Goal: Task Accomplishment & Management: Use online tool/utility

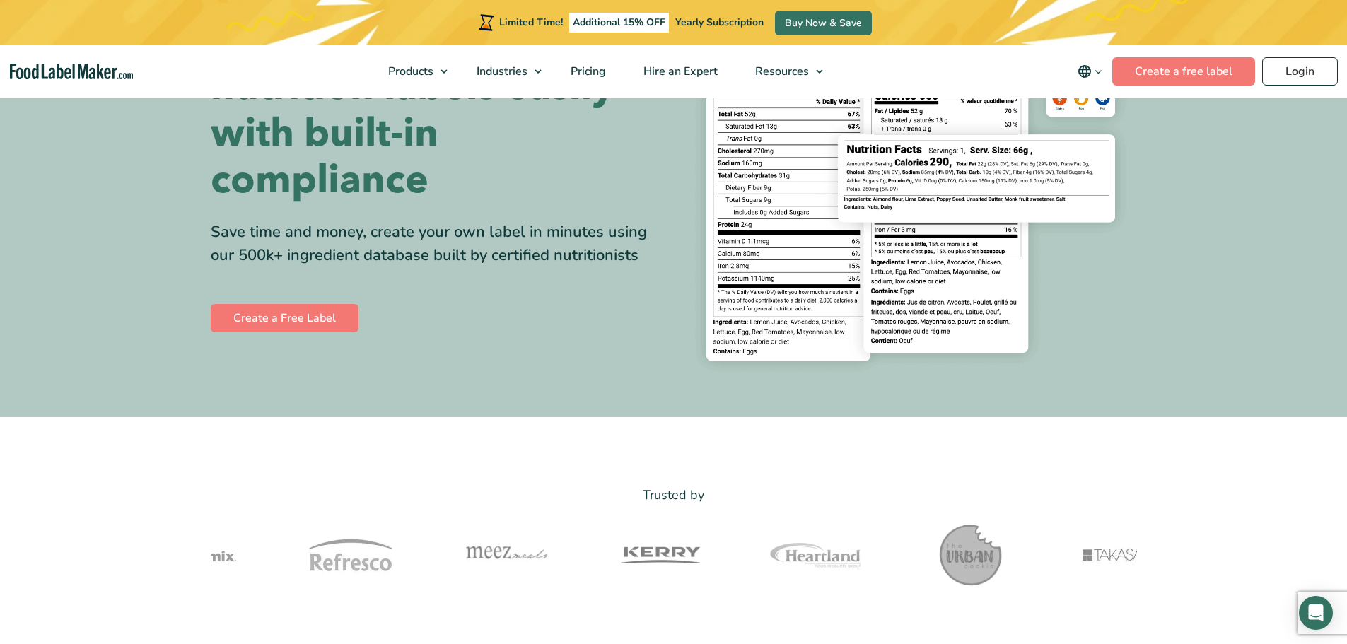
scroll to position [141, 0]
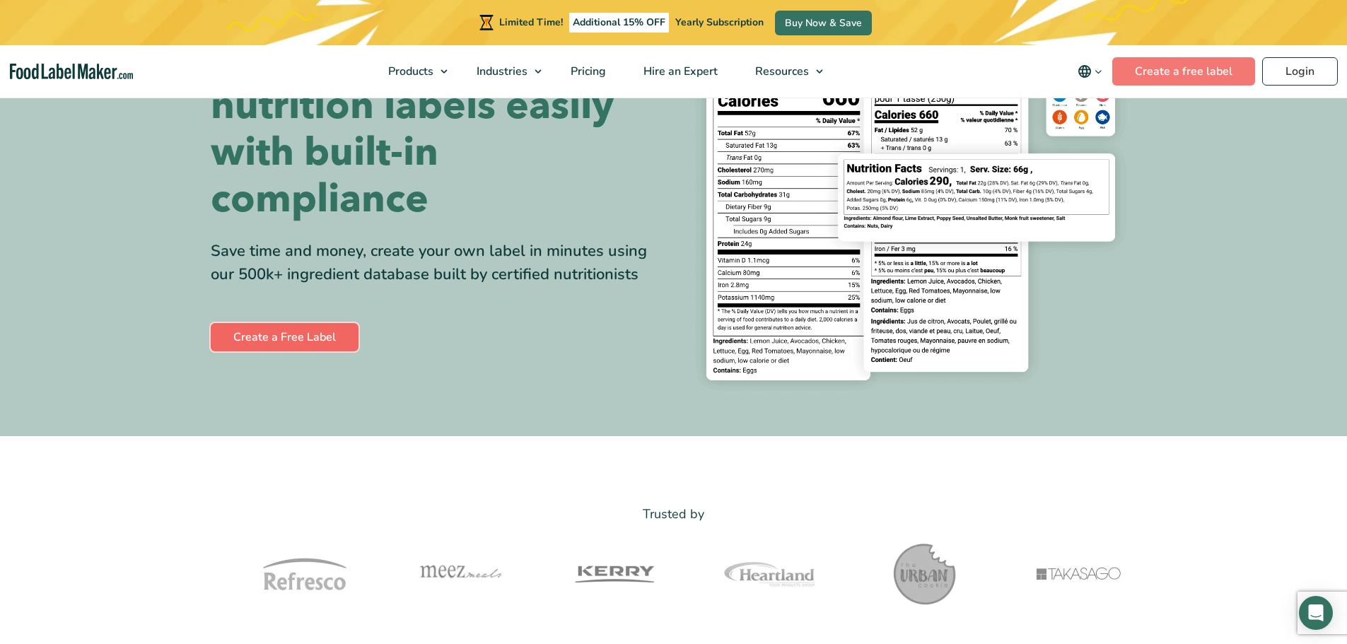
click at [312, 336] on link "Create a Free Label" at bounding box center [285, 337] width 148 height 28
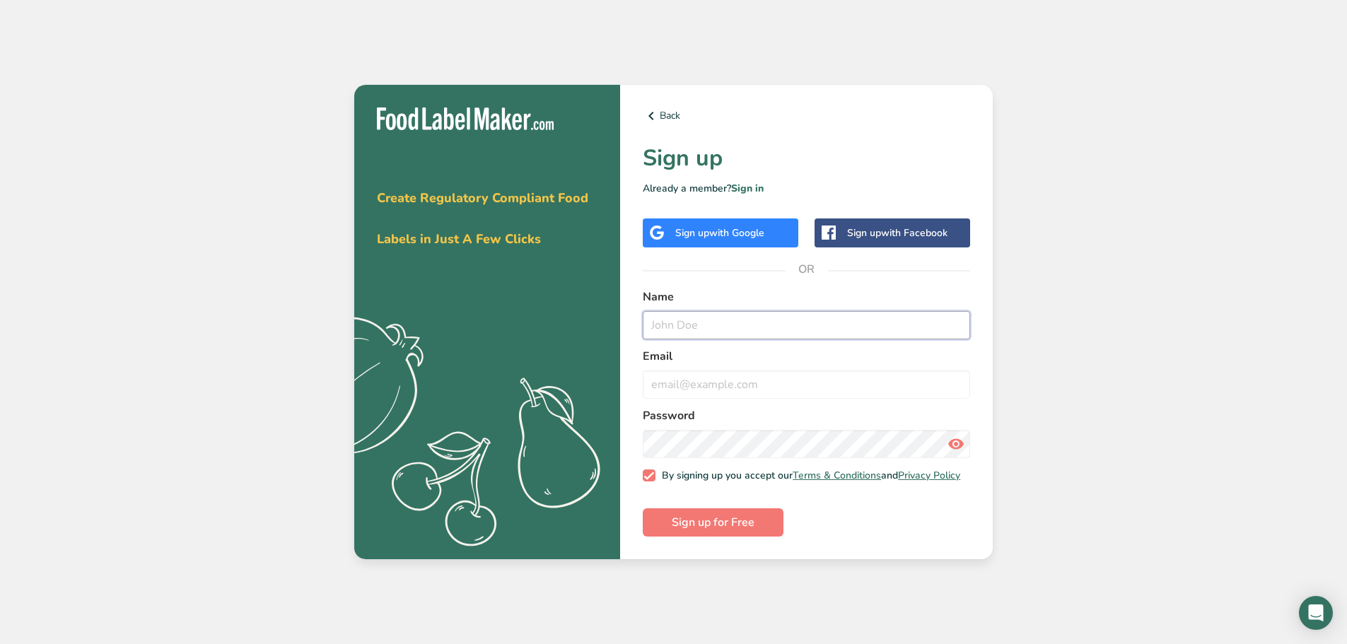
click at [669, 319] on input "text" at bounding box center [806, 325] width 327 height 28
type input "Michael"
type input "guerossalsaverde@gmail.com"
click at [708, 531] on span "Sign up for Free" at bounding box center [713, 522] width 83 height 17
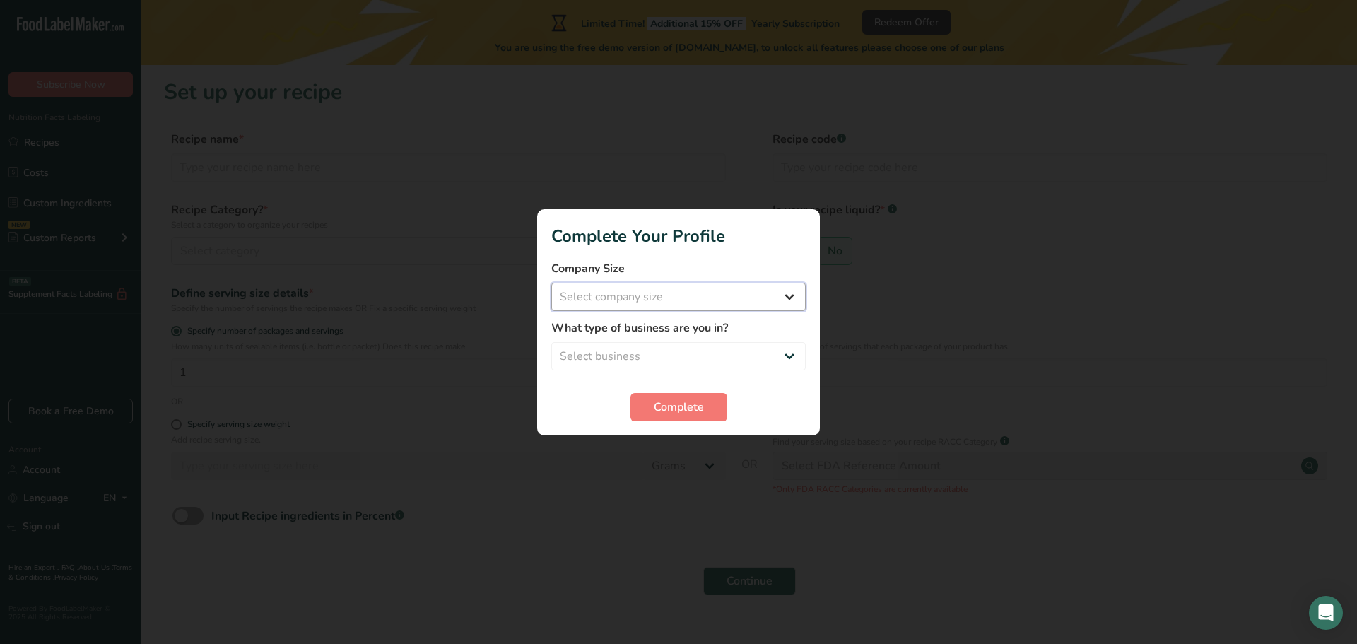
click at [776, 298] on select "Select company size Fewer than 10 Employees 10 to 50 Employees 51 to 500 Employ…" at bounding box center [678, 297] width 255 height 28
select select "1"
click at [551, 283] on select "Select company size Fewer than 10 Employees 10 to 50 Employees 51 to 500 Employ…" at bounding box center [678, 297] width 255 height 28
click at [658, 350] on select "Select business Packaged Food Manufacturer Restaurant & Cafe Bakery Meal Plans …" at bounding box center [678, 356] width 255 height 28
select select "1"
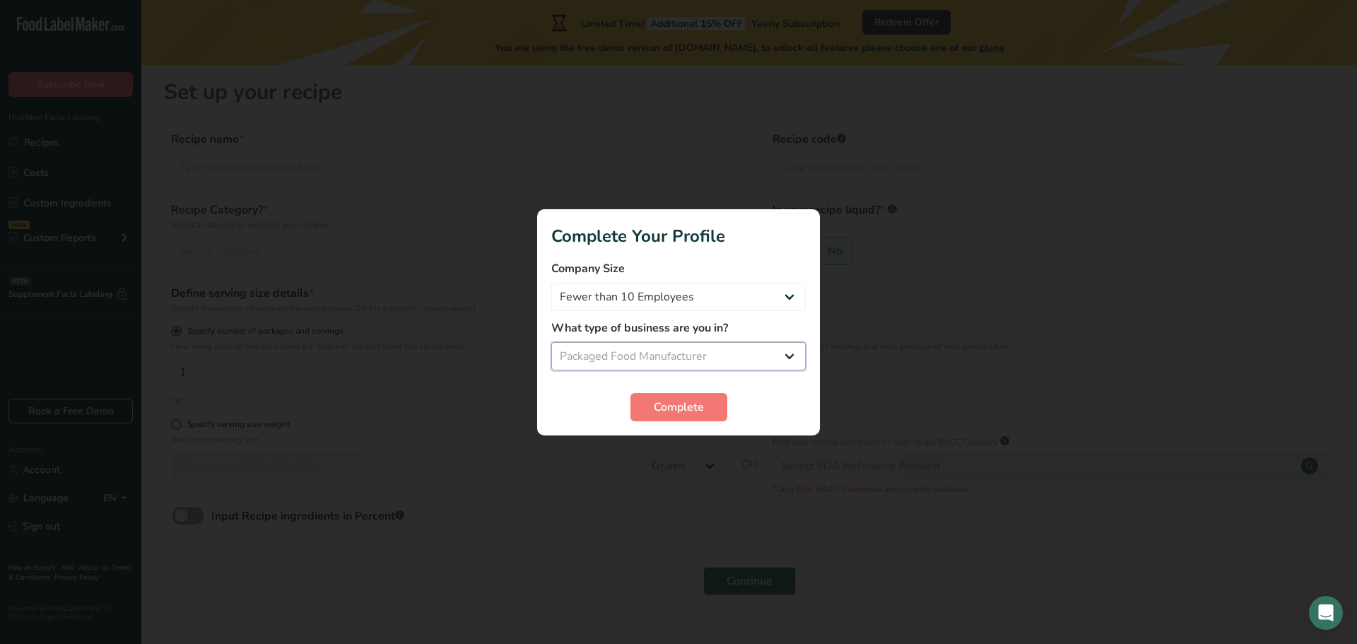
click at [551, 342] on select "Select business Packaged Food Manufacturer Restaurant & Cafe Bakery Meal Plans …" at bounding box center [678, 356] width 255 height 28
click at [659, 408] on span "Complete" at bounding box center [679, 407] width 50 height 17
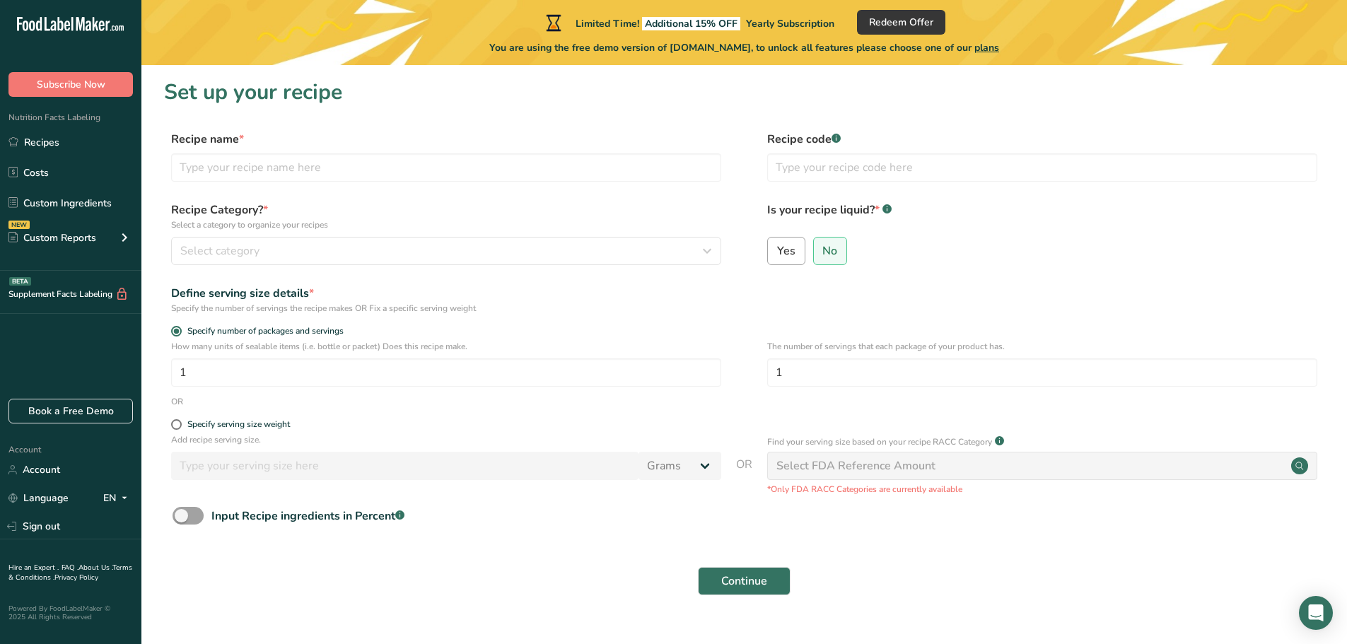
click at [783, 252] on span "Yes" at bounding box center [786, 251] width 18 height 14
click at [777, 252] on input "Yes" at bounding box center [772, 250] width 9 height 9
radio input "true"
radio input "false"
select select "22"
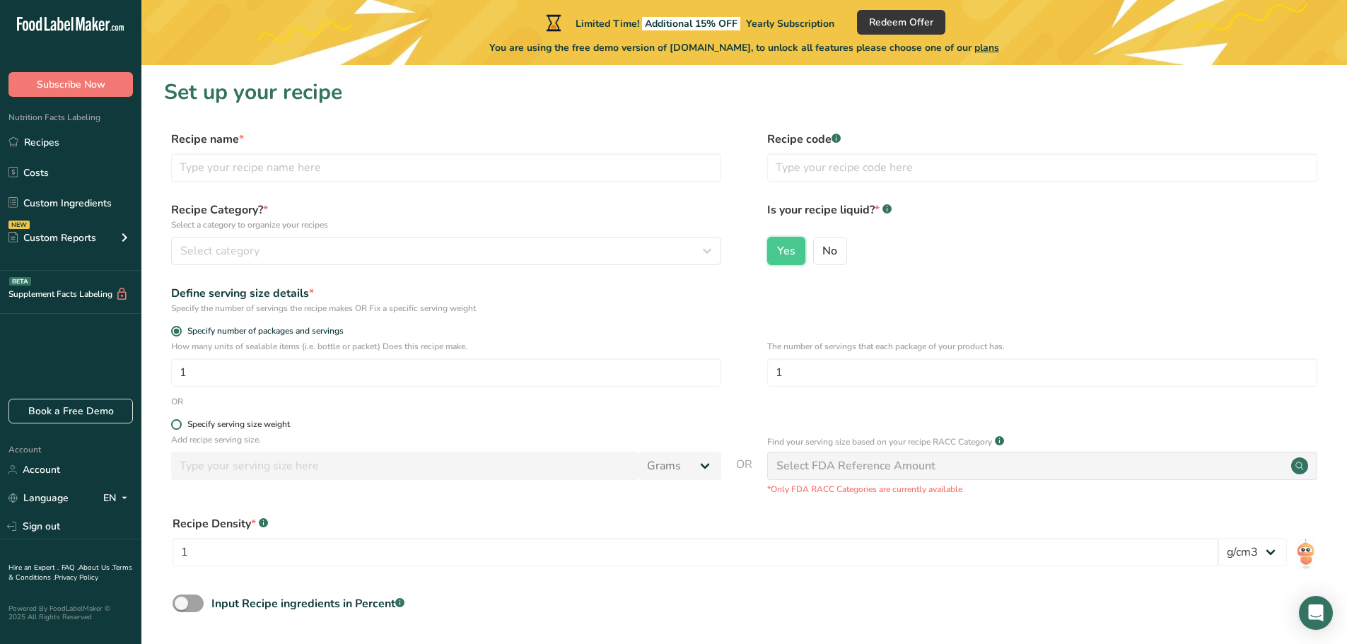
click at [173, 425] on span at bounding box center [176, 424] width 11 height 11
click at [173, 425] on input "Specify serving size weight" at bounding box center [175, 424] width 9 height 9
radio input "true"
radio input "false"
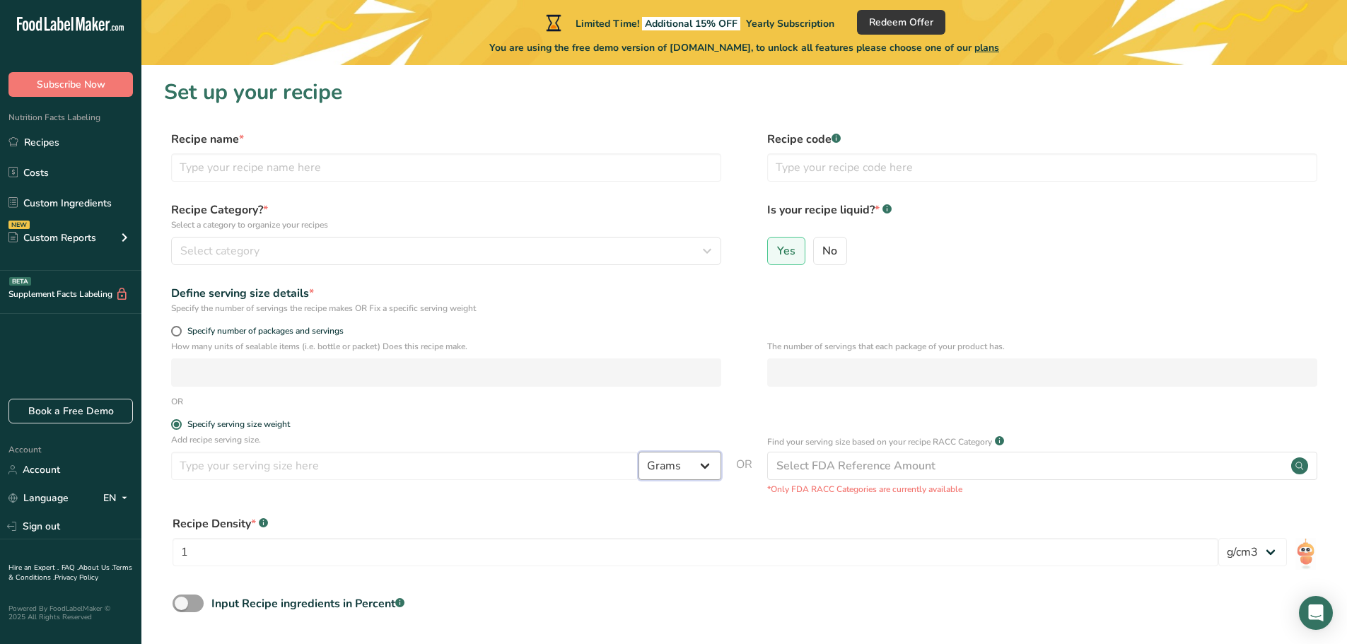
click at [702, 472] on select "Grams kg mg mcg lb oz l mL fl oz tbsp tsp cup qt gallon" at bounding box center [679, 466] width 83 height 28
select select "5"
click at [638, 452] on select "Grams kg mg mcg lb oz l mL fl oz tbsp tsp cup qt gallon" at bounding box center [679, 466] width 83 height 28
click at [371, 460] on input "number" at bounding box center [404, 466] width 467 height 28
type input "12"
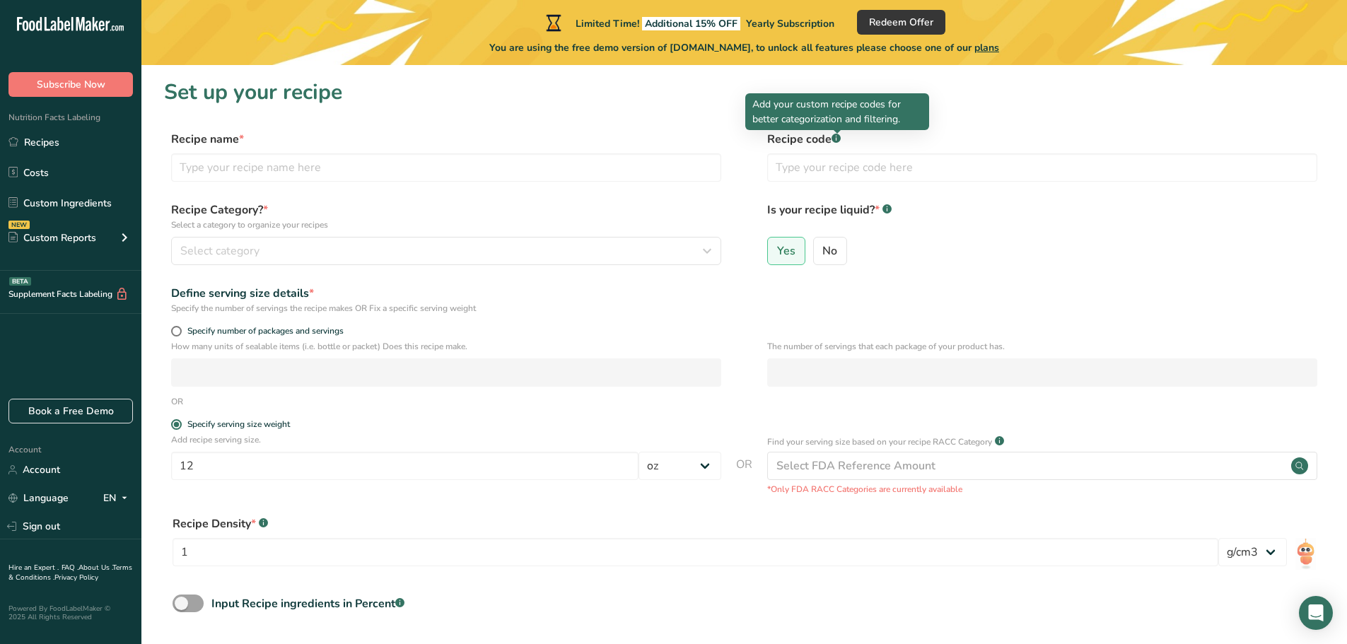
click at [833, 134] on div at bounding box center [836, 133] width 7 height 7
click at [245, 166] on input "text" at bounding box center [446, 167] width 550 height 28
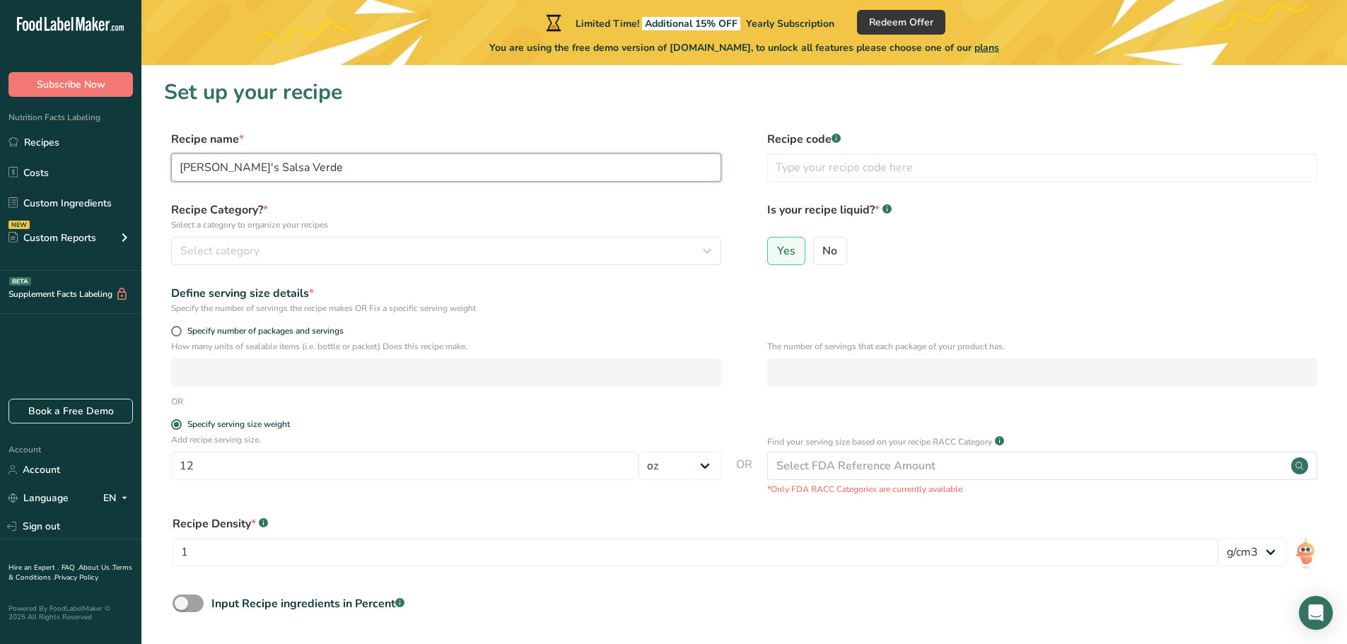
type input "Guero's Salsa Verde"
click at [706, 216] on label "Recipe Category? * Select a category to organize your recipes" at bounding box center [446, 216] width 550 height 30
click at [713, 253] on icon "button" at bounding box center [706, 250] width 17 height 25
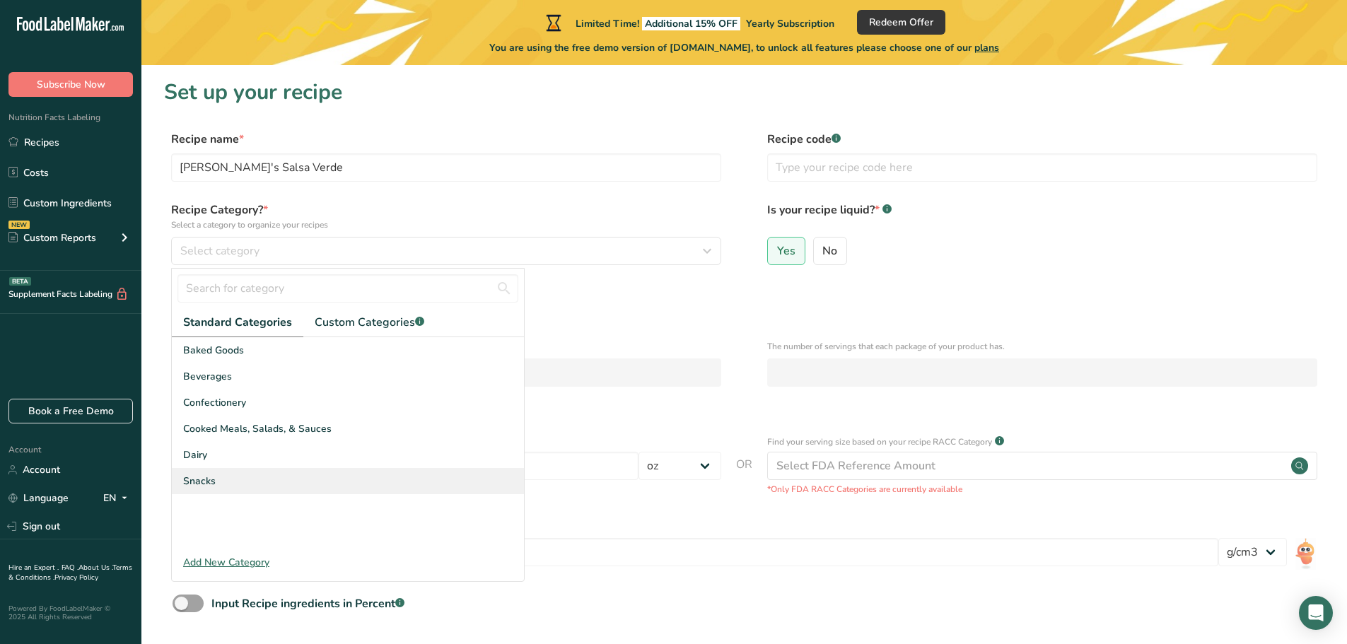
click at [198, 481] on span "Snacks" at bounding box center [199, 481] width 33 height 15
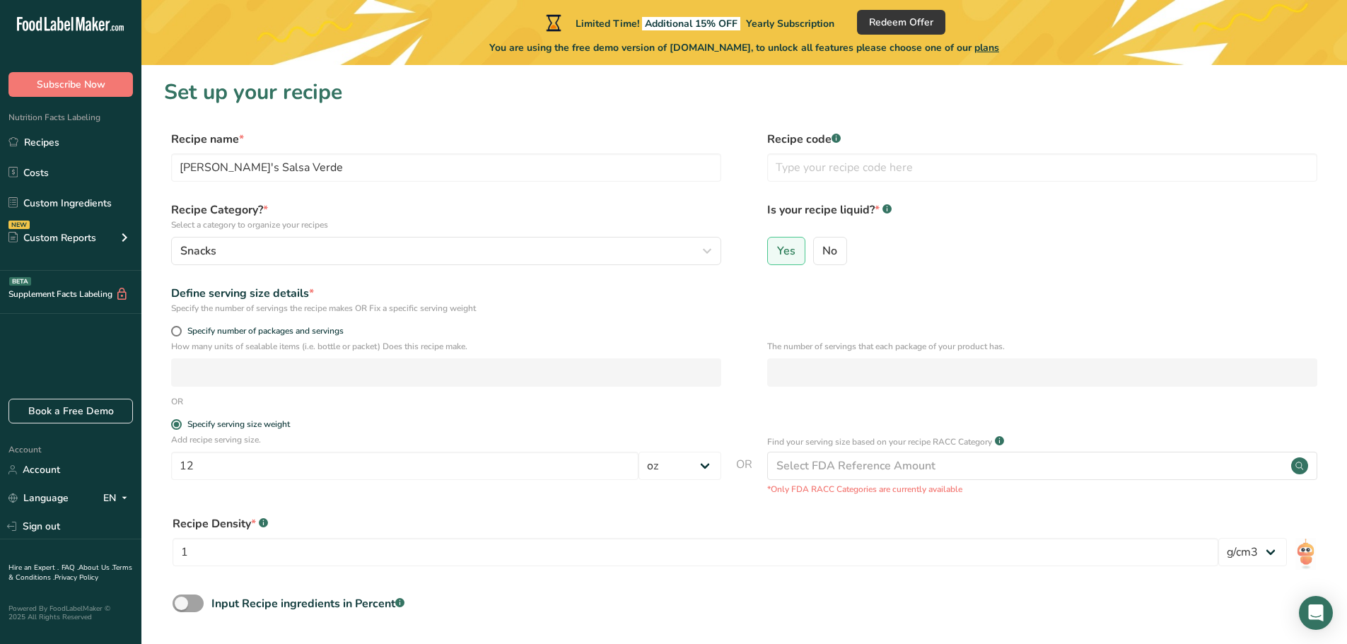
click at [585, 324] on form "Recipe name * Guero's Salsa Verde Recipe code .a-a{fill:#347362;}.b-a{fill:#fff…" at bounding box center [744, 411] width 1160 height 561
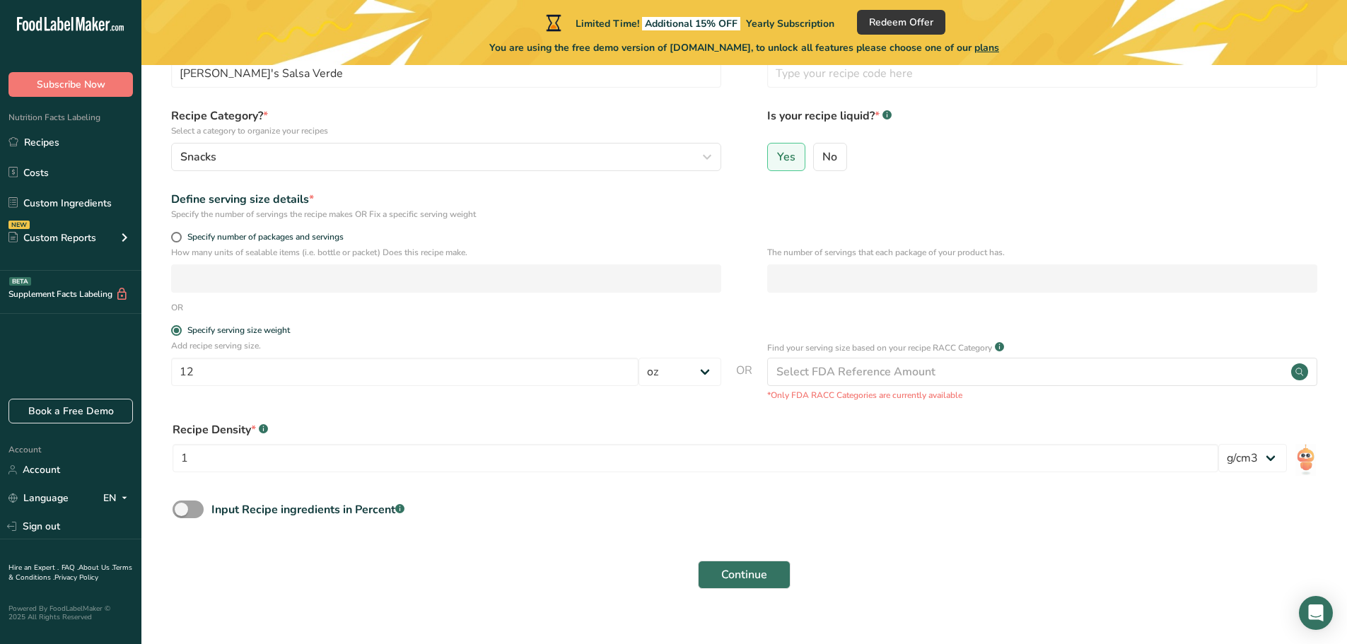
scroll to position [115, 0]
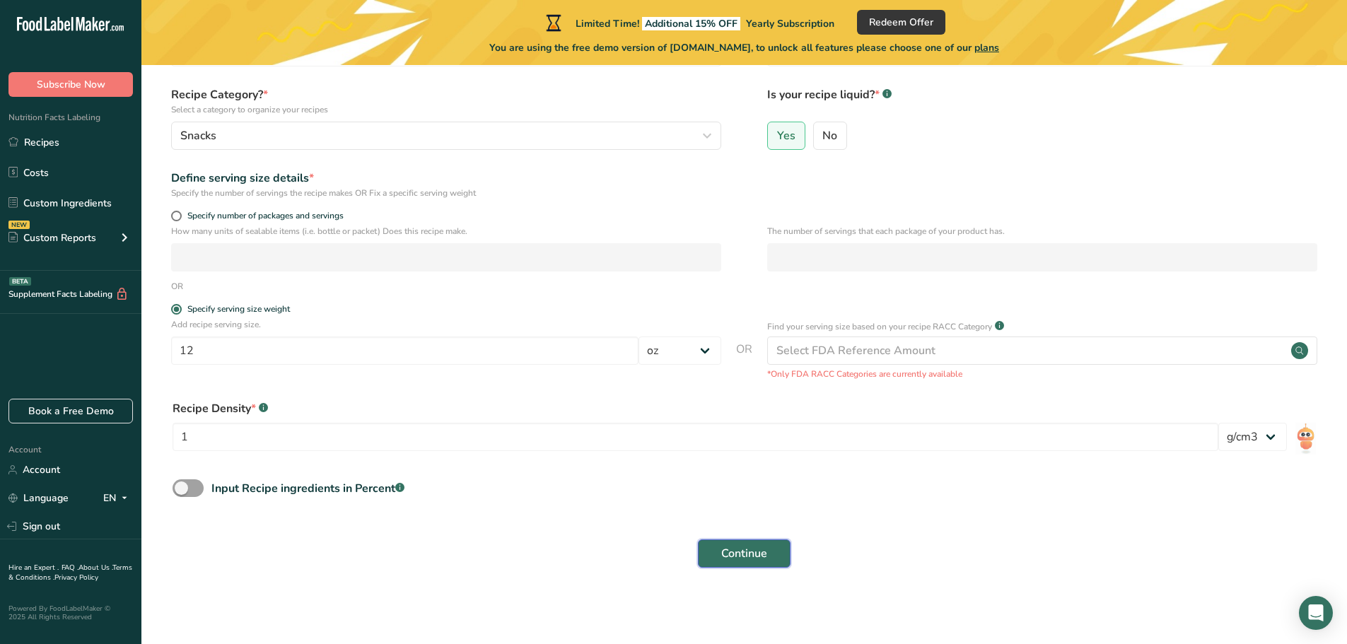
click at [760, 544] on button "Continue" at bounding box center [744, 553] width 93 height 28
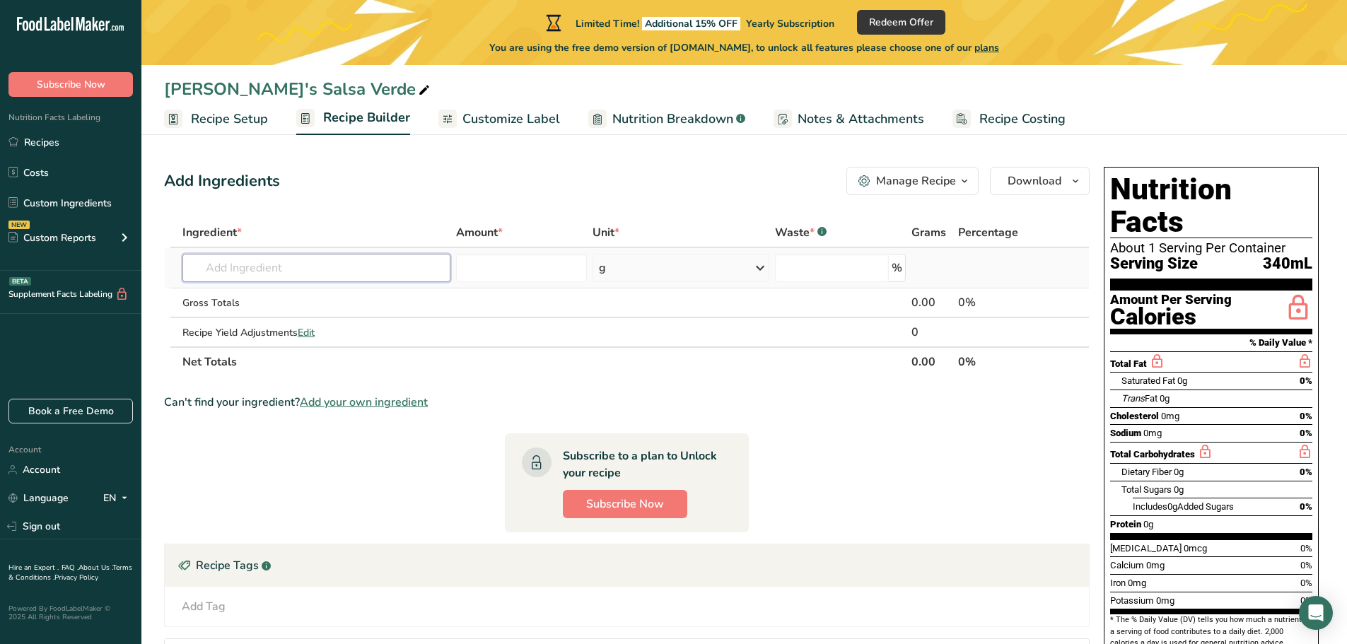
click at [287, 268] on input "text" at bounding box center [316, 268] width 268 height 28
type input "Tomatillo"
drag, startPoint x: 276, startPoint y: 320, endPoint x: 288, endPoint y: 320, distance: 12.0
click at [288, 320] on p "2049 Thyme, fresh" at bounding box center [242, 319] width 97 height 15
type input "Thyme, fresh"
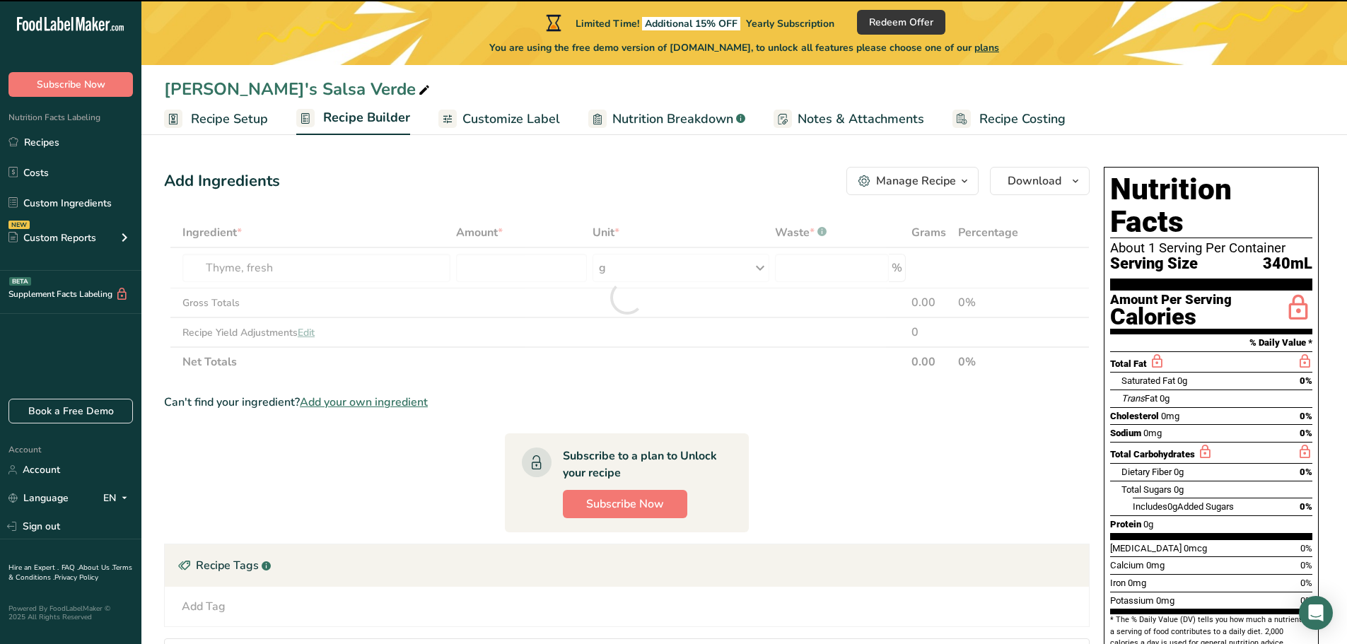
type input "0"
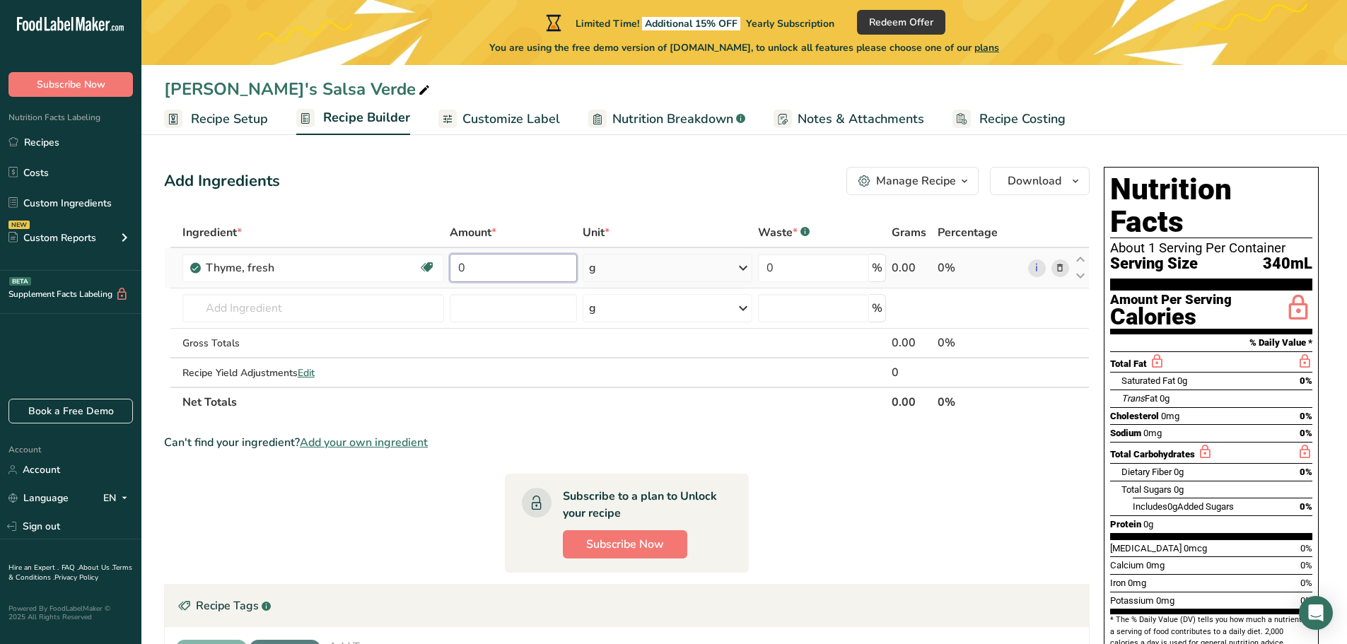
drag, startPoint x: 489, startPoint y: 268, endPoint x: 448, endPoint y: 261, distance: 42.3
click at [448, 261] on td "0" at bounding box center [513, 268] width 133 height 40
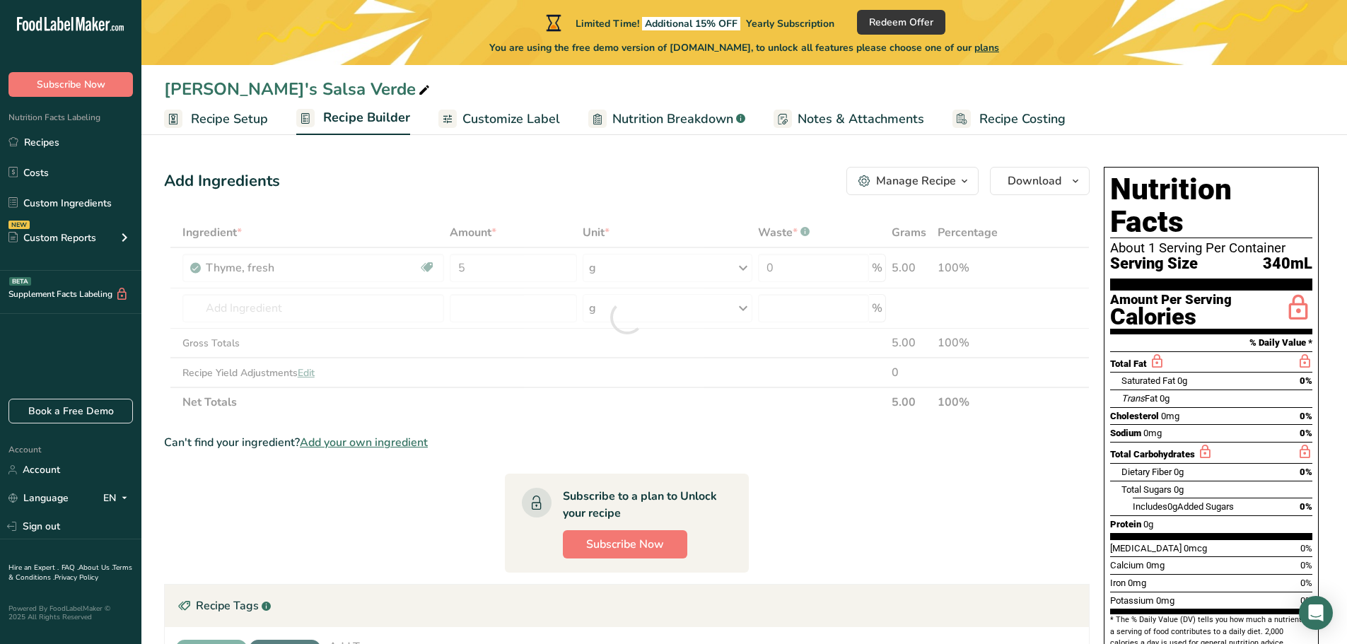
click at [615, 209] on div "Add Ingredients Manage Recipe Delete Recipe Duplicate Recipe Scale Recipe Save …" at bounding box center [631, 489] width 934 height 657
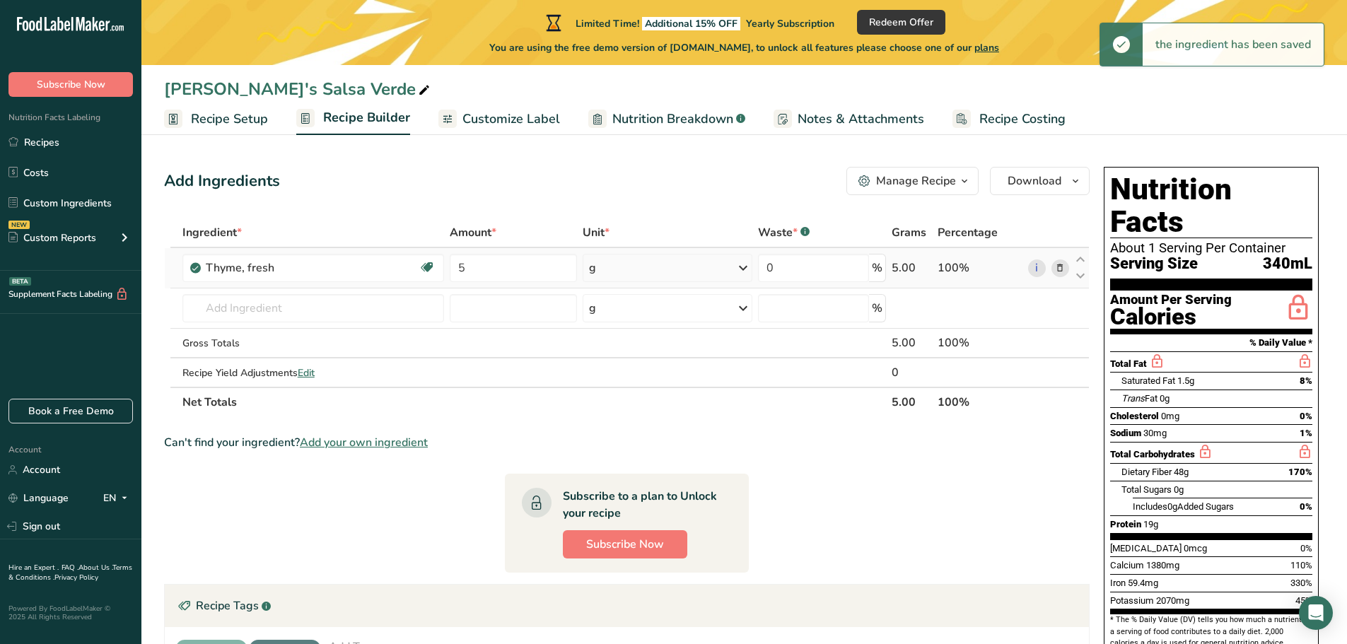
click at [740, 267] on icon at bounding box center [743, 267] width 17 height 25
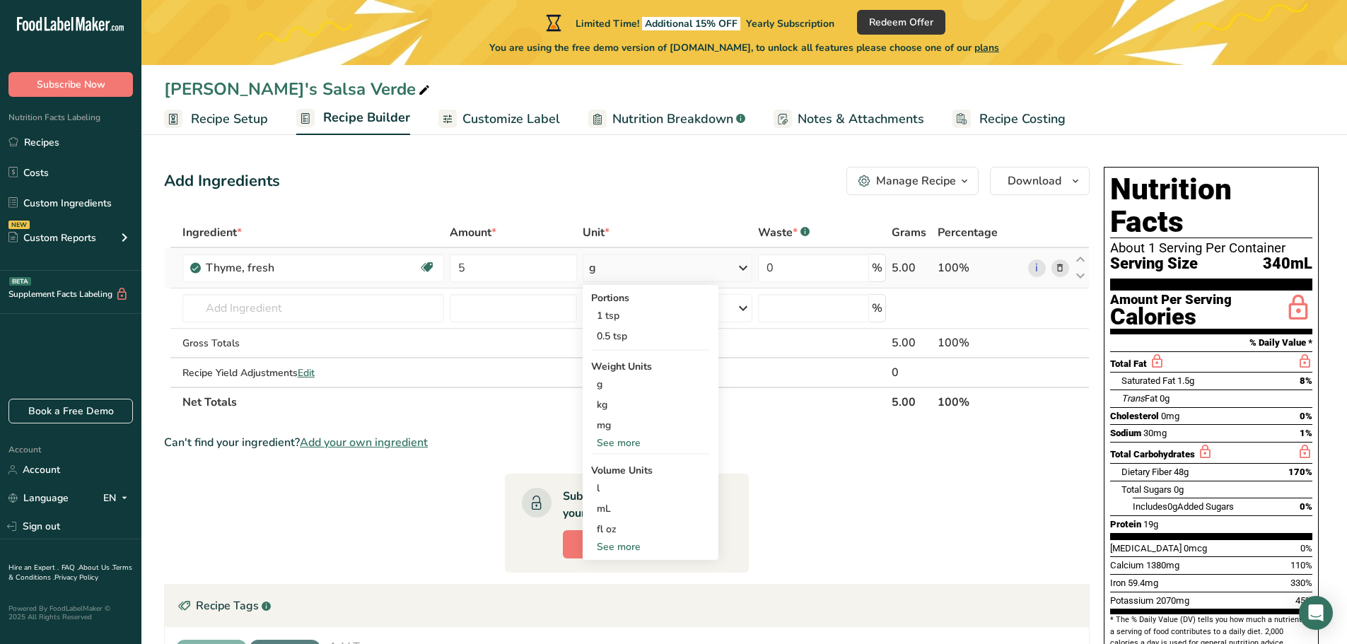
click at [627, 441] on div "See more" at bounding box center [650, 442] width 119 height 15
click at [607, 468] on div "lb" at bounding box center [650, 466] width 119 height 21
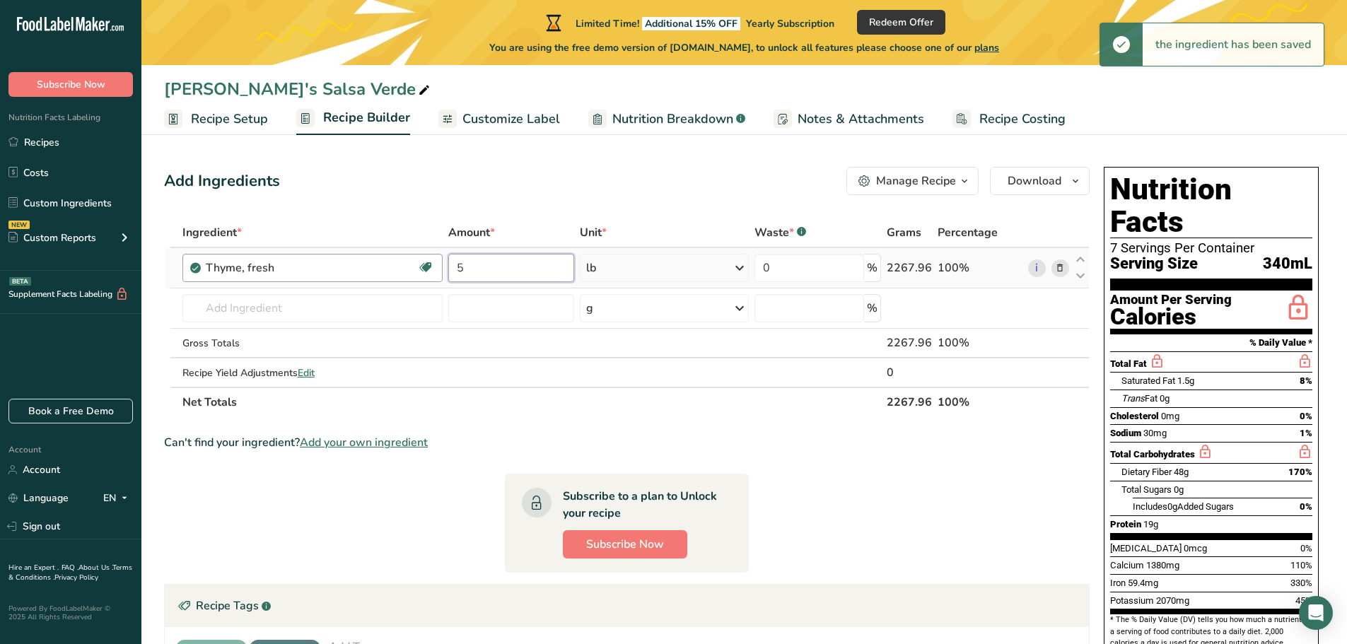
drag, startPoint x: 470, startPoint y: 263, endPoint x: 440, endPoint y: 267, distance: 30.6
click at [440, 267] on tr "Thyme, fresh Dairy free Gluten free Vegan Vegetarian Soy free 5 lb Portions 1 t…" at bounding box center [627, 268] width 924 height 40
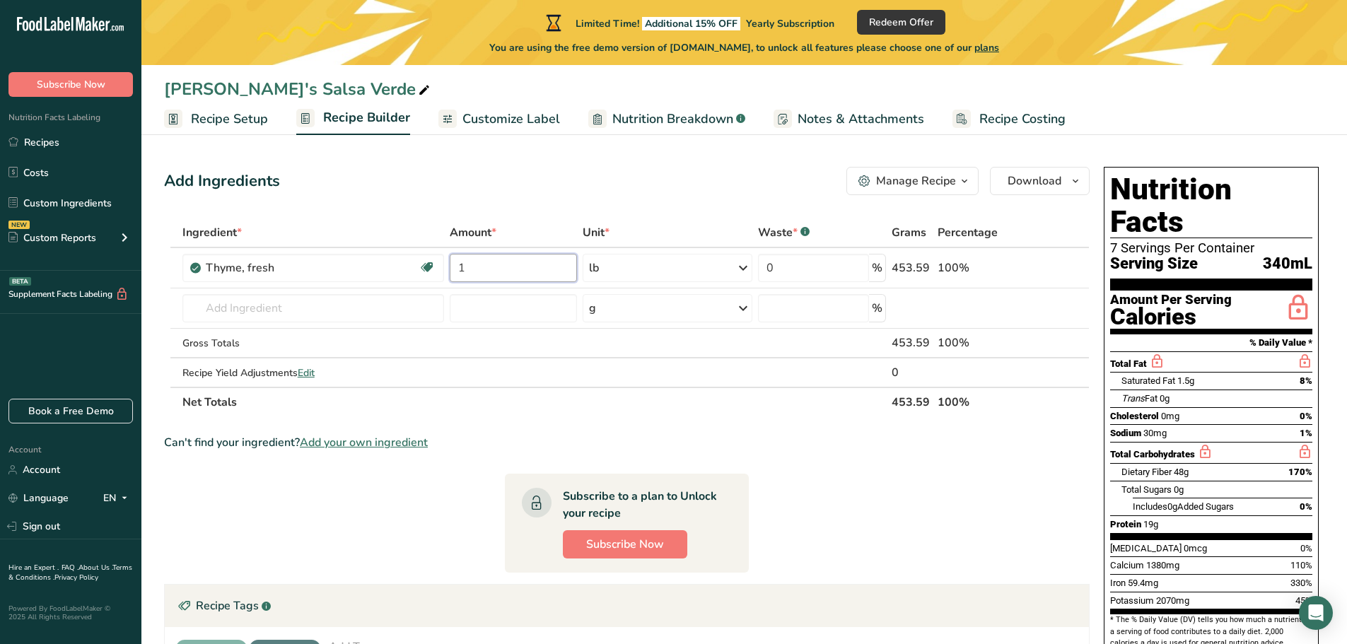
type input "1"
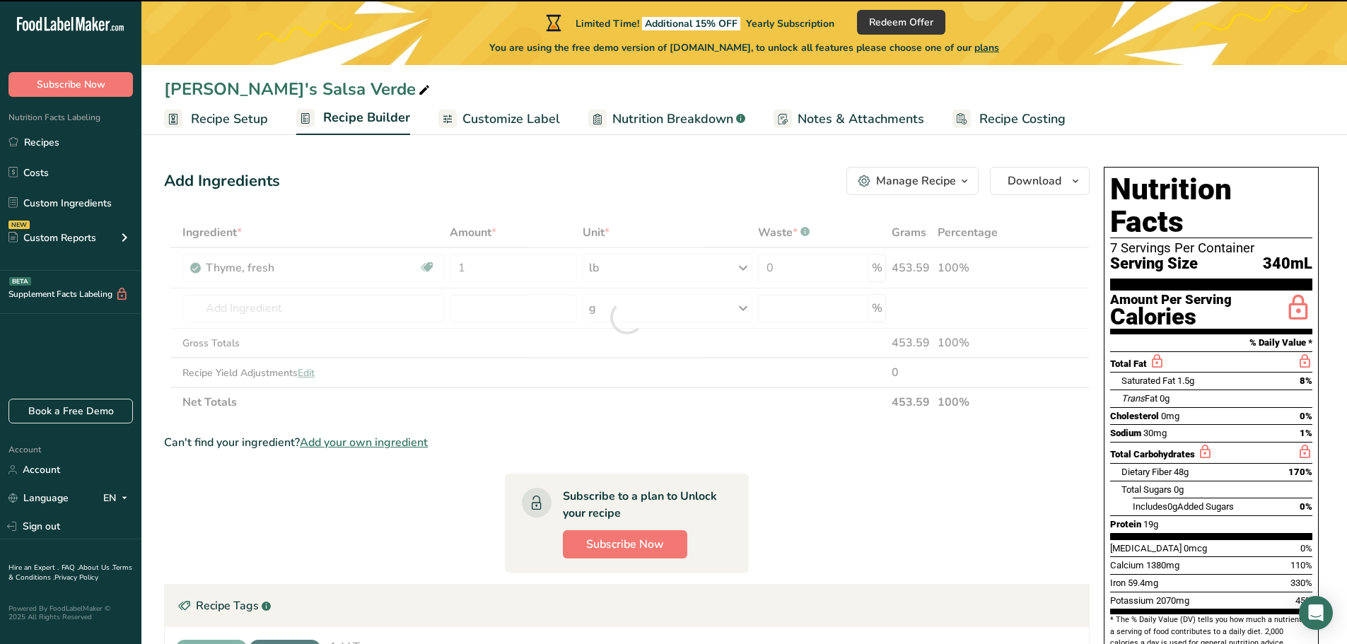
drag, startPoint x: 742, startPoint y: 207, endPoint x: 731, endPoint y: 211, distance: 11.2
click at [731, 211] on div "Add Ingredients Manage Recipe Delete Recipe Duplicate Recipe Scale Recipe Save …" at bounding box center [631, 519] width 934 height 716
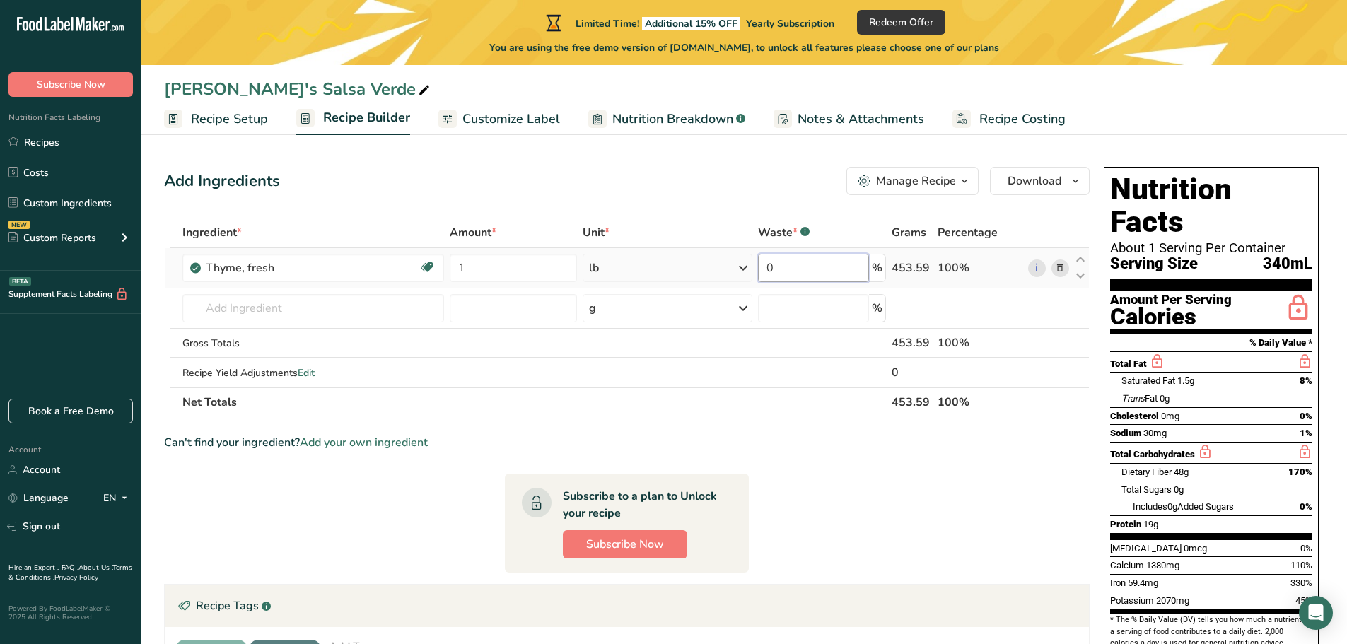
drag, startPoint x: 780, startPoint y: 267, endPoint x: 740, endPoint y: 266, distance: 40.3
click at [740, 266] on tr "Thyme, fresh Dairy free Gluten free Vegan Vegetarian Soy free 1 lb Portions 1 t…" at bounding box center [627, 268] width 924 height 40
click at [734, 197] on div "Add Ingredients Manage Recipe Delete Recipe Duplicate Recipe Scale Recipe Save …" at bounding box center [631, 519] width 934 height 716
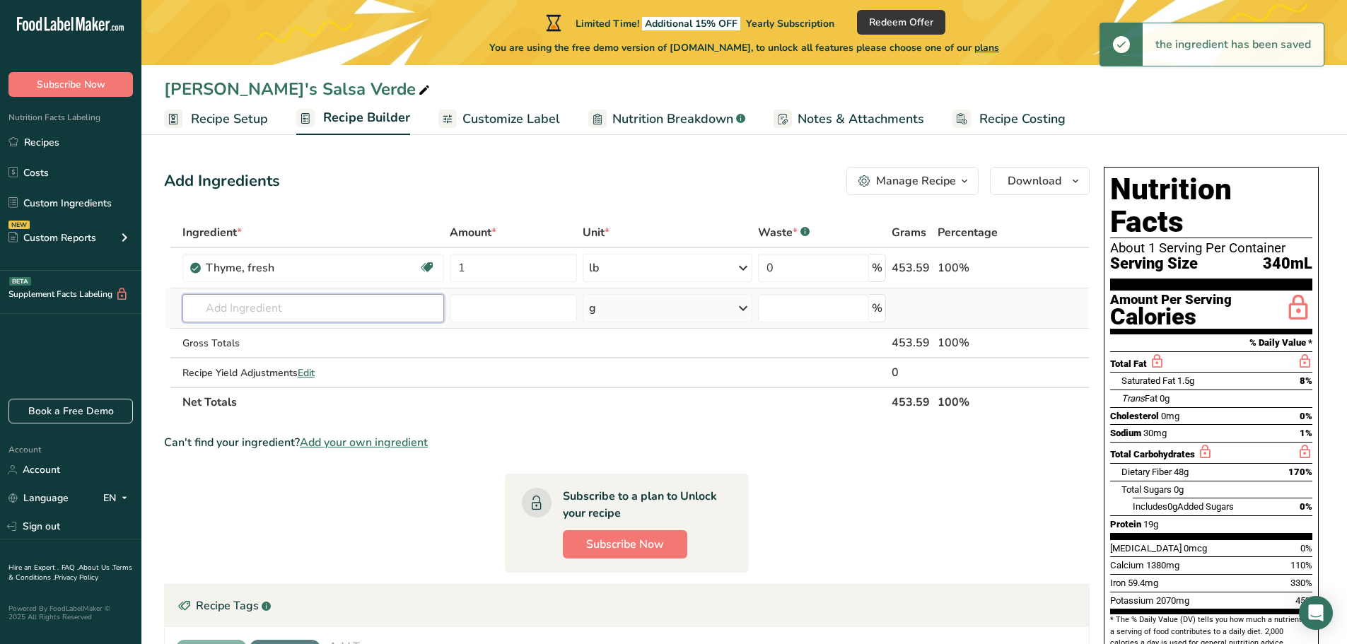
click at [269, 308] on input "text" at bounding box center [313, 308] width 262 height 28
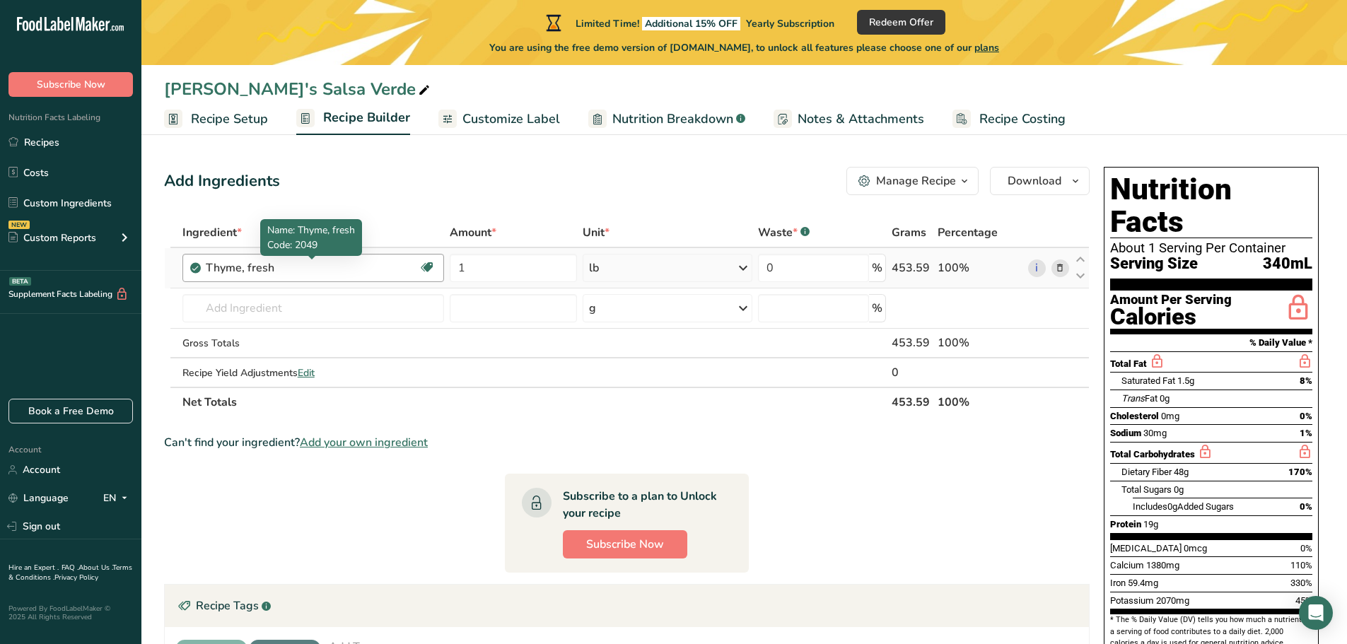
drag, startPoint x: 303, startPoint y: 268, endPoint x: 295, endPoint y: 269, distance: 7.9
click at [303, 269] on div "Thyme, fresh" at bounding box center [294, 267] width 177 height 17
drag, startPoint x: 288, startPoint y: 267, endPoint x: 323, endPoint y: 210, distance: 67.3
click at [319, 206] on div "Add Ingredients Manage Recipe Delete Recipe Duplicate Recipe Scale Recipe Save …" at bounding box center [631, 519] width 934 height 716
click at [285, 267] on div "Thyme, fresh" at bounding box center [294, 267] width 177 height 17
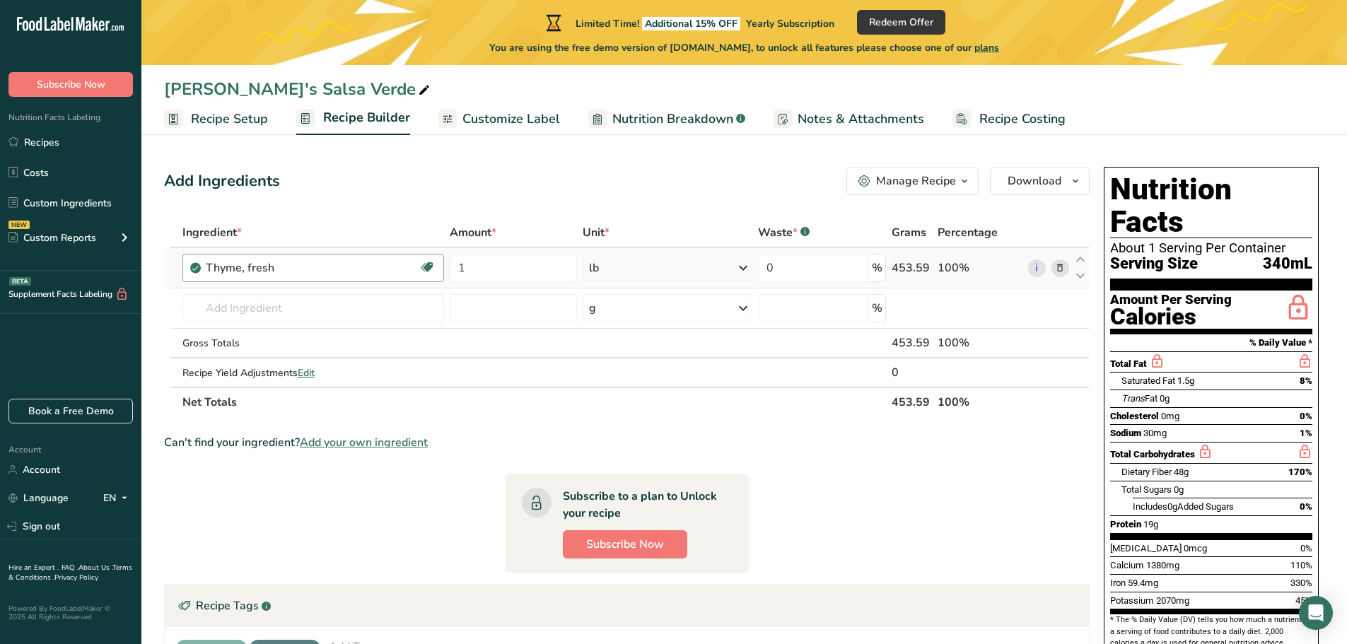
click at [286, 267] on div "Thyme, fresh" at bounding box center [294, 267] width 177 height 17
click at [249, 265] on div "Thyme, fresh" at bounding box center [294, 267] width 177 height 17
click at [250, 265] on div "Thyme, fresh" at bounding box center [294, 267] width 177 height 17
click at [247, 271] on div "Thyme, fresh" at bounding box center [294, 267] width 177 height 17
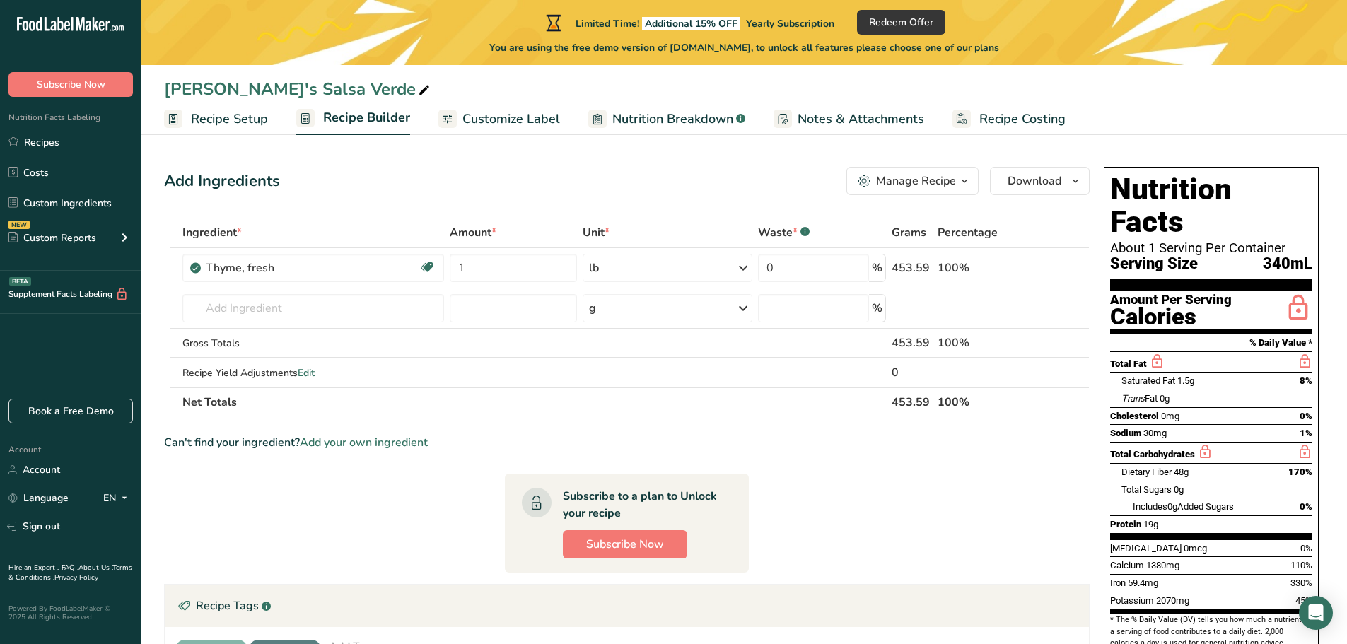
click at [288, 514] on section "Ingredient * Amount * Unit * Waste * .a-a{fill:#347362;}.b-a{fill:#fff;} Grams …" at bounding box center [626, 536] width 925 height 637
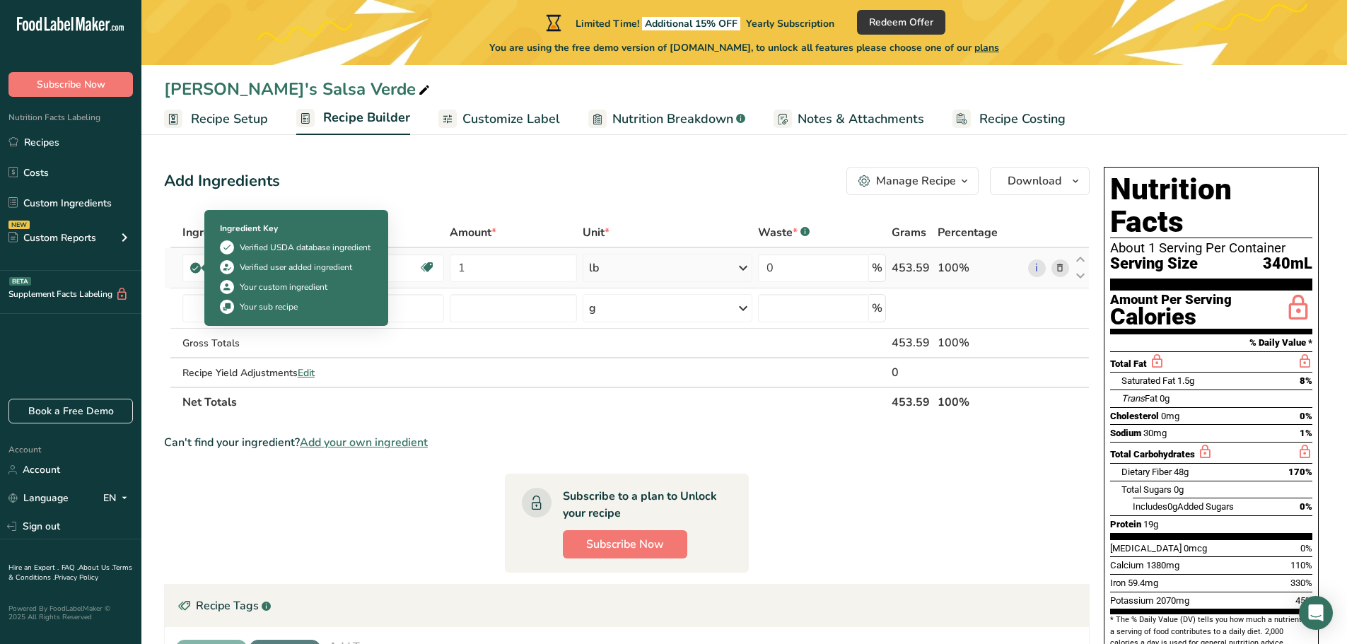
click at [199, 271] on icon at bounding box center [195, 268] width 8 height 13
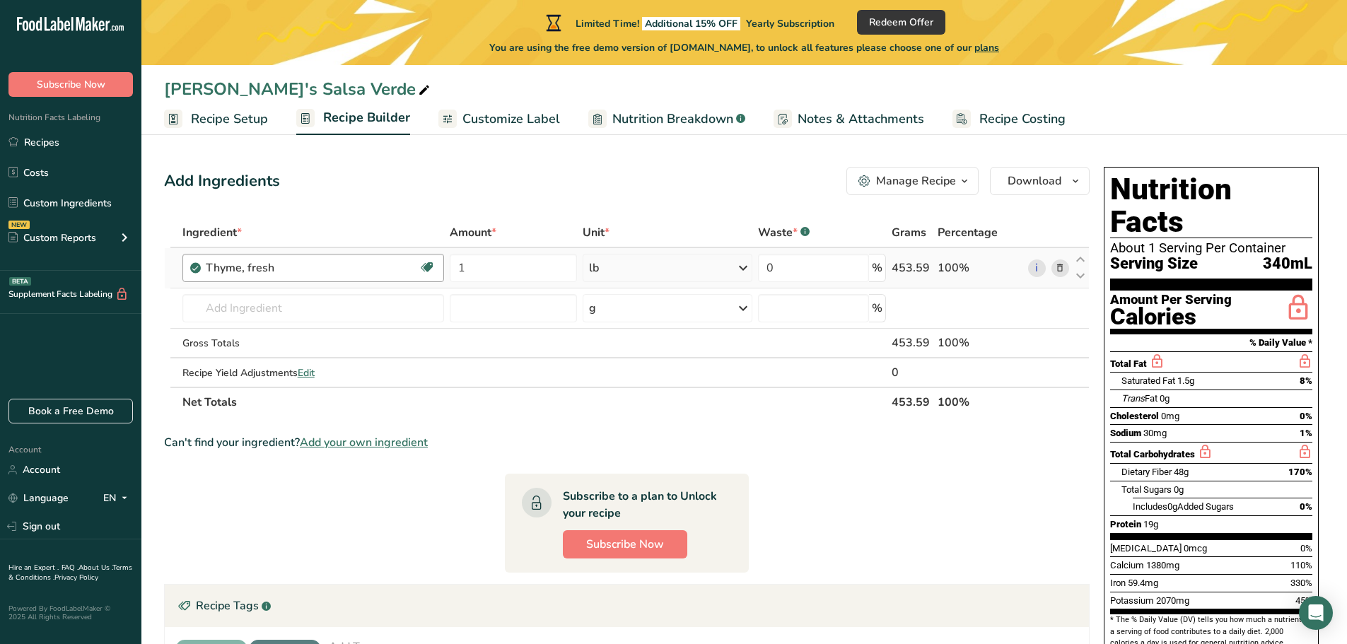
click at [265, 281] on div "Thyme, fresh Dairy free Gluten free Vegan Vegetarian Soy free" at bounding box center [313, 268] width 262 height 28
click at [268, 275] on div "Thyme, fresh" at bounding box center [294, 267] width 177 height 17
click at [303, 270] on div "Thyme, fresh" at bounding box center [294, 267] width 177 height 17
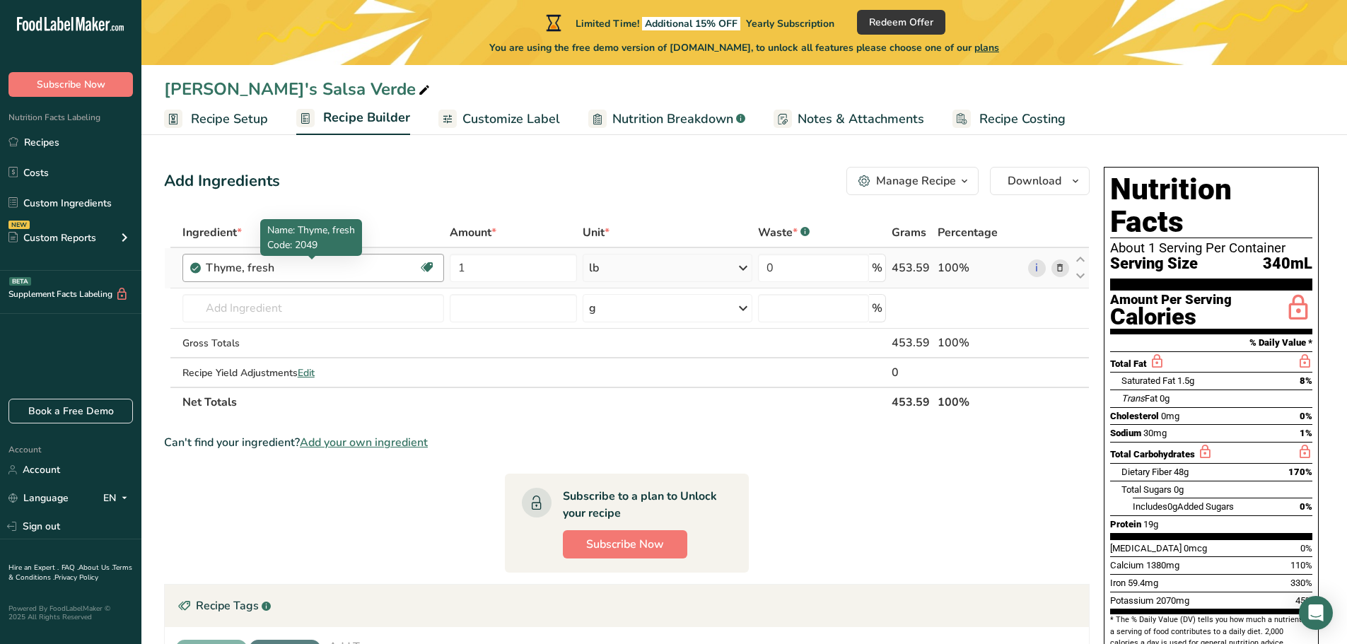
click at [303, 270] on div "Thyme, fresh" at bounding box center [294, 267] width 177 height 17
click at [1062, 267] on icon at bounding box center [1060, 268] width 10 height 15
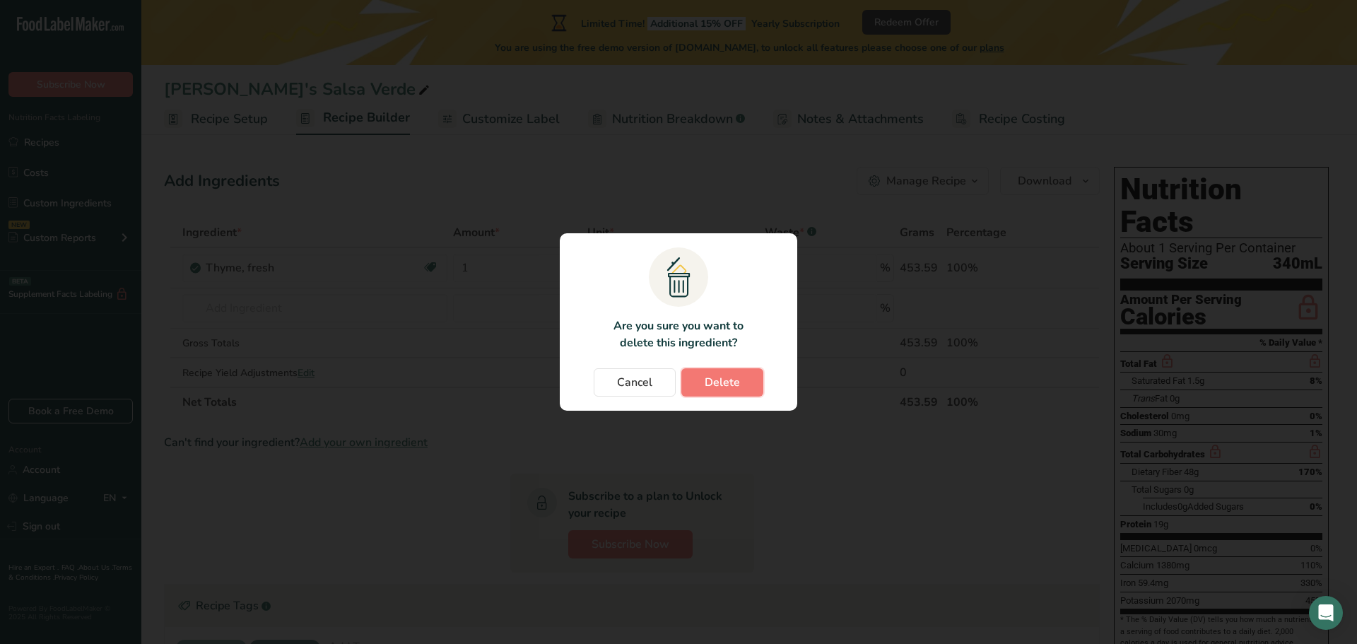
click at [719, 371] on button "Delete" at bounding box center [723, 382] width 82 height 28
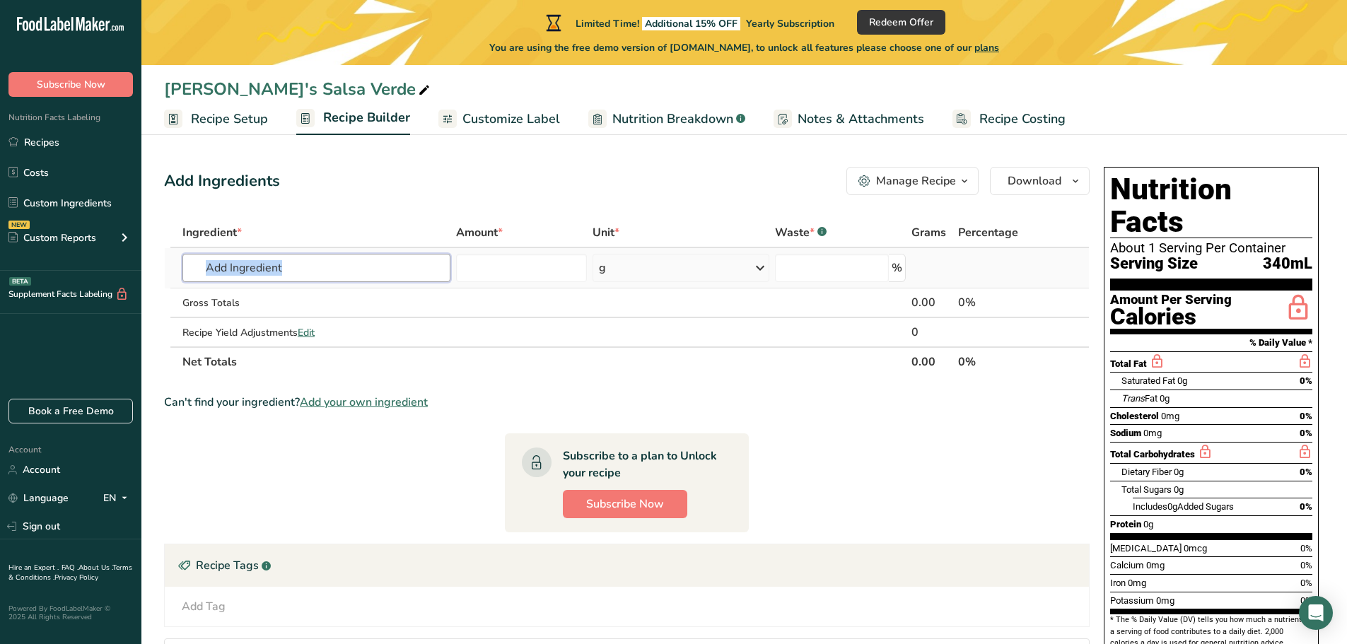
click at [295, 267] on input "text" at bounding box center [316, 268] width 268 height 28
click at [261, 268] on input "text" at bounding box center [316, 268] width 268 height 28
click at [216, 376] on table "Ingredient * Amount * Unit * Waste * .a-a{fill:#347362;}.b-a{fill:#fff;} Grams …" at bounding box center [626, 297] width 925 height 159
click at [228, 264] on input "text" at bounding box center [316, 268] width 268 height 28
type input "tomatillos"
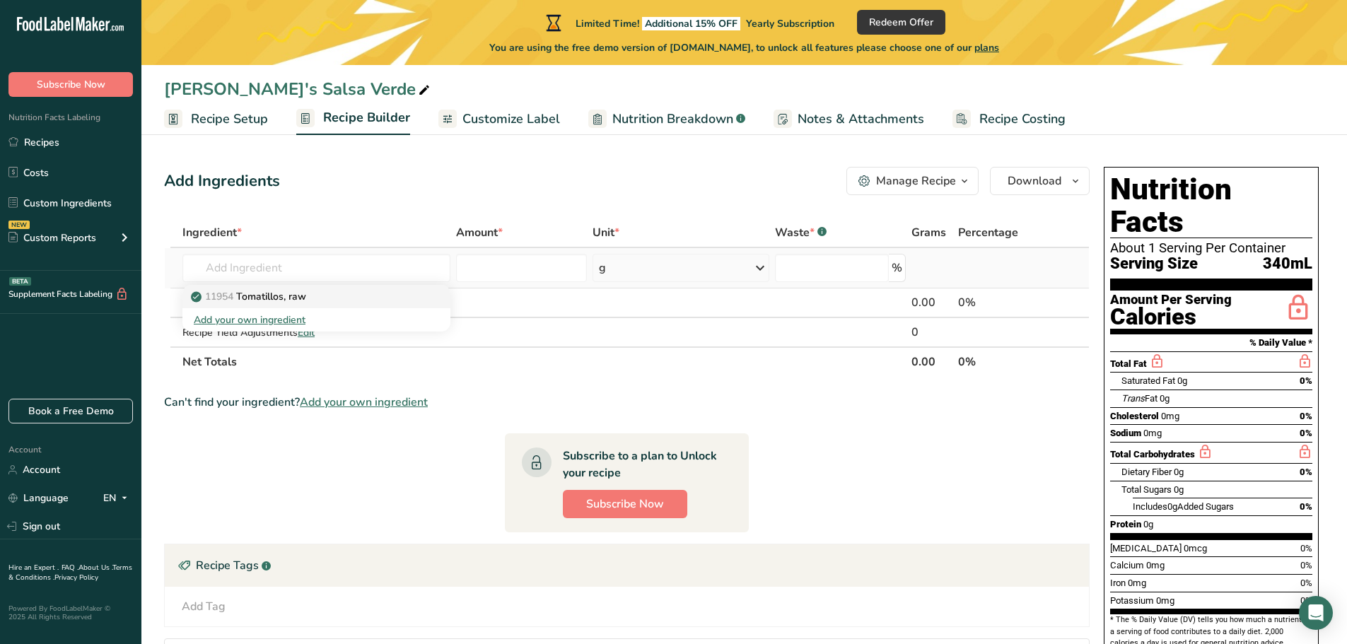
click at [252, 293] on p "11954 Tomatillos, raw" at bounding box center [250, 296] width 112 height 15
type input "Tomatillos, raw"
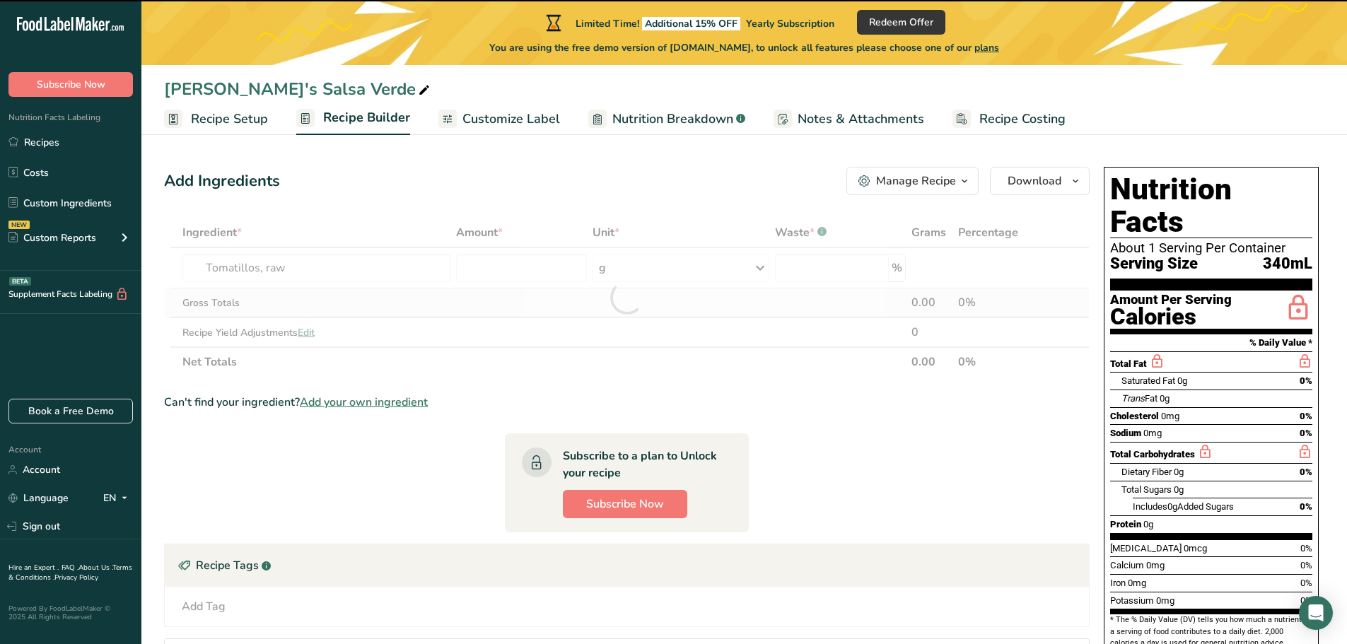
type input "0"
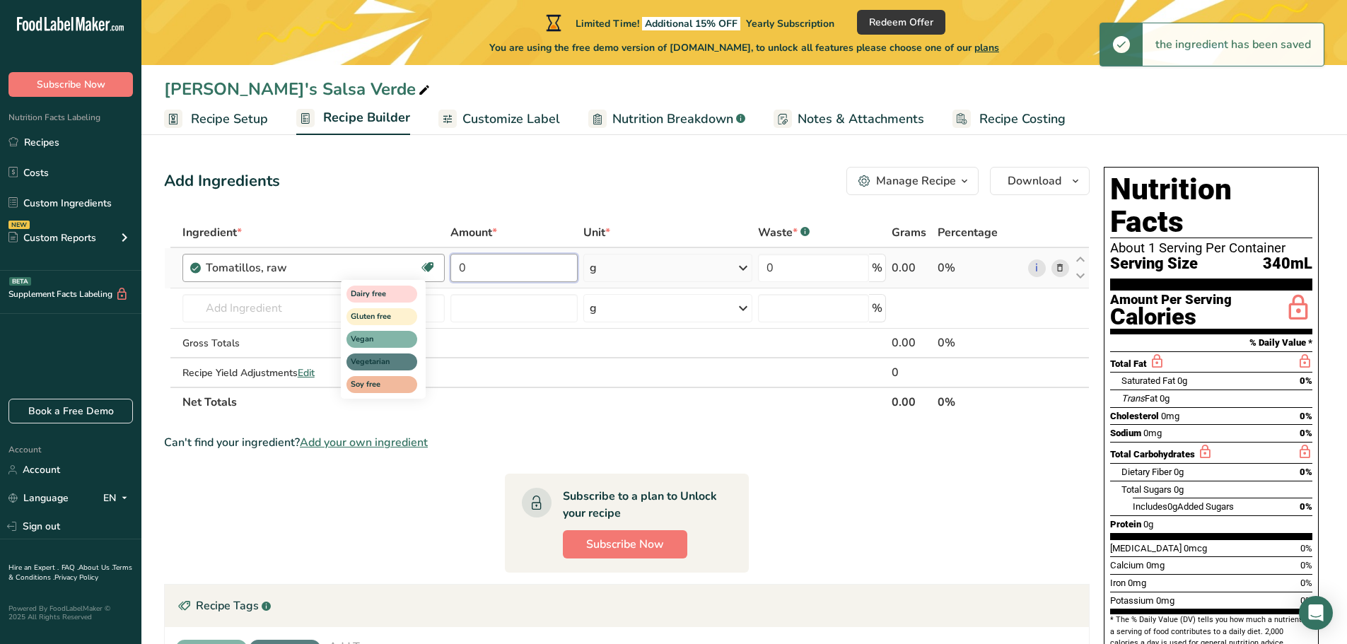
drag, startPoint x: 481, startPoint y: 269, endPoint x: 435, endPoint y: 268, distance: 46.0
click at [435, 268] on tr "Tomatillos, raw Dairy free Gluten free Vegan Vegetarian Soy free 0 g Portions 1…" at bounding box center [627, 268] width 924 height 40
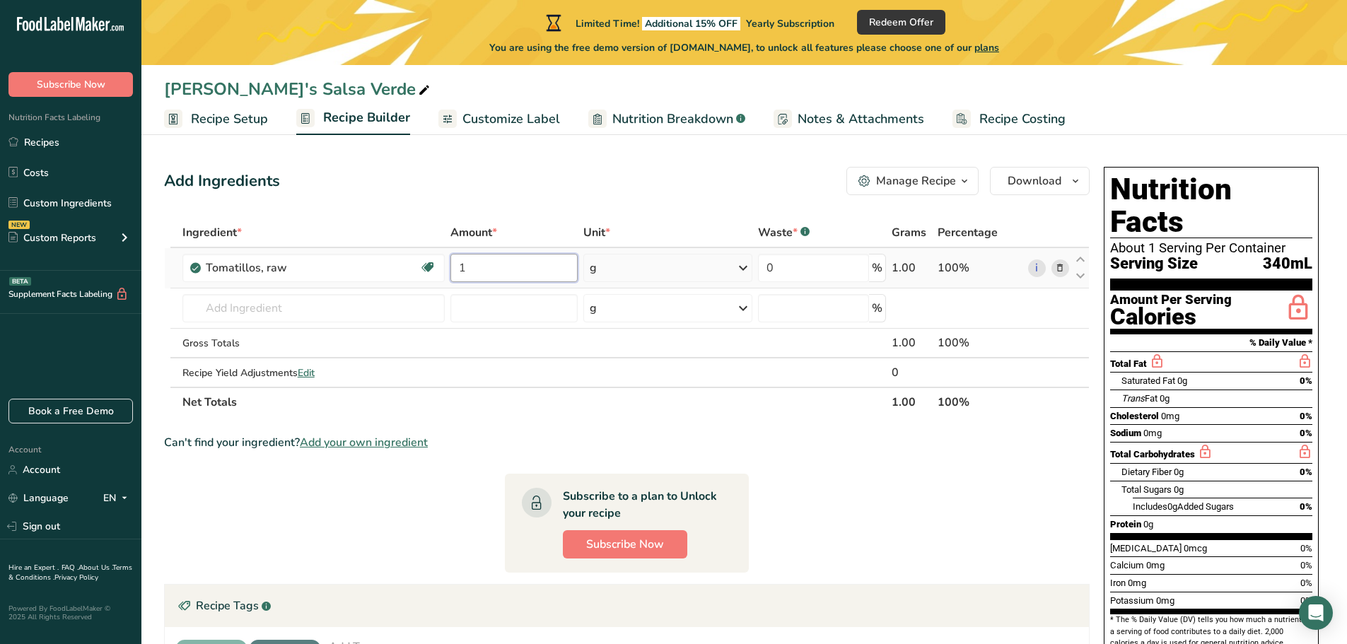
type input "1"
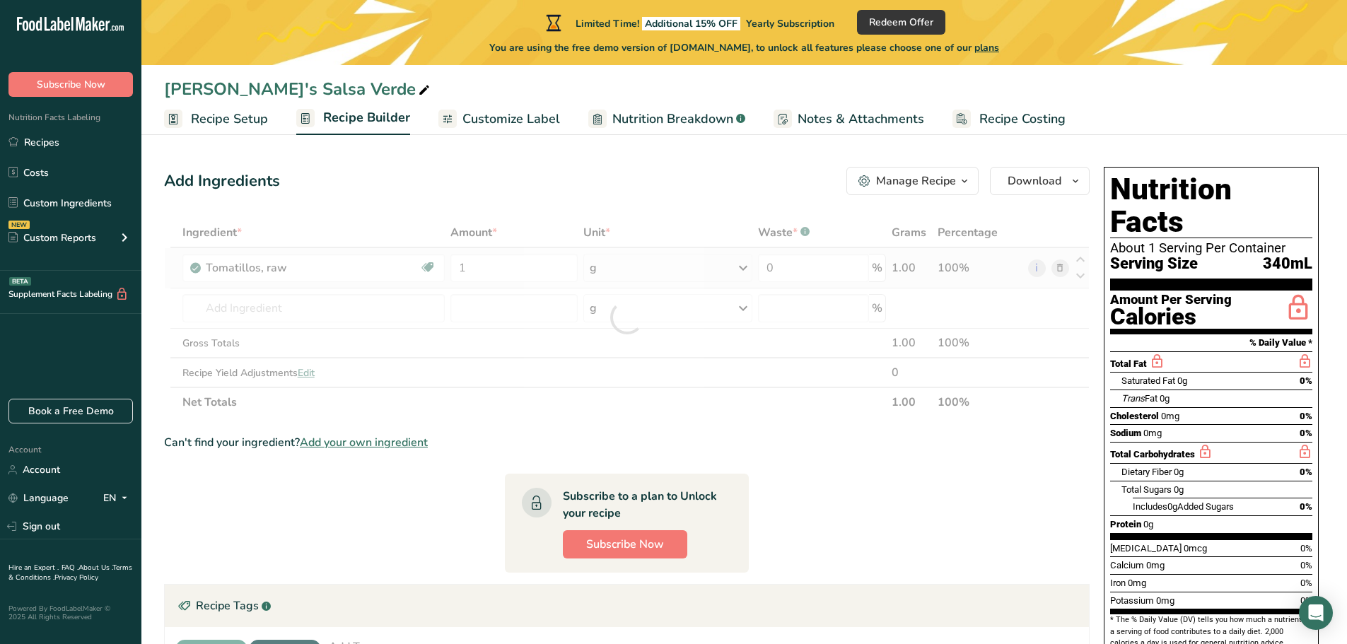
click at [747, 269] on div "Ingredient * Amount * Unit * Waste * .a-a{fill:#347362;}.b-a{fill:#fff;} Grams …" at bounding box center [626, 317] width 925 height 199
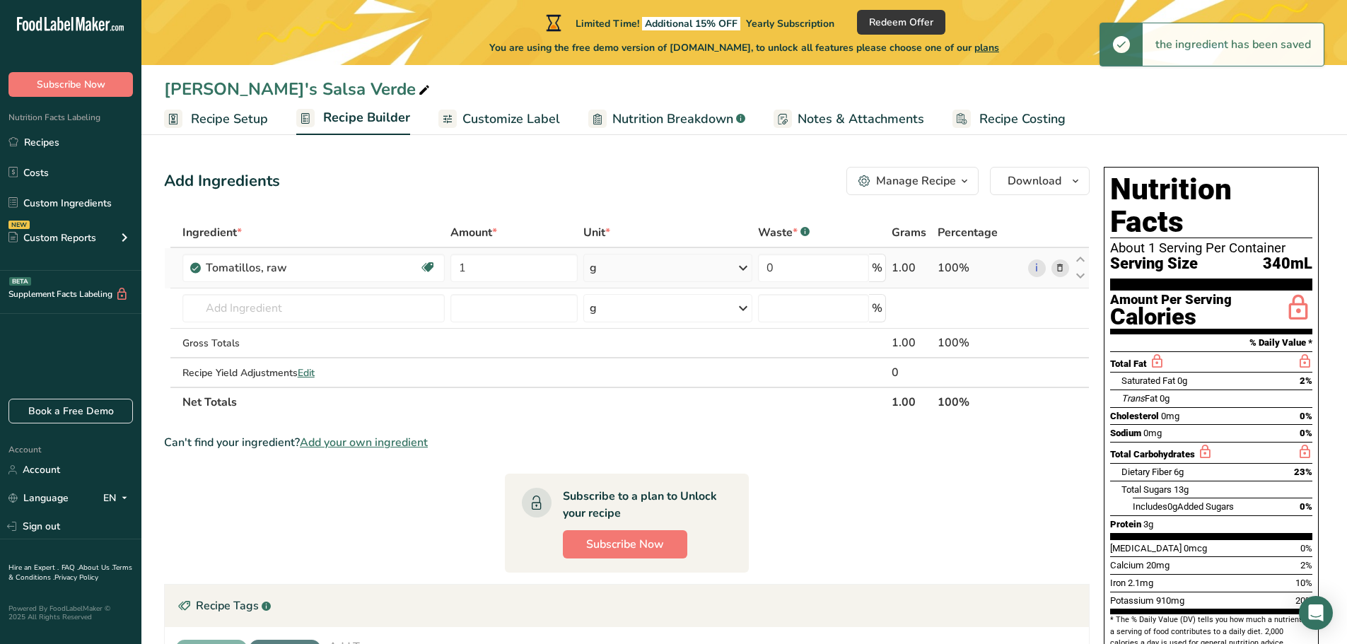
click at [745, 268] on icon at bounding box center [743, 267] width 17 height 25
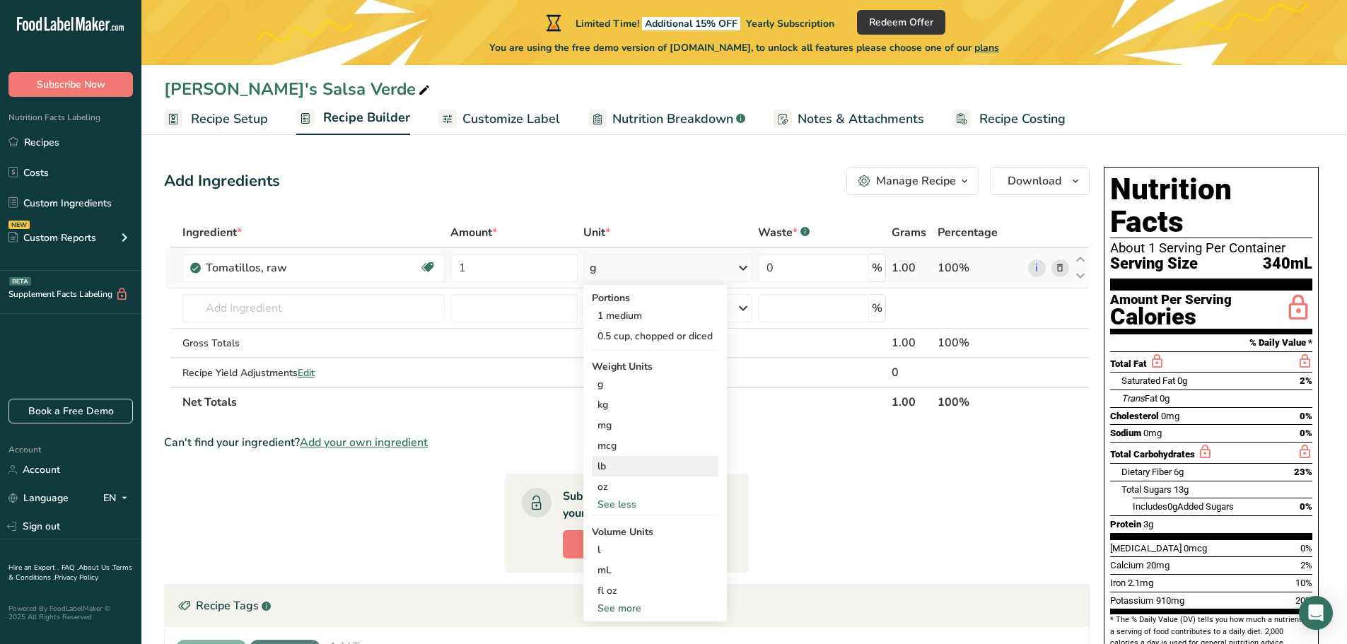
click at [602, 466] on div "lb" at bounding box center [655, 466] width 127 height 21
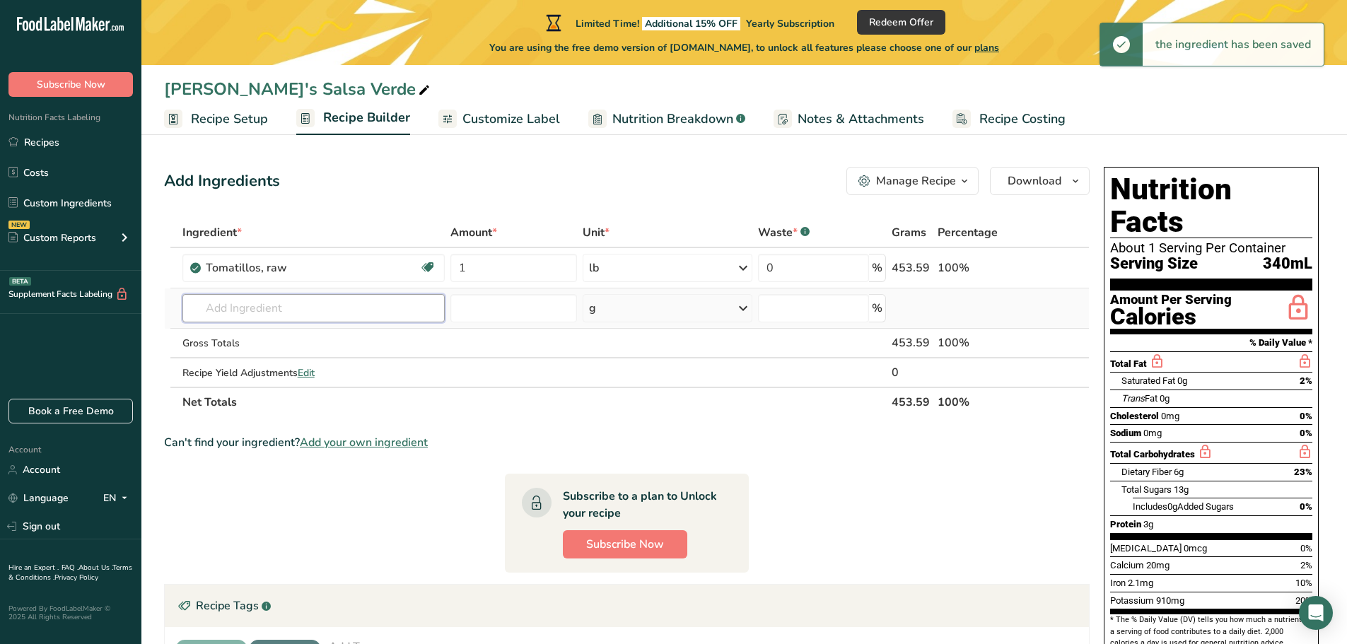
click at [223, 298] on input "text" at bounding box center [313, 308] width 262 height 28
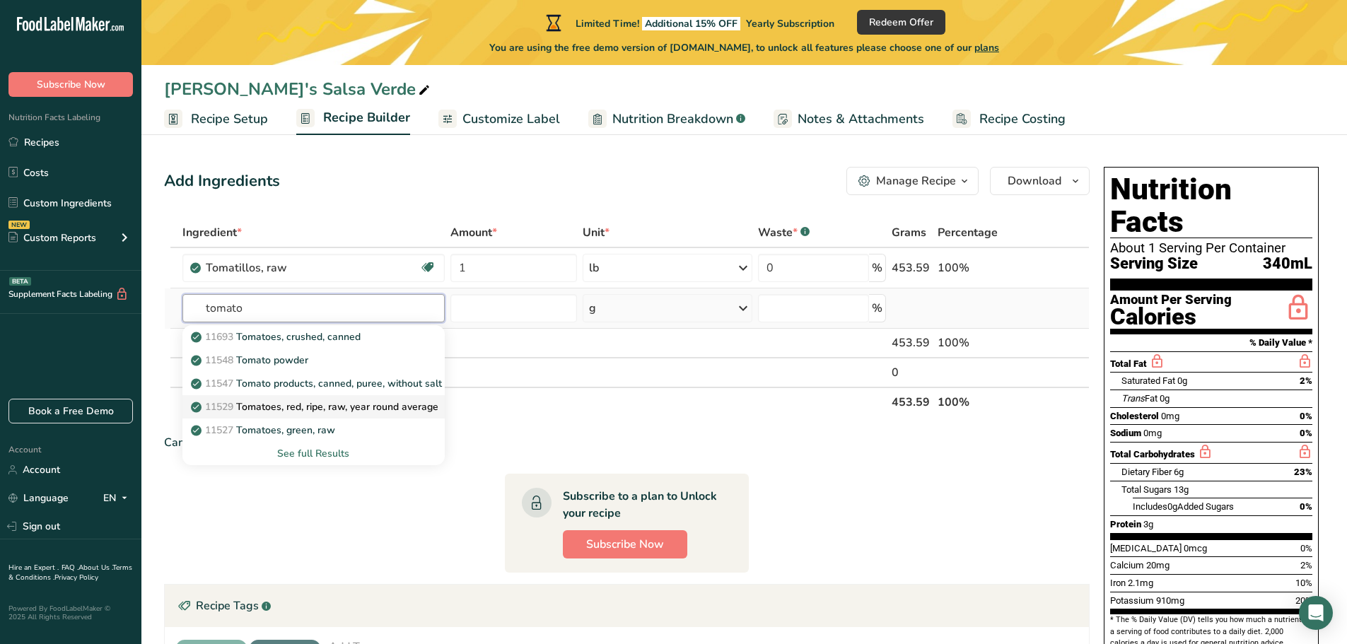
type input "tomato"
click at [282, 406] on p "11529 Tomatoes, red, ripe, raw, year round average" at bounding box center [316, 406] width 245 height 15
type input "Tomatoes, red, ripe, raw, year round average"
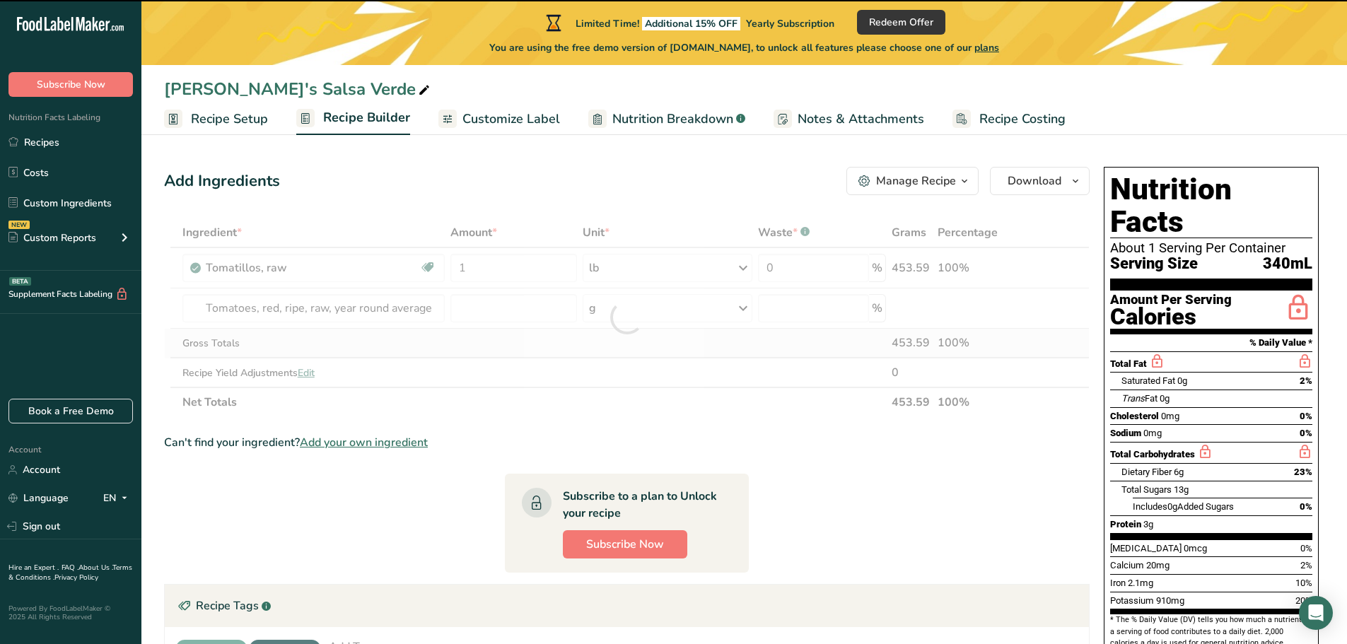
type input "0"
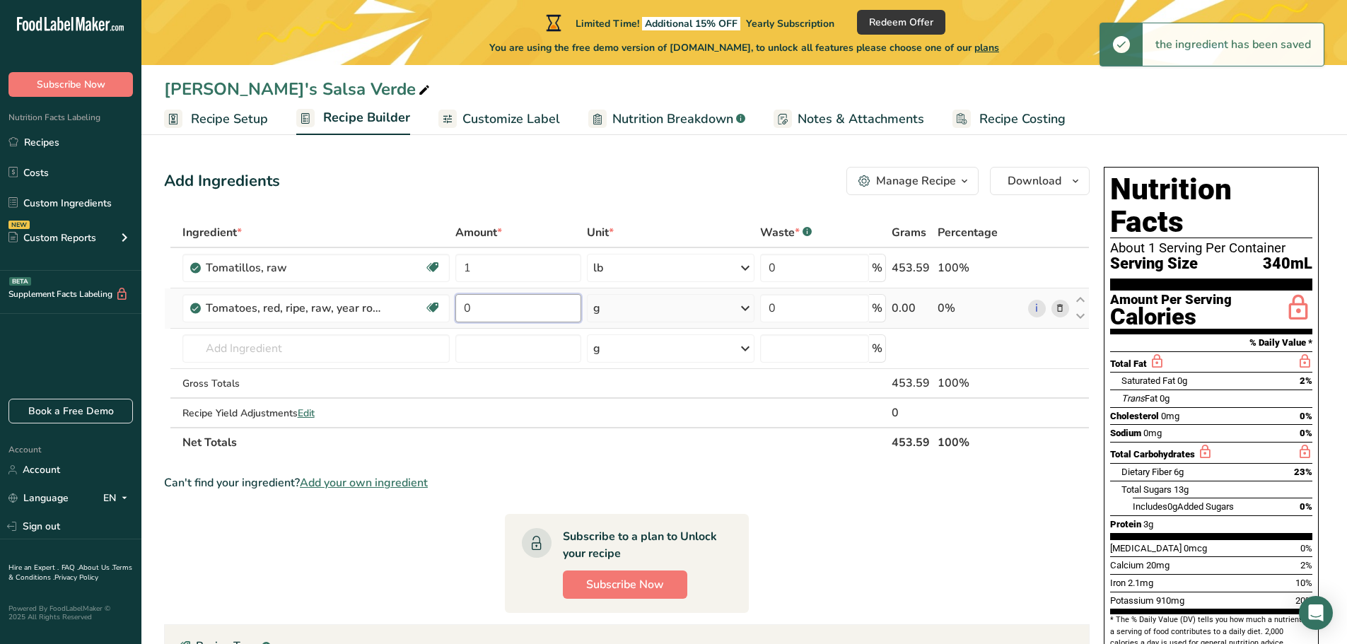
drag, startPoint x: 467, startPoint y: 308, endPoint x: 458, endPoint y: 307, distance: 9.3
click at [458, 307] on input "0" at bounding box center [518, 308] width 126 height 28
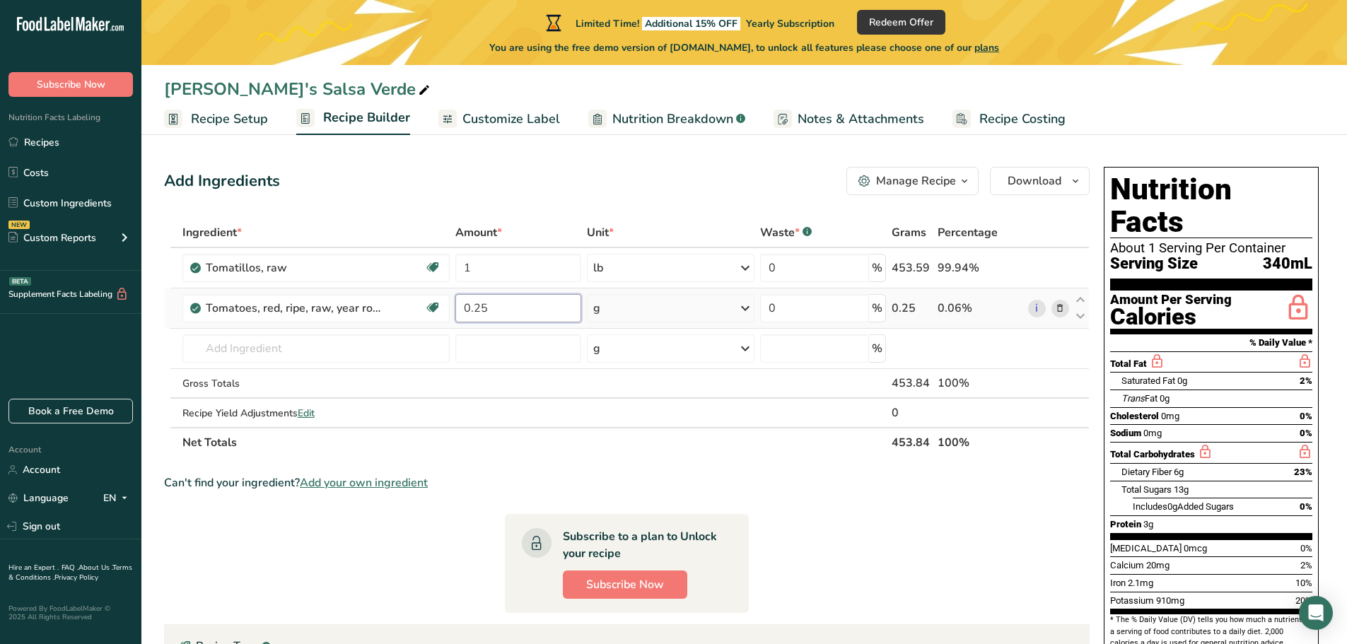
type input "0.25"
click at [744, 306] on div "Ingredient * Amount * Unit * Waste * .a-a{fill:#347362;}.b-a{fill:#fff;} Grams …" at bounding box center [626, 338] width 925 height 240
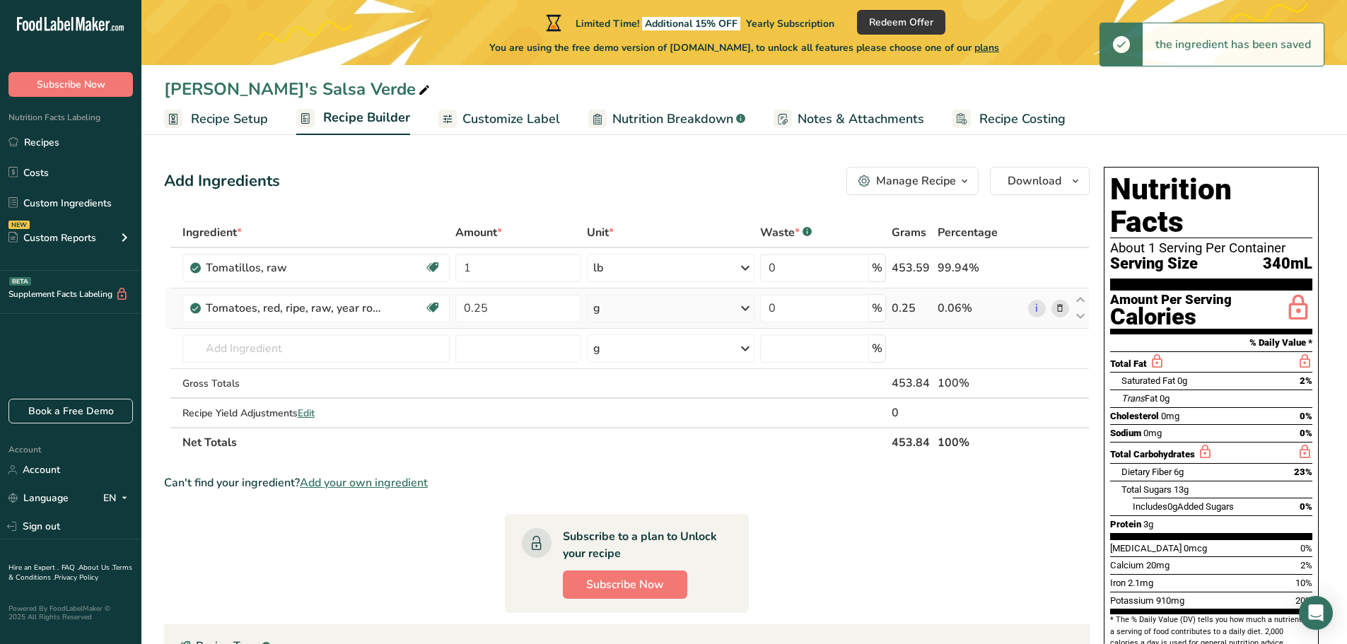
click at [744, 308] on icon at bounding box center [745, 308] width 17 height 25
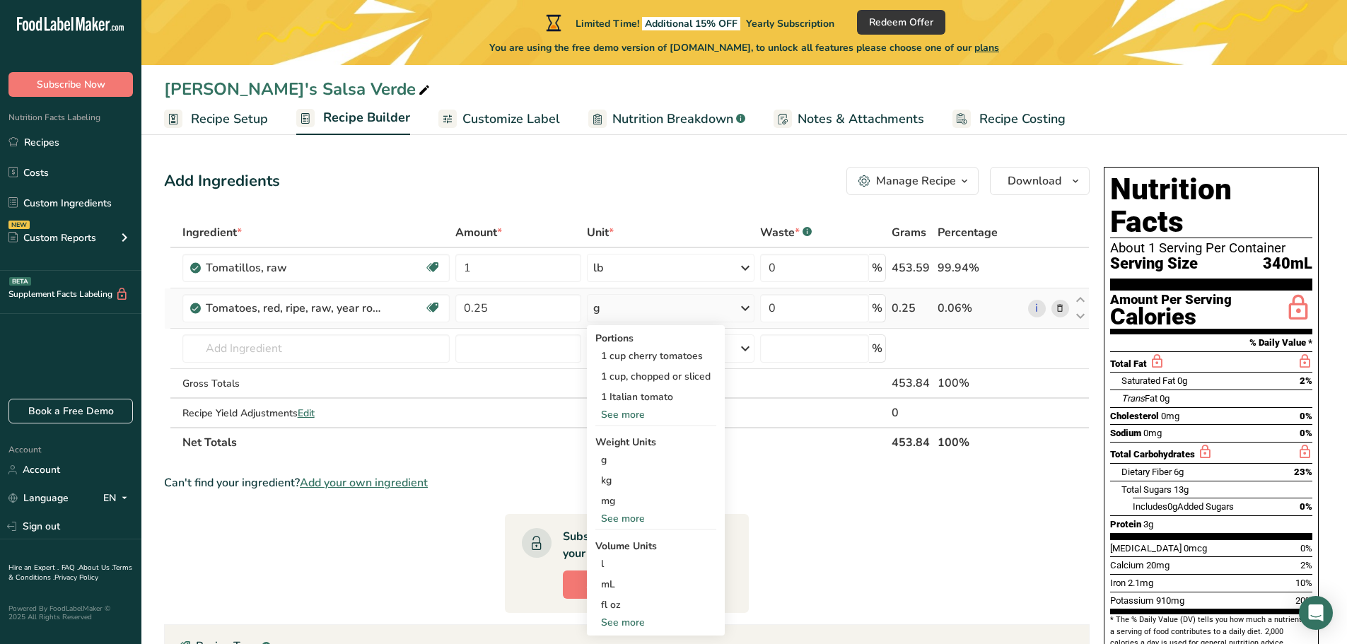
click at [608, 515] on div "See more" at bounding box center [655, 518] width 121 height 15
click at [609, 539] on div "lb" at bounding box center [655, 542] width 121 height 21
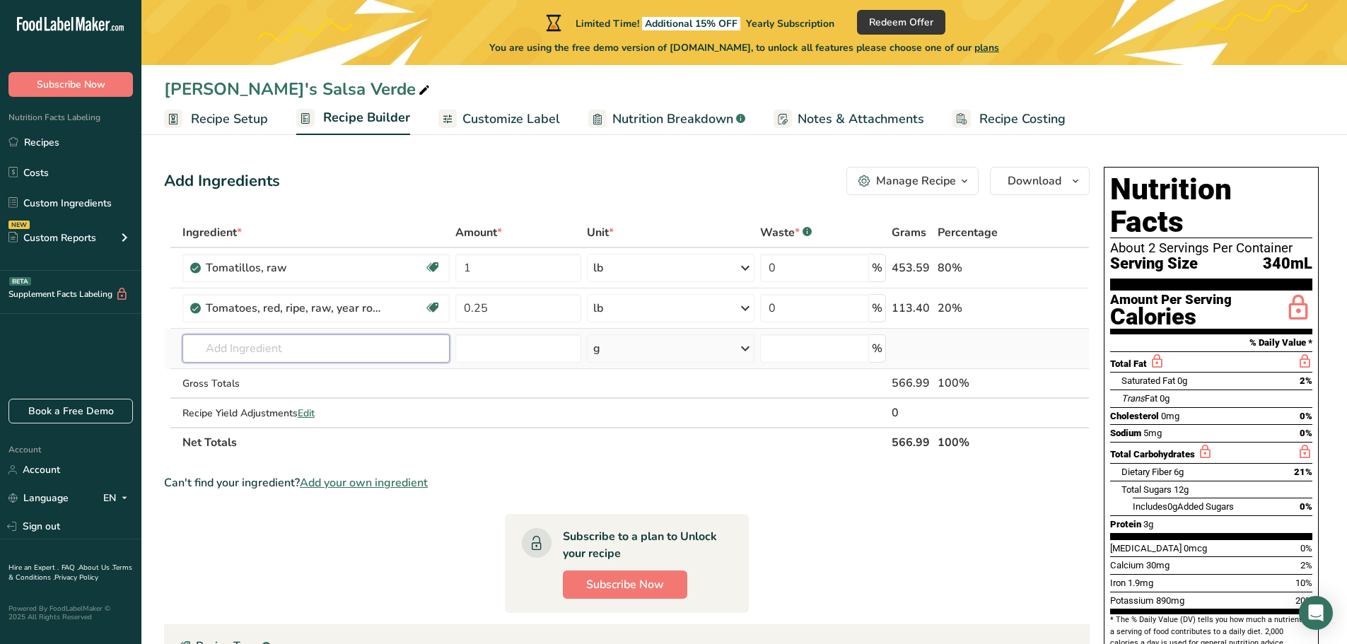
click at [271, 346] on input "text" at bounding box center [316, 348] width 268 height 28
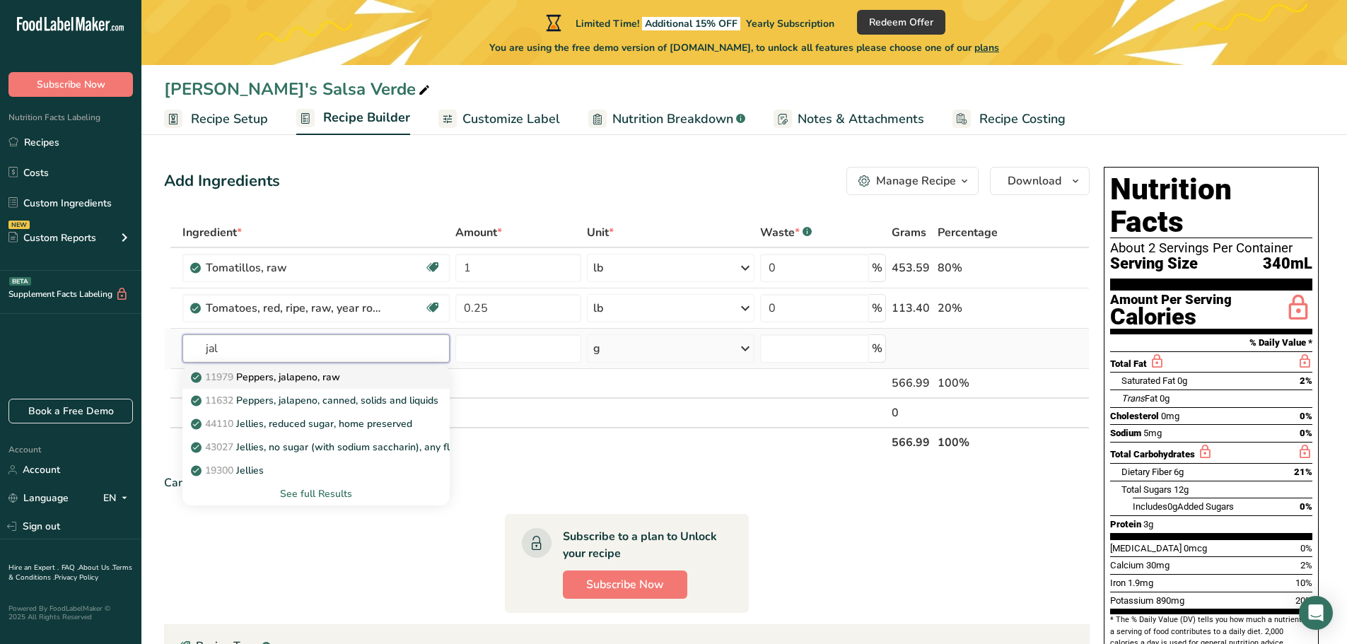
type input "jal"
click at [284, 379] on p "11979 Peppers, jalapeno, raw" at bounding box center [267, 377] width 146 height 15
type input "Peppers, jalapeno, raw"
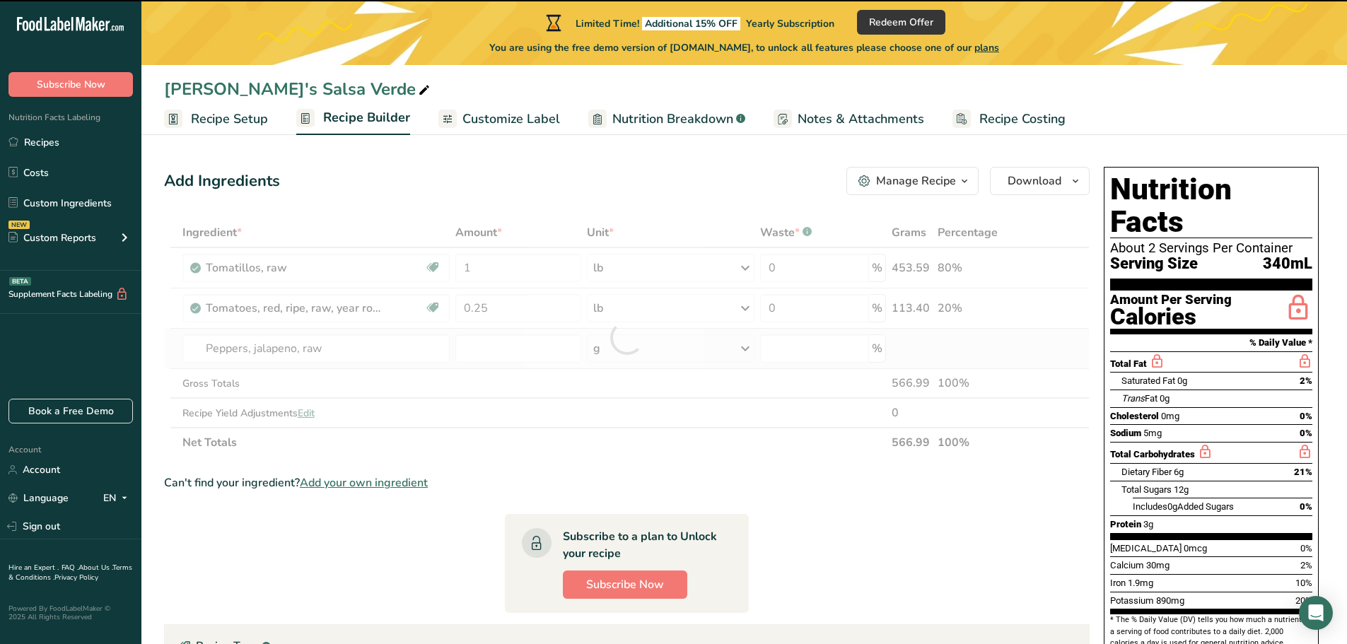
type input "0"
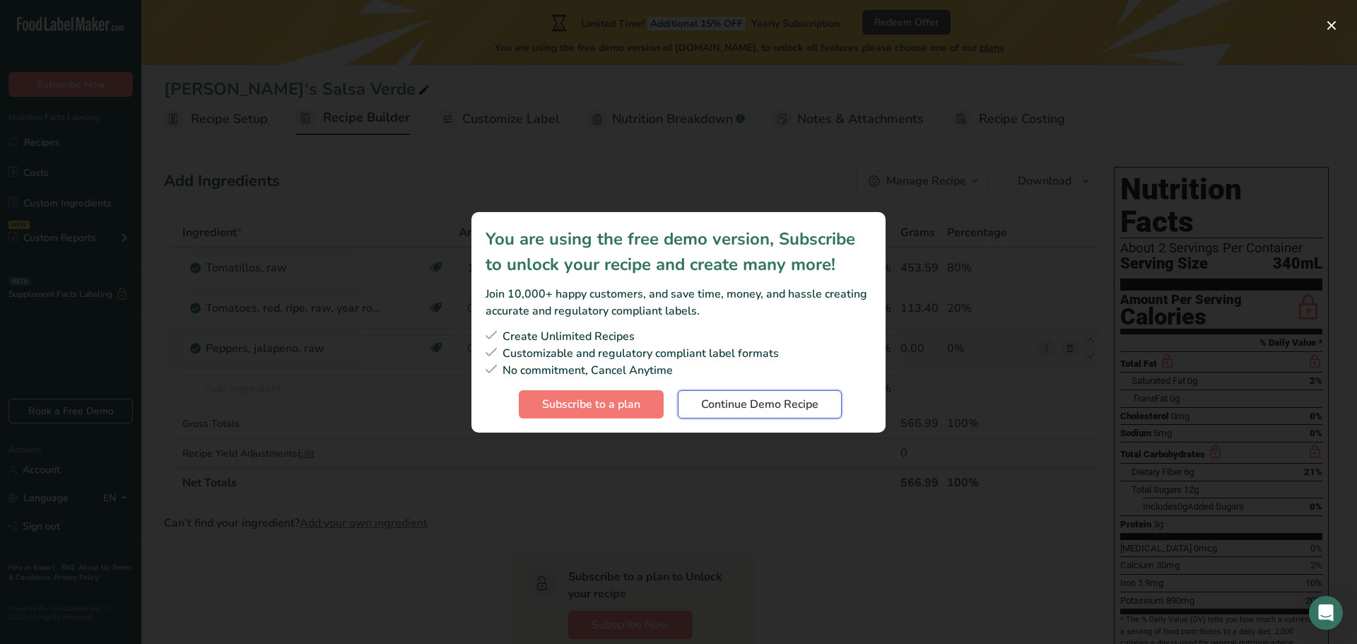
click at [721, 408] on span "Continue Demo Recipe" at bounding box center [759, 404] width 117 height 17
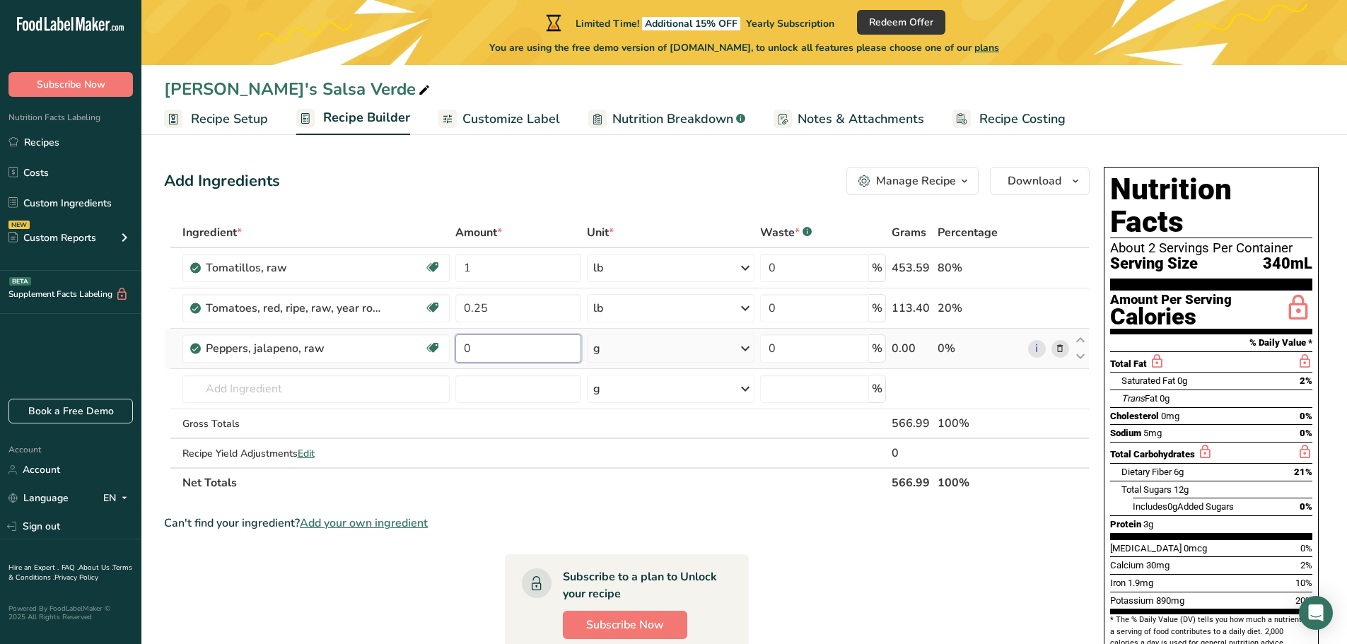
click at [477, 349] on input "0" at bounding box center [518, 348] width 126 height 28
type input "0.25"
click at [748, 344] on div "Ingredient * Amount * Unit * Waste * .a-a{fill:#347362;}.b-a{fill:#fff;} Grams …" at bounding box center [626, 358] width 925 height 280
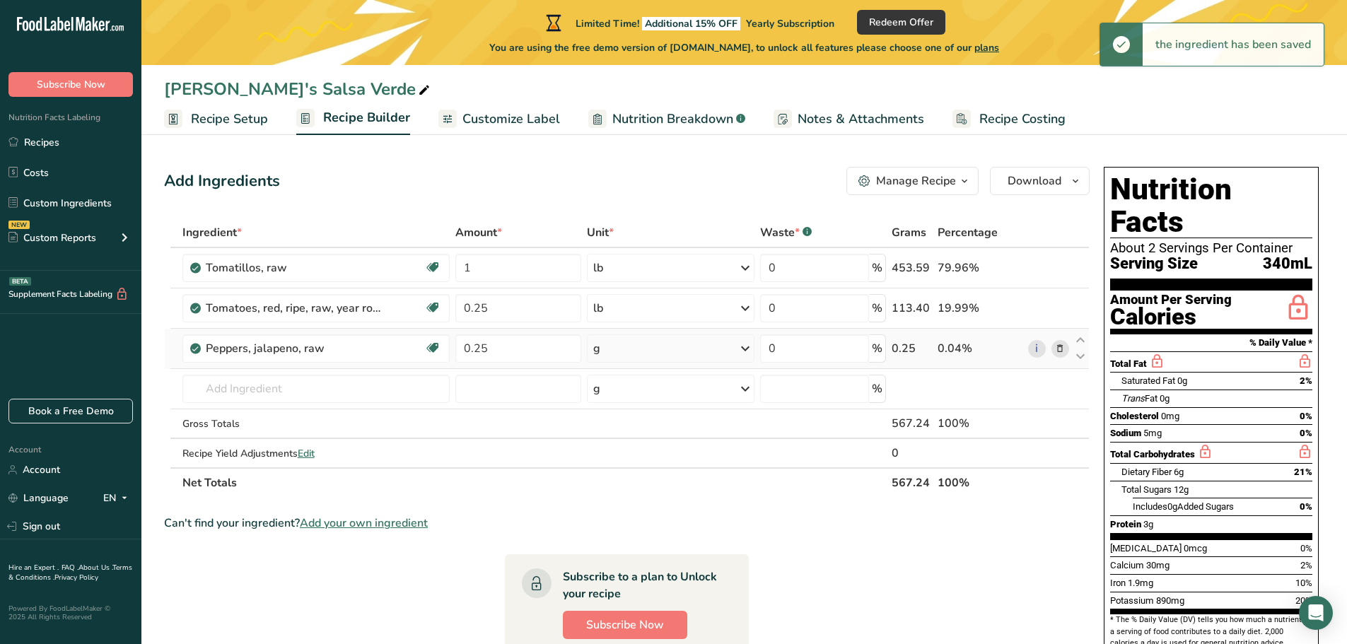
click at [745, 348] on icon at bounding box center [745, 348] width 17 height 25
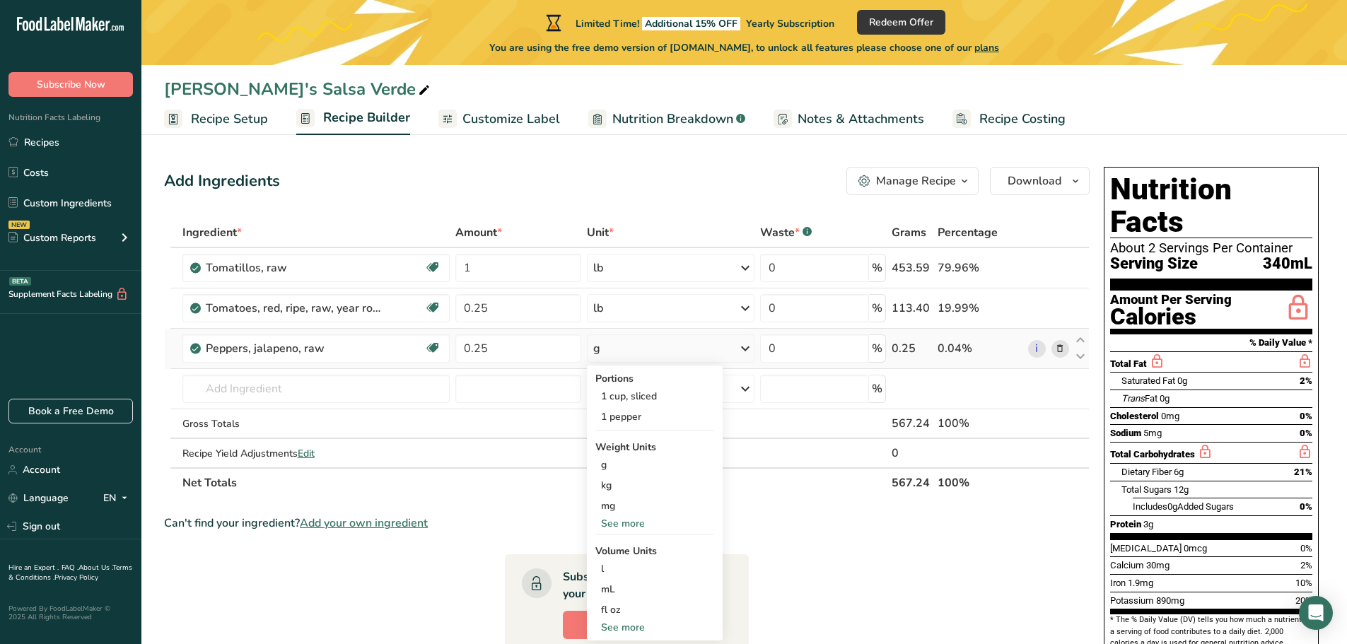
click at [629, 520] on div "See more" at bounding box center [654, 523] width 119 height 15
click at [612, 546] on div "lb" at bounding box center [654, 547] width 119 height 21
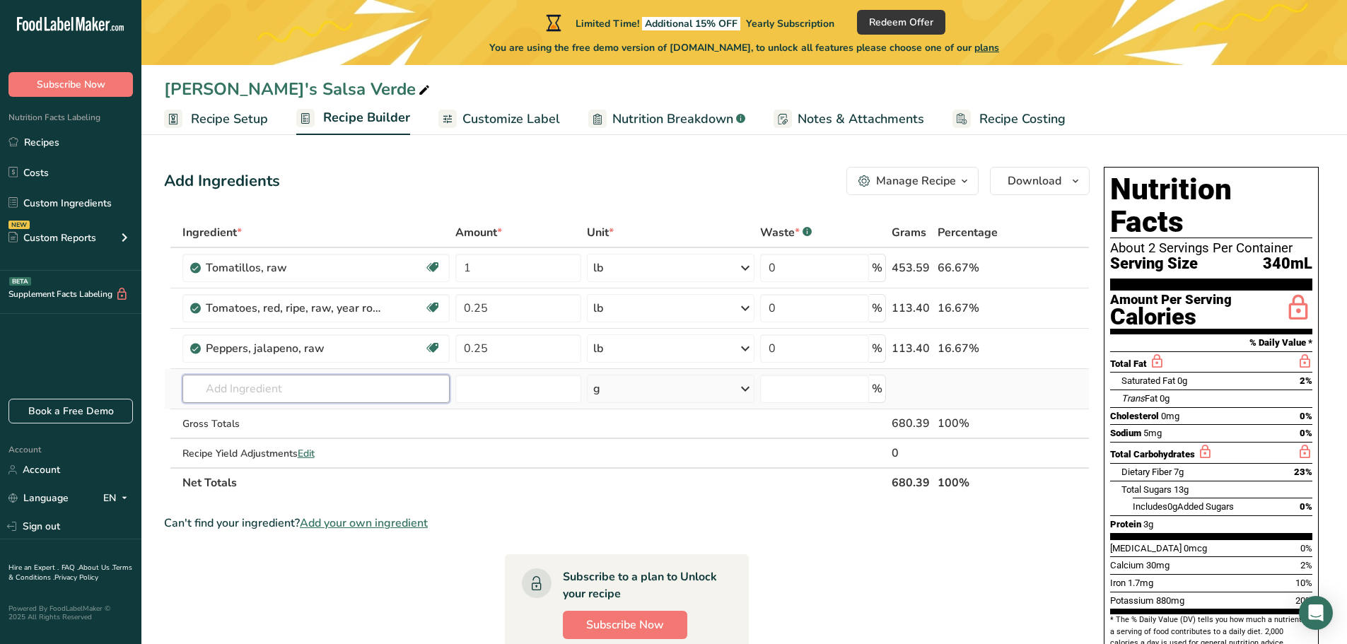
click at [269, 387] on input "text" at bounding box center [316, 389] width 268 height 28
type input "d"
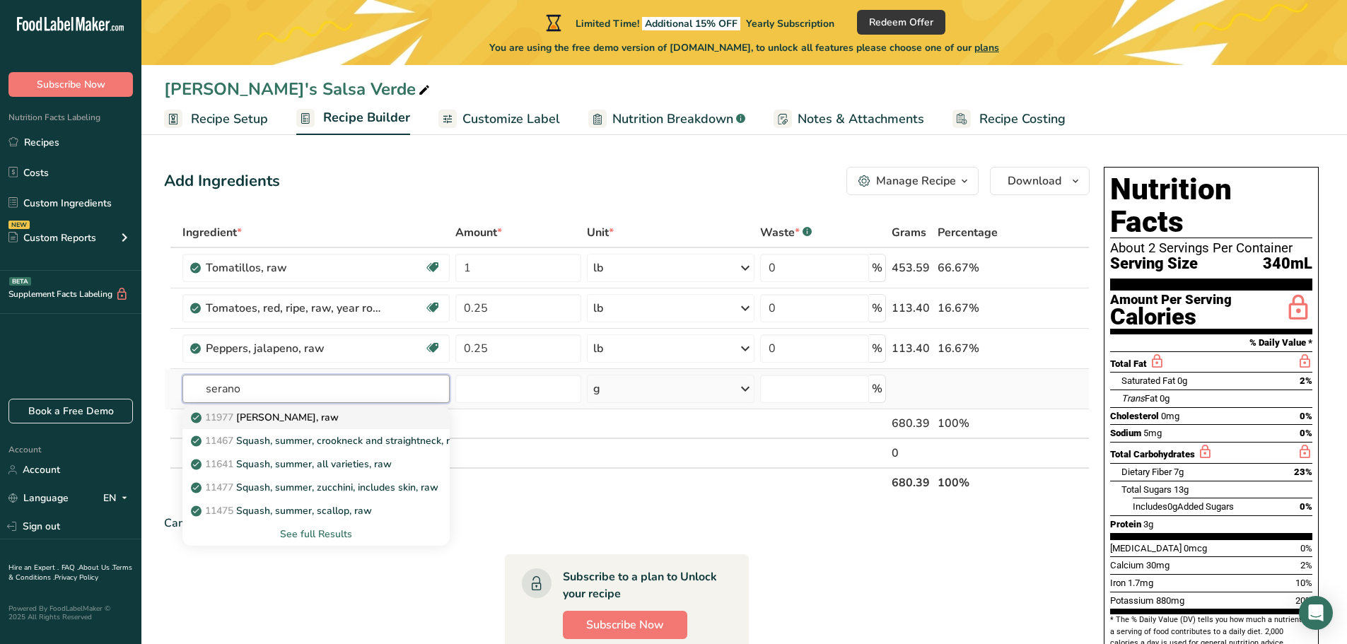
type input "serano"
click at [285, 415] on p "11977 Peppers, serrano, raw" at bounding box center [266, 417] width 145 height 15
type input "Peppers, serrano, raw"
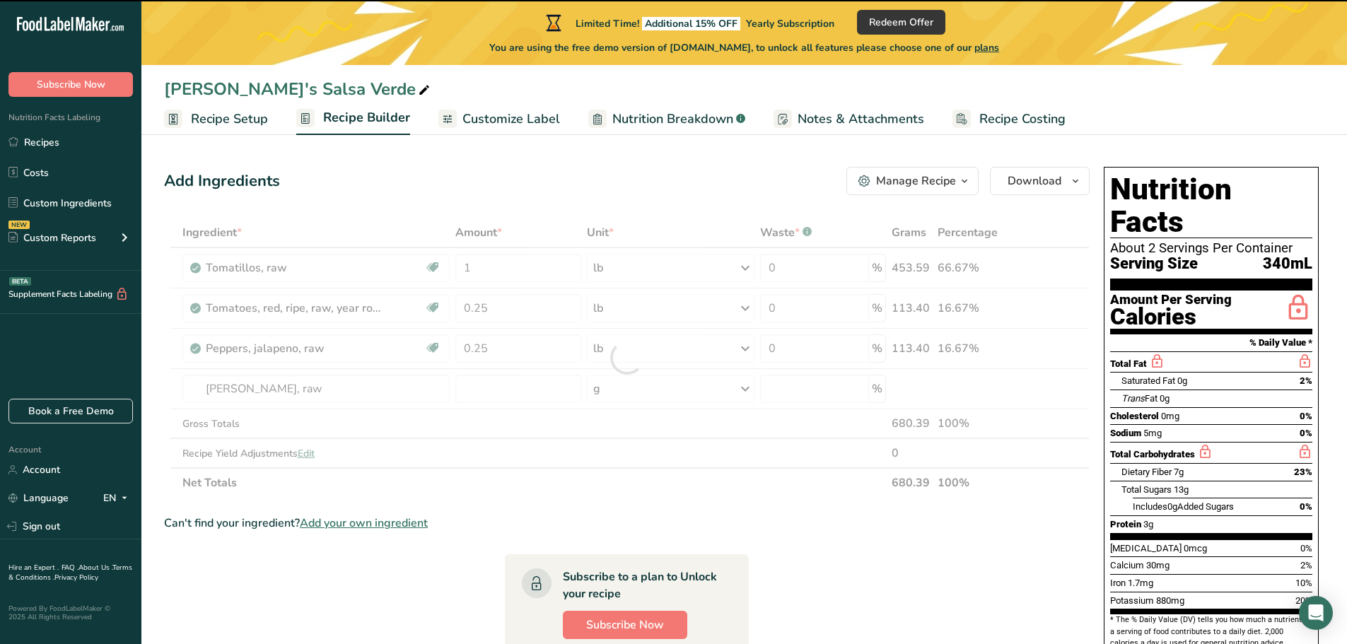
type input "0"
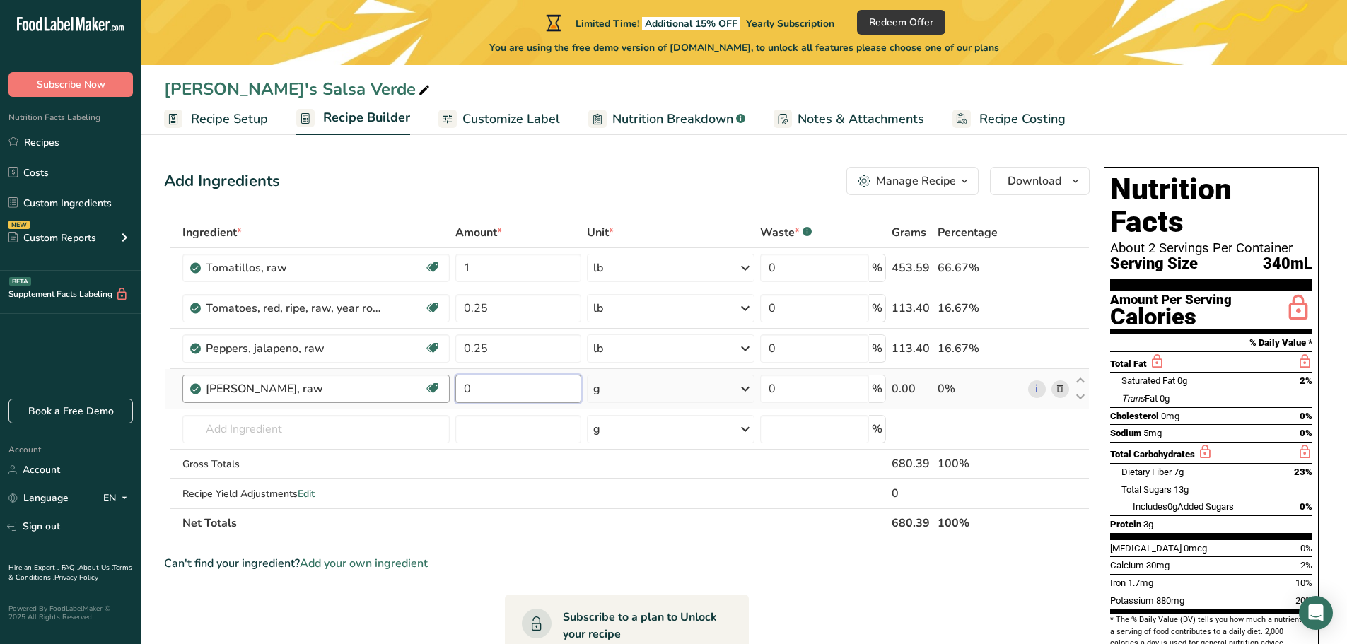
drag, startPoint x: 510, startPoint y: 387, endPoint x: 445, endPoint y: 382, distance: 65.2
click at [445, 382] on tr "Peppers, serrano, raw Dairy free Gluten free Vegan Vegetarian Soy free 0 g Port…" at bounding box center [627, 389] width 924 height 40
type input "0.15"
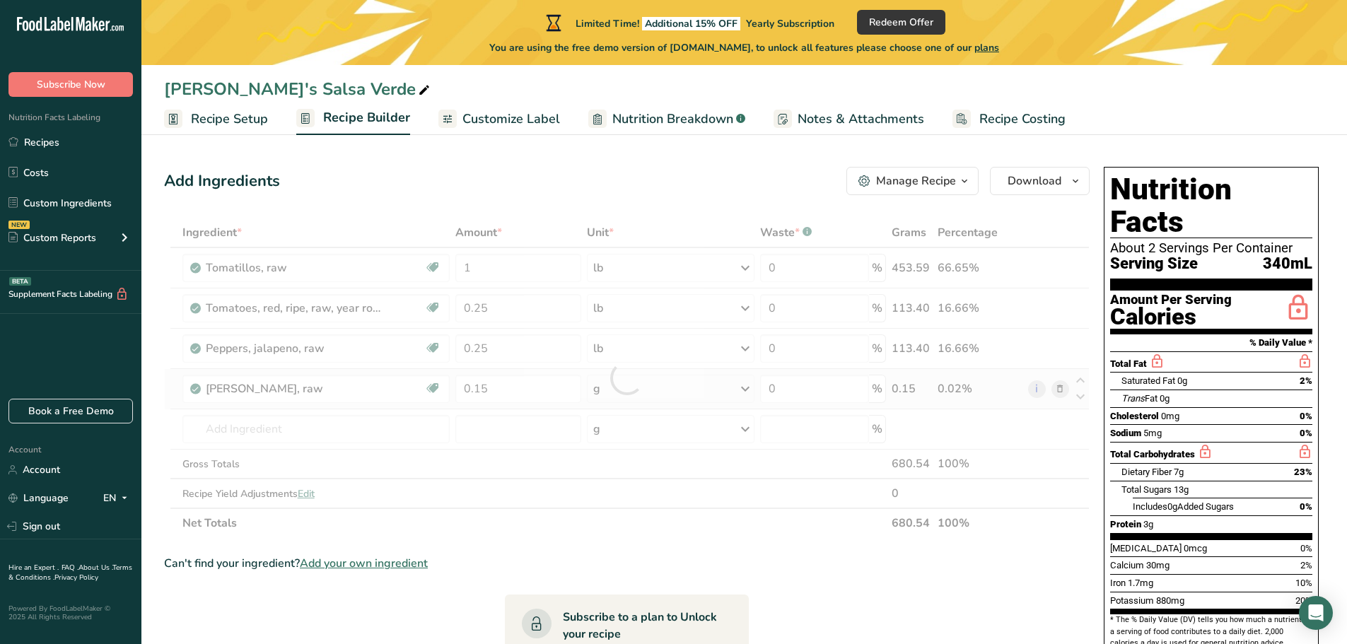
click at [745, 390] on div "Ingredient * Amount * Unit * Waste * .a-a{fill:#347362;}.b-a{fill:#fff;} Grams …" at bounding box center [626, 378] width 925 height 320
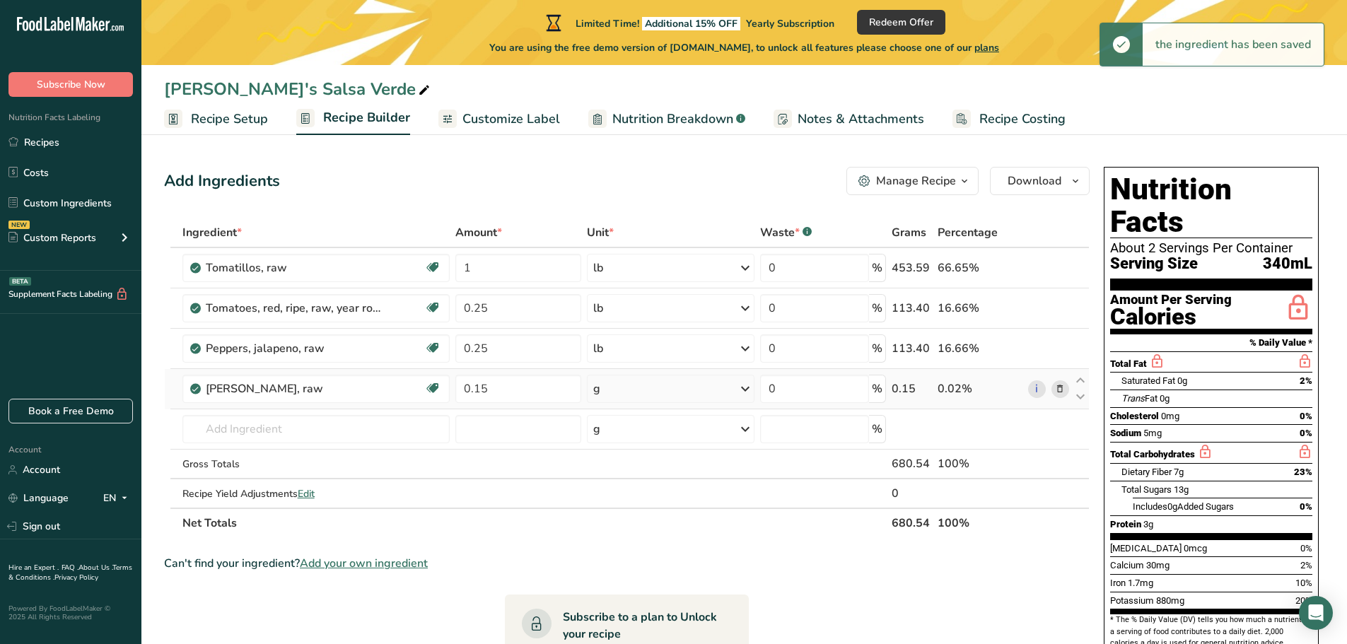
click at [744, 386] on icon at bounding box center [745, 388] width 17 height 25
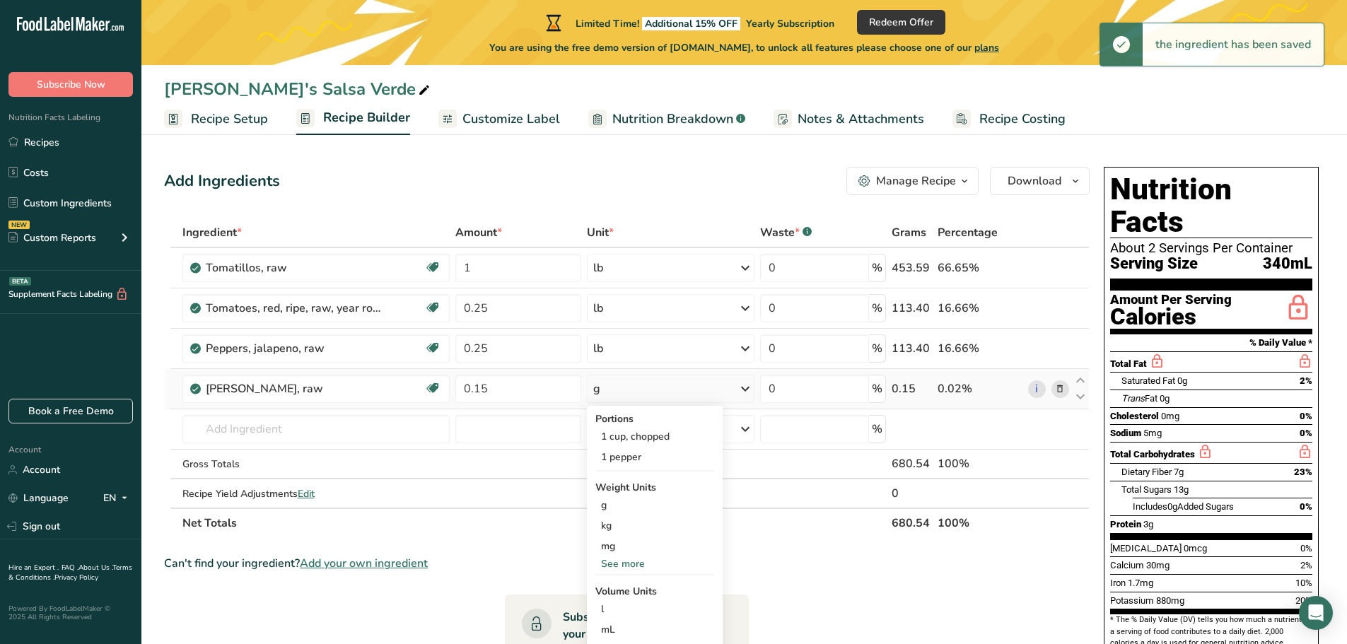
click at [626, 563] on div "See more" at bounding box center [654, 563] width 119 height 15
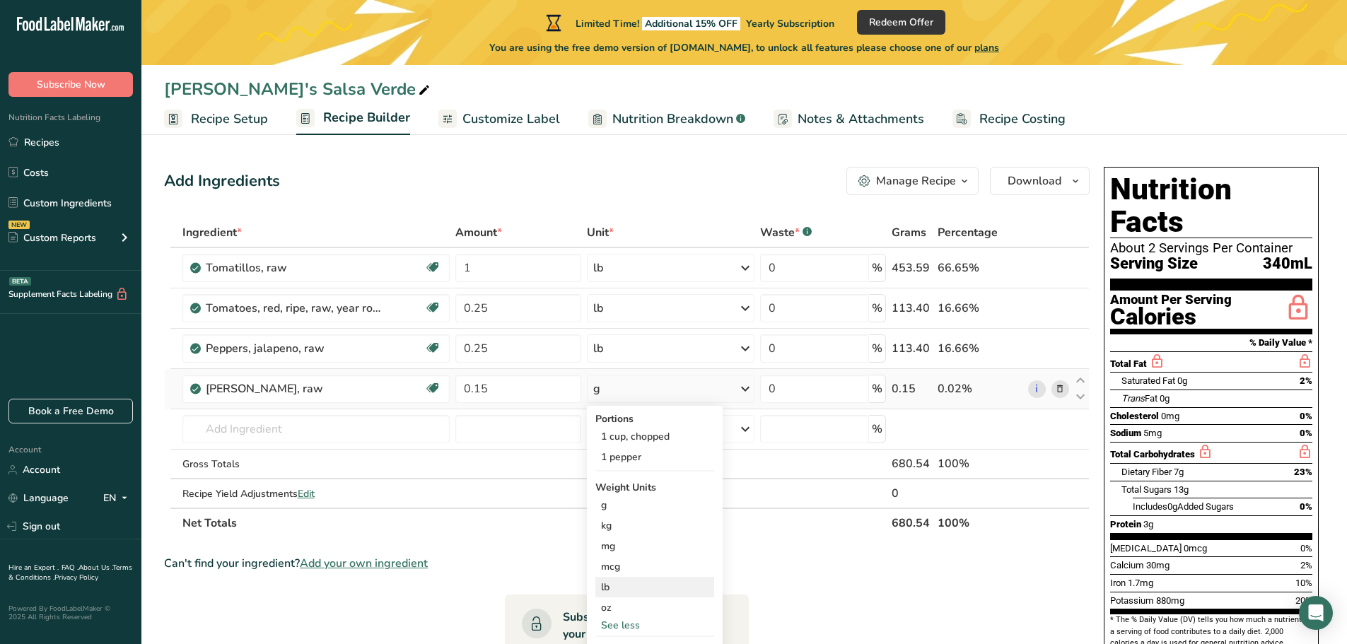
click at [618, 585] on div "lb" at bounding box center [654, 587] width 119 height 21
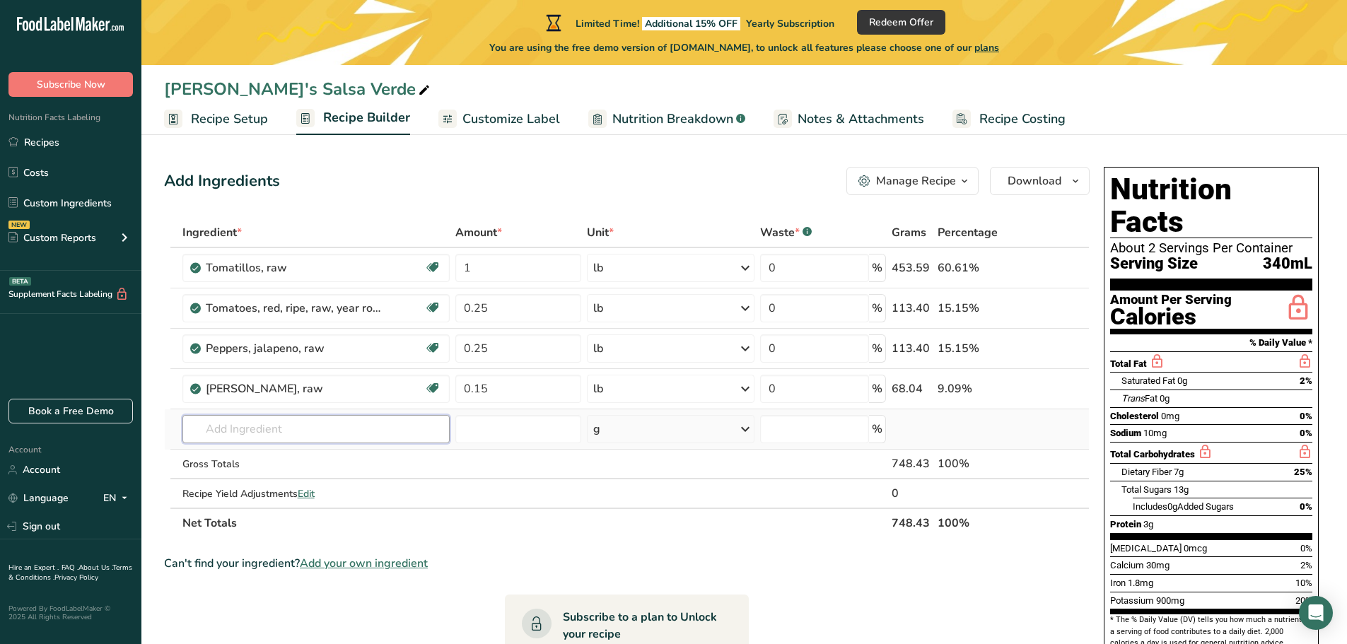
click at [257, 425] on input "text" at bounding box center [316, 429] width 268 height 28
type input "minced garlic"
click at [228, 455] on p "Dried Minced Garlic" at bounding box center [244, 457] width 100 height 15
type input "Dried Minced Garlic"
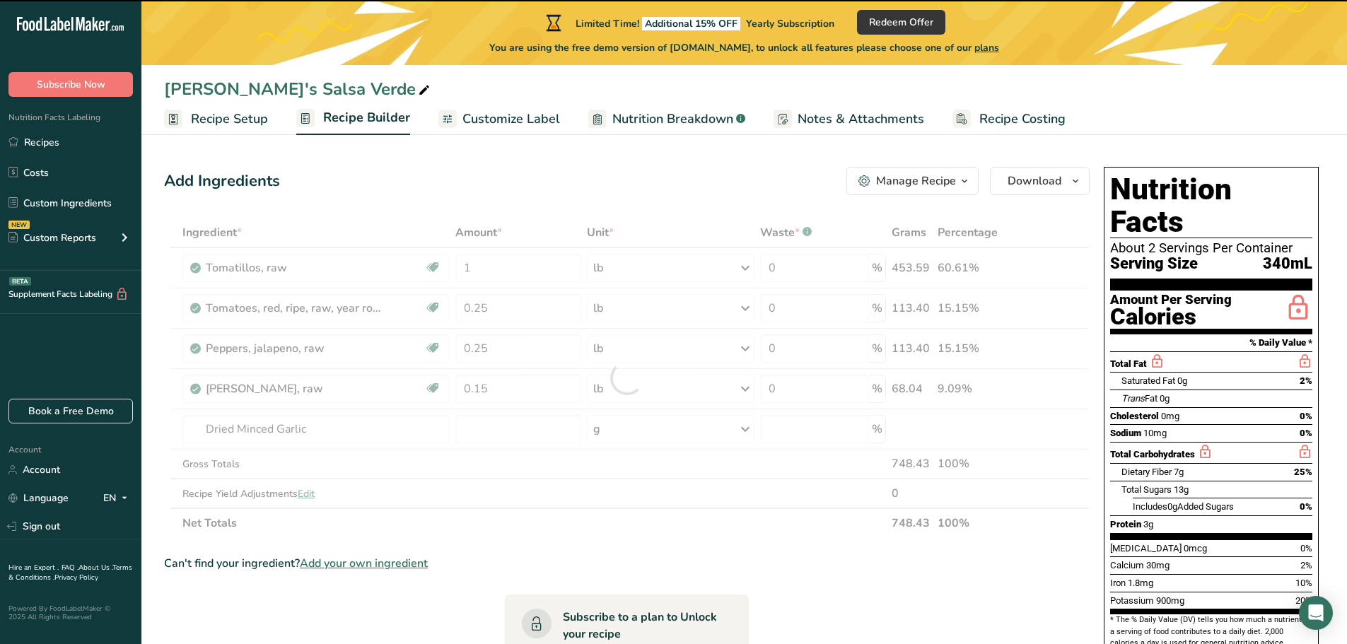
type input "0"
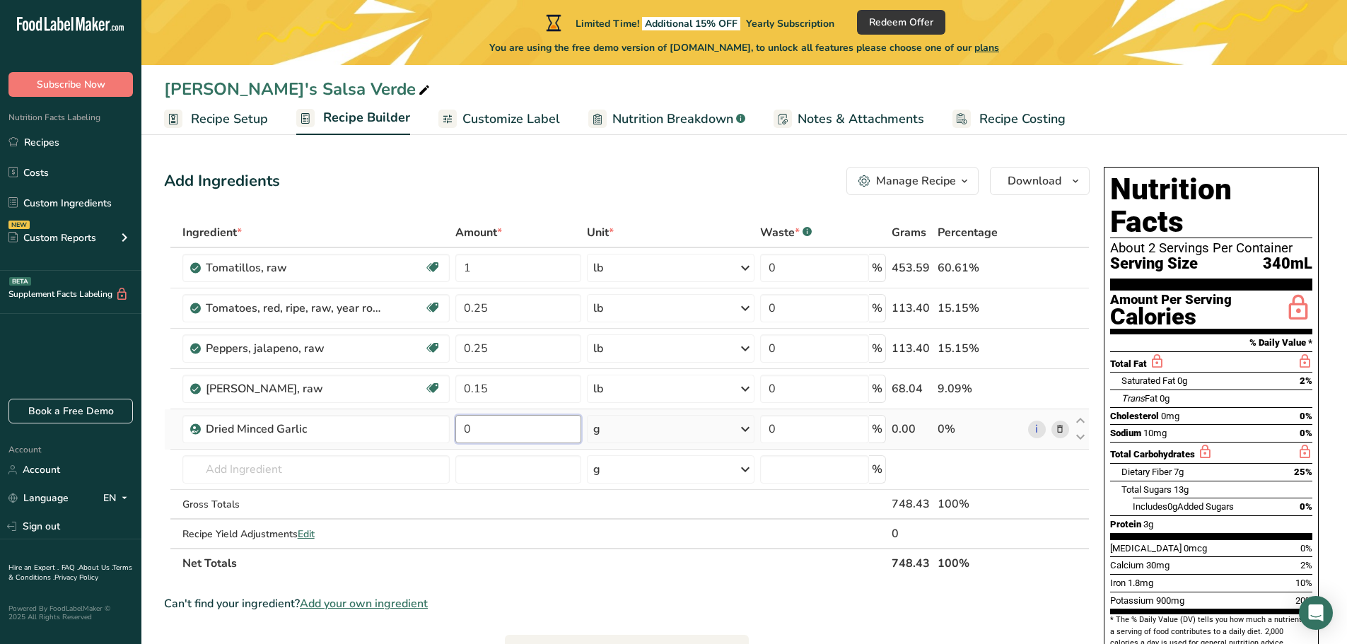
click at [509, 433] on input "0" at bounding box center [518, 429] width 126 height 28
type input "1"
click at [747, 426] on div "Ingredient * Amount * Unit * Waste * .a-a{fill:#347362;}.b-a{fill:#fff;} Grams …" at bounding box center [626, 398] width 925 height 361
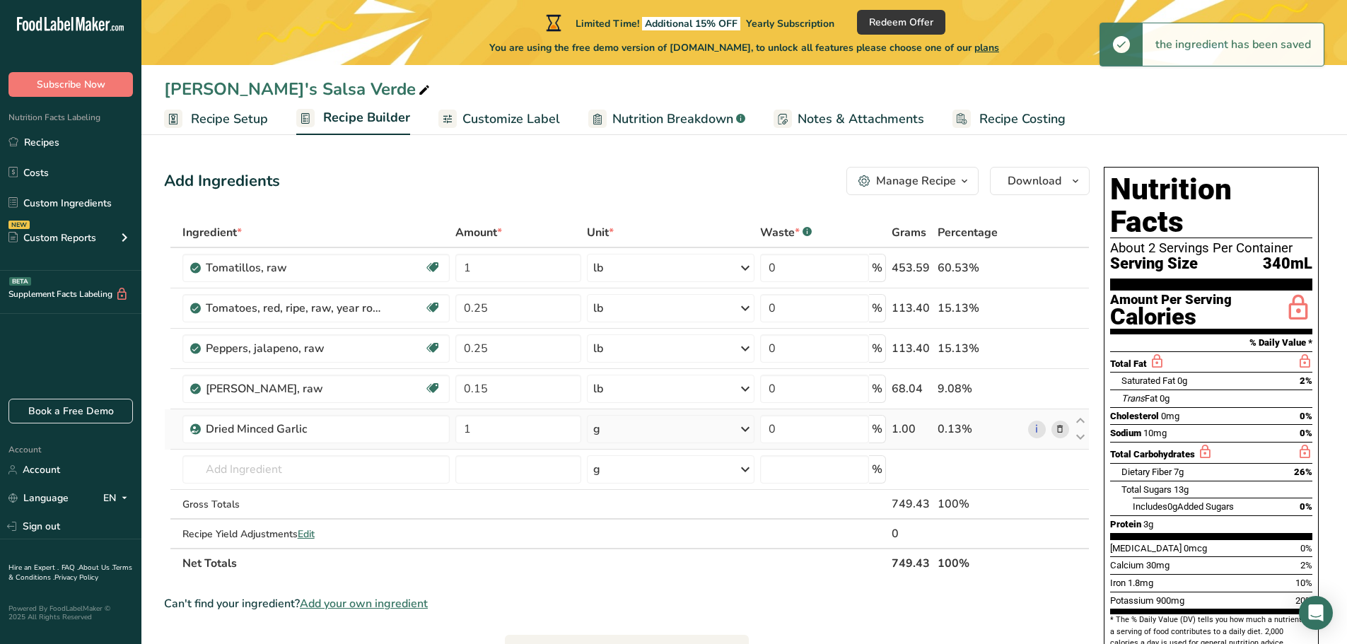
click at [747, 426] on icon at bounding box center [745, 428] width 17 height 25
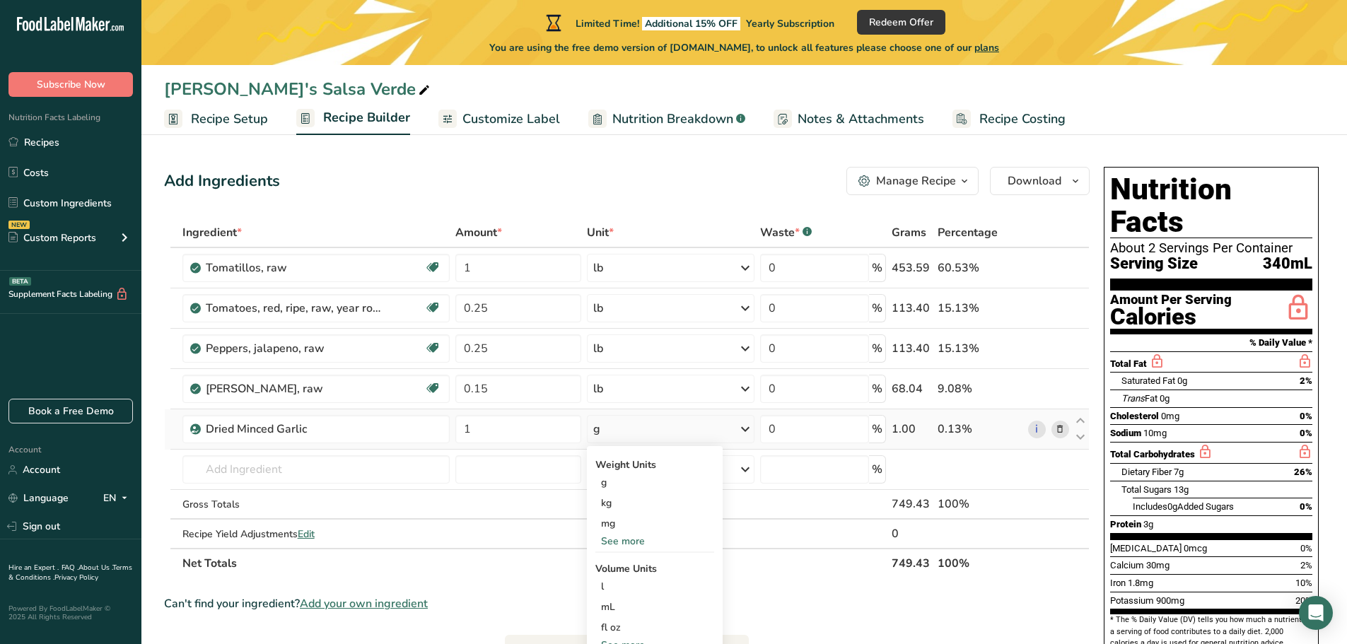
click at [624, 539] on div "See more" at bounding box center [654, 541] width 119 height 15
click at [616, 597] on div "See less" at bounding box center [654, 602] width 119 height 15
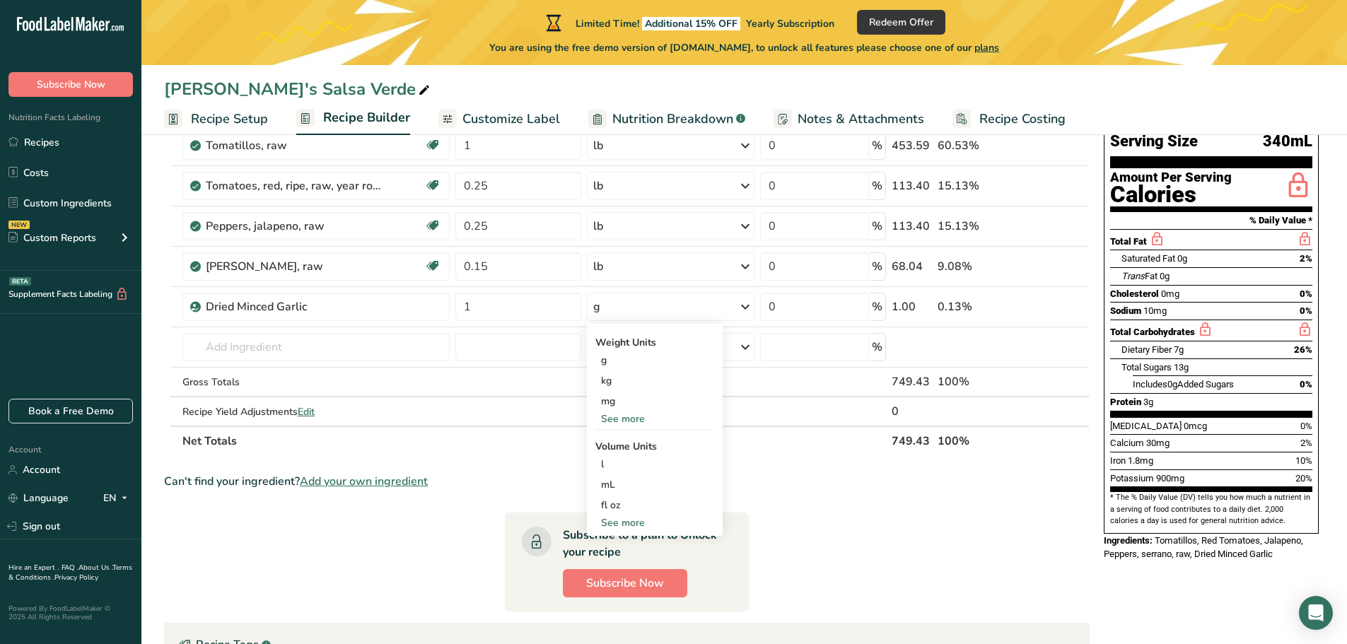
scroll to position [141, 0]
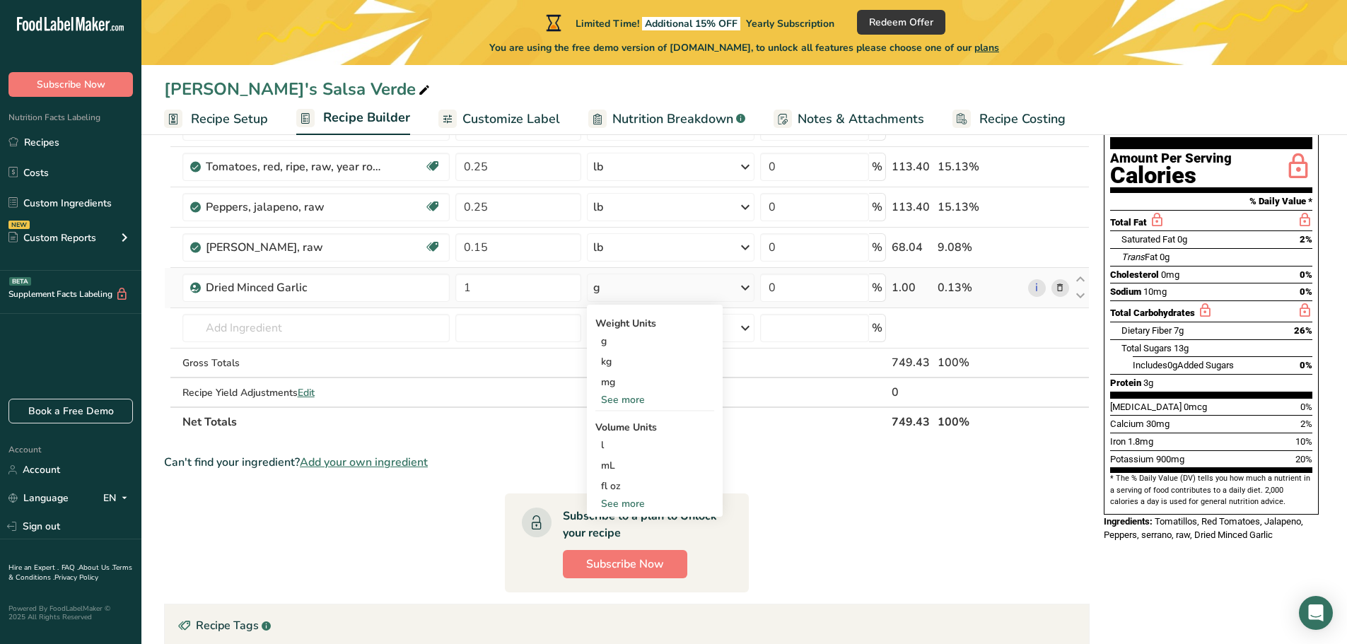
click at [628, 503] on div "See more" at bounding box center [654, 503] width 119 height 15
select select "22"
click at [607, 522] on div "tsp" at bounding box center [654, 527] width 107 height 15
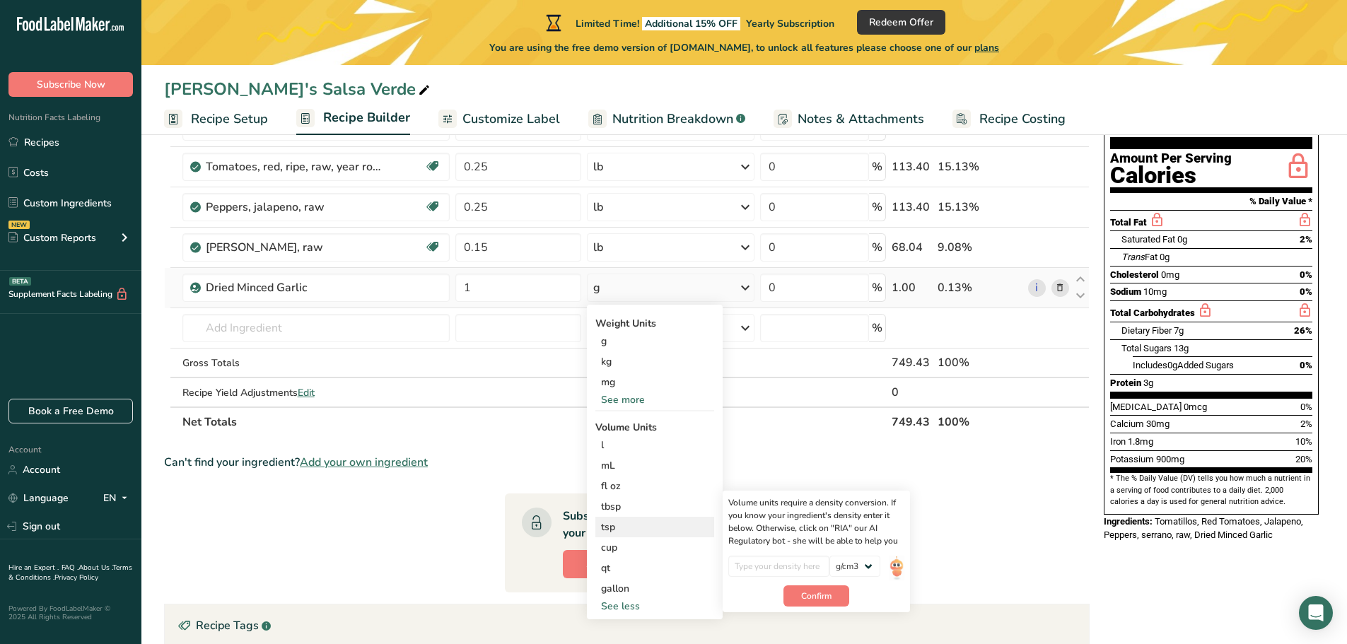
click at [605, 529] on div "tsp" at bounding box center [654, 527] width 107 height 15
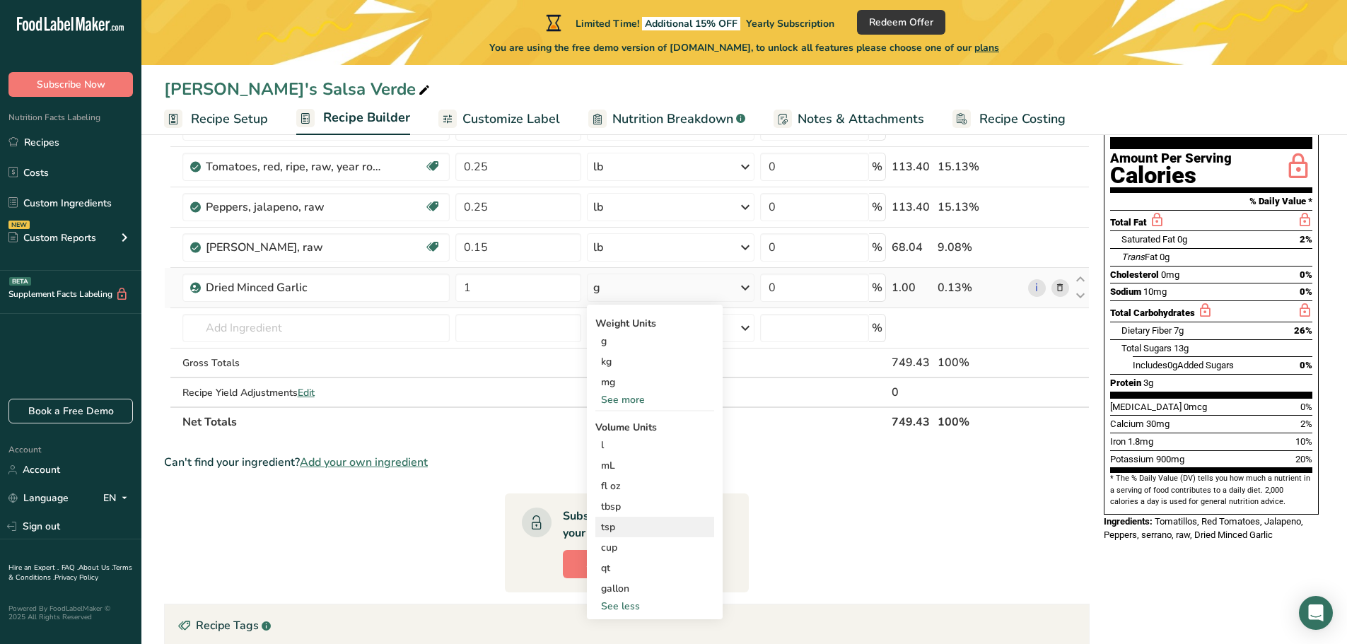
click at [606, 529] on div "tsp" at bounding box center [654, 527] width 107 height 15
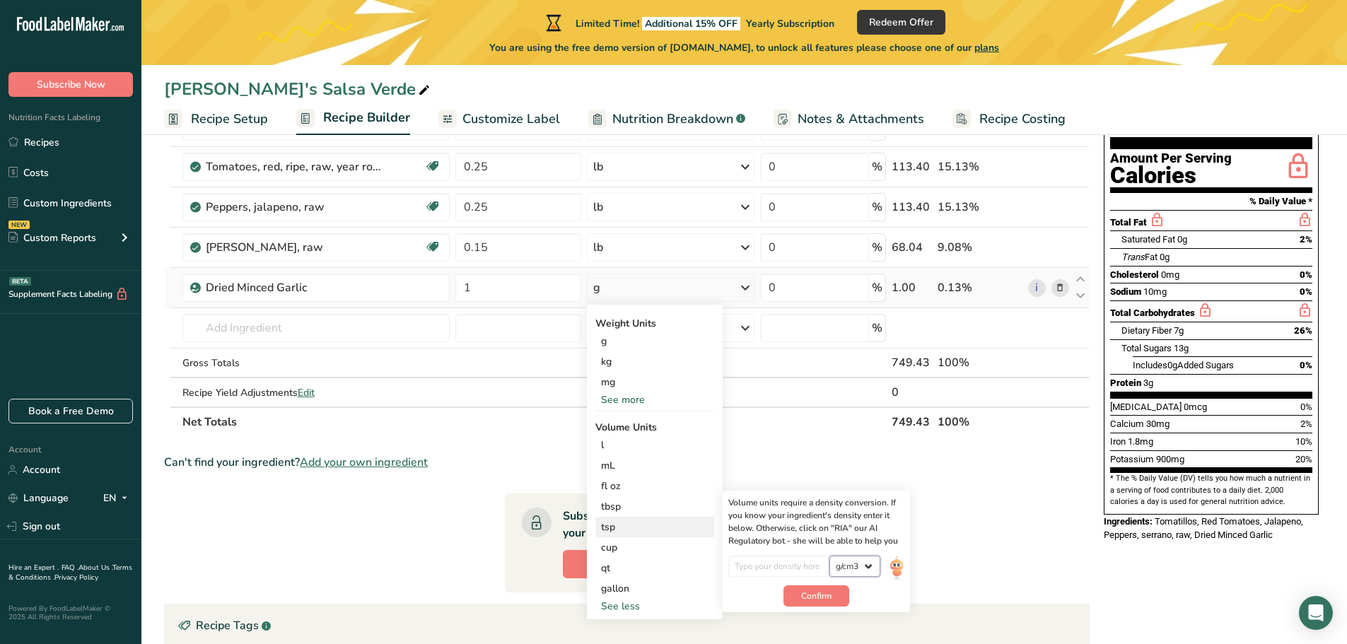
click at [865, 565] on select "lb/ft3 g/cm3" at bounding box center [854, 566] width 51 height 21
click at [768, 563] on input "number" at bounding box center [778, 566] width 101 height 21
type input "1"
click at [809, 592] on span "Confirm" at bounding box center [816, 596] width 30 height 13
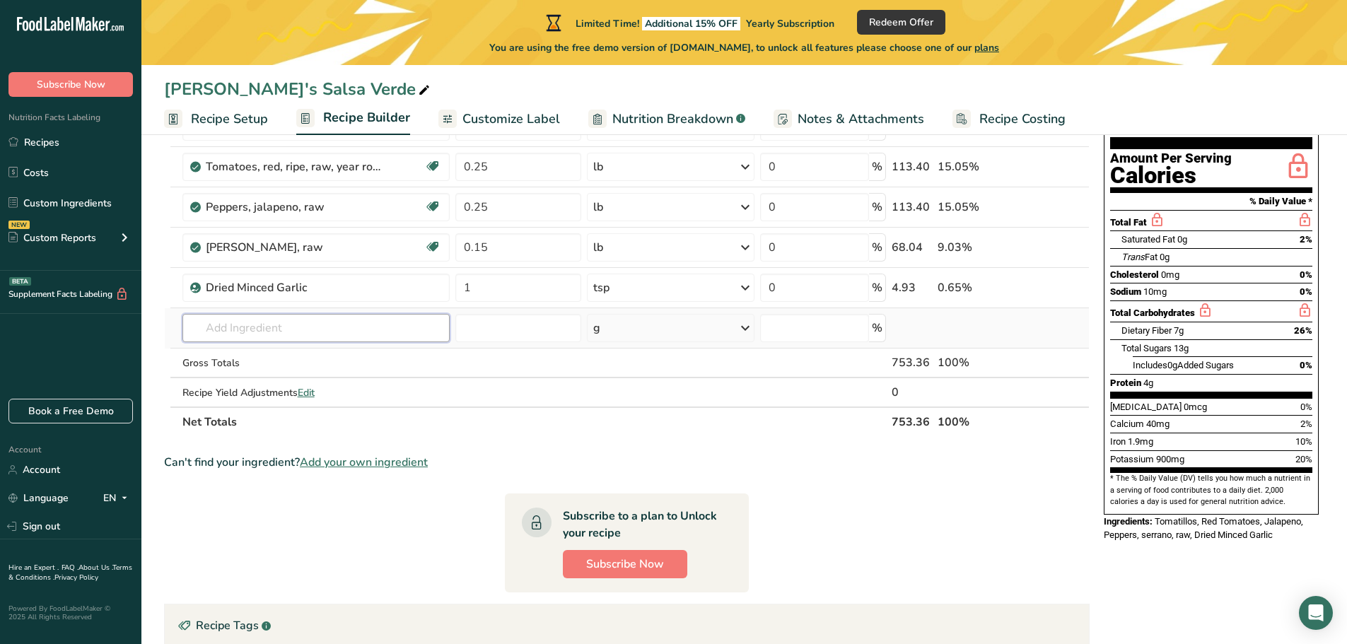
click at [199, 329] on input "text" at bounding box center [316, 328] width 268 height 28
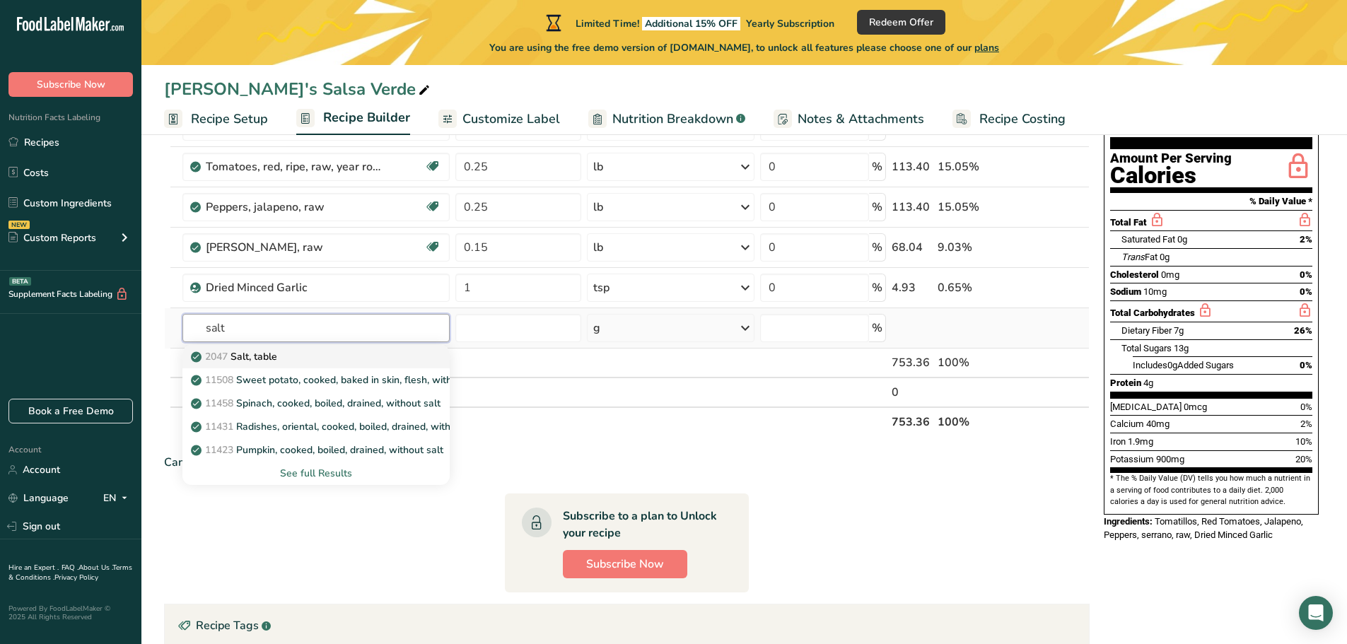
type input "salt"
click at [244, 353] on p "2047 Salt, table" at bounding box center [235, 356] width 83 height 15
type input "Salt, table"
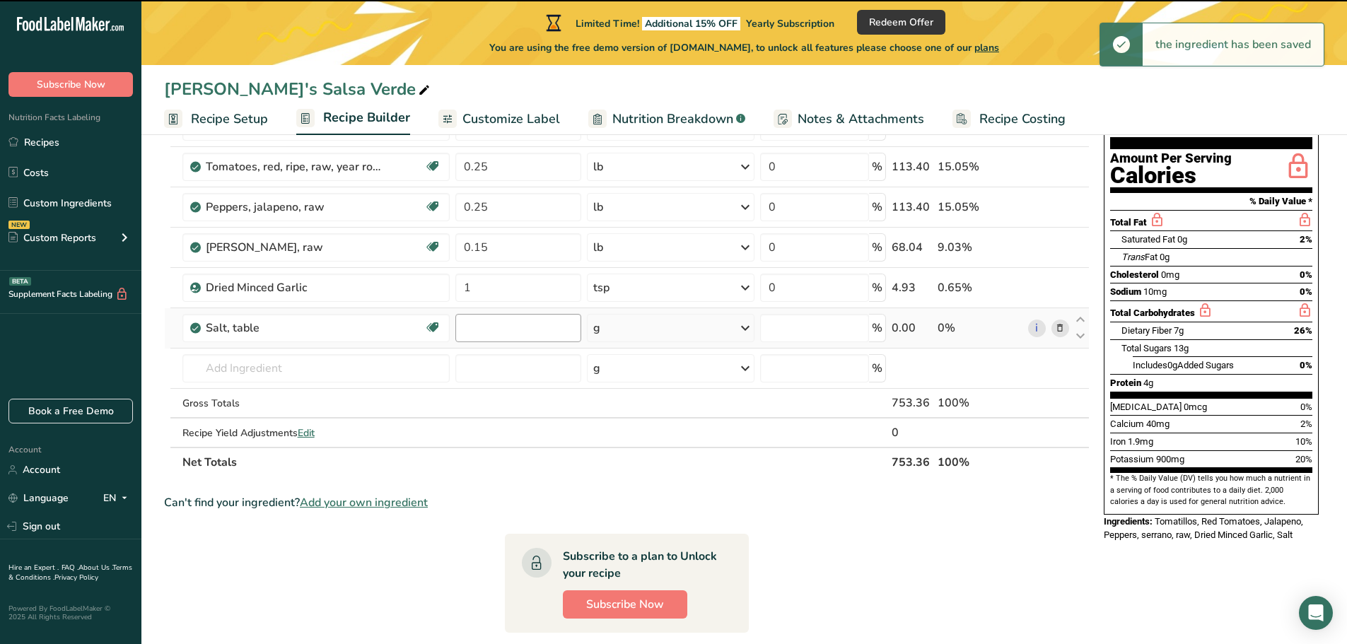
type input "0"
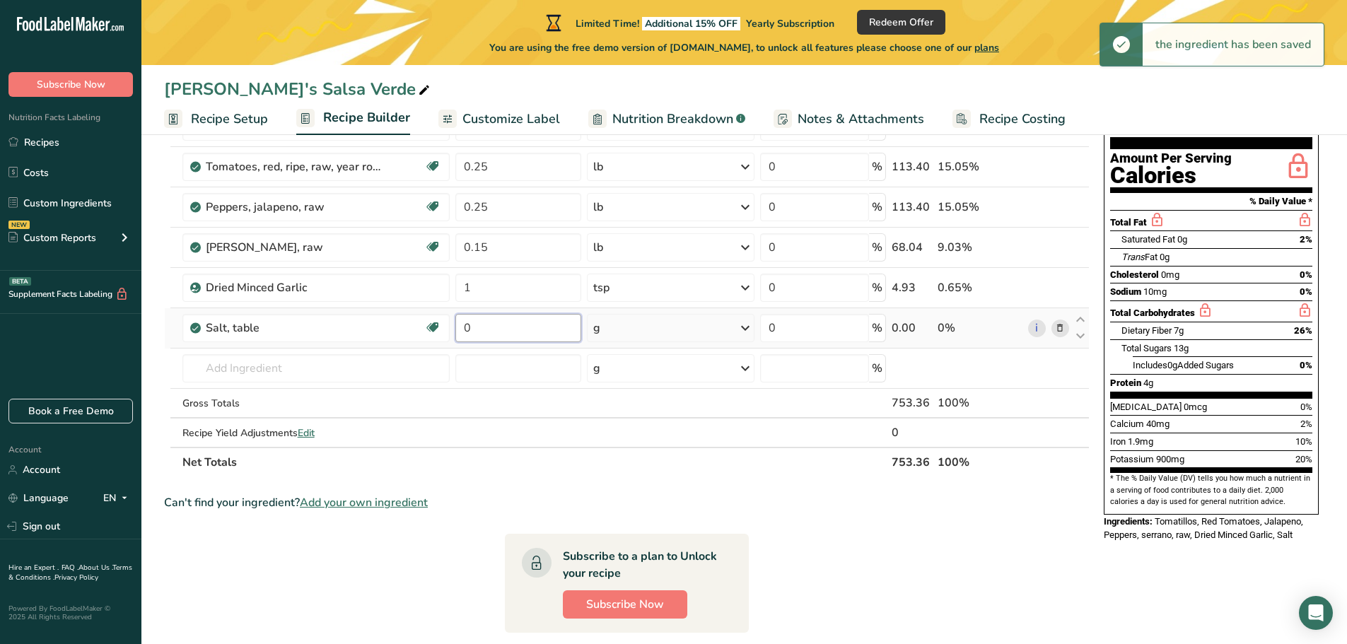
drag, startPoint x: 481, startPoint y: 329, endPoint x: 460, endPoint y: 327, distance: 21.4
click at [460, 327] on input "0" at bounding box center [518, 328] width 126 height 28
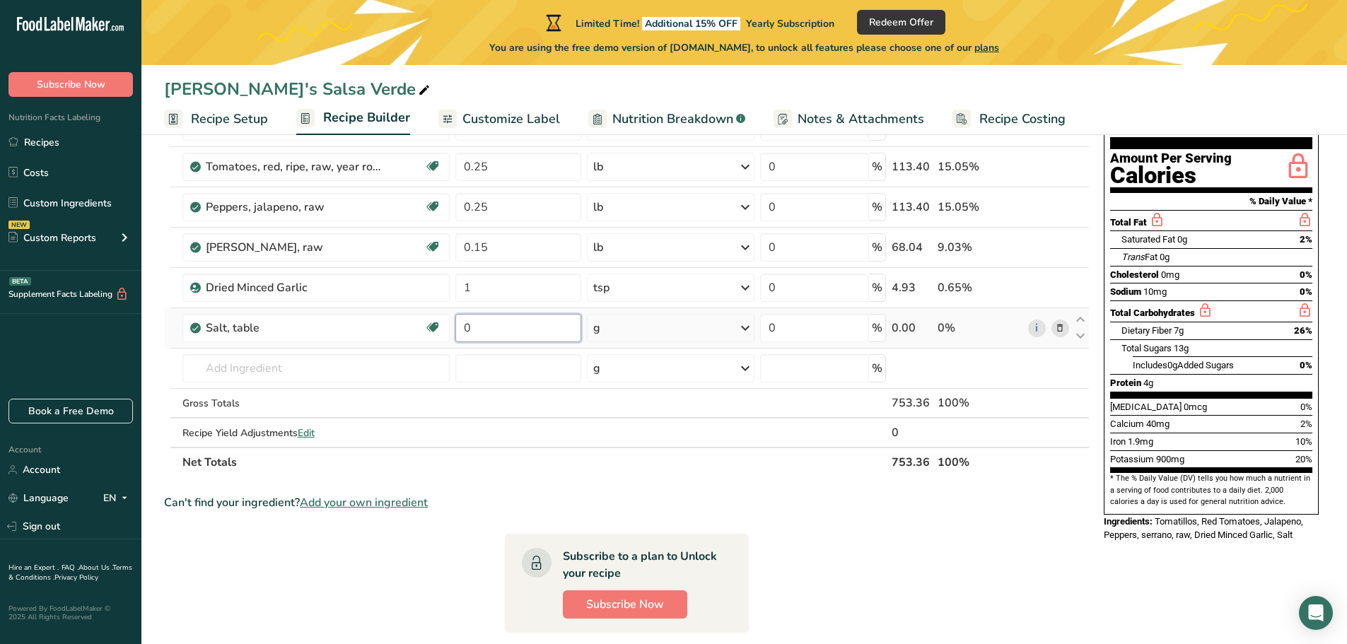
type input "1"
type input "0.25"
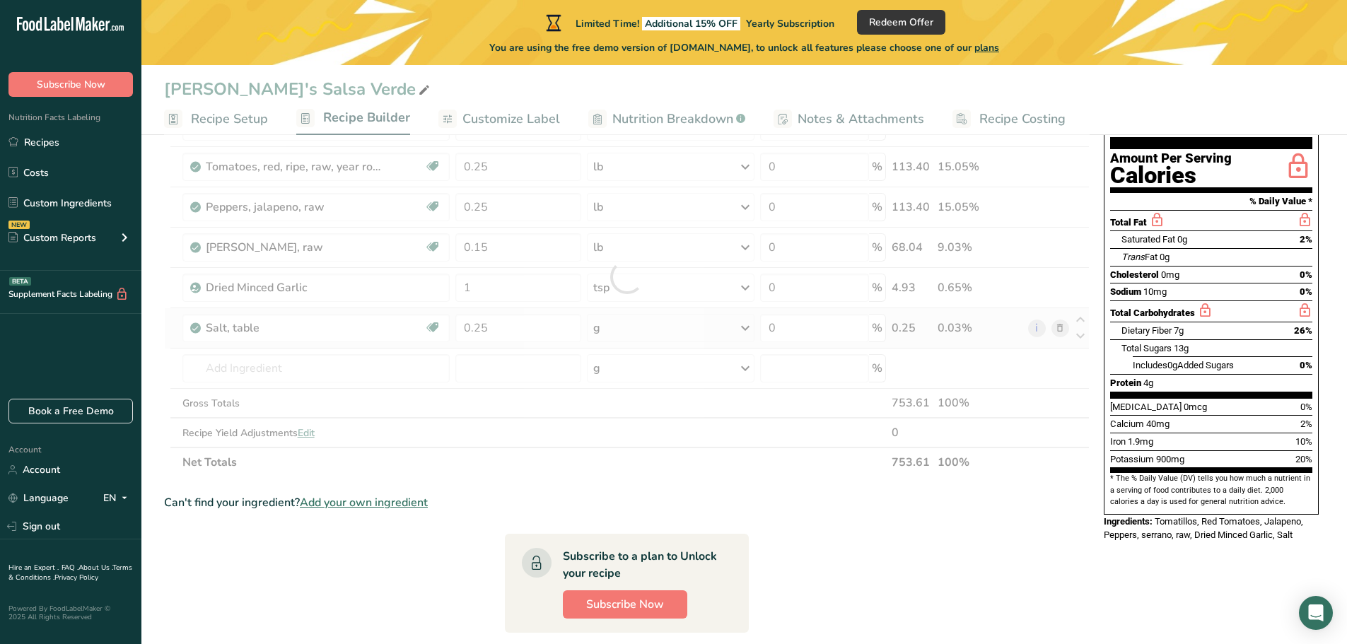
click at [745, 328] on div "Ingredient * Amount * Unit * Waste * .a-a{fill:#347362;}.b-a{fill:#fff;} Grams …" at bounding box center [626, 276] width 925 height 401
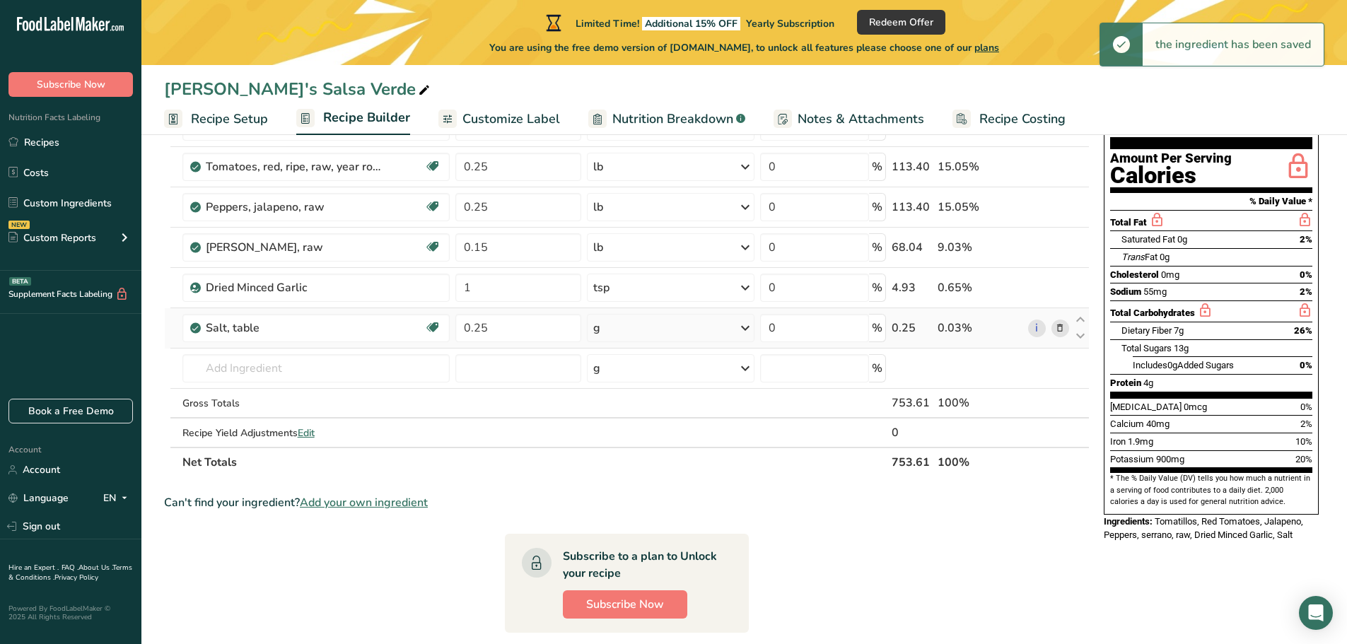
click at [743, 330] on icon at bounding box center [745, 327] width 17 height 25
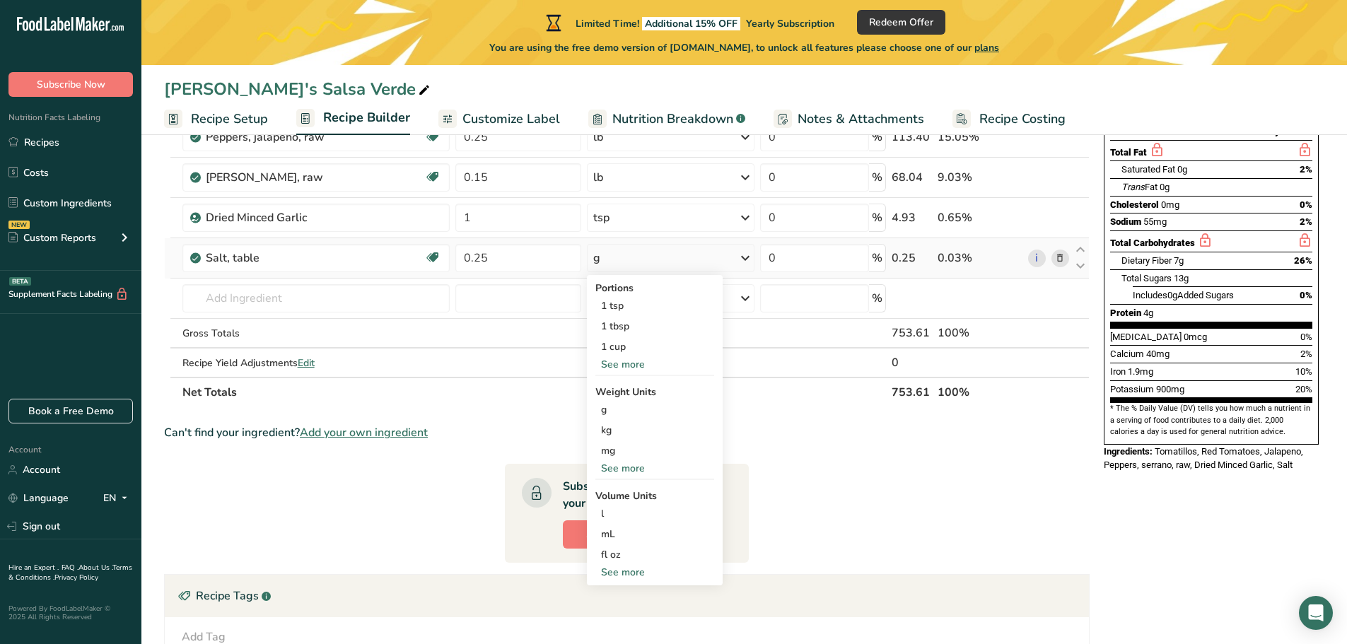
scroll to position [212, 0]
click at [623, 469] on div "See more" at bounding box center [654, 467] width 119 height 15
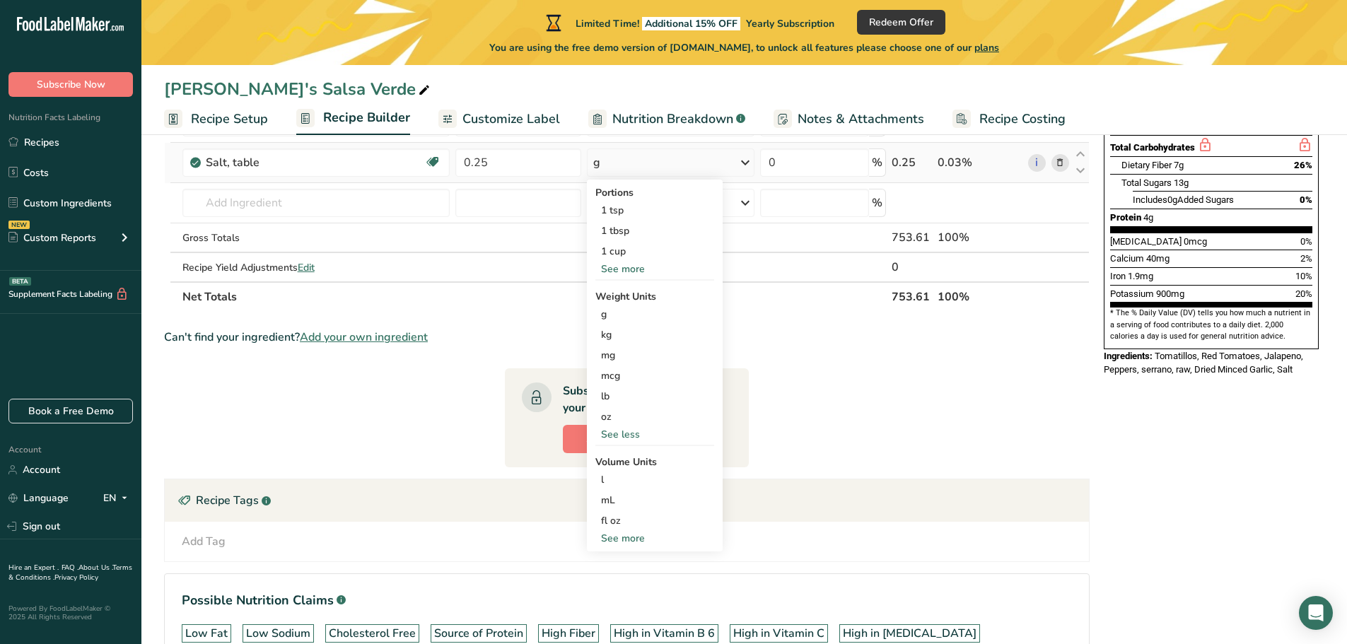
scroll to position [353, 0]
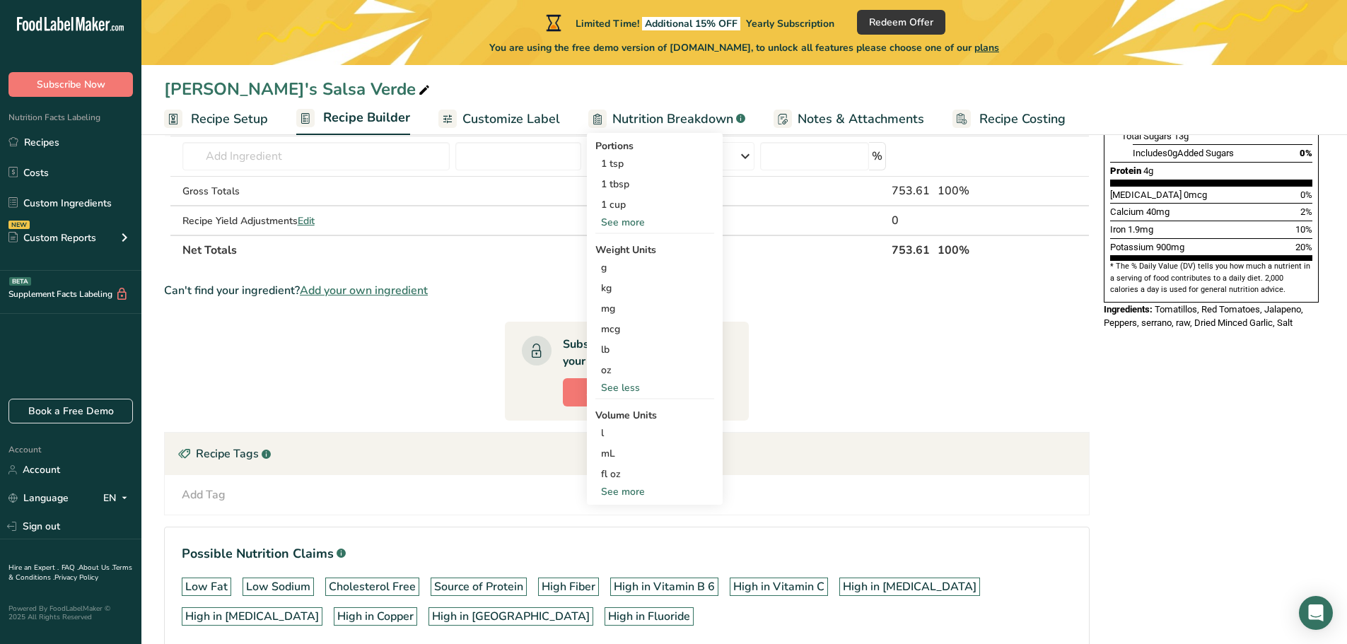
click at [621, 492] on div "See more" at bounding box center [654, 491] width 119 height 15
select select "22"
click at [609, 510] on div "tsp" at bounding box center [654, 515] width 107 height 15
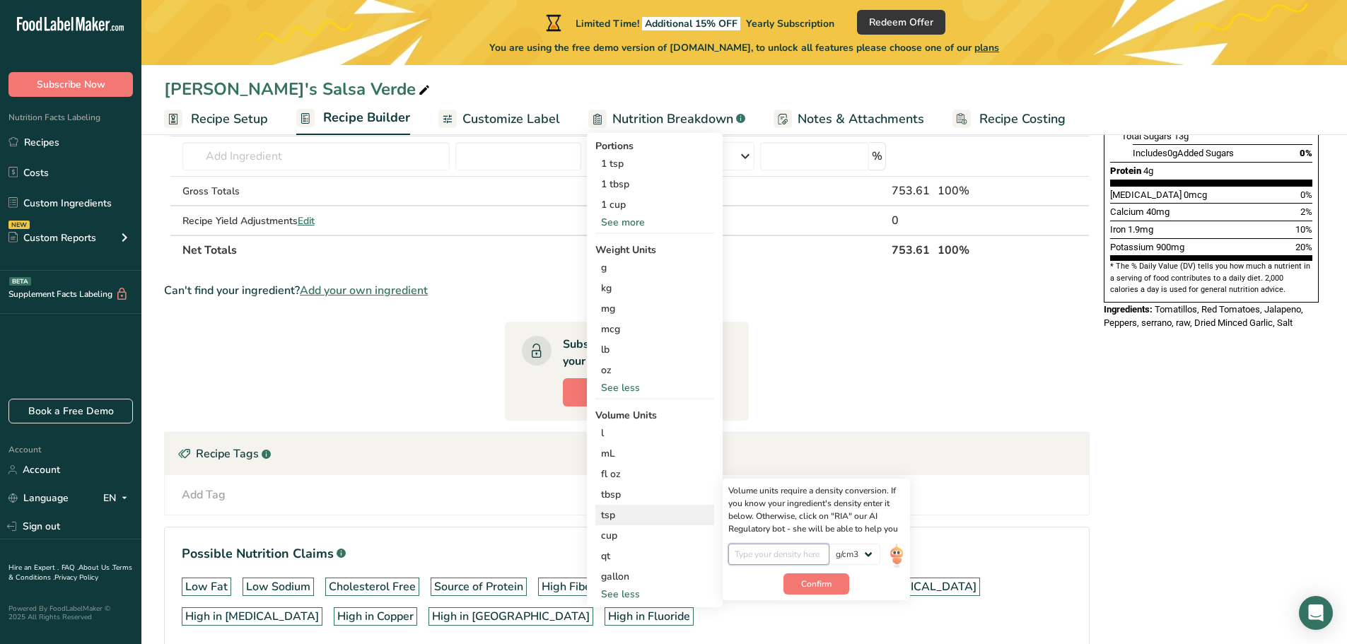
click at [783, 558] on input "number" at bounding box center [778, 554] width 101 height 21
type input "0.25"
drag, startPoint x: 802, startPoint y: 584, endPoint x: 800, endPoint y: 569, distance: 14.9
click at [800, 575] on button "Confirm" at bounding box center [816, 583] width 66 height 21
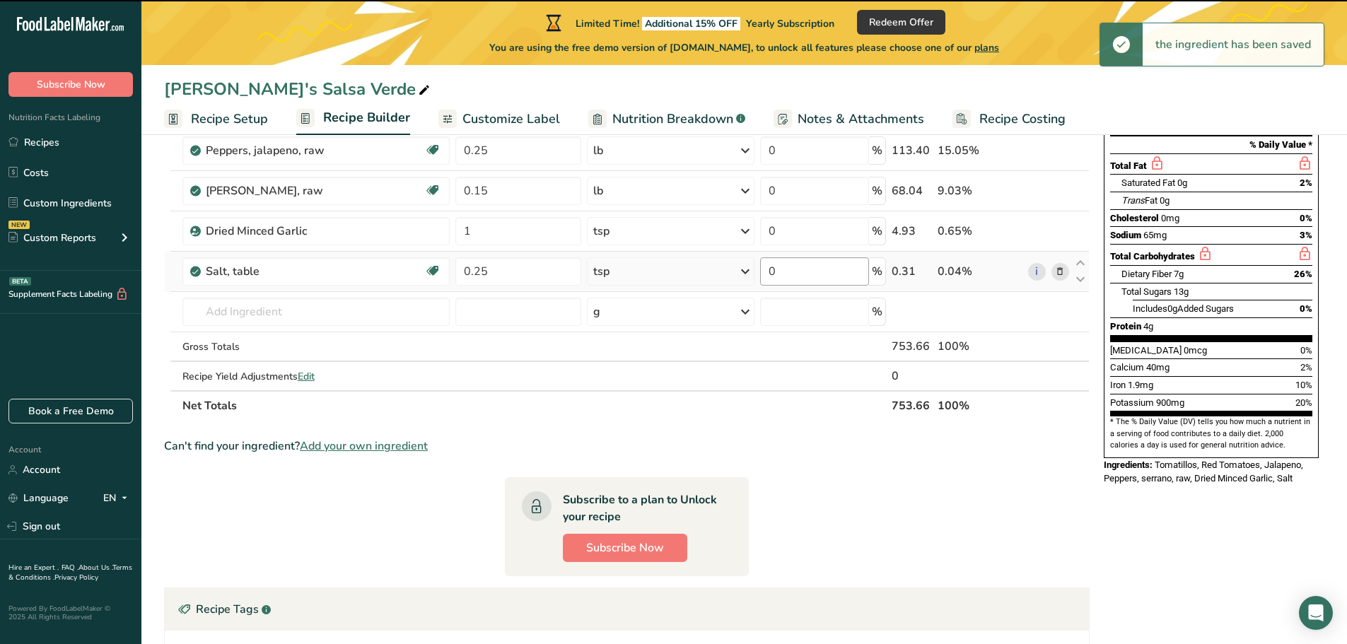
scroll to position [71, 0]
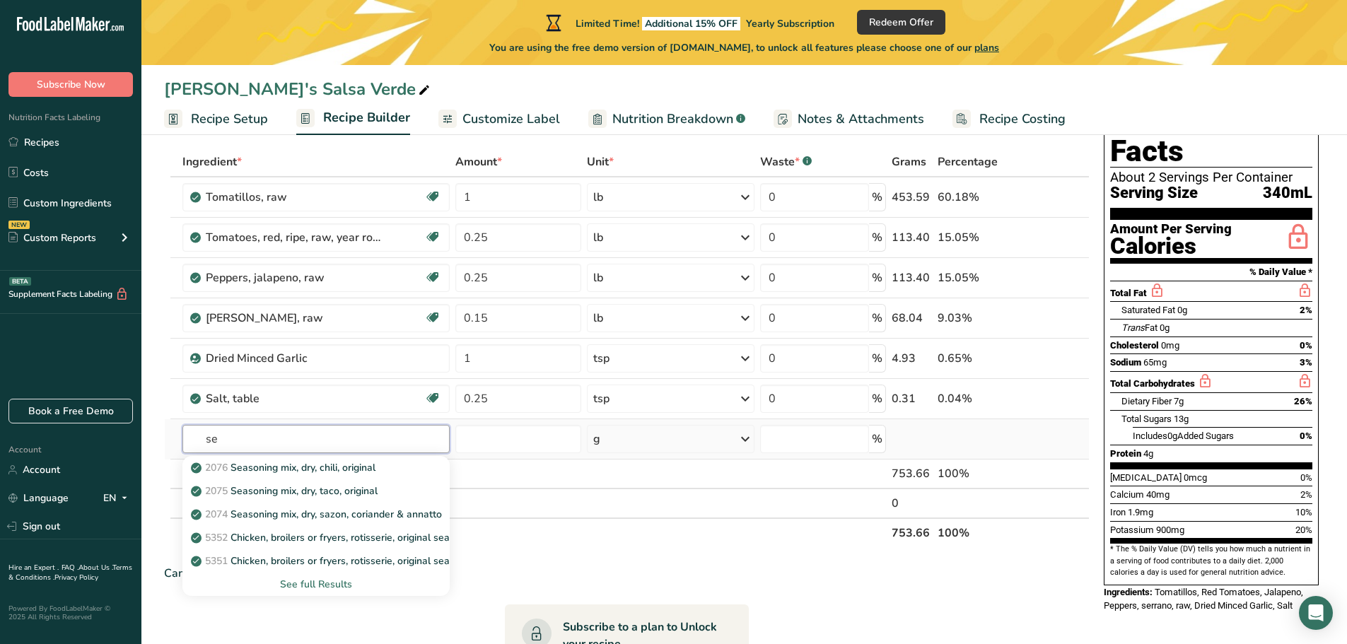
type input "s"
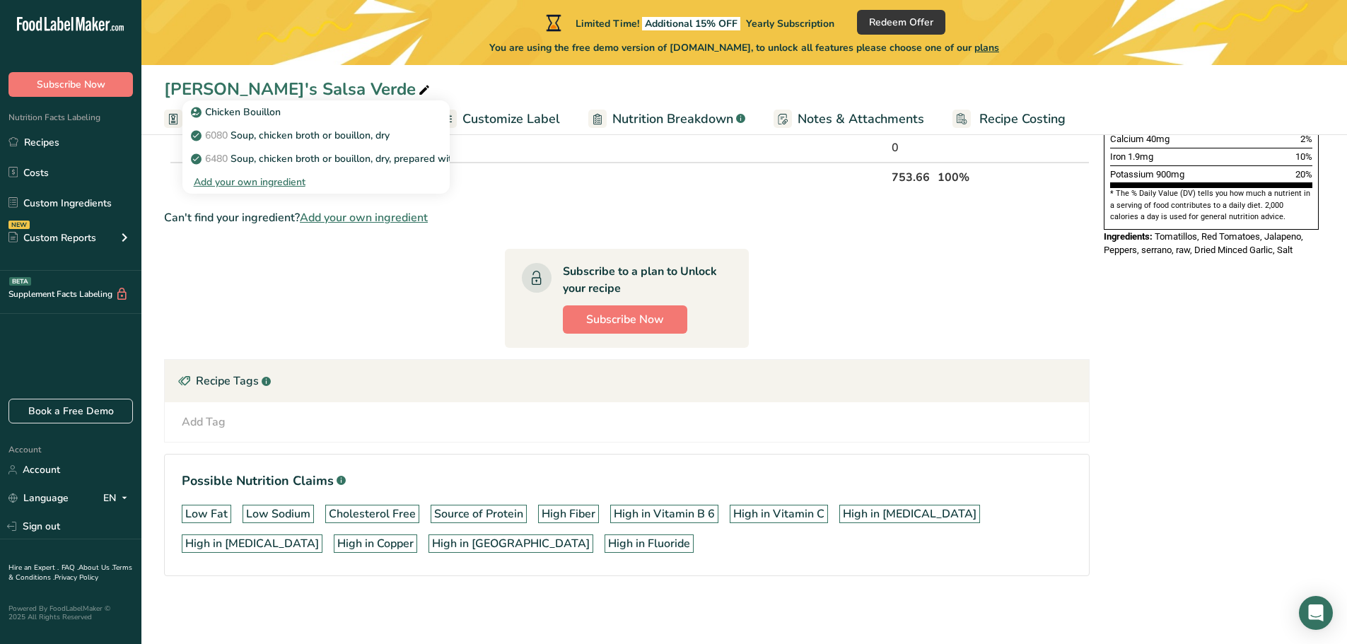
scroll to position [376, 0]
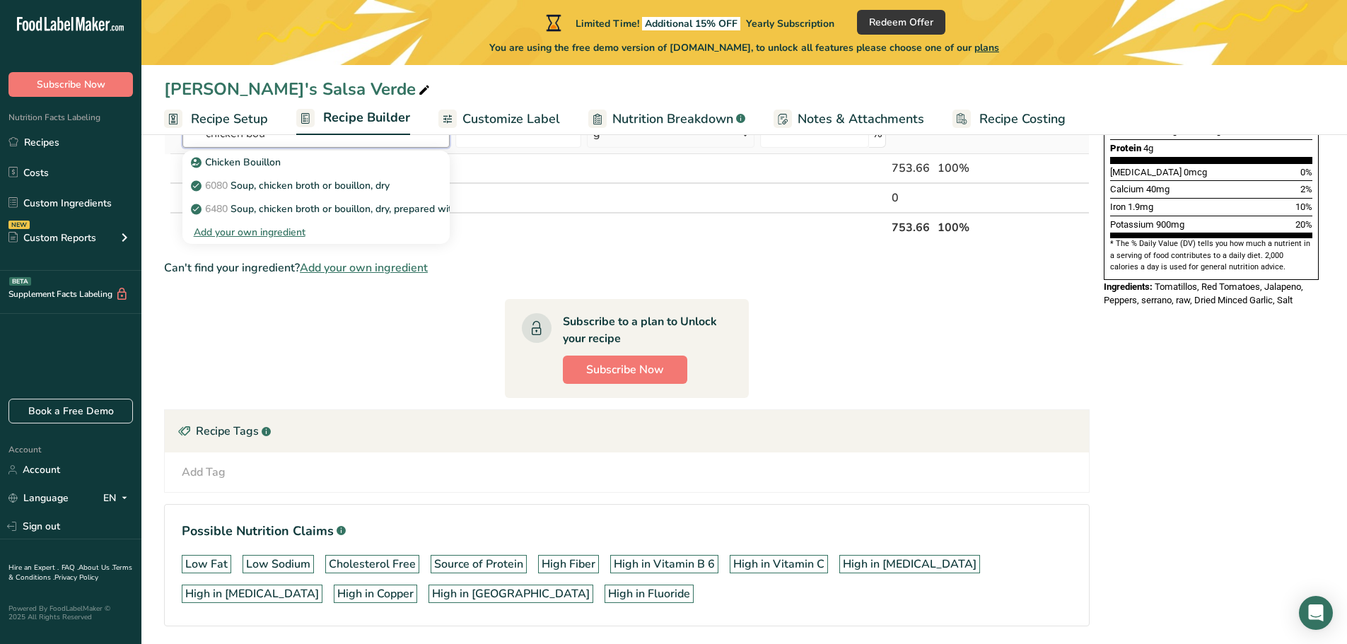
drag, startPoint x: 288, startPoint y: 435, endPoint x: 328, endPoint y: 224, distance: 215.1
click at [328, 148] on div "chicken bou Chicken Bouillon 6080 Soup, chicken broth or bouillon, dry 6480 Sou…" at bounding box center [316, 133] width 268 height 28
type input "chicken bou"
click at [233, 161] on p "Chicken Bouillon" at bounding box center [237, 162] width 87 height 15
type input "Chicken Bouillon"
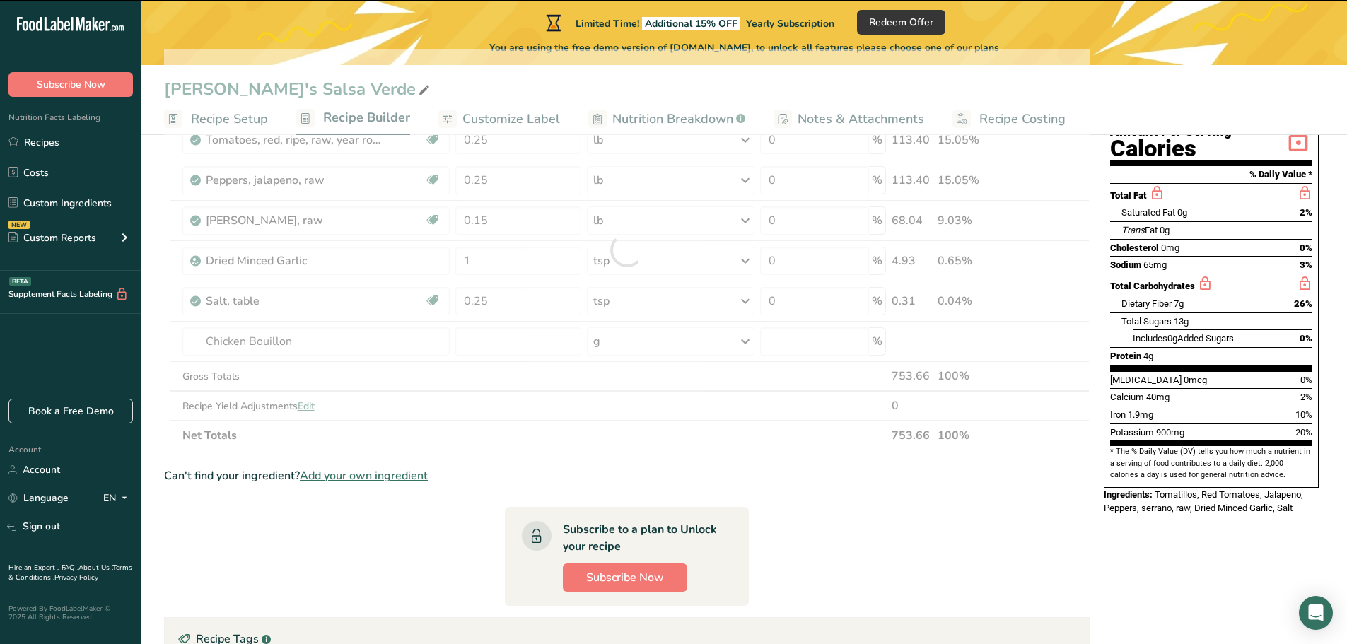
scroll to position [164, 0]
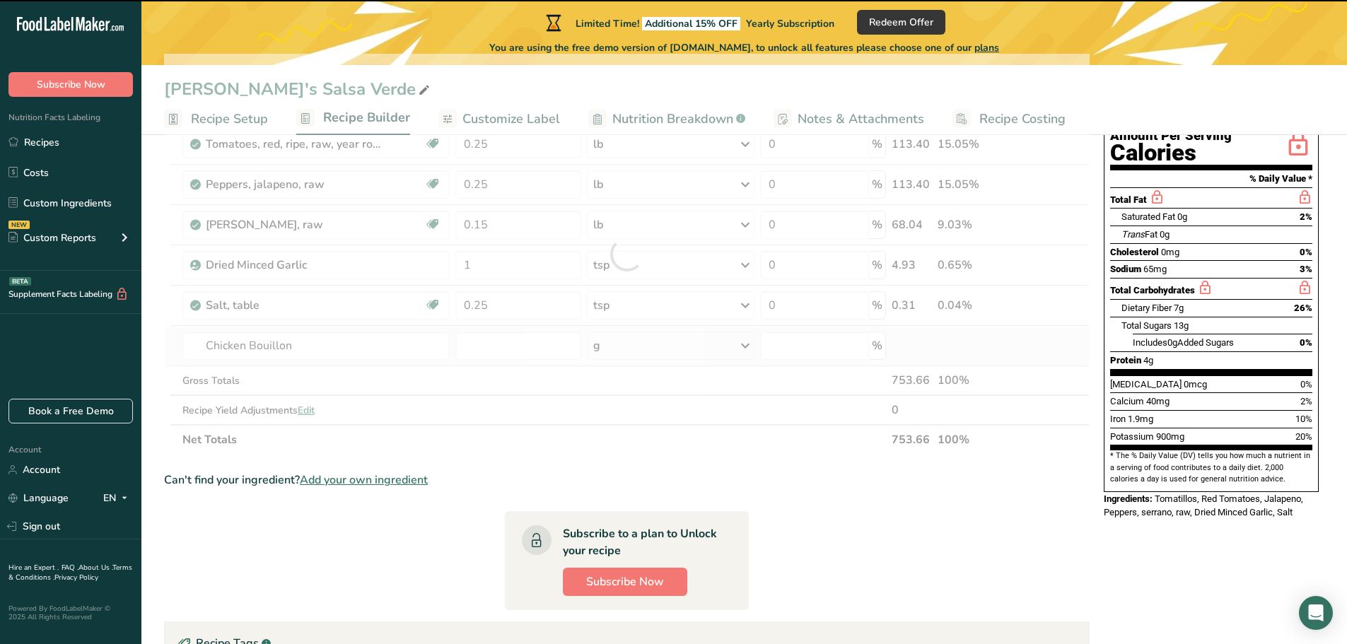
type input "0"
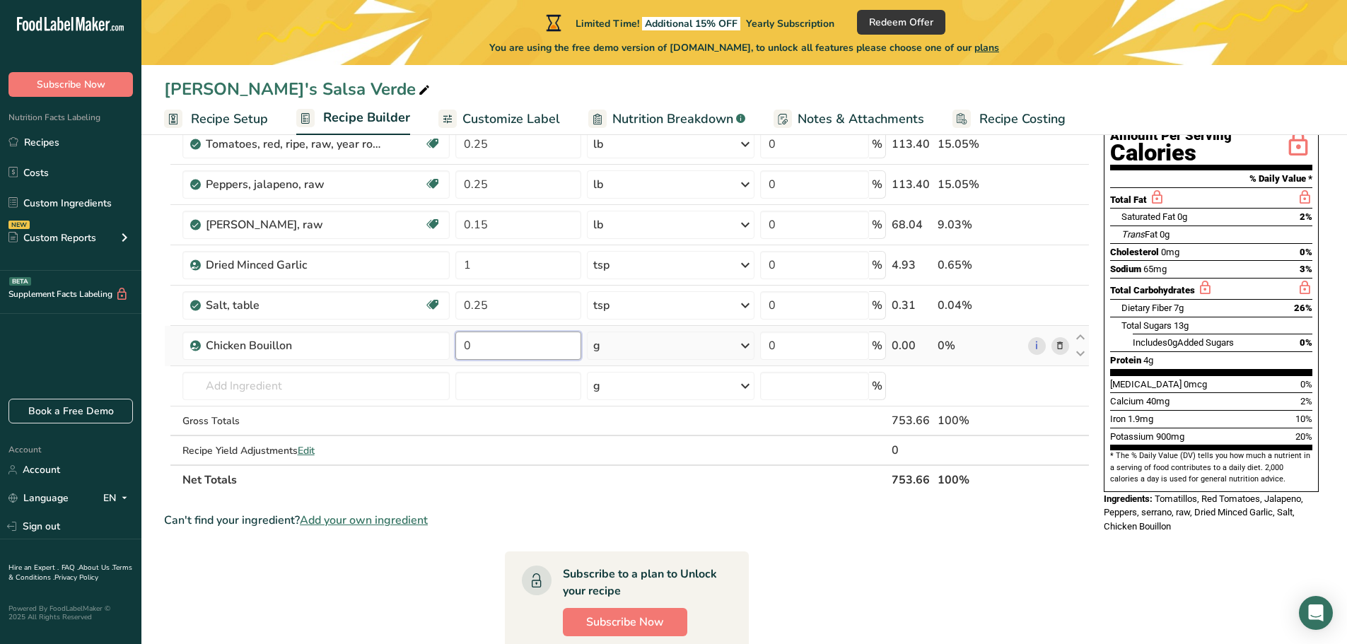
click at [474, 348] on input "0" at bounding box center [518, 346] width 126 height 28
type input "1.5"
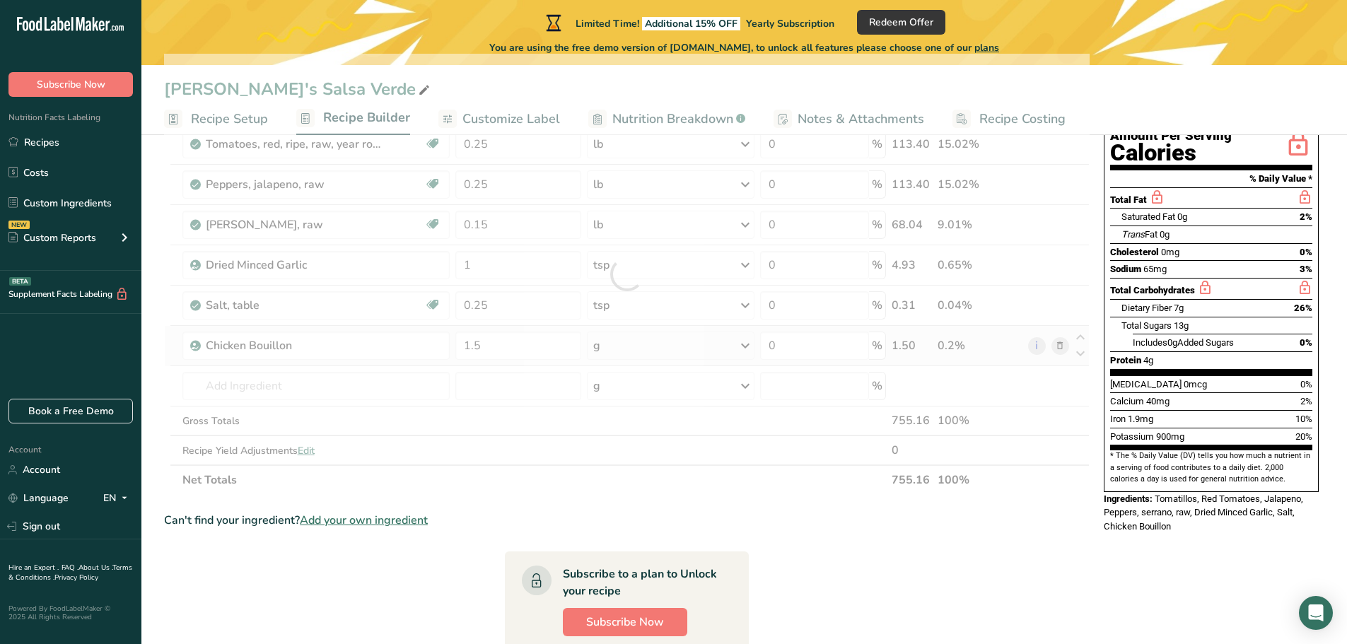
click at [747, 347] on div "Ingredient * Amount * Unit * Waste * .a-a{fill:#347362;}.b-a{fill:#fff;} Grams …" at bounding box center [626, 274] width 925 height 441
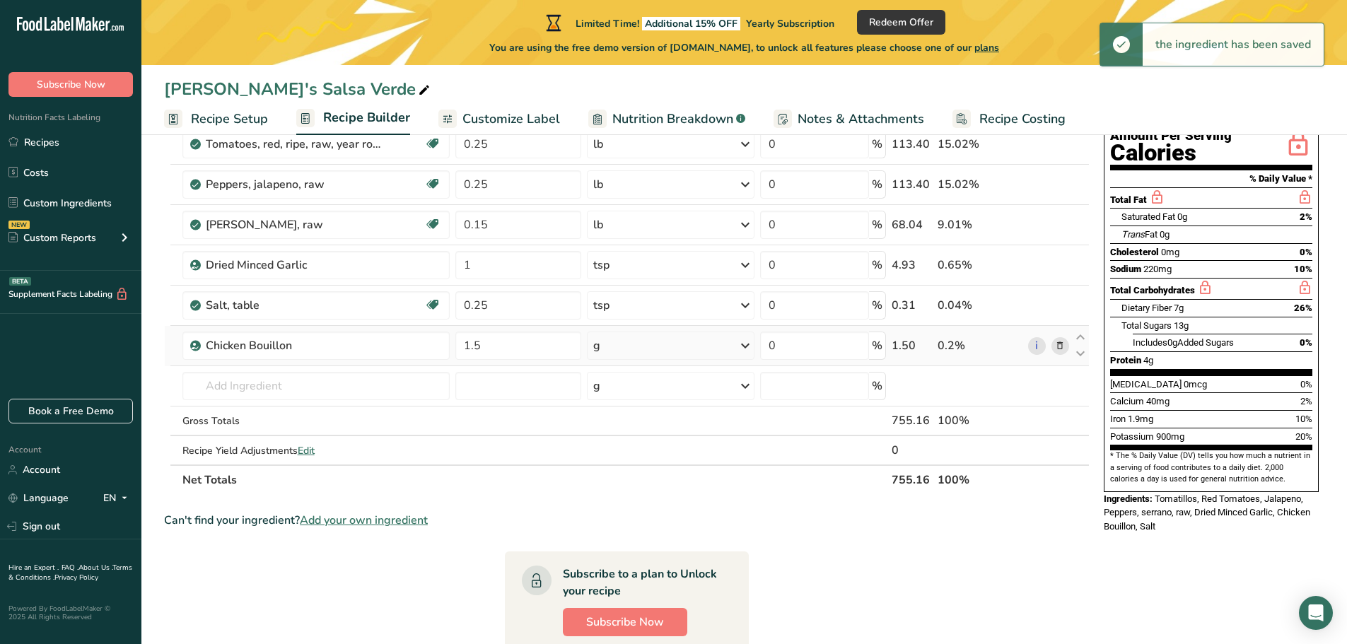
click at [746, 347] on icon at bounding box center [745, 345] width 17 height 25
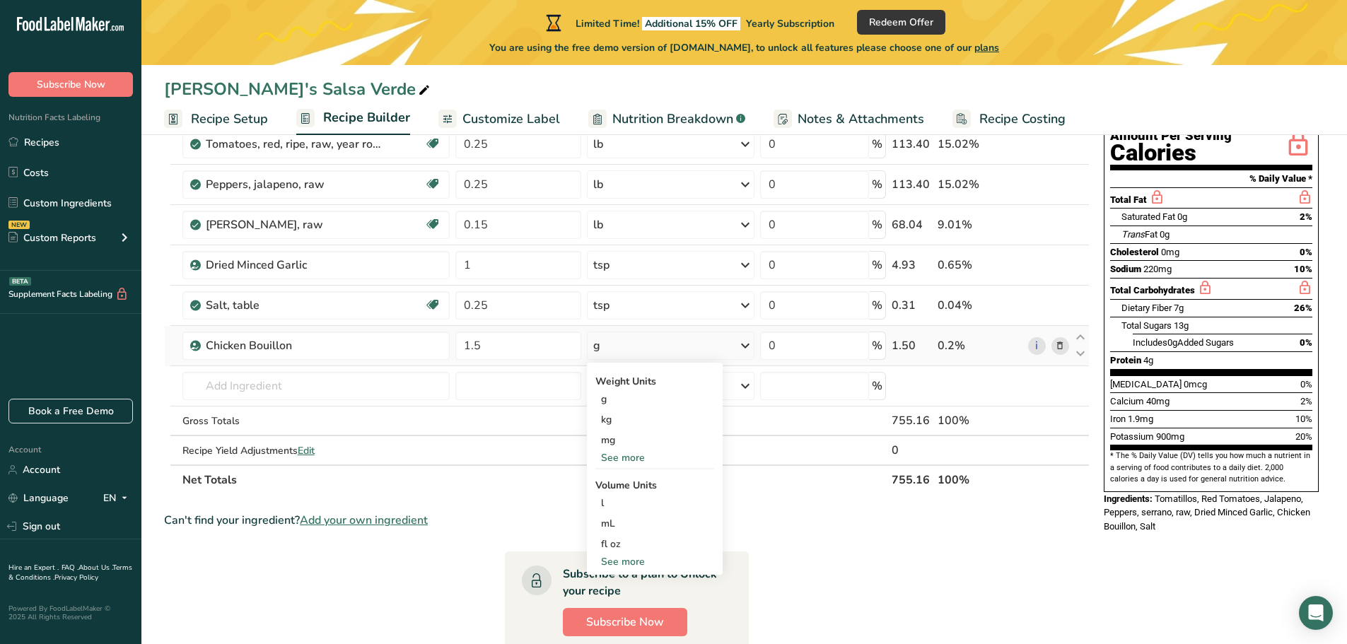
click at [624, 561] on div "See more" at bounding box center [654, 561] width 119 height 15
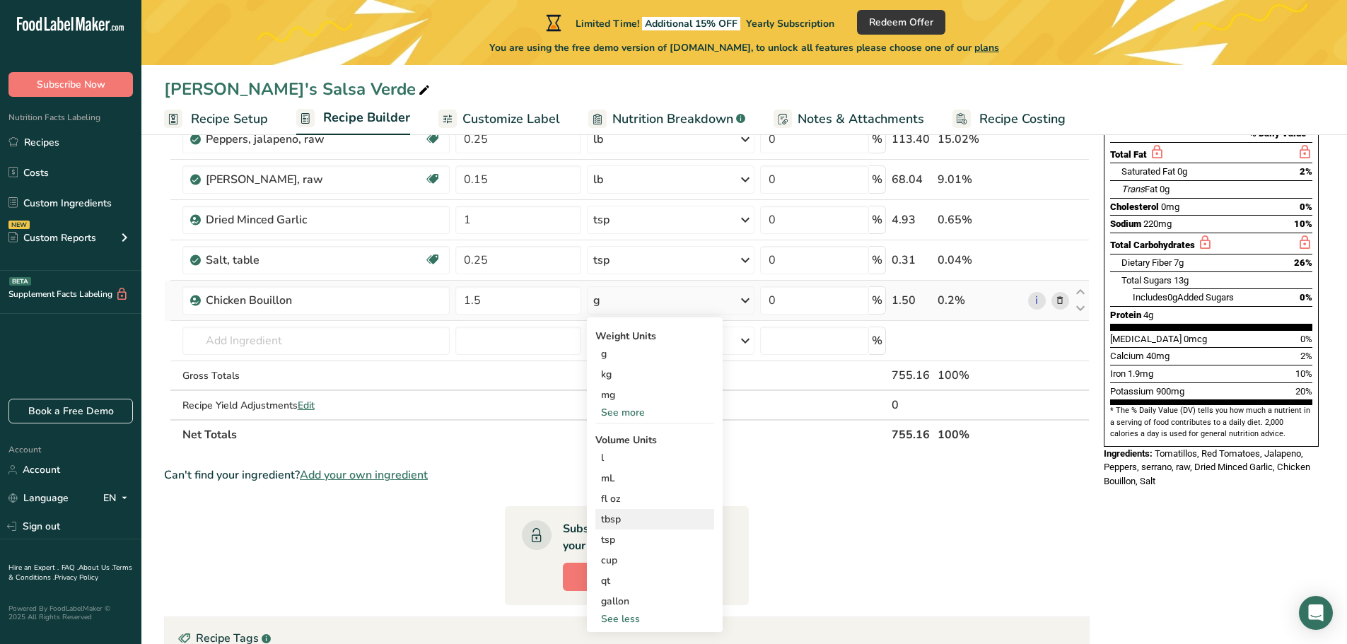
scroll to position [235, 0]
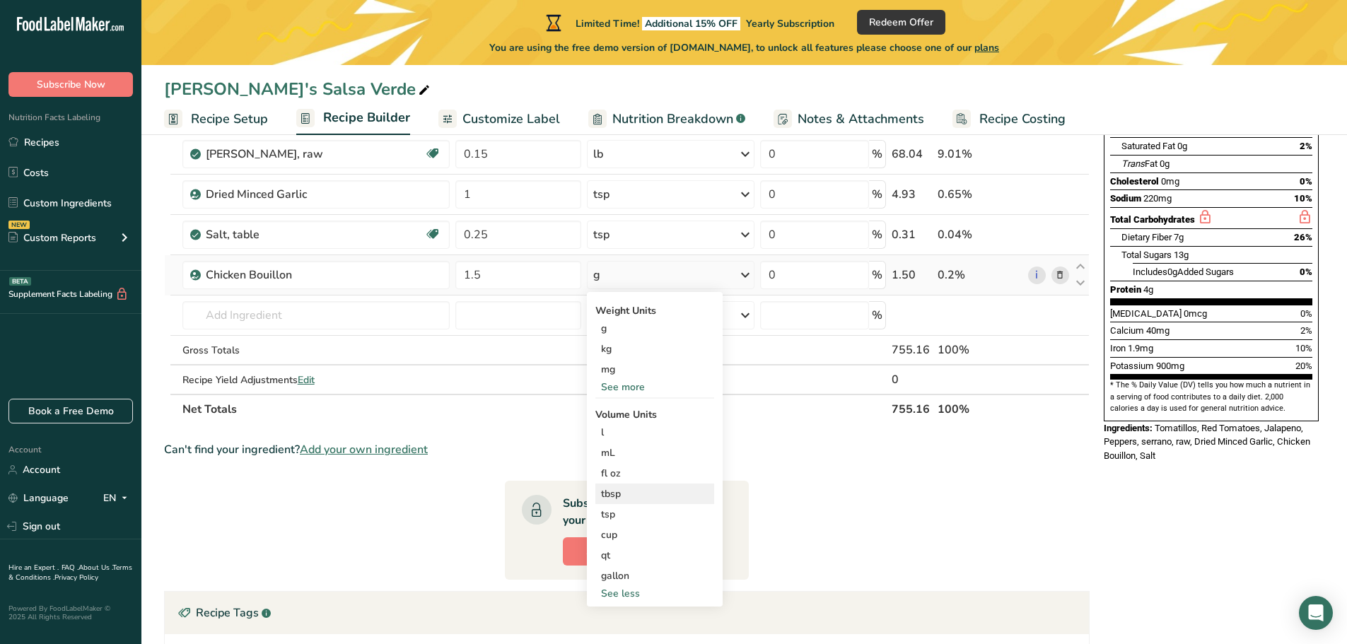
click at [617, 496] on div "tbsp" at bounding box center [654, 493] width 107 height 15
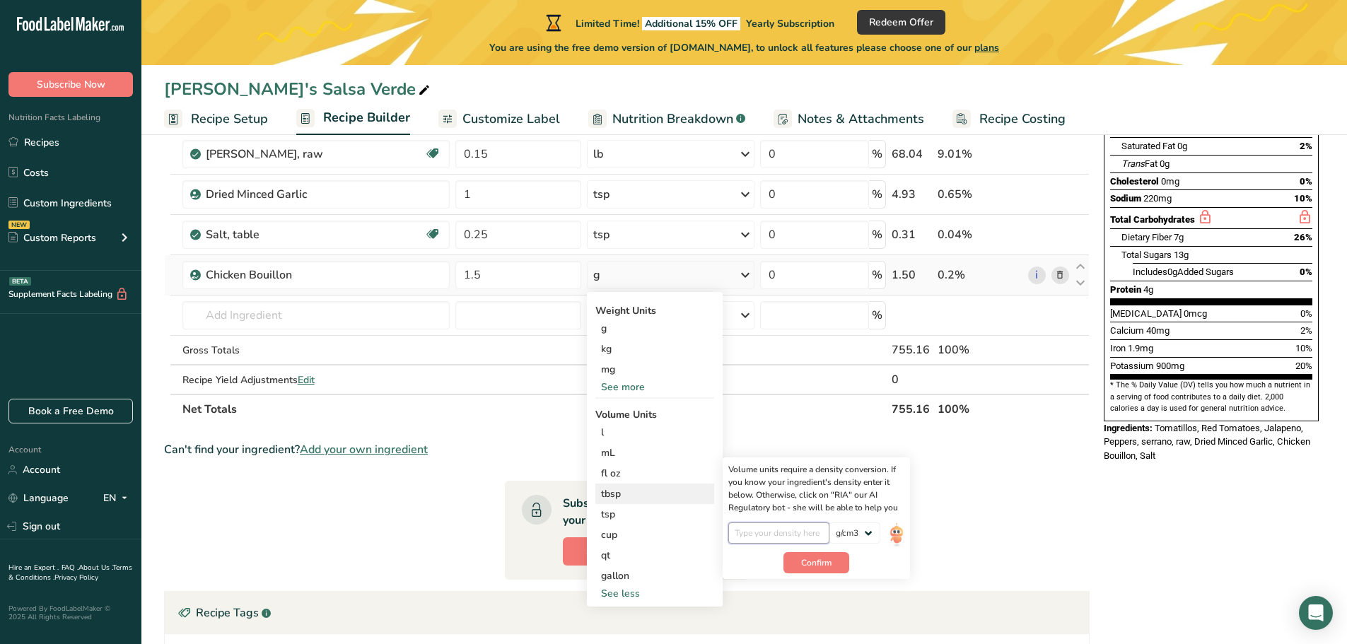
click at [749, 532] on input "number" at bounding box center [778, 532] width 101 height 21
type input "1.5"
click at [807, 562] on span "Confirm" at bounding box center [816, 562] width 30 height 13
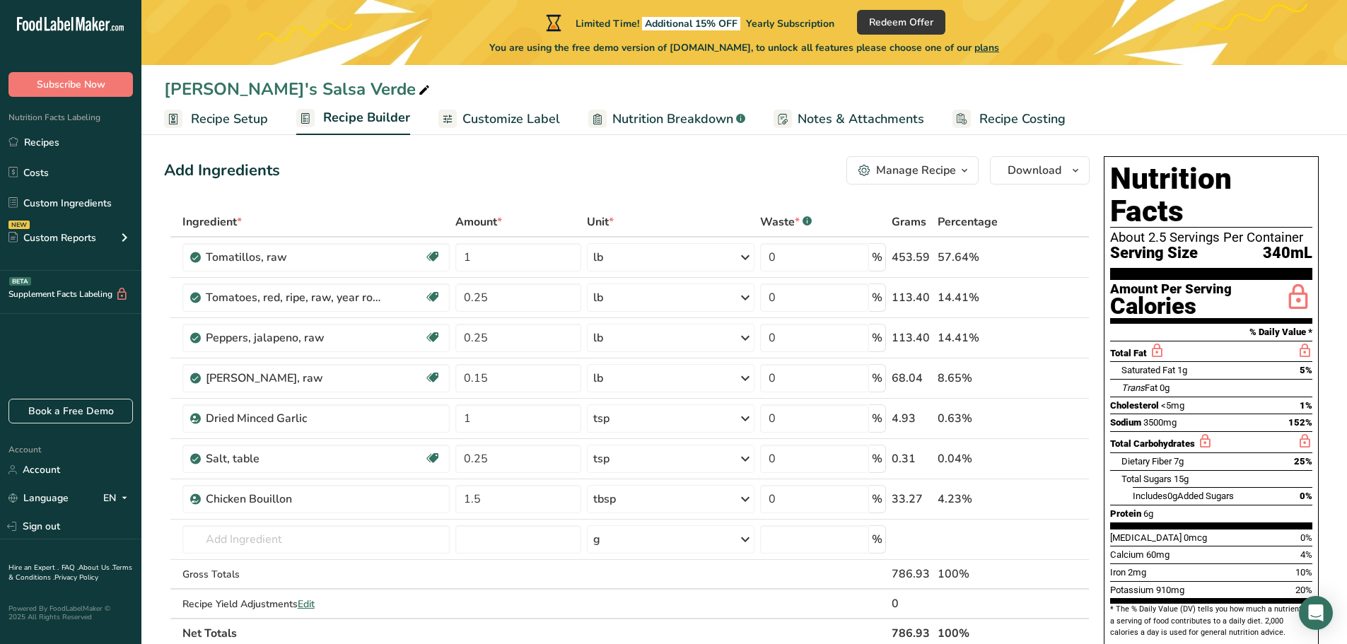
scroll to position [0, 0]
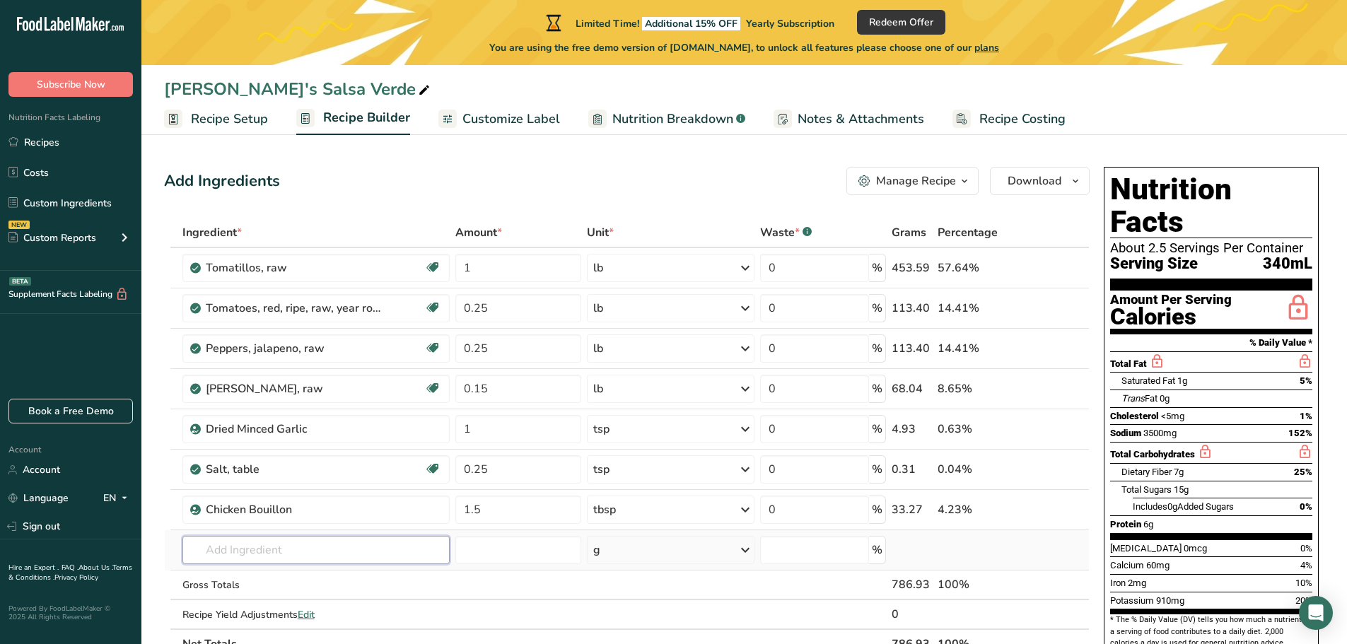
click at [279, 542] on input "text" at bounding box center [316, 550] width 268 height 28
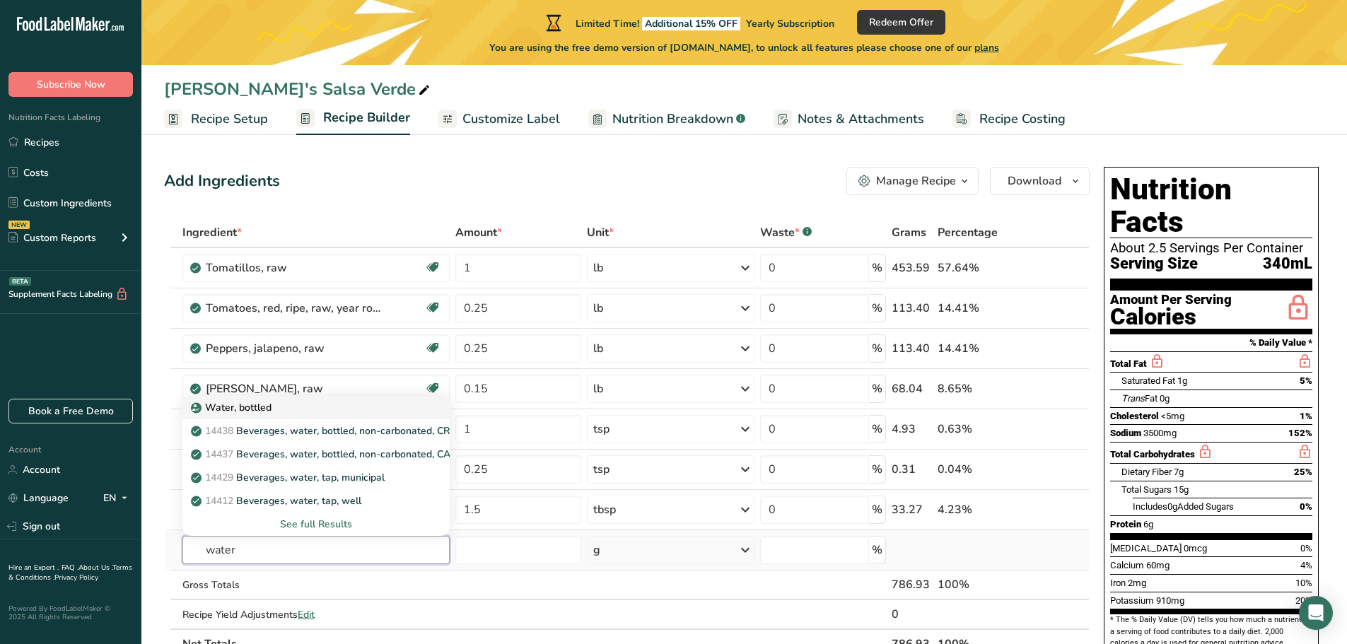
type input "water"
click at [242, 404] on p "Water, bottled" at bounding box center [233, 407] width 78 height 15
type input "Water, bottled"
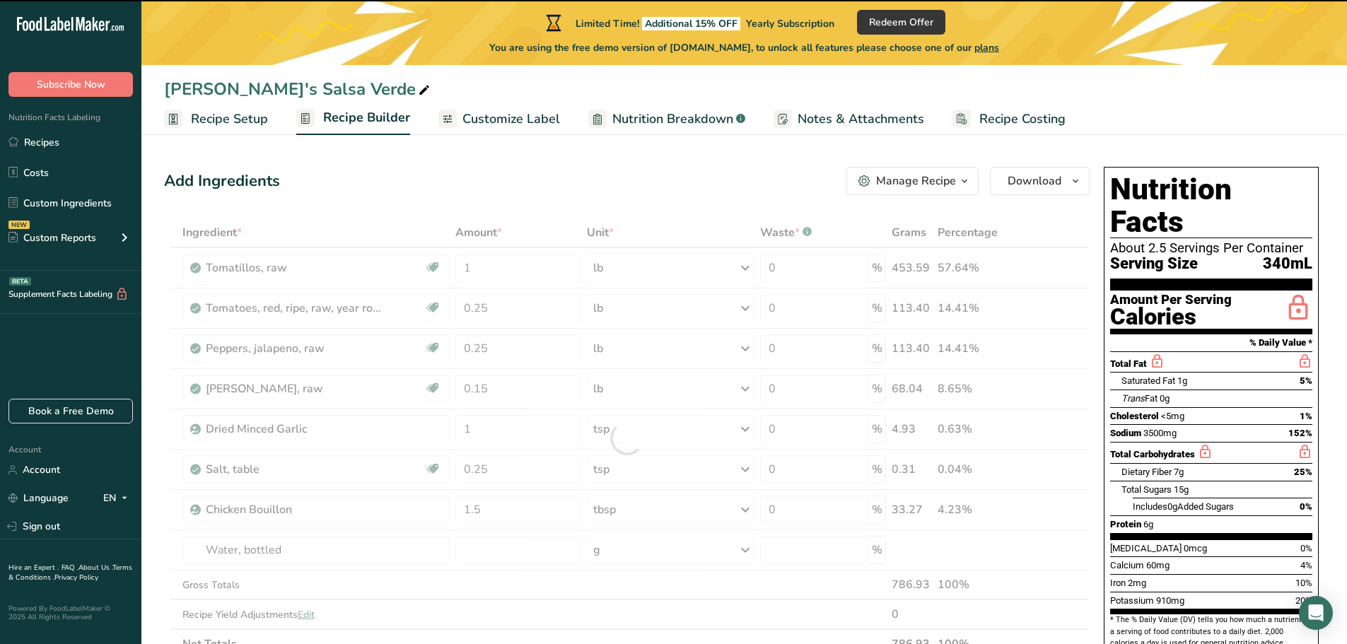
type input "0"
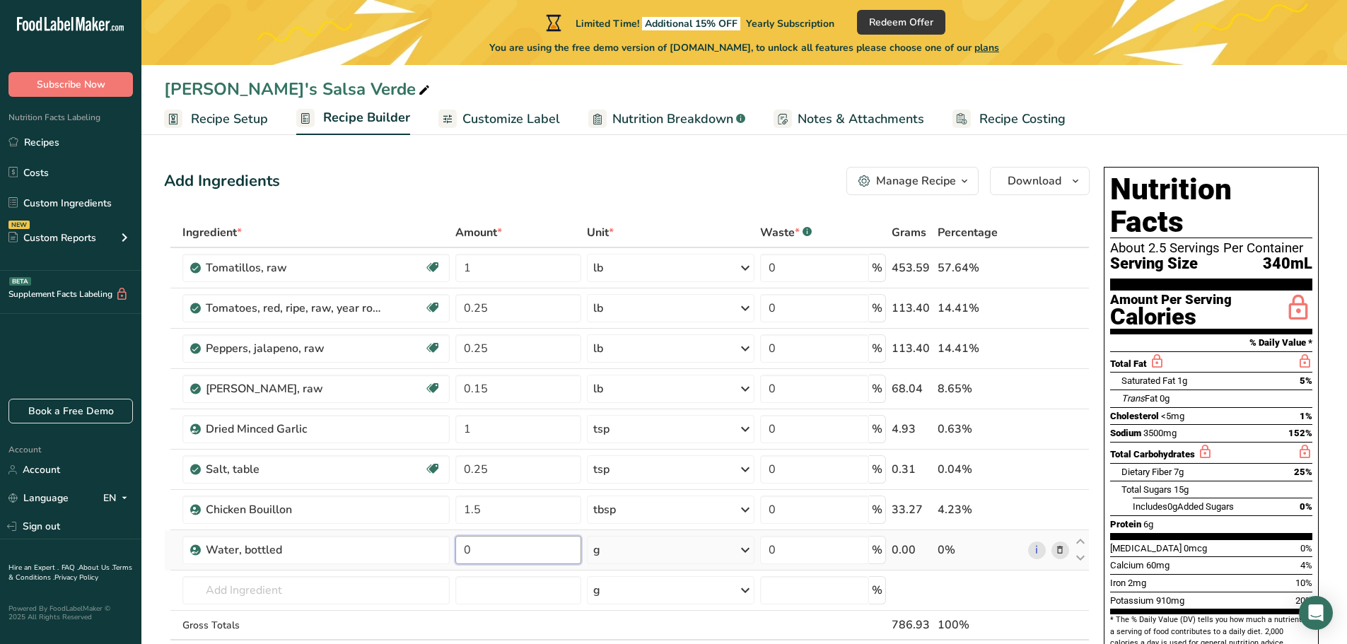
drag, startPoint x: 476, startPoint y: 551, endPoint x: 453, endPoint y: 548, distance: 23.5
click at [453, 548] on td "0" at bounding box center [517, 550] width 131 height 40
type input "2.5"
click at [746, 548] on div "Ingredient * Amount * Unit * Waste * .a-a{fill:#347362;}.b-a{fill:#fff;} Grams …" at bounding box center [626, 458] width 925 height 481
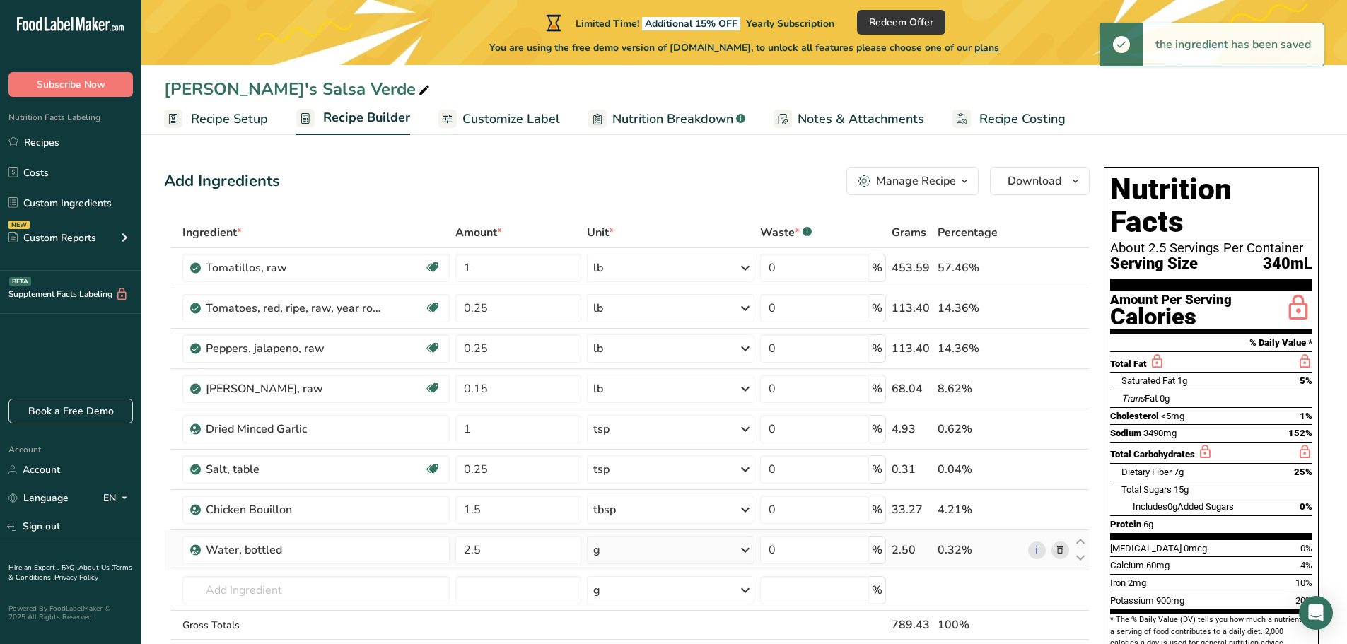
click at [738, 548] on icon at bounding box center [745, 549] width 17 height 25
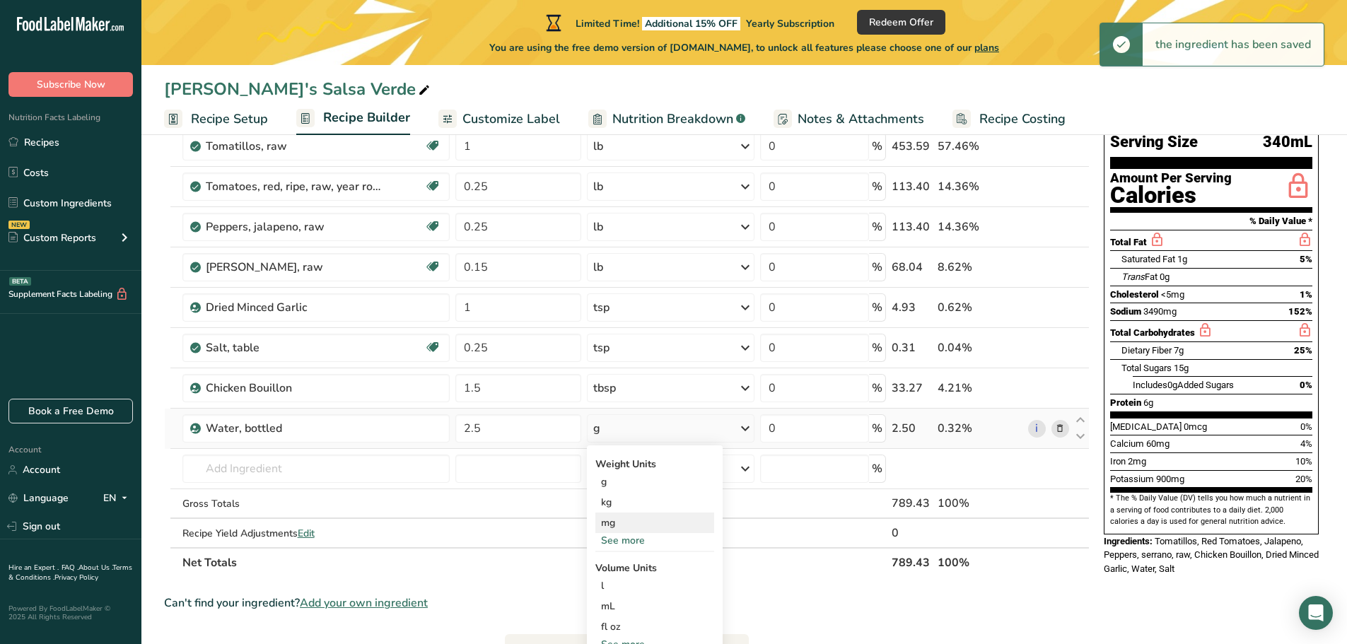
scroll to position [141, 0]
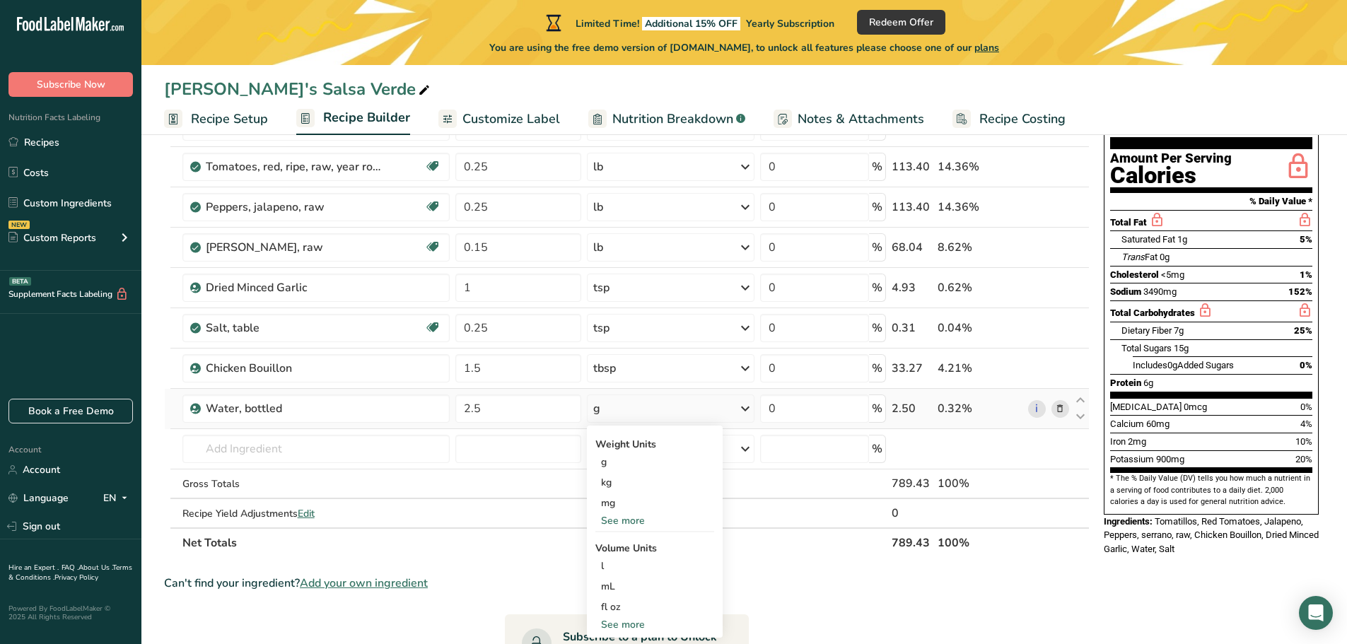
click at [616, 515] on div "See more" at bounding box center [654, 520] width 119 height 15
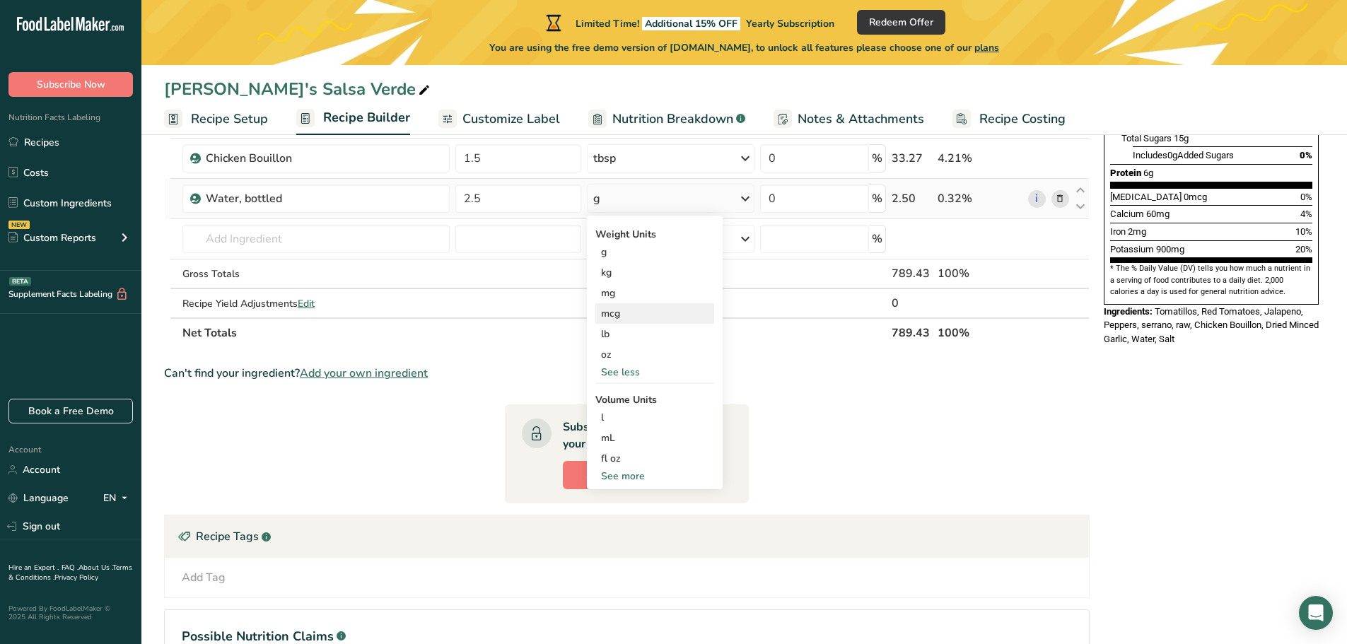
scroll to position [353, 0]
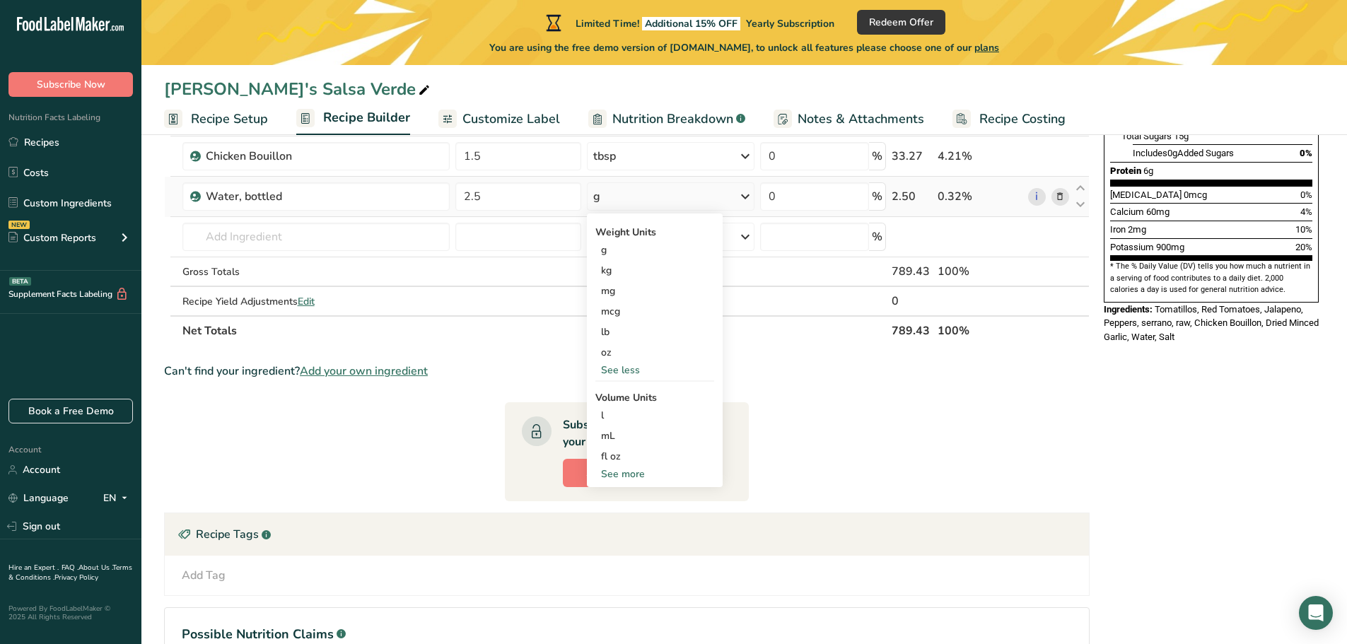
click at [620, 475] on div "See more" at bounding box center [654, 474] width 119 height 15
click at [604, 351] on div "oz" at bounding box center [654, 352] width 119 height 21
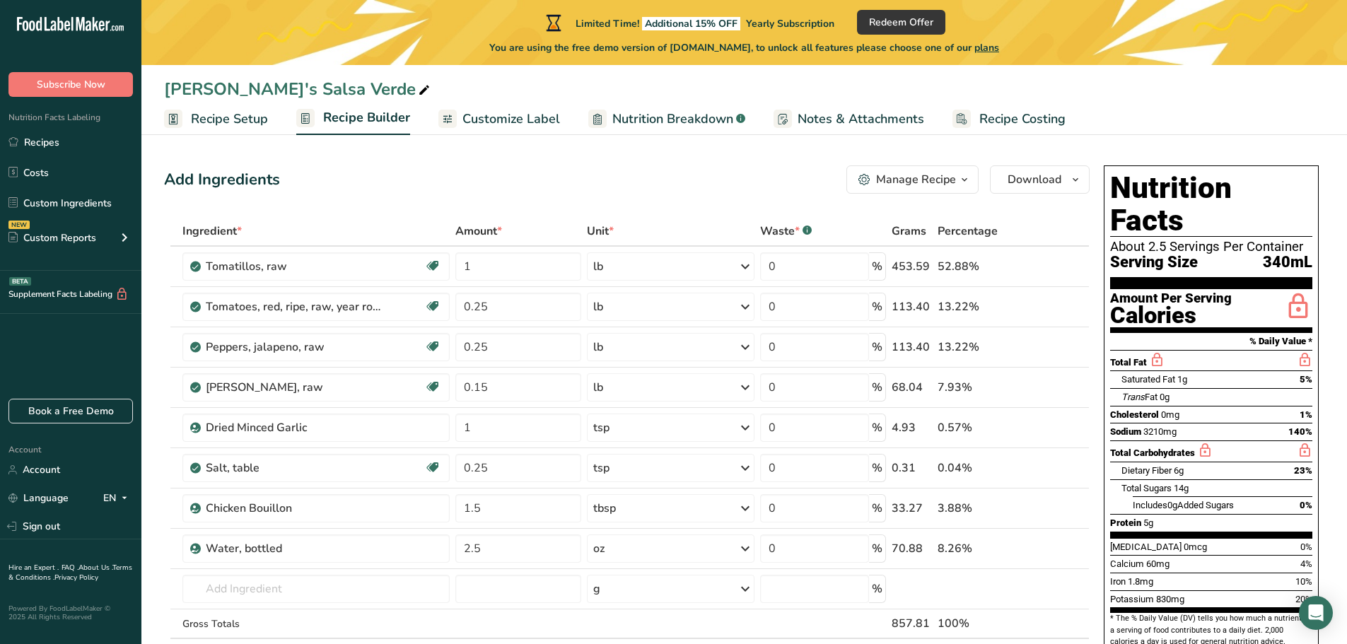
scroll to position [0, 0]
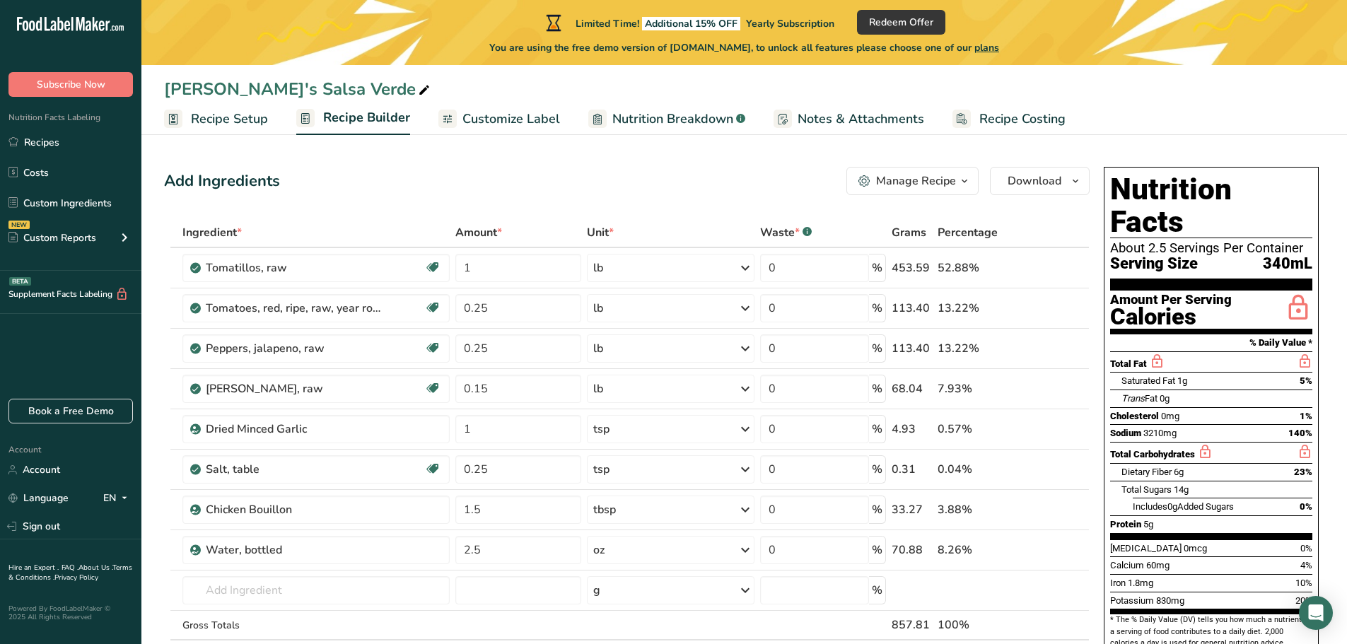
click at [491, 113] on span "Customize Label" at bounding box center [511, 119] width 98 height 19
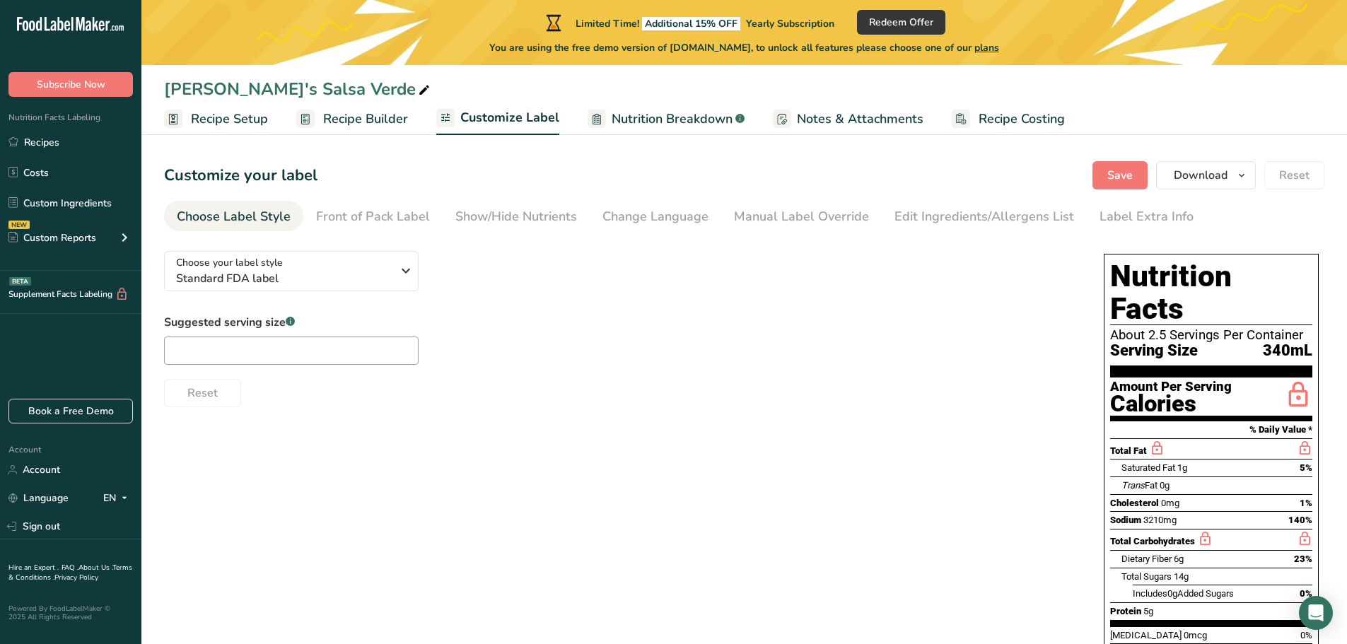
scroll to position [71, 0]
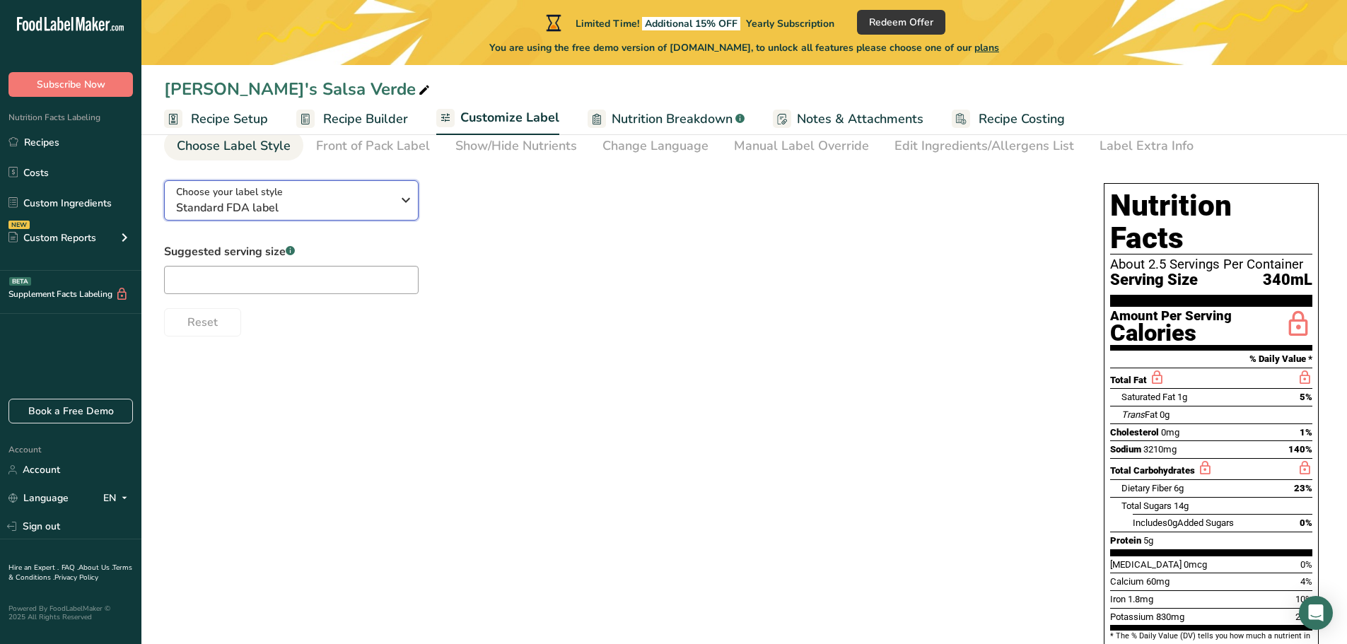
click at [411, 202] on icon "button" at bounding box center [405, 199] width 17 height 25
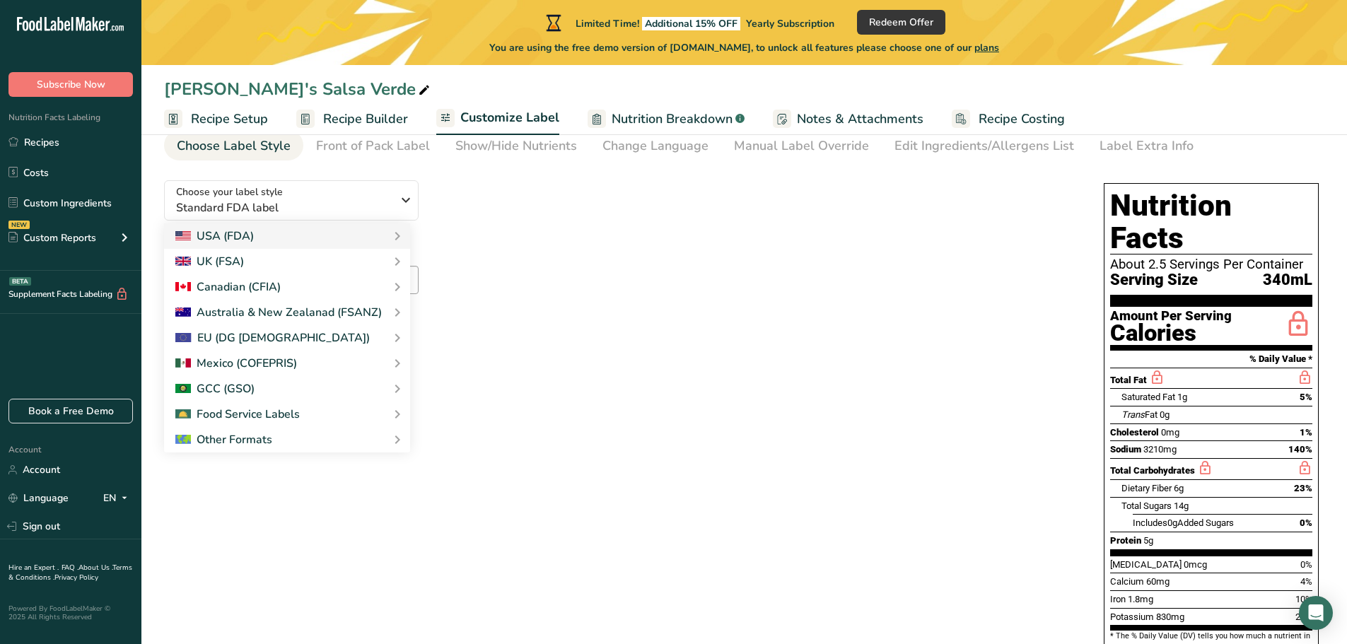
click at [464, 221] on div "Choose your label style Standard FDA label USA (FDA) Standard FDA label Tabular…" at bounding box center [619, 253] width 911 height 168
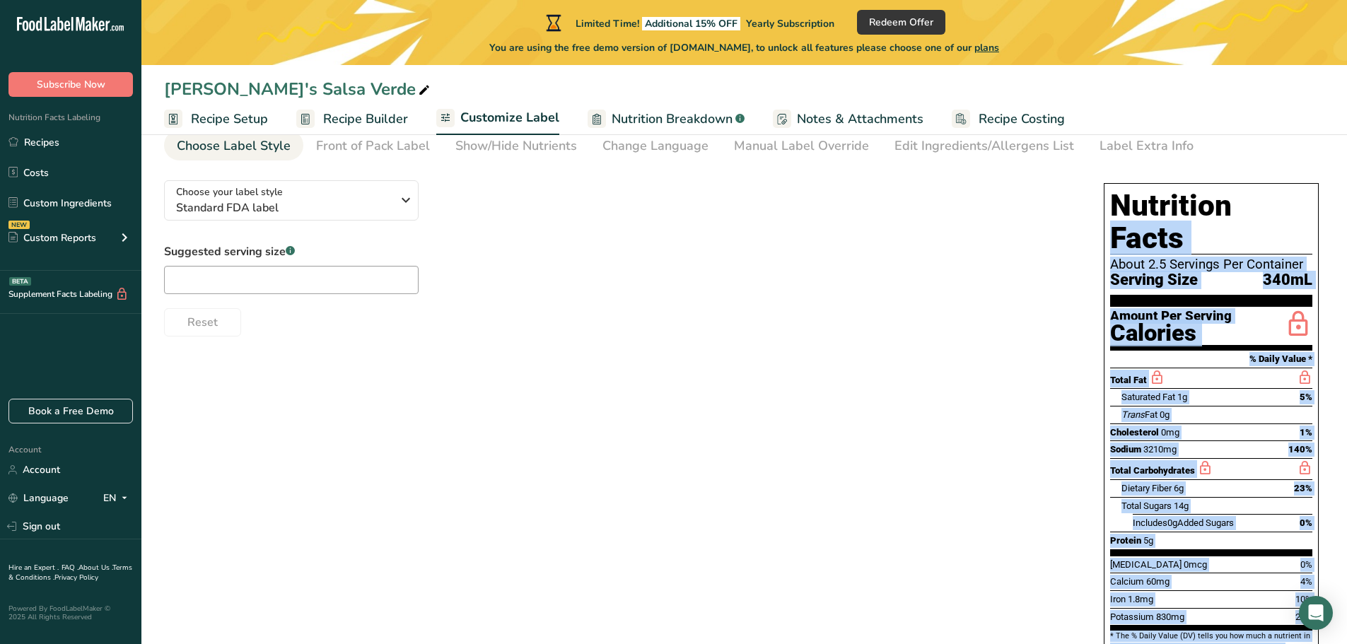
drag, startPoint x: 293, startPoint y: 246, endPoint x: 445, endPoint y: 350, distance: 183.5
click at [460, 338] on body ".a-20{fill:#fff;} Subscribe Now Nutrition Facts Labeling Recipes Costs Custom I…" at bounding box center [673, 339] width 1347 height 821
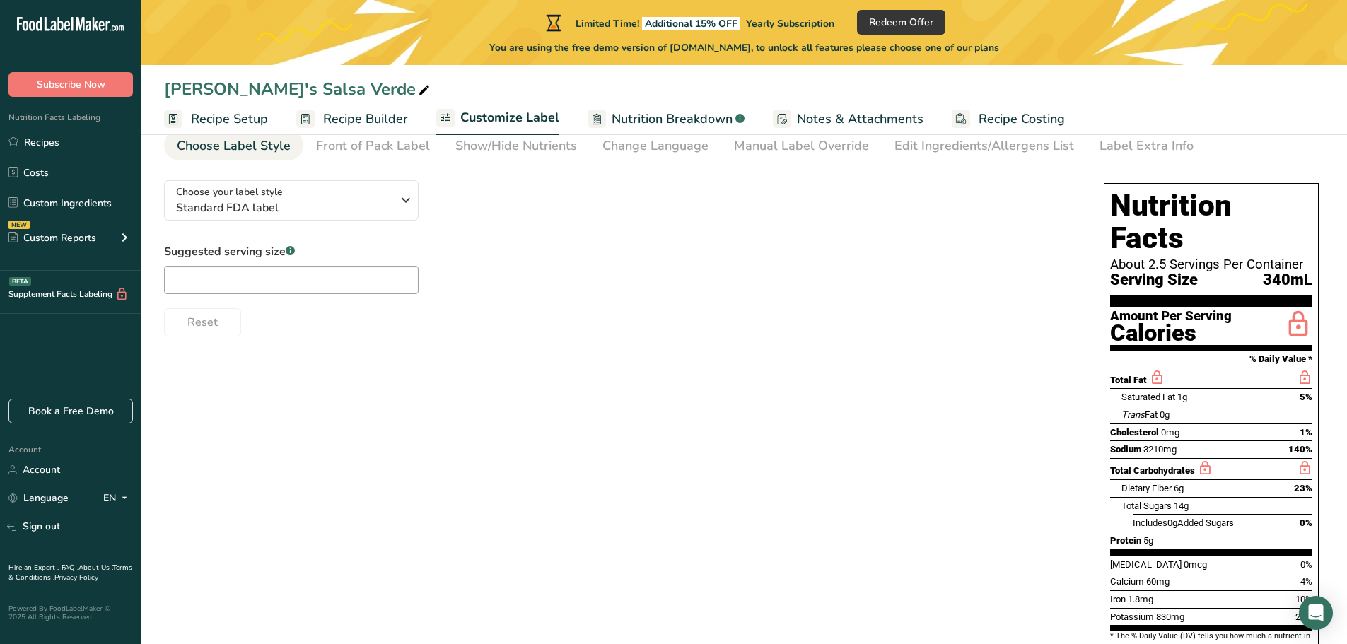
drag, startPoint x: 452, startPoint y: 349, endPoint x: 356, endPoint y: 292, distance: 111.3
click at [358, 292] on div "Choose your label style Standard FDA label USA (FDA) Standard FDA label Tabular…" at bounding box center [744, 448] width 1160 height 559
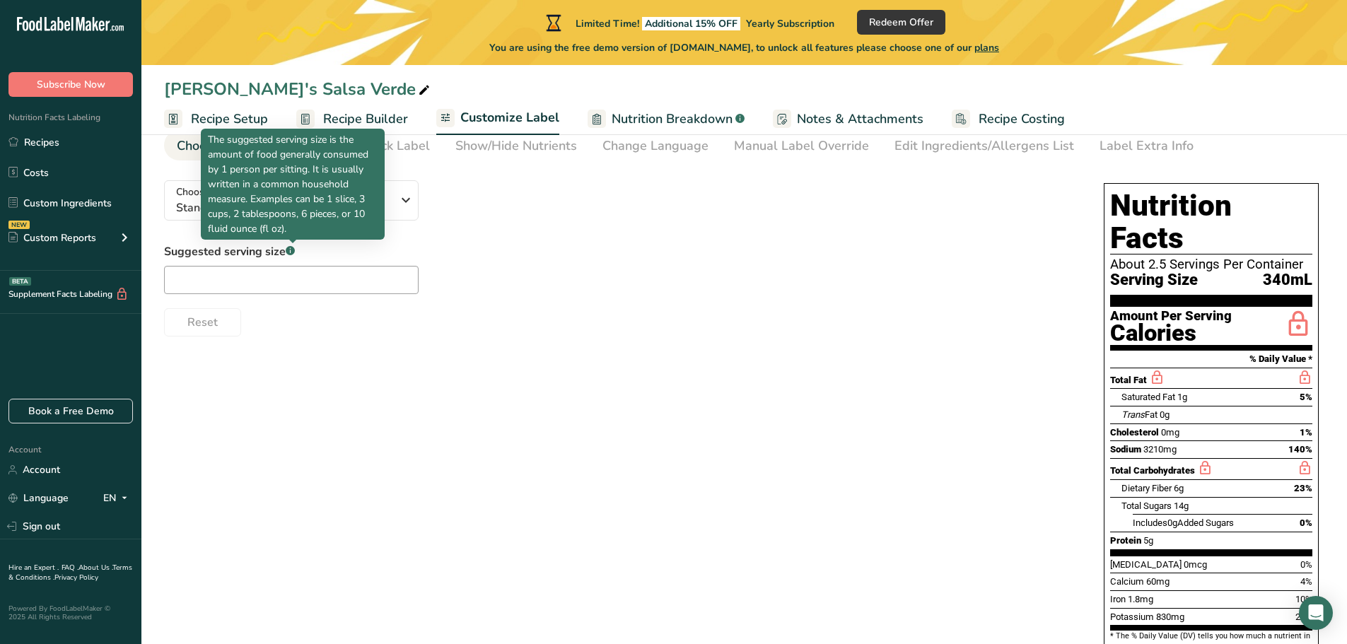
click at [295, 252] on rect at bounding box center [290, 250] width 9 height 9
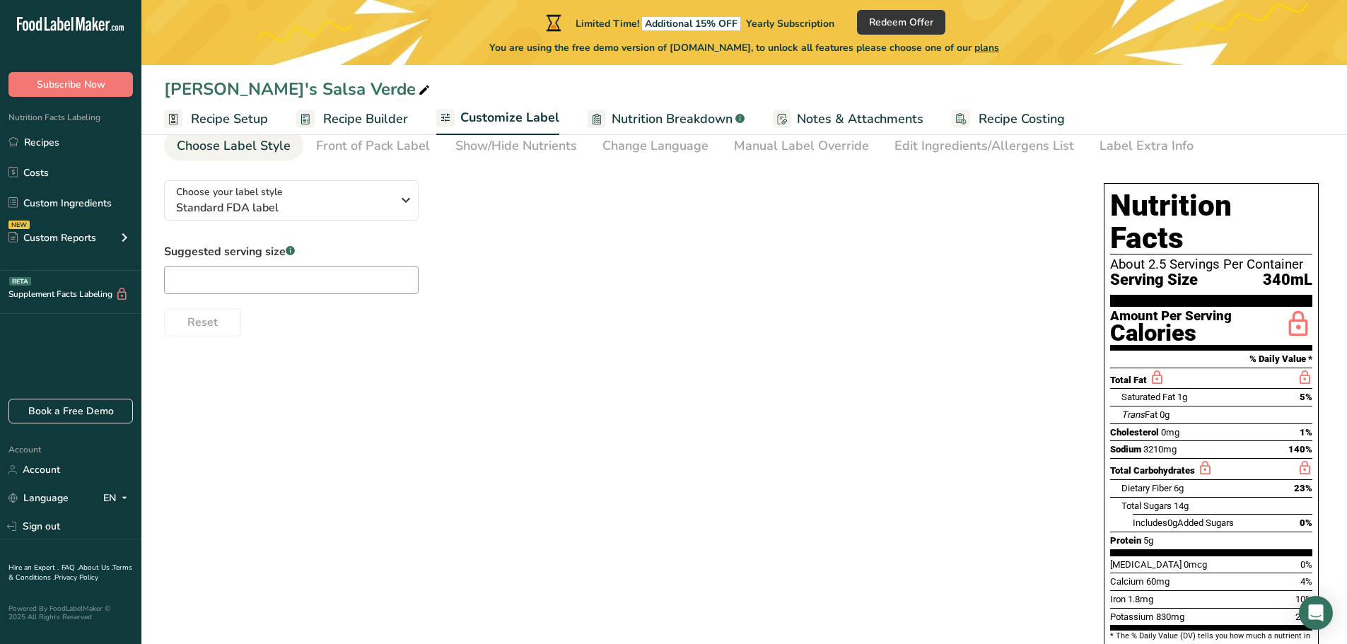
click at [292, 247] on rect at bounding box center [290, 250] width 9 height 9
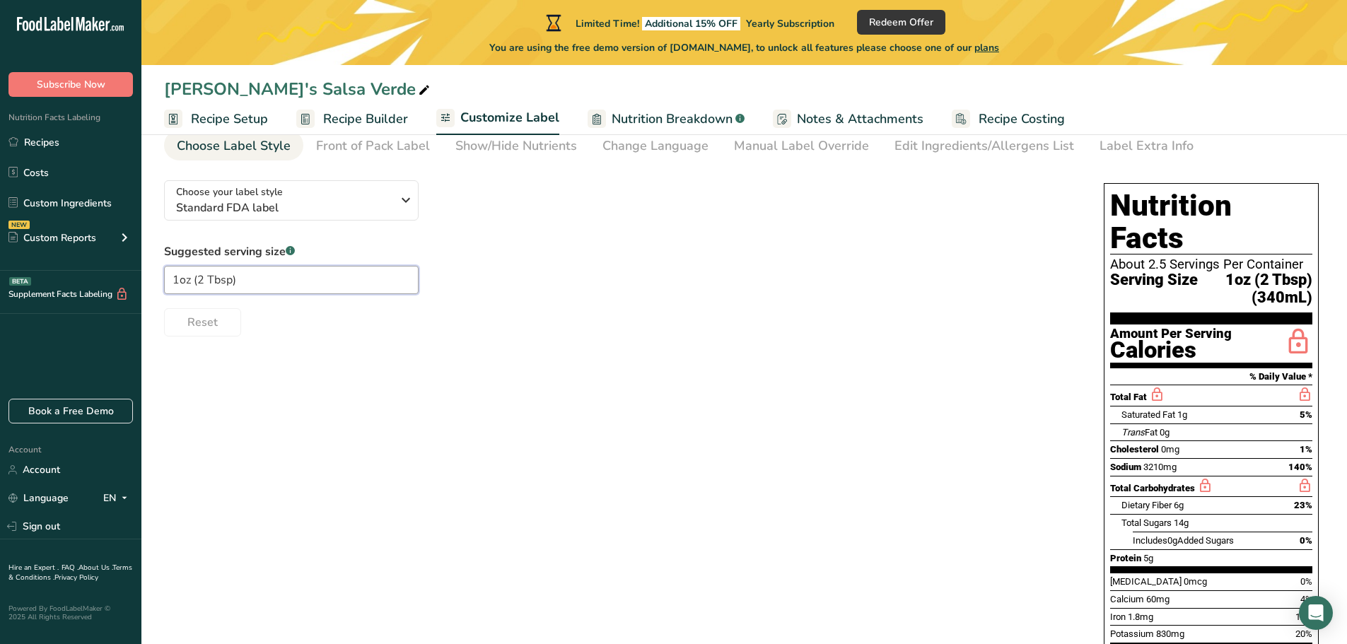
drag, startPoint x: 248, startPoint y: 282, endPoint x: 301, endPoint y: 286, distance: 53.2
click at [296, 286] on input "1oz (2 Tbsp)" at bounding box center [291, 280] width 255 height 28
type input "1oz (2 Tbsp)"
drag, startPoint x: 377, startPoint y: 148, endPoint x: 389, endPoint y: 129, distance: 23.2
click at [394, 124] on div "Guero's Salsa Verde Recipe Setup Recipe Builder Customize Label Nutrition Break…" at bounding box center [743, 418] width 1205 height 700
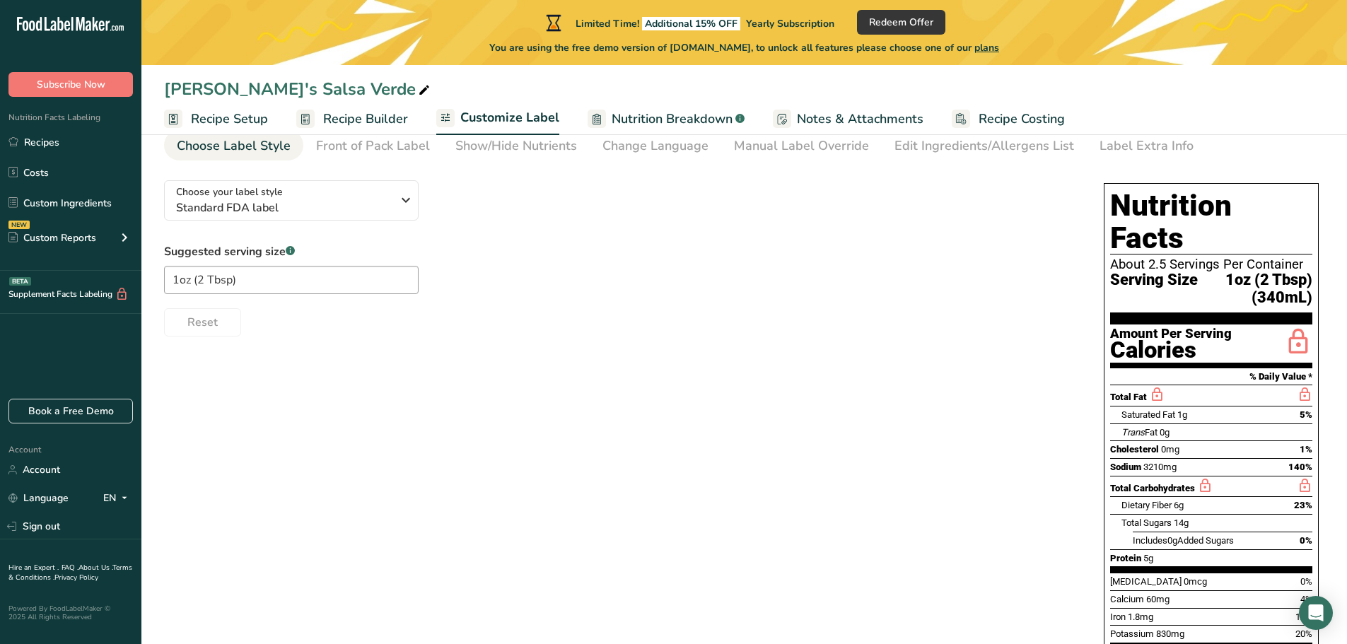
drag, startPoint x: 383, startPoint y: 150, endPoint x: 370, endPoint y: 141, distance: 15.9
click at [382, 154] on div "Front of Pack Label" at bounding box center [373, 145] width 114 height 19
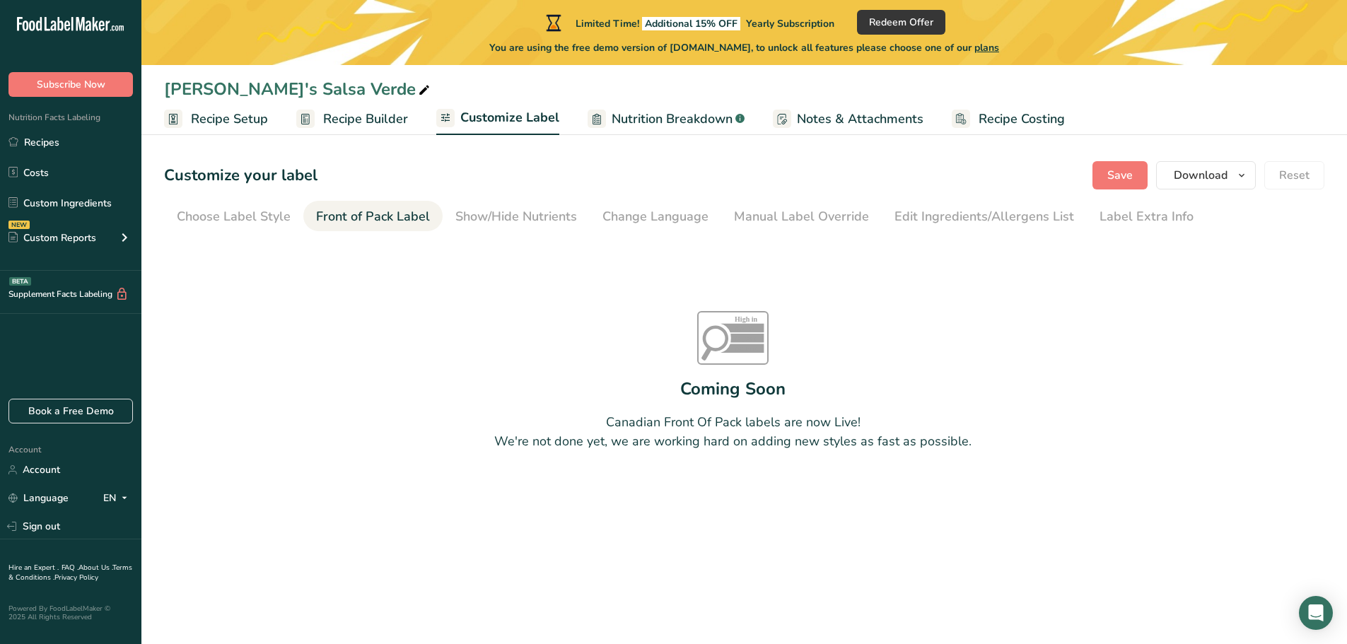
scroll to position [0, 0]
click at [474, 222] on div "Show/Hide Nutrients" at bounding box center [516, 216] width 122 height 19
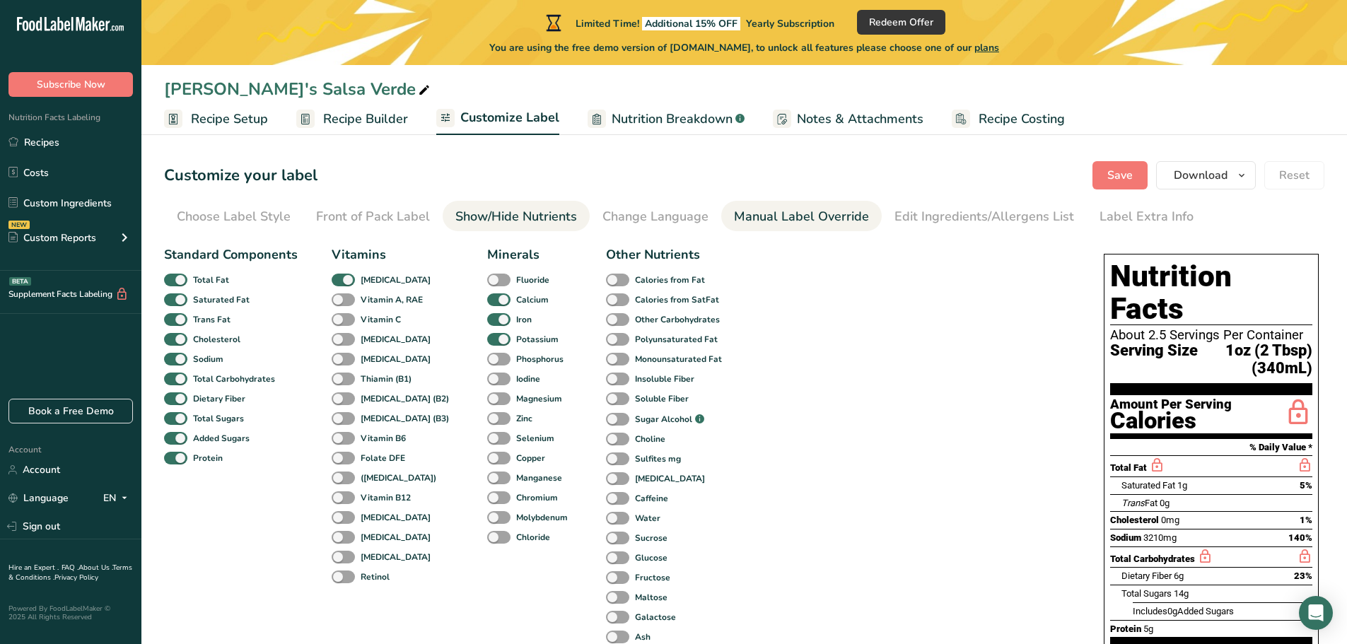
click at [771, 219] on div "Manual Label Override" at bounding box center [801, 216] width 135 height 19
type input "1oz (2 Tbsp) (340mL)"
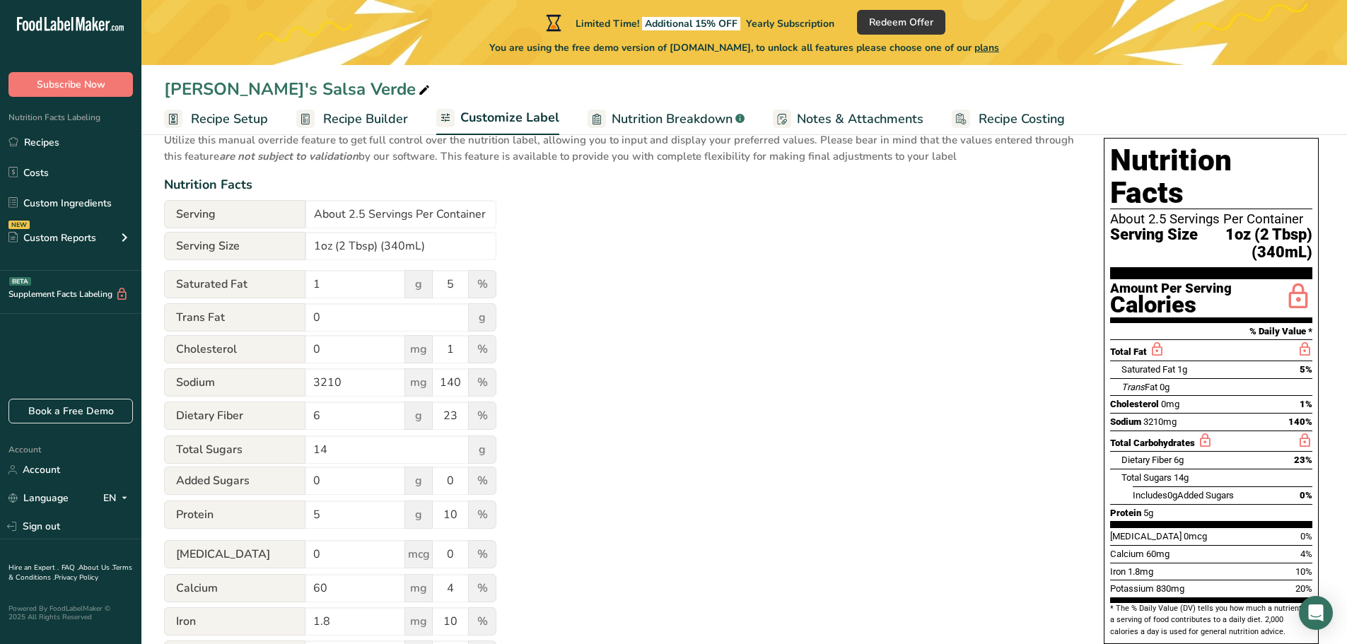
scroll to position [141, 0]
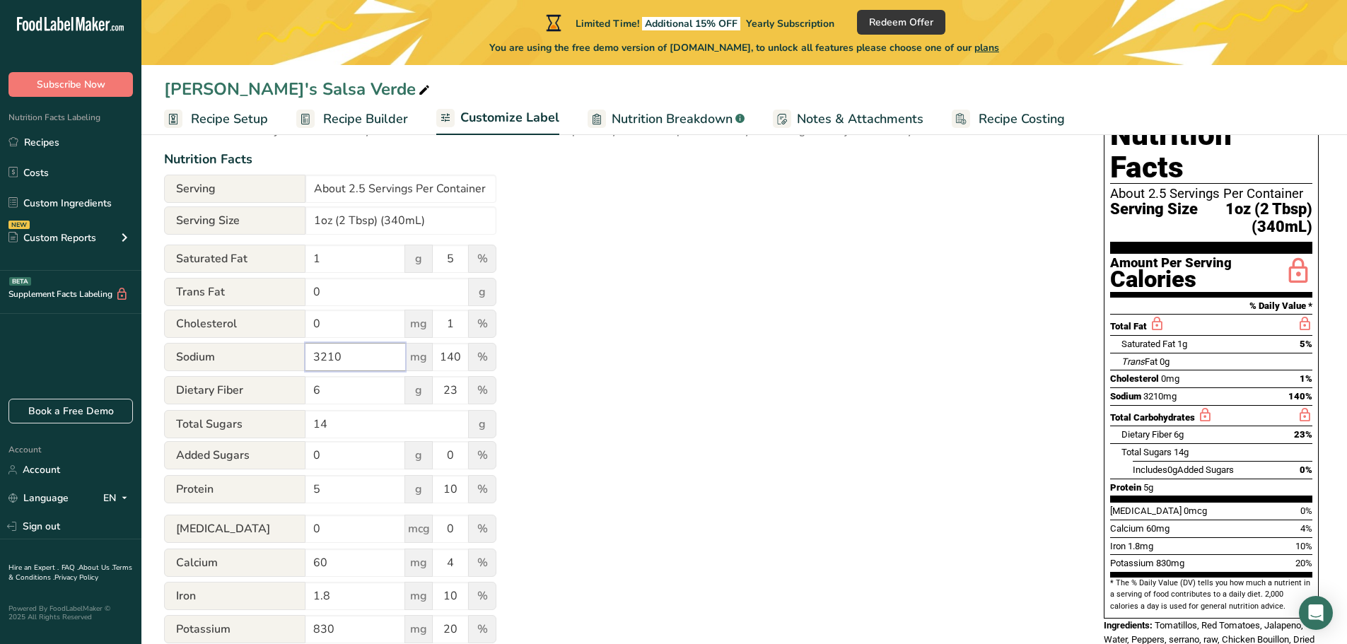
click at [351, 353] on input "3210" at bounding box center [355, 357] width 100 height 28
type input "334"
click at [462, 358] on input "140" at bounding box center [450, 357] width 35 height 28
type input "1"
type input "14.5"
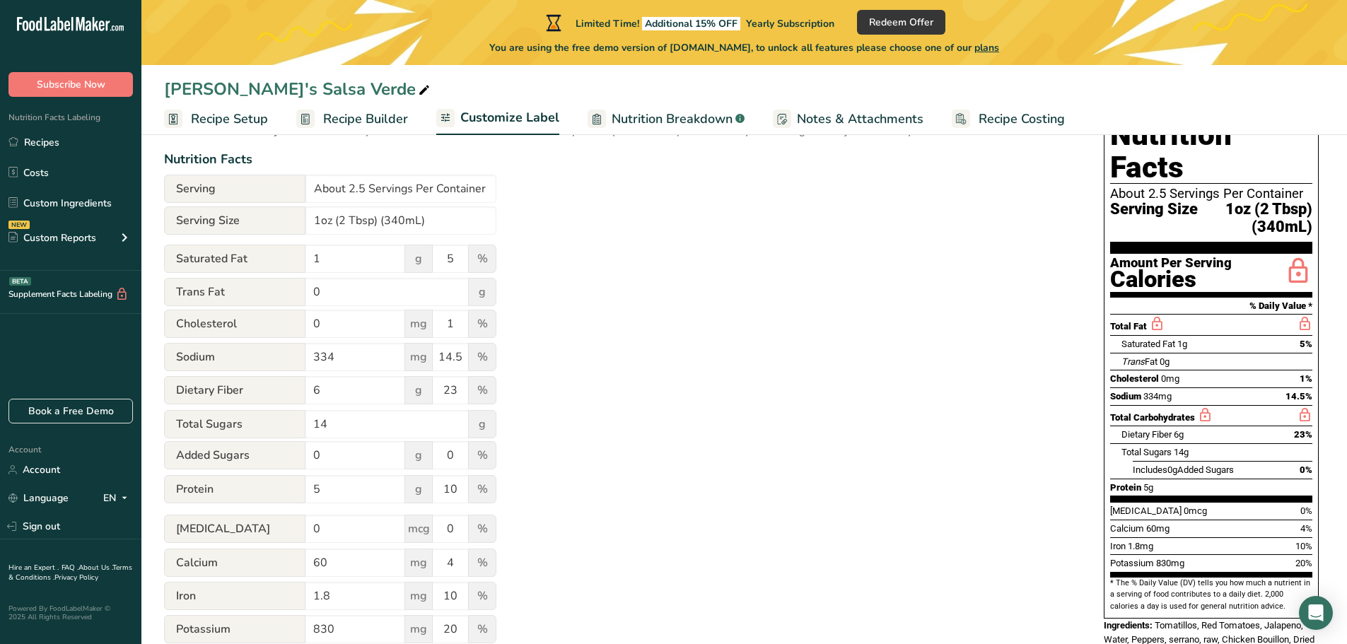
click at [534, 372] on div "Utilize this manual override feature to get full control over the nutrition lab…" at bounding box center [619, 387] width 911 height 578
click at [336, 259] on input "1" at bounding box center [355, 259] width 100 height 28
type input ".04"
drag, startPoint x: 440, startPoint y: 260, endPoint x: 335, endPoint y: 360, distance: 144.5
click at [330, 383] on form "Serving About 2.5 Servings Per Container Serving Size 1oz (2 Tbsp) (340mL) Satu…" at bounding box center [330, 426] width 332 height 502
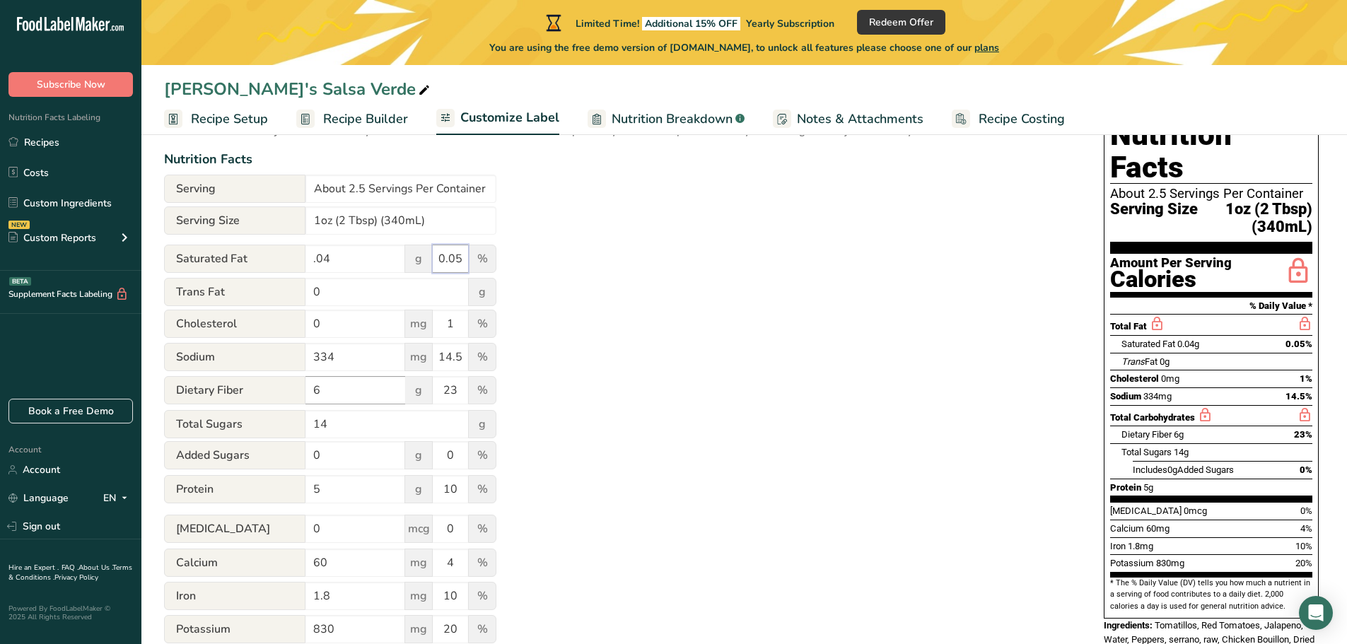
type input "0.05"
click at [332, 385] on input "6" at bounding box center [355, 390] width 100 height 28
type input ".24"
type input "2"
type input "8"
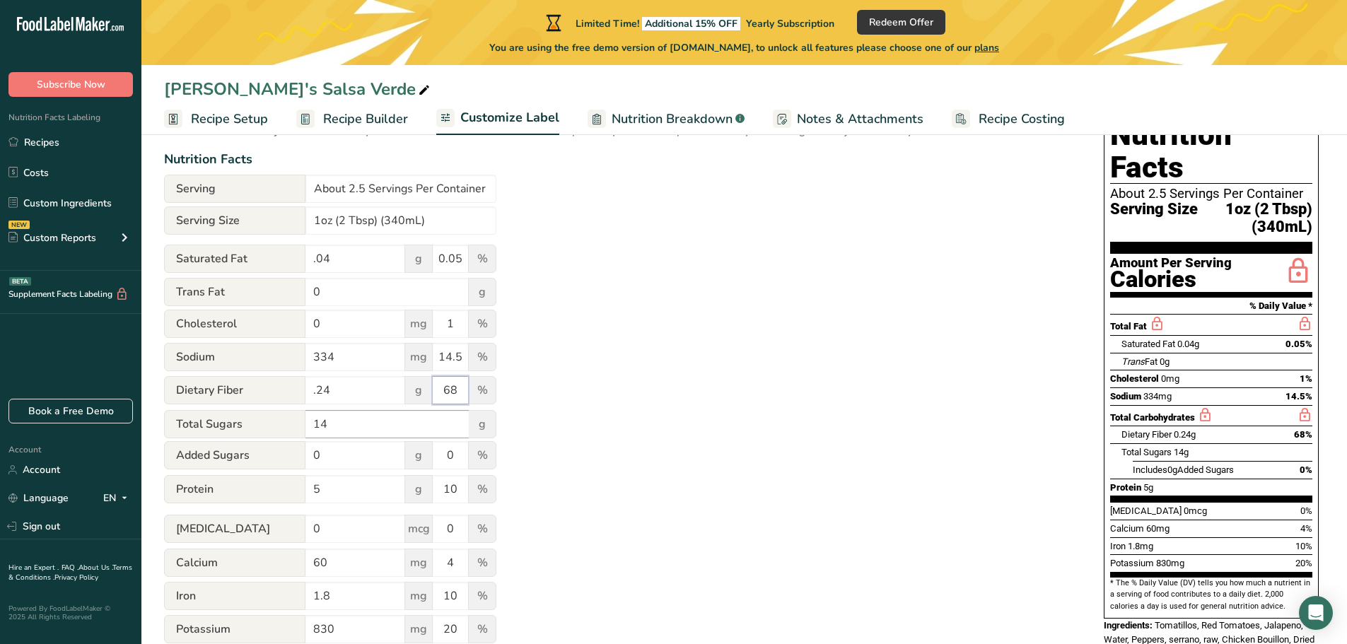
type input "8"
drag, startPoint x: 456, startPoint y: 389, endPoint x: 441, endPoint y: 395, distance: 16.2
click at [436, 397] on input "68" at bounding box center [450, 390] width 35 height 28
type input "6"
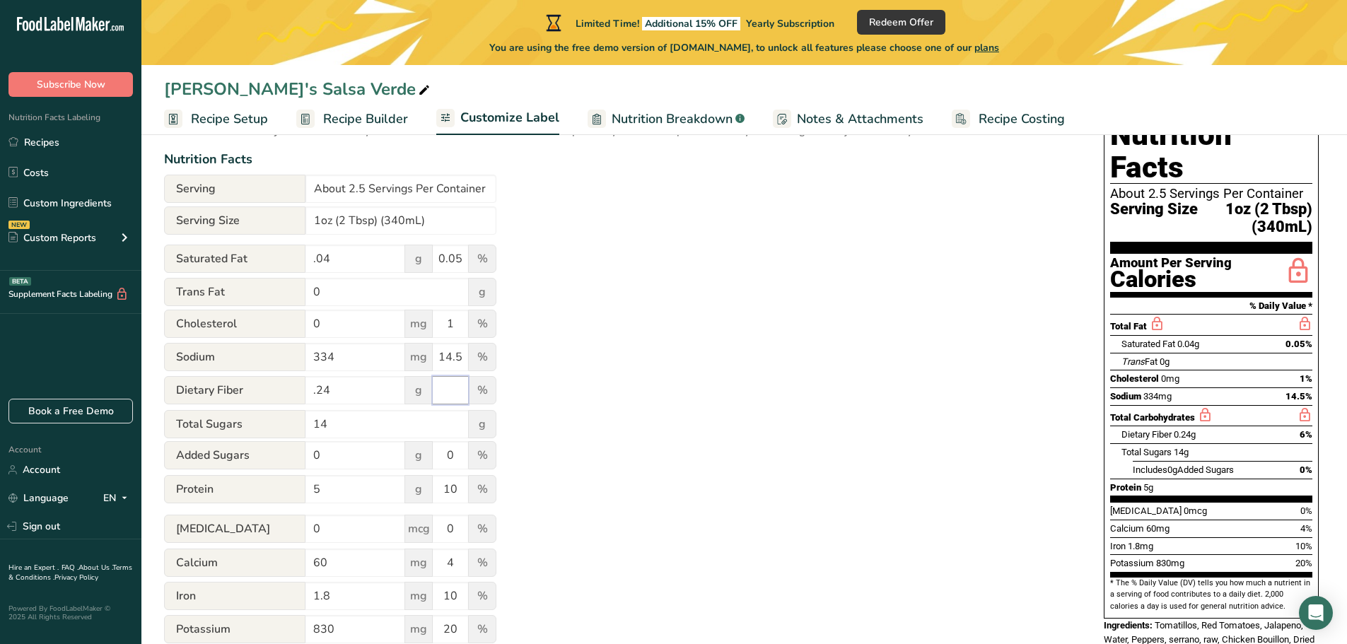
drag, startPoint x: 462, startPoint y: 391, endPoint x: 272, endPoint y: 510, distance: 223.6
click at [260, 496] on form "Serving About 2.5 Servings Per Container Serving Size 1oz (2 Tbsp) (340mL) Satu…" at bounding box center [330, 426] width 332 height 502
type input "23"
drag, startPoint x: 324, startPoint y: 489, endPoint x: 332, endPoint y: 491, distance: 7.6
click at [327, 492] on input "5" at bounding box center [355, 489] width 100 height 28
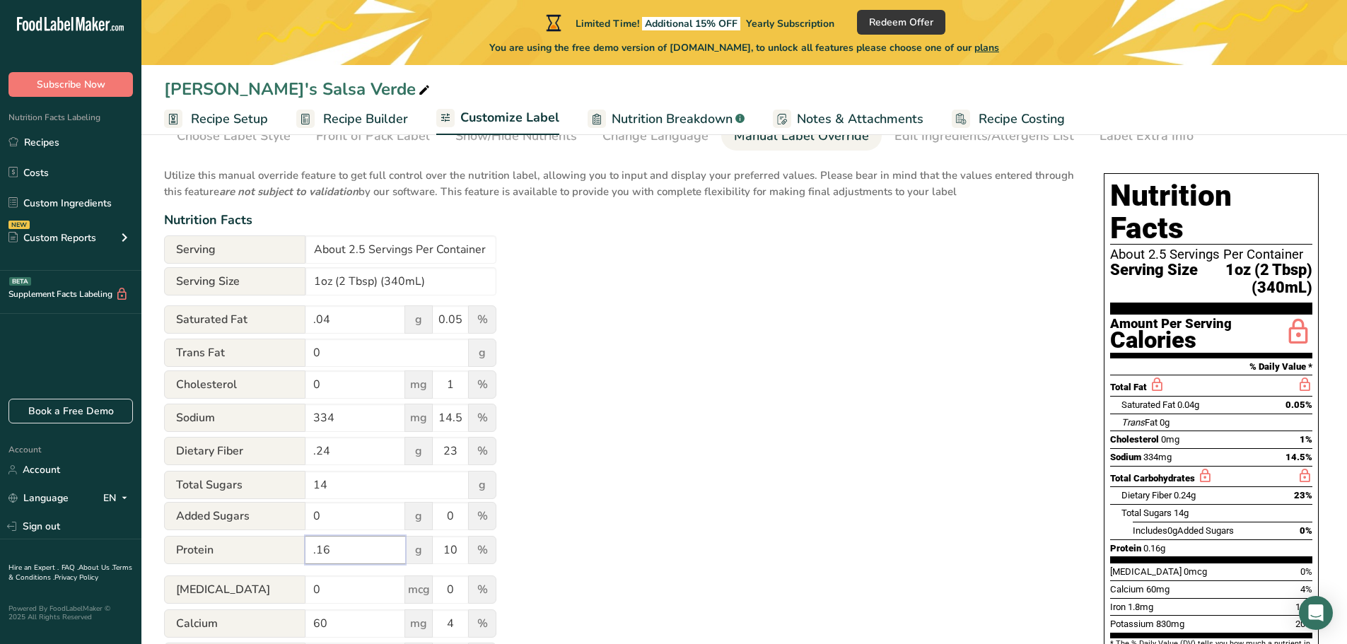
scroll to position [55, 0]
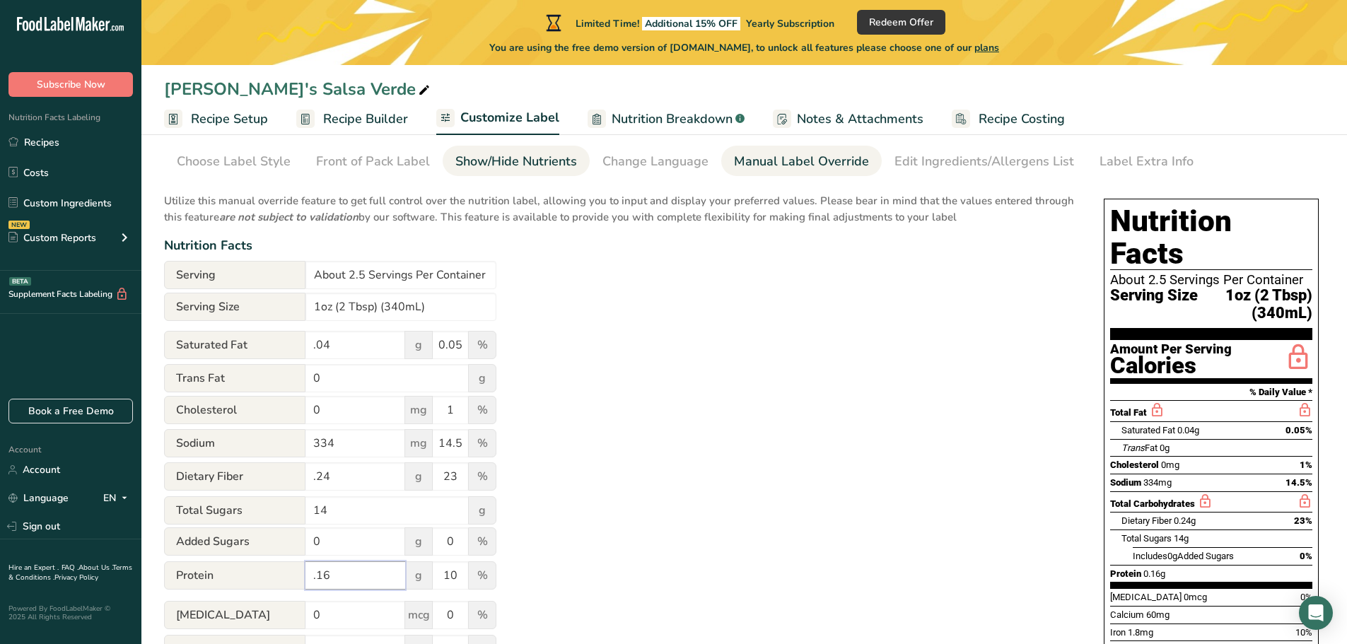
type input ".16"
click at [498, 158] on div "Show/Hide Nutrients" at bounding box center [516, 161] width 122 height 19
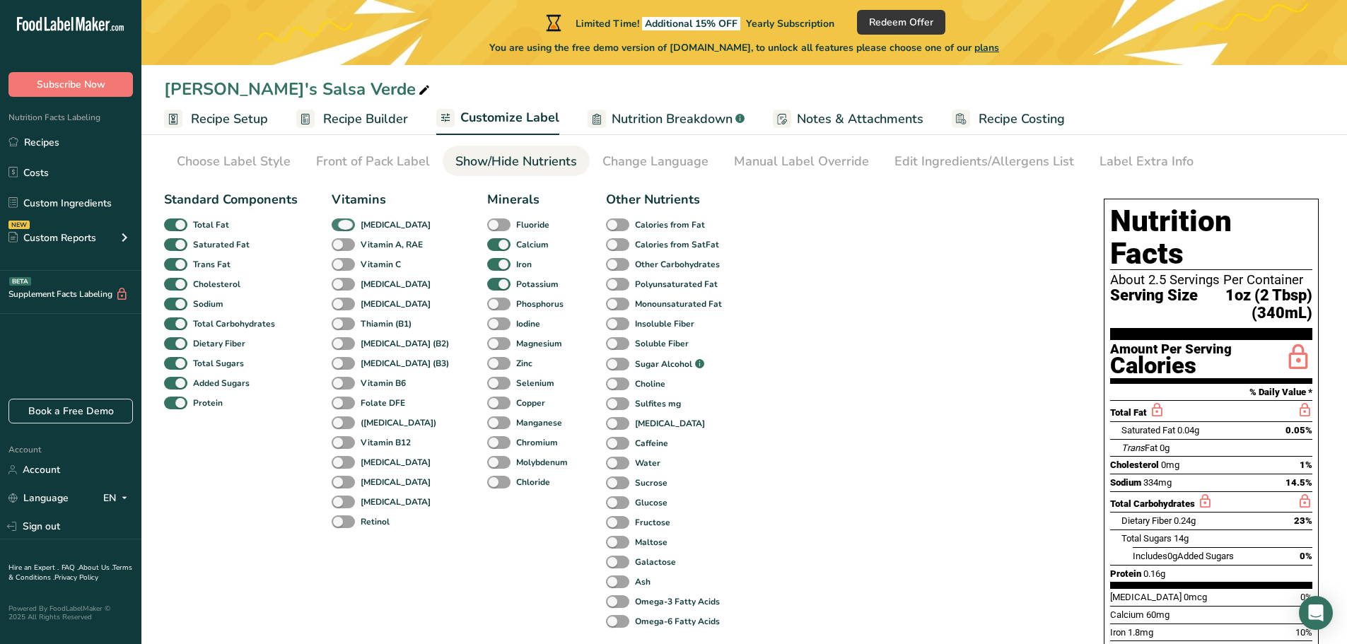
click at [346, 222] on span at bounding box center [343, 224] width 23 height 13
click at [341, 222] on input "Vitamin D" at bounding box center [336, 224] width 9 height 9
checkbox input "false"
click at [335, 242] on span at bounding box center [343, 244] width 23 height 13
click at [335, 242] on input "Vitamin A, RAE" at bounding box center [336, 244] width 9 height 9
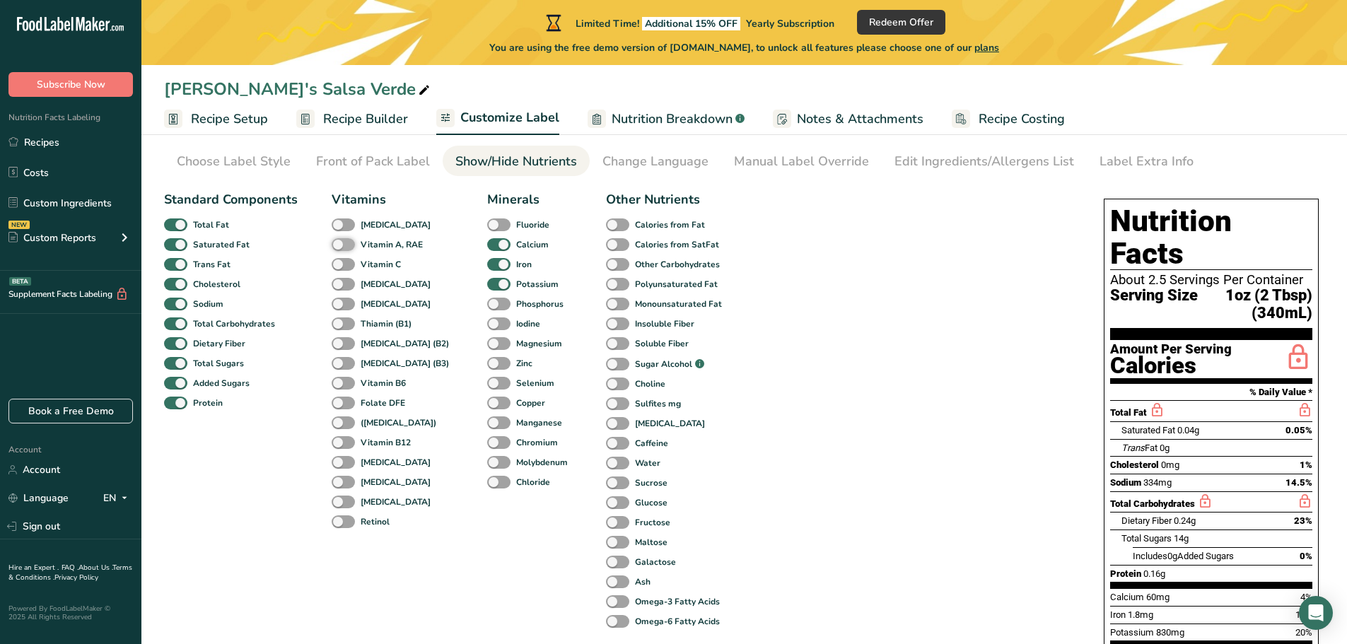
checkbox input "true"
click at [764, 166] on div "Manual Label Override" at bounding box center [801, 161] width 135 height 19
type input "1"
type input "5"
type input "3210"
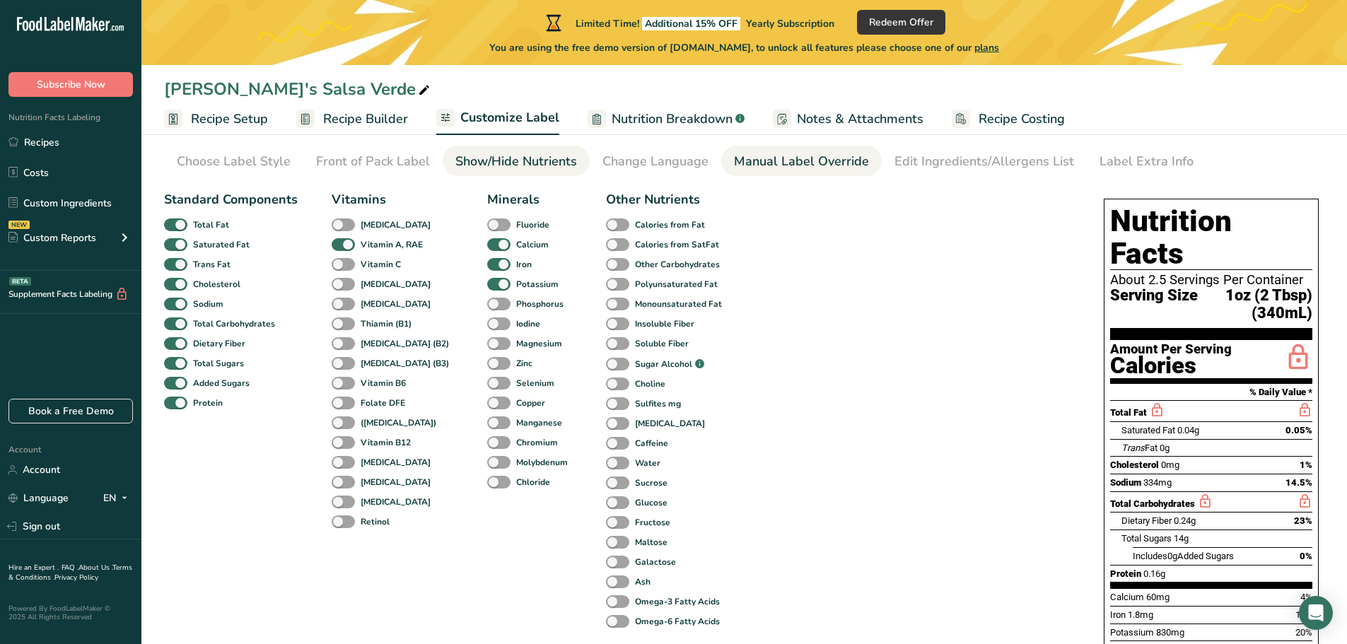
type input "140"
type input "6"
type input "5"
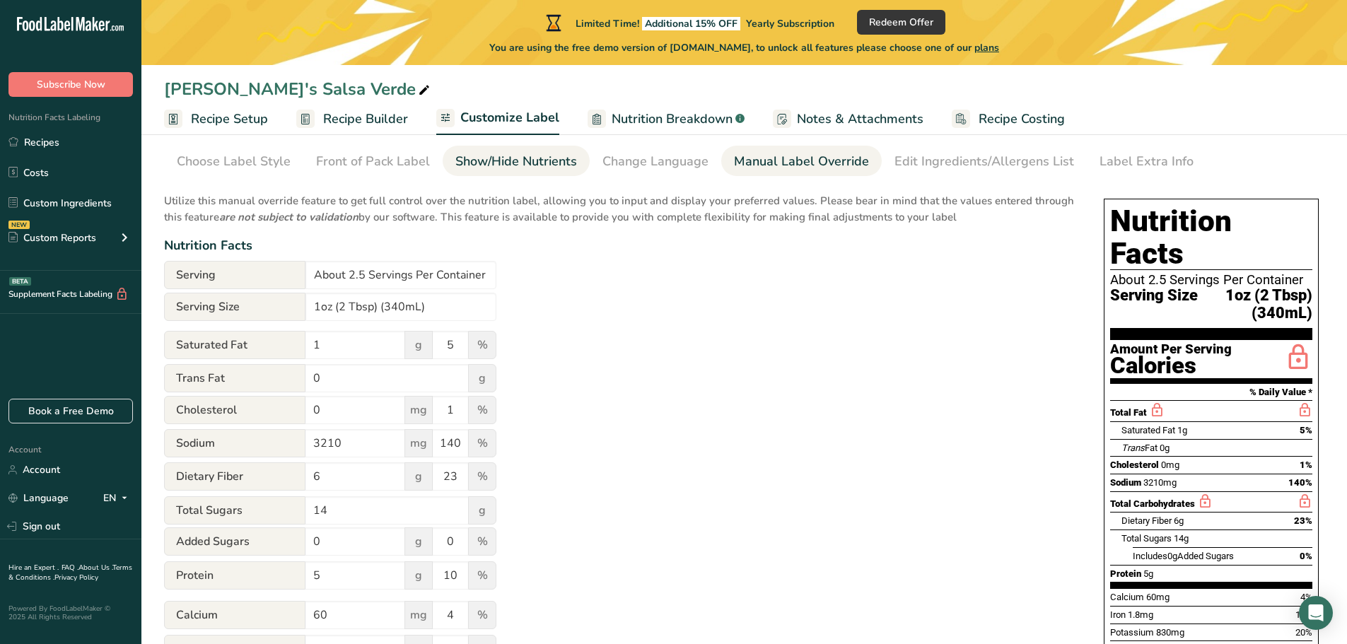
click at [531, 156] on div "Show/Hide Nutrients" at bounding box center [516, 161] width 122 height 19
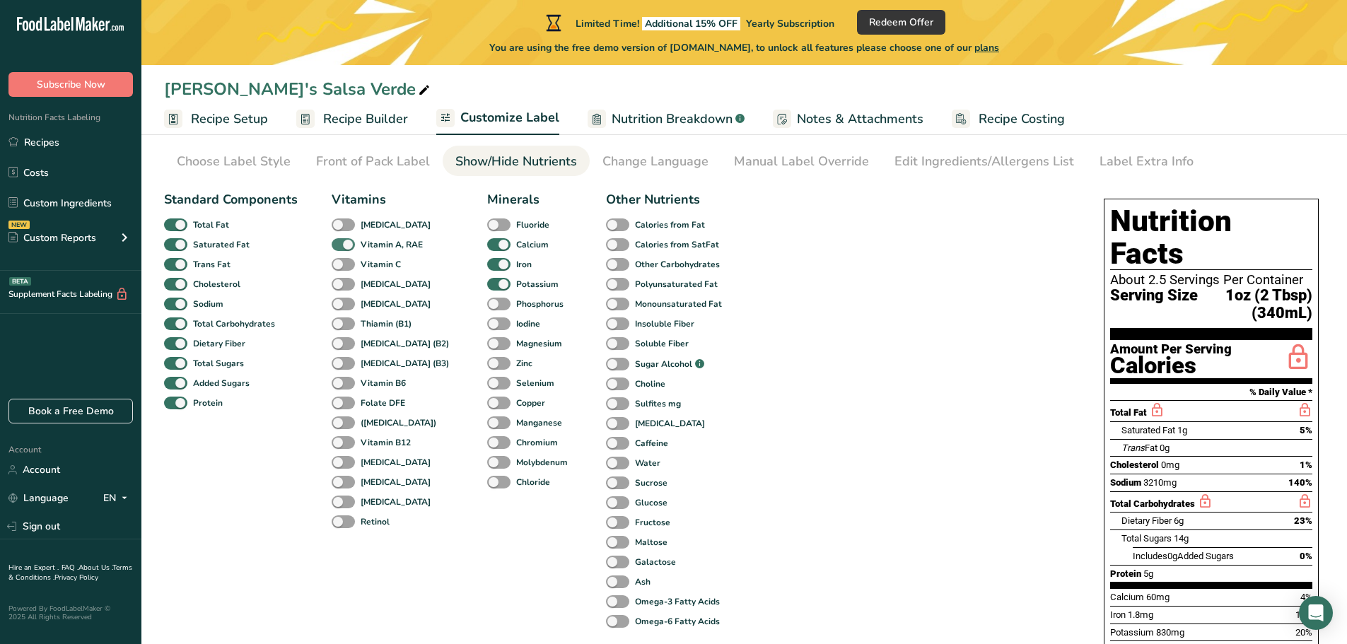
click at [344, 244] on span at bounding box center [343, 244] width 23 height 13
click at [341, 244] on input "Vitamin A, RAE" at bounding box center [336, 244] width 9 height 9
checkbox input "false"
click at [339, 264] on span at bounding box center [343, 264] width 23 height 13
click at [339, 264] on input "Vitamin C" at bounding box center [336, 263] width 9 height 9
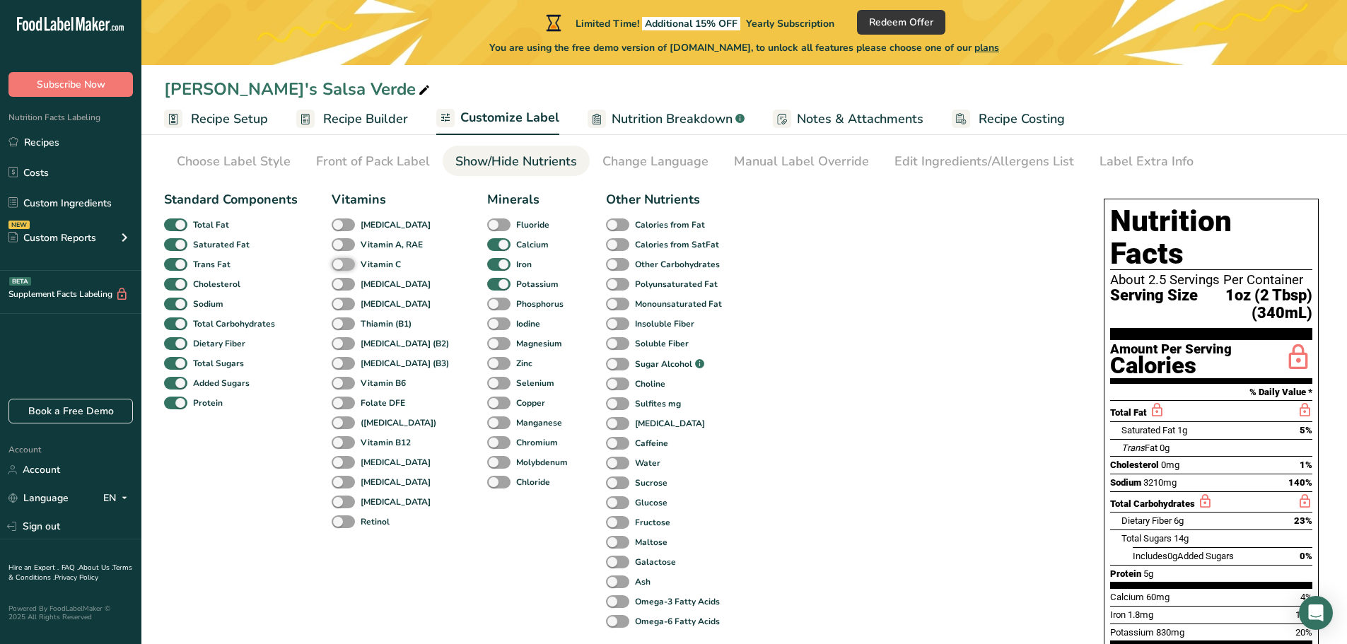
checkbox input "true"
click at [764, 170] on div "Manual Label Override" at bounding box center [801, 161] width 135 height 19
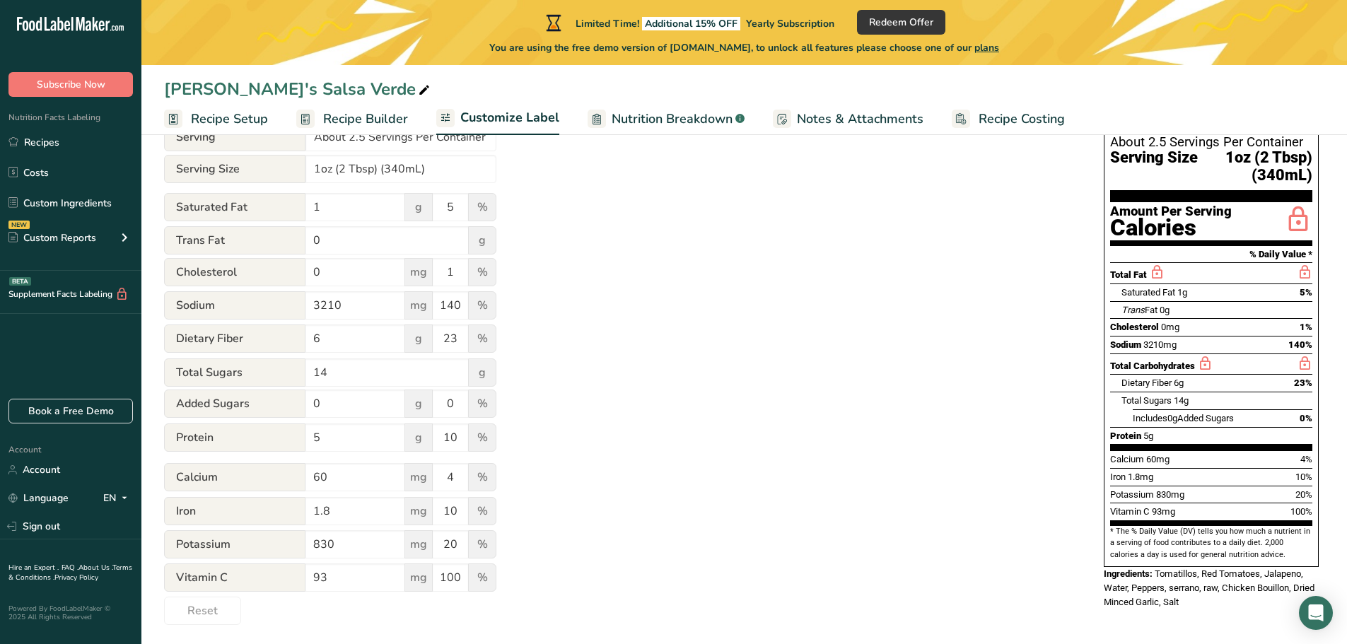
scroll to position [197, 0]
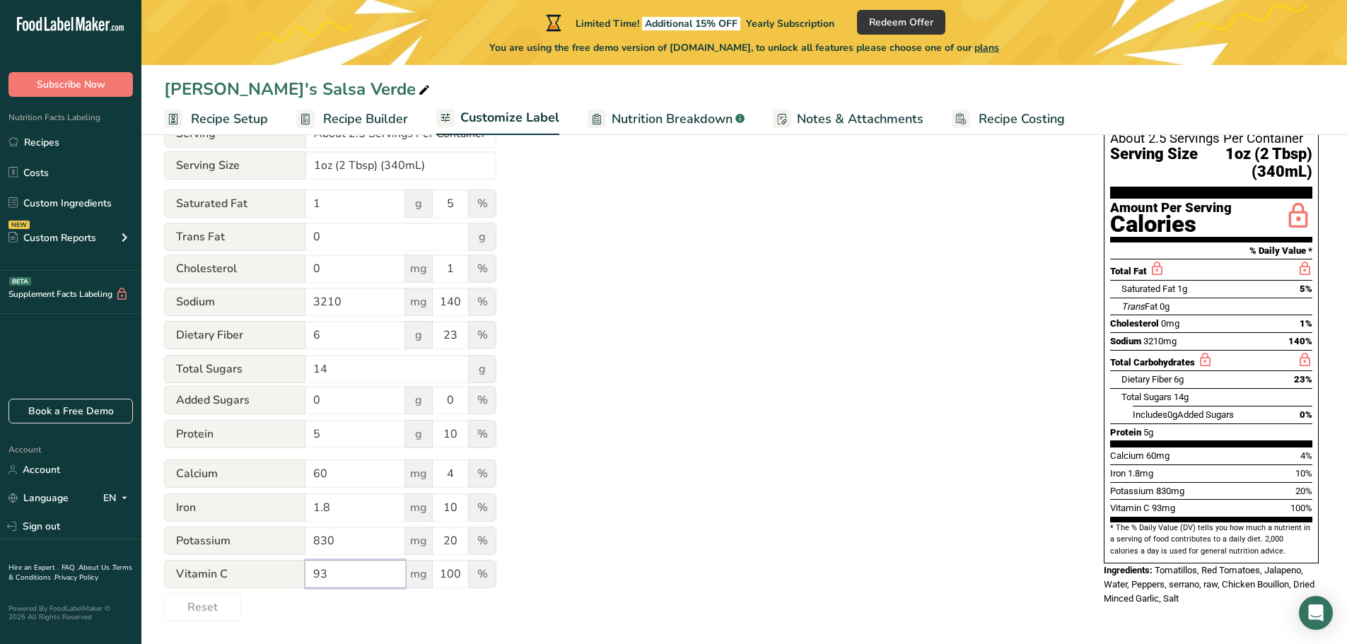
drag, startPoint x: 339, startPoint y: 575, endPoint x: 302, endPoint y: 575, distance: 36.8
click at [302, 575] on div "Vitamin C 93 mg 100 %" at bounding box center [330, 575] width 332 height 30
type input "3.8"
drag, startPoint x: 462, startPoint y: 577, endPoint x: 415, endPoint y: 572, distance: 47.6
click at [415, 572] on div "Vitamin C 3.8 mg 100 %" at bounding box center [330, 575] width 332 height 30
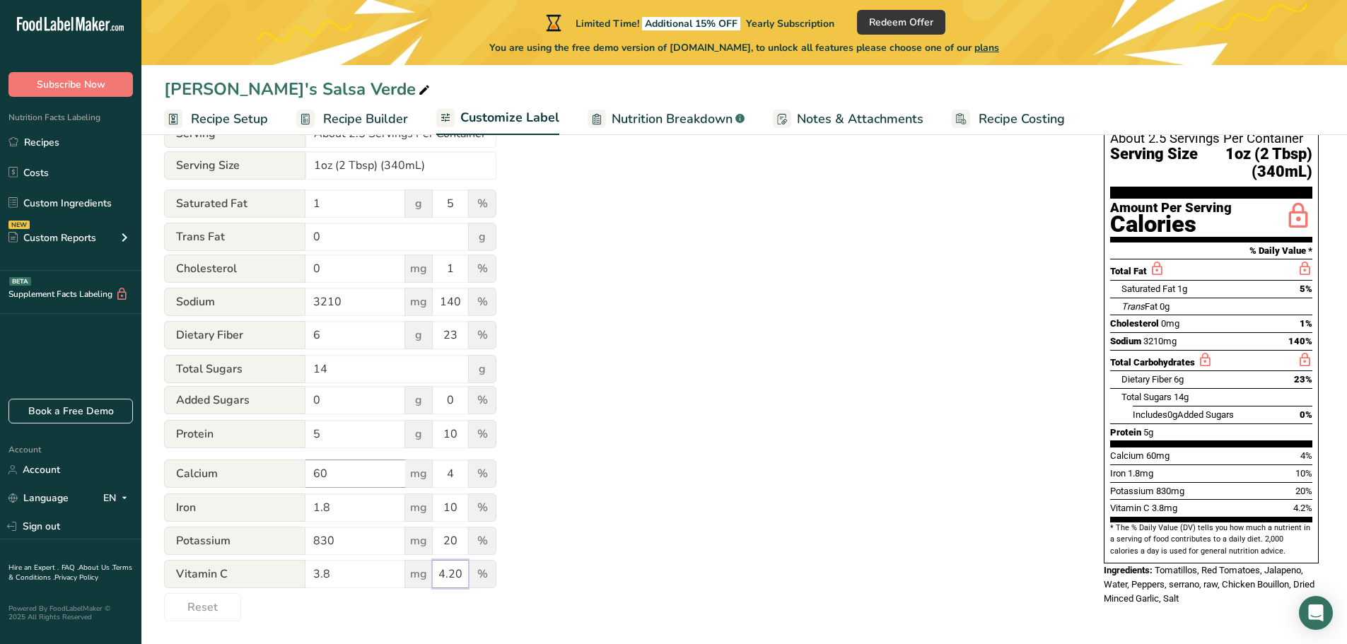
type input "4.20"
drag, startPoint x: 337, startPoint y: 479, endPoint x: 294, endPoint y: 473, distance: 43.6
click at [294, 473] on div "Calcium 60 mg 4 %" at bounding box center [330, 475] width 332 height 30
type input "5.1"
drag, startPoint x: 457, startPoint y: 474, endPoint x: 428, endPoint y: 472, distance: 29.0
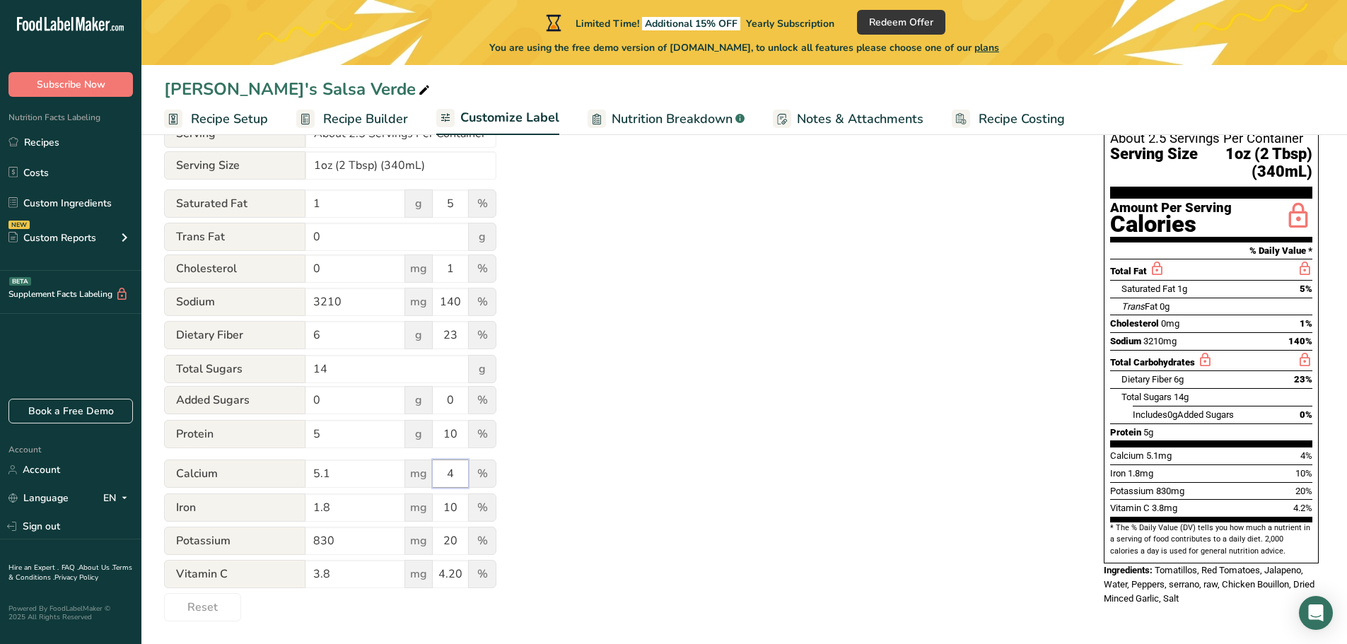
click at [428, 472] on div "Calcium 5.1 mg 4 %" at bounding box center [330, 475] width 332 height 30
type input "0.40"
click at [346, 505] on input "1.8" at bounding box center [355, 507] width 100 height 28
type input "1"
type input ".01"
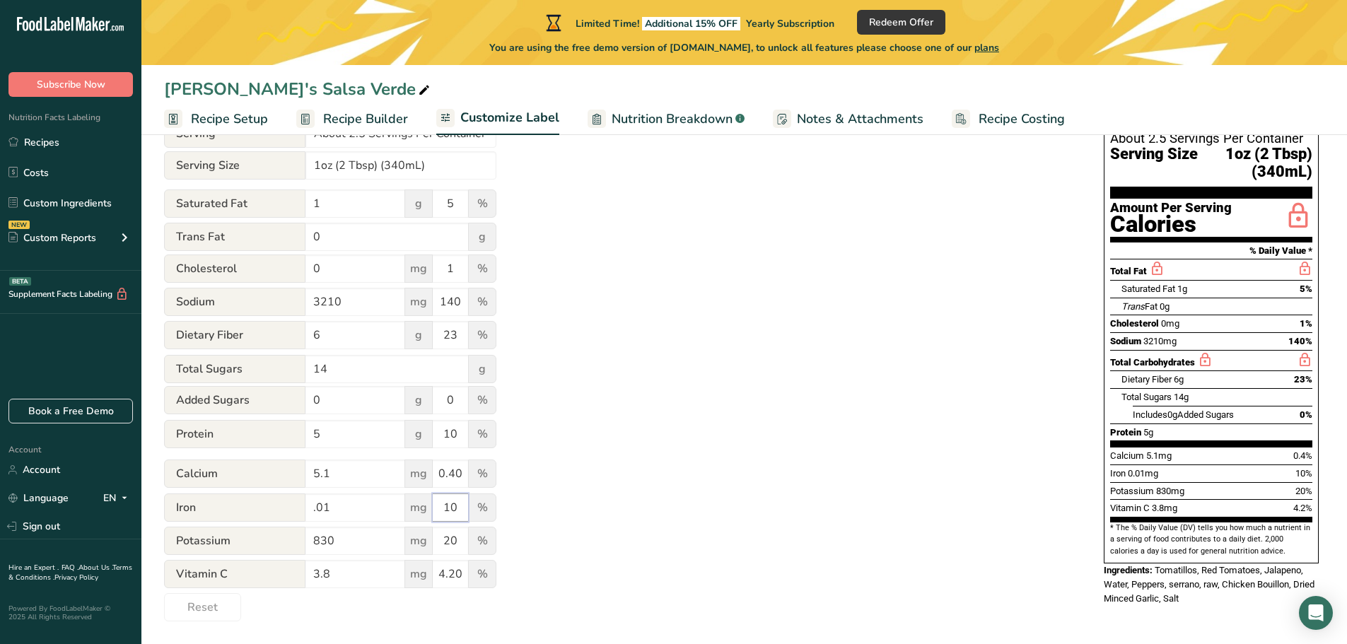
drag, startPoint x: 463, startPoint y: 511, endPoint x: 434, endPoint y: 506, distance: 29.4
click at [434, 506] on input "10" at bounding box center [450, 507] width 35 height 28
type input "0.60"
drag, startPoint x: 349, startPoint y: 539, endPoint x: 283, endPoint y: 525, distance: 67.9
click at [281, 527] on div "Potassium 830 mg 20 %" at bounding box center [330, 542] width 332 height 30
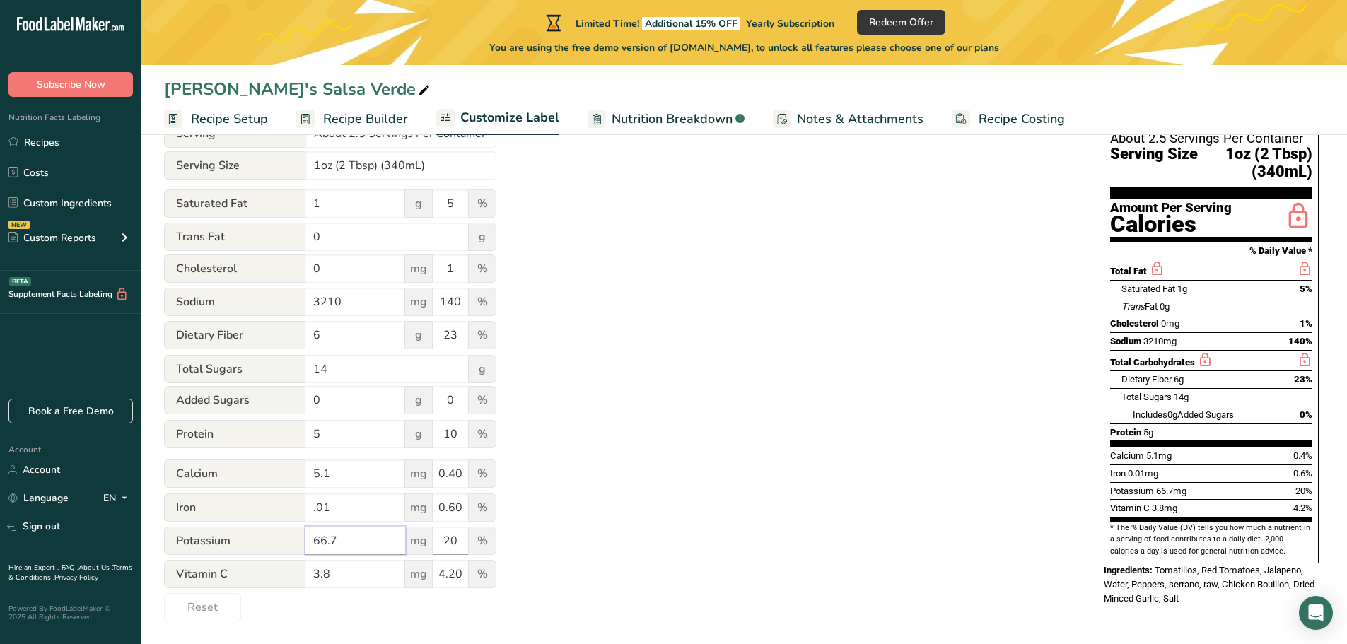
type input "66.7"
drag, startPoint x: 458, startPoint y: 541, endPoint x: 404, endPoint y: 528, distance: 55.9
click at [404, 528] on div "Potassium 66.7 mg 20 %" at bounding box center [330, 542] width 332 height 30
type input "1.40"
click at [521, 539] on div "Utilize this manual override feature to get full control over the nutrition lab…" at bounding box center [619, 332] width 911 height 578
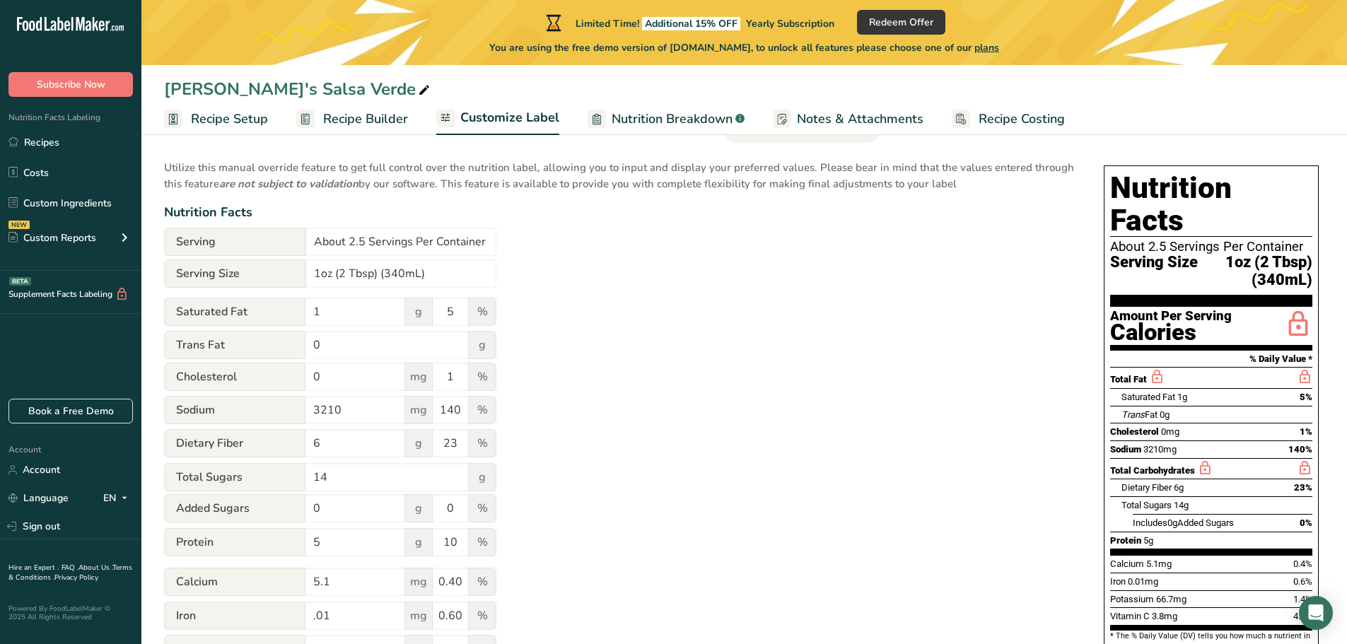
scroll to position [55, 0]
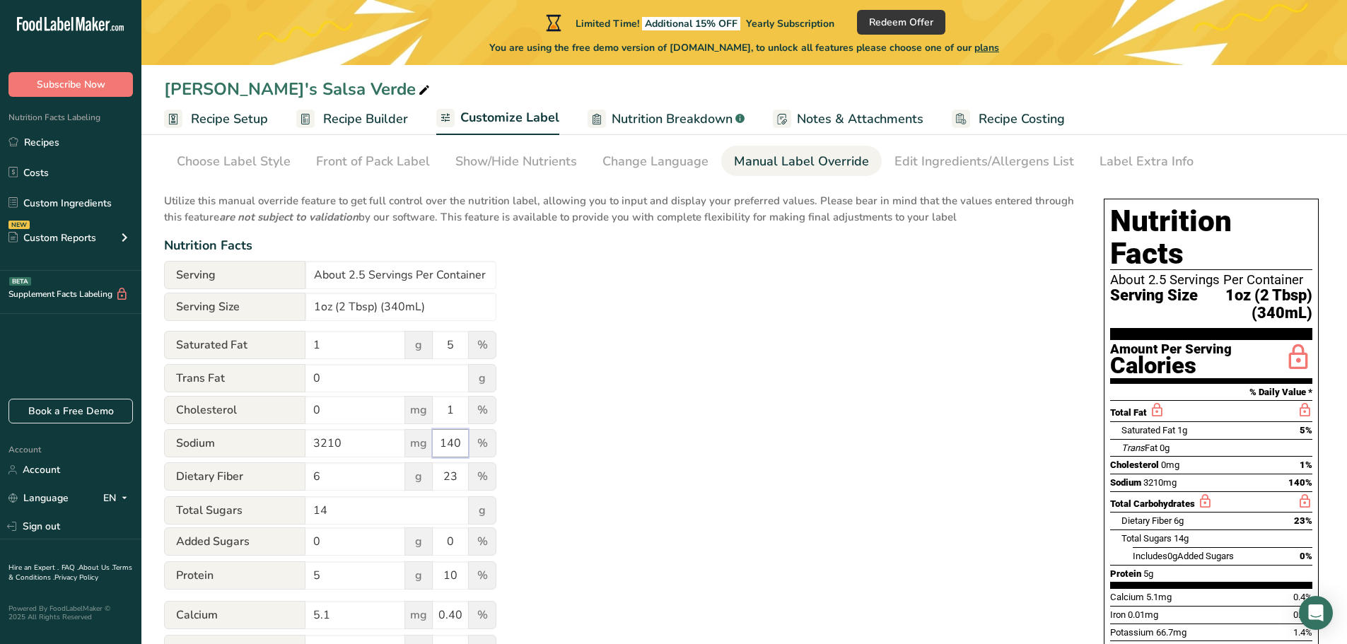
drag, startPoint x: 465, startPoint y: 443, endPoint x: 433, endPoint y: 439, distance: 32.8
click at [433, 439] on input "140" at bounding box center [450, 443] width 35 height 28
type input "14.5"
drag, startPoint x: 464, startPoint y: 476, endPoint x: 428, endPoint y: 477, distance: 36.1
click at [428, 477] on div "Dietary Fiber 6 g 23 %" at bounding box center [330, 477] width 332 height 30
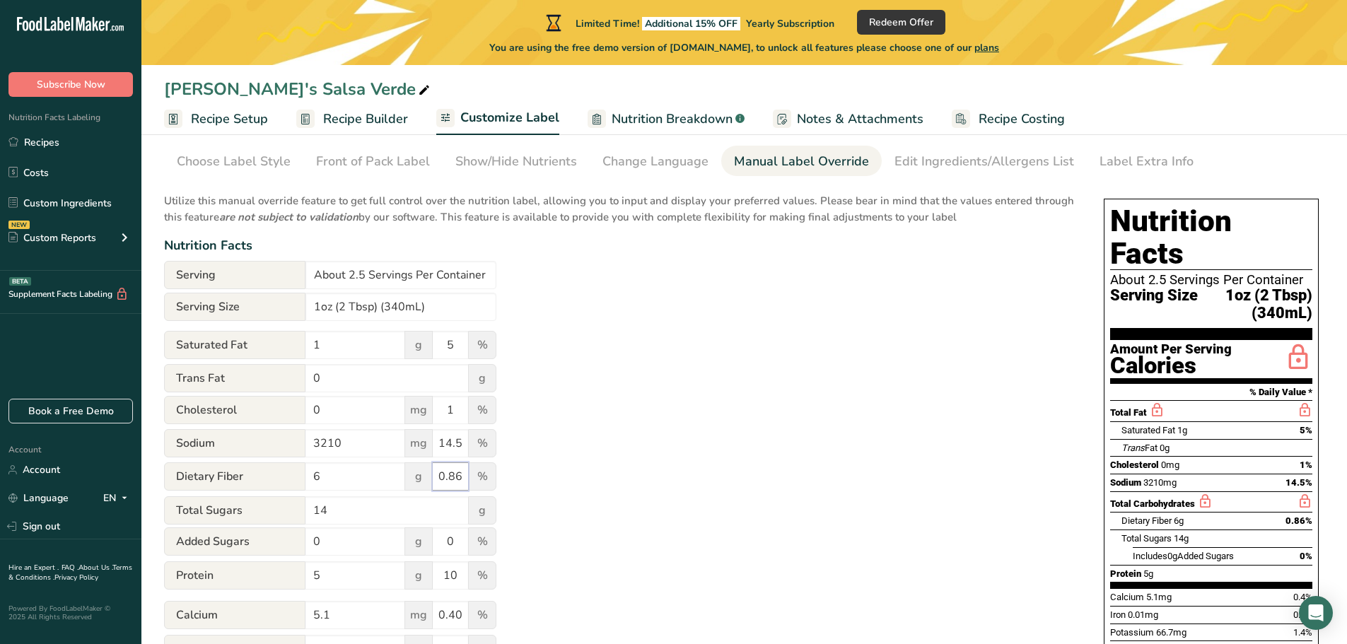
type input "0.86"
click at [579, 530] on div "Utilize this manual override feature to get full control over the nutrition lab…" at bounding box center [619, 474] width 911 height 578
drag, startPoint x: 334, startPoint y: 508, endPoint x: 293, endPoint y: 500, distance: 41.9
click at [293, 500] on div "Total Sugars 14 g" at bounding box center [330, 510] width 332 height 28
type input "0"
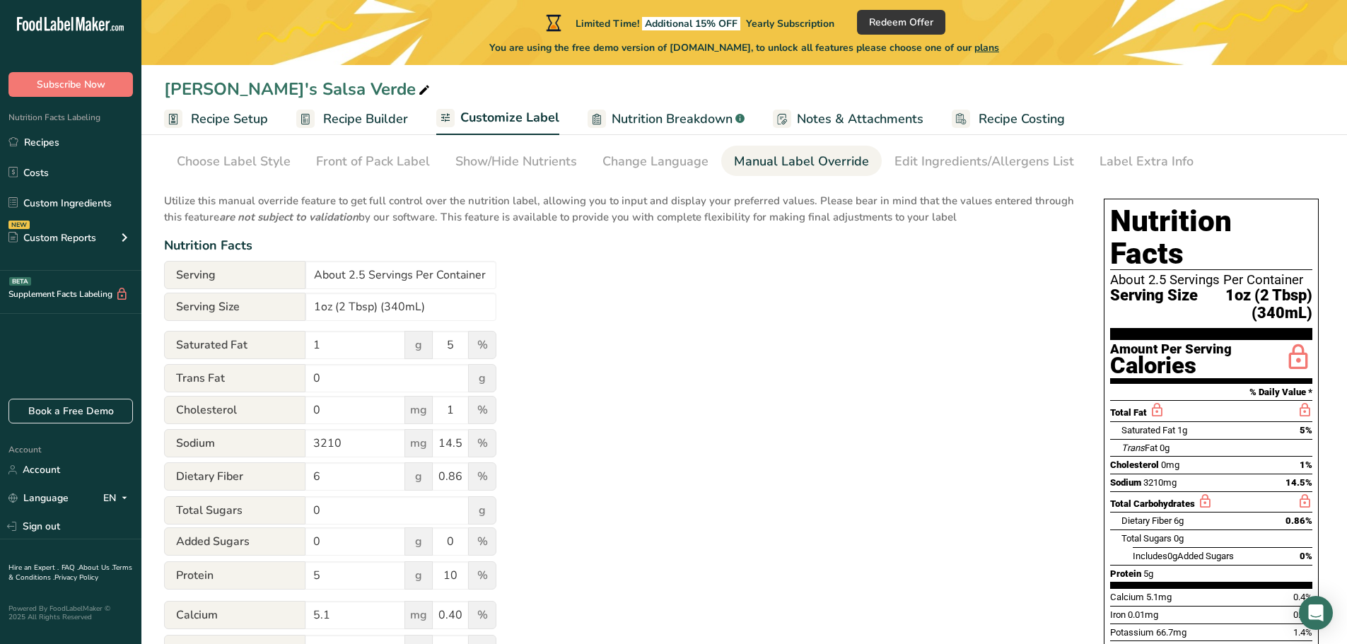
click at [551, 530] on div "Utilize this manual override feature to get full control over the nutrition lab…" at bounding box center [619, 474] width 911 height 578
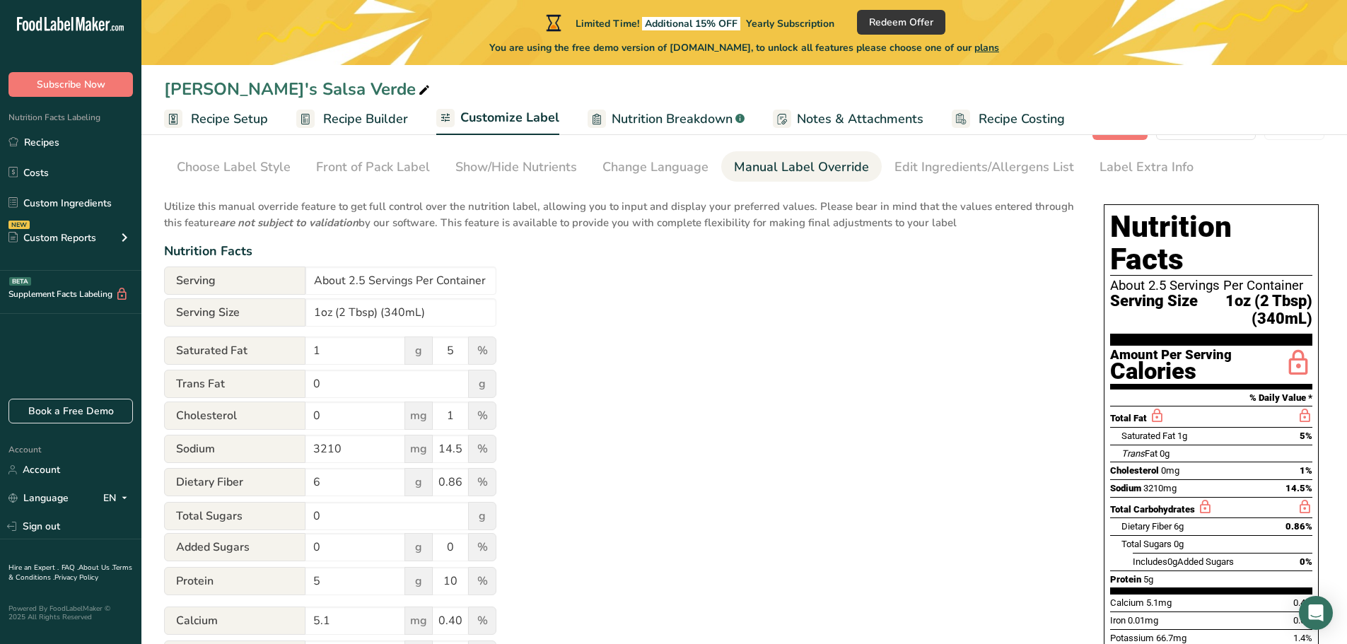
scroll to position [0, 0]
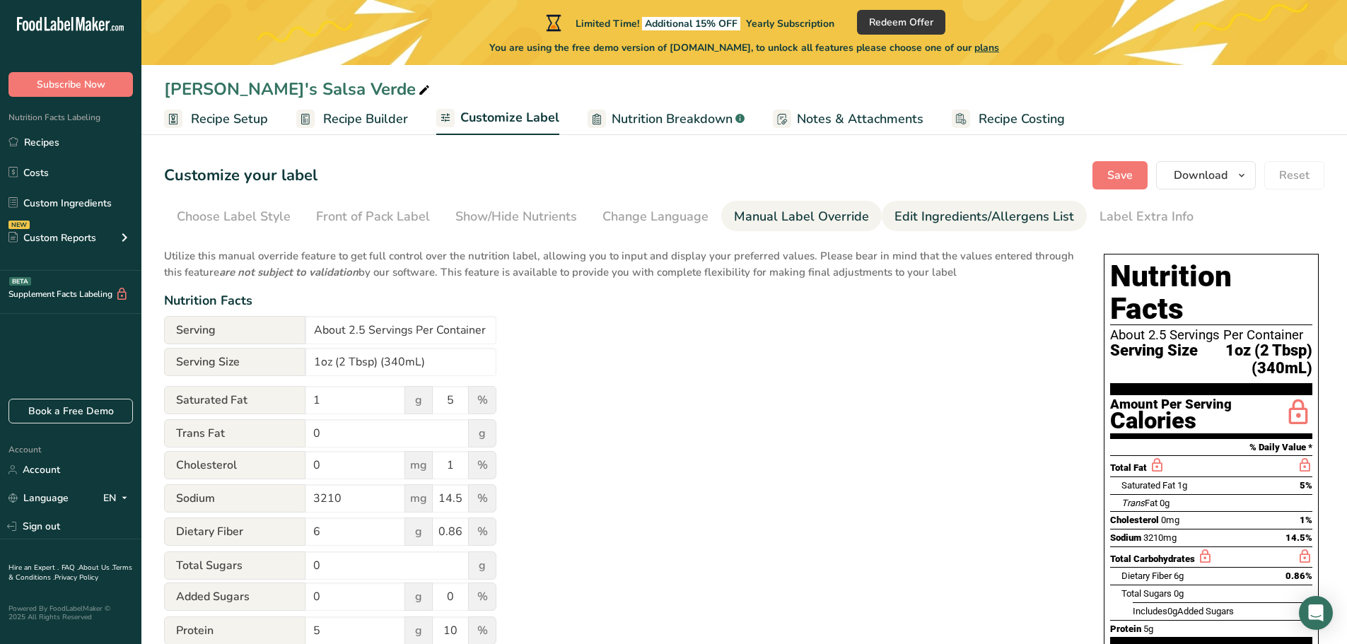
click at [916, 222] on div "Edit Ingredients/Allergens List" at bounding box center [984, 216] width 180 height 19
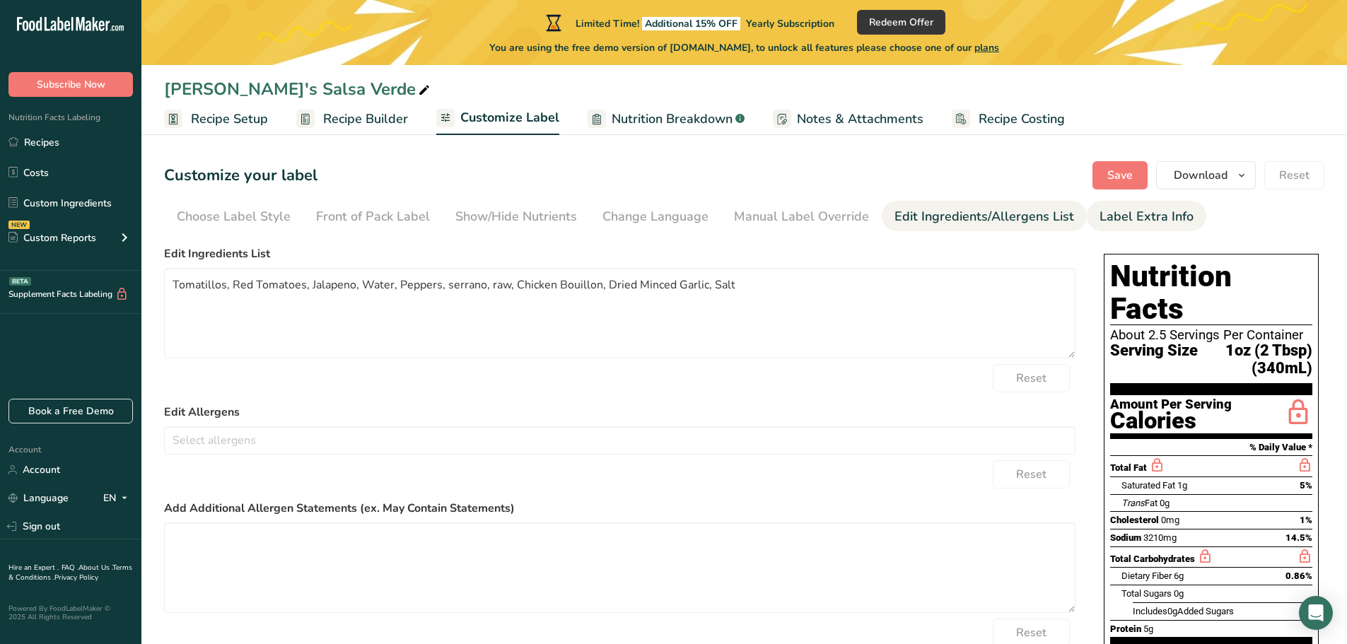
click at [1118, 223] on div "Label Extra Info" at bounding box center [1146, 216] width 94 height 19
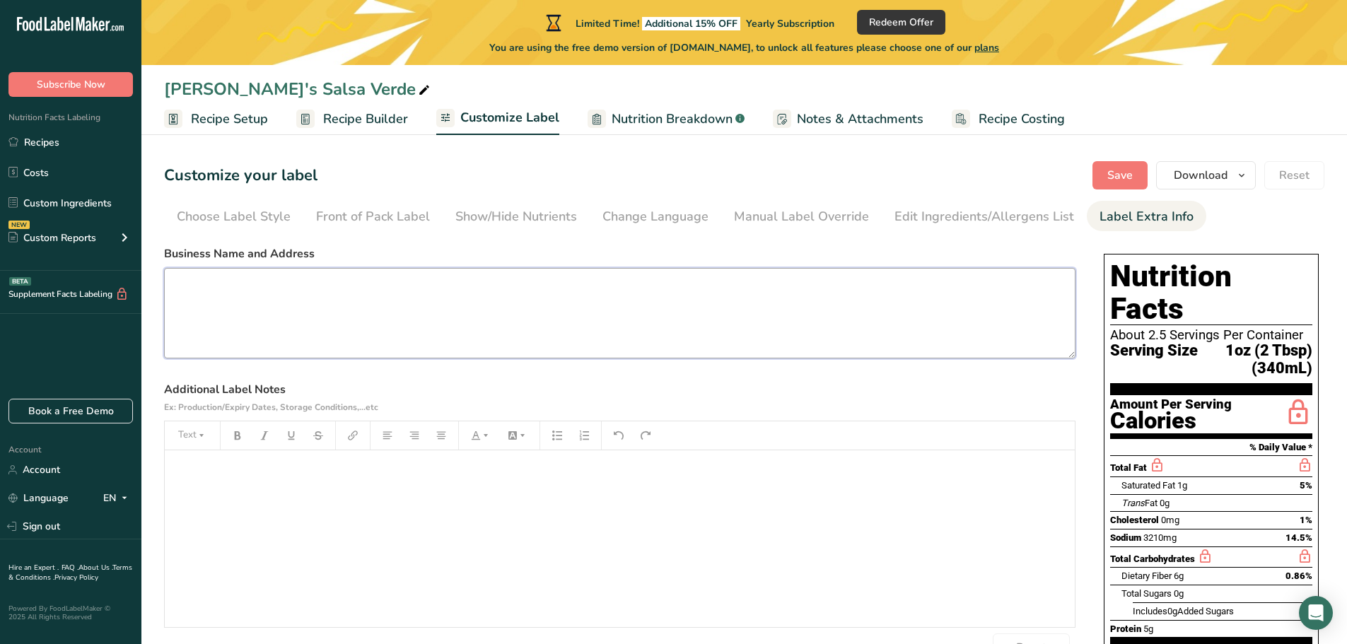
click at [182, 277] on textarea at bounding box center [619, 313] width 911 height 90
click at [411, 313] on textarea "Güero's Salsa Verde Radcliff, KY 40160 915-355-4764" at bounding box center [619, 313] width 911 height 90
type textarea "Güero's Salsa Verde Radcliff, KY 40160 915-355-4764"
click at [231, 214] on div "Choose Label Style" at bounding box center [234, 216] width 114 height 19
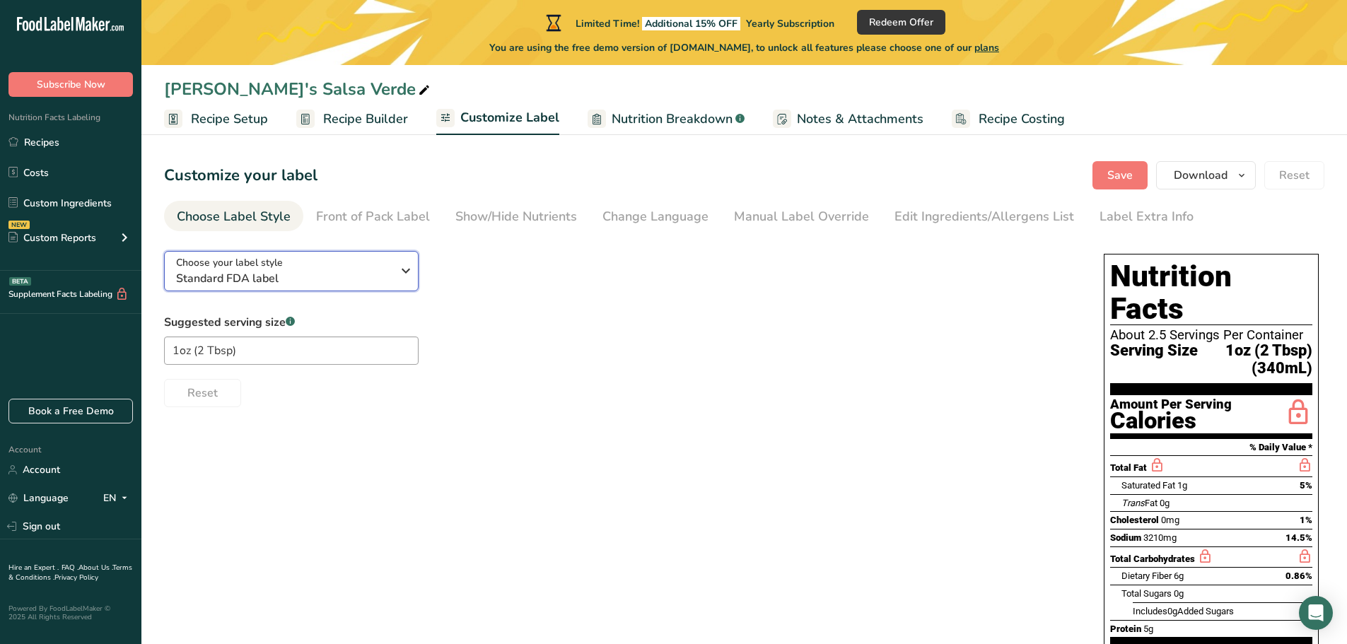
click at [402, 275] on icon "button" at bounding box center [405, 270] width 17 height 25
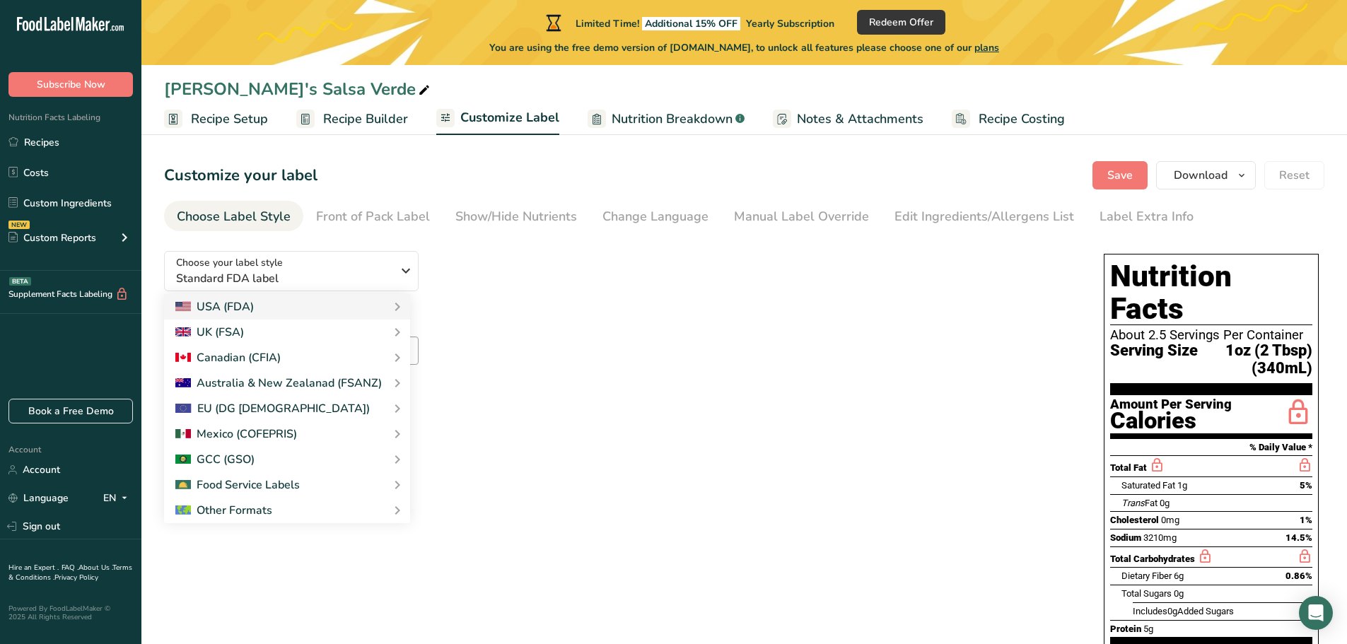
click at [502, 319] on div "Suggested serving size .a-a{fill:#347362;}.b-a{fill:#fff;} 1oz (2 Tbsp) Reset" at bounding box center [619, 360] width 911 height 93
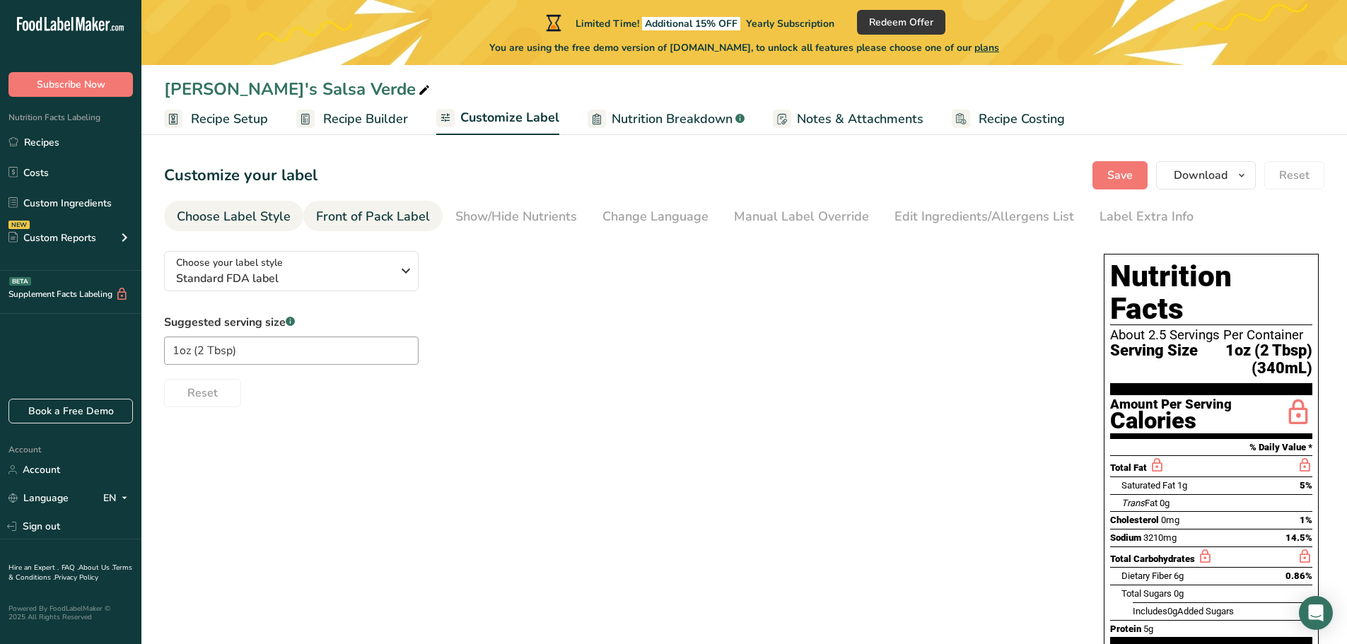
click at [378, 215] on div "Front of Pack Label" at bounding box center [373, 216] width 114 height 19
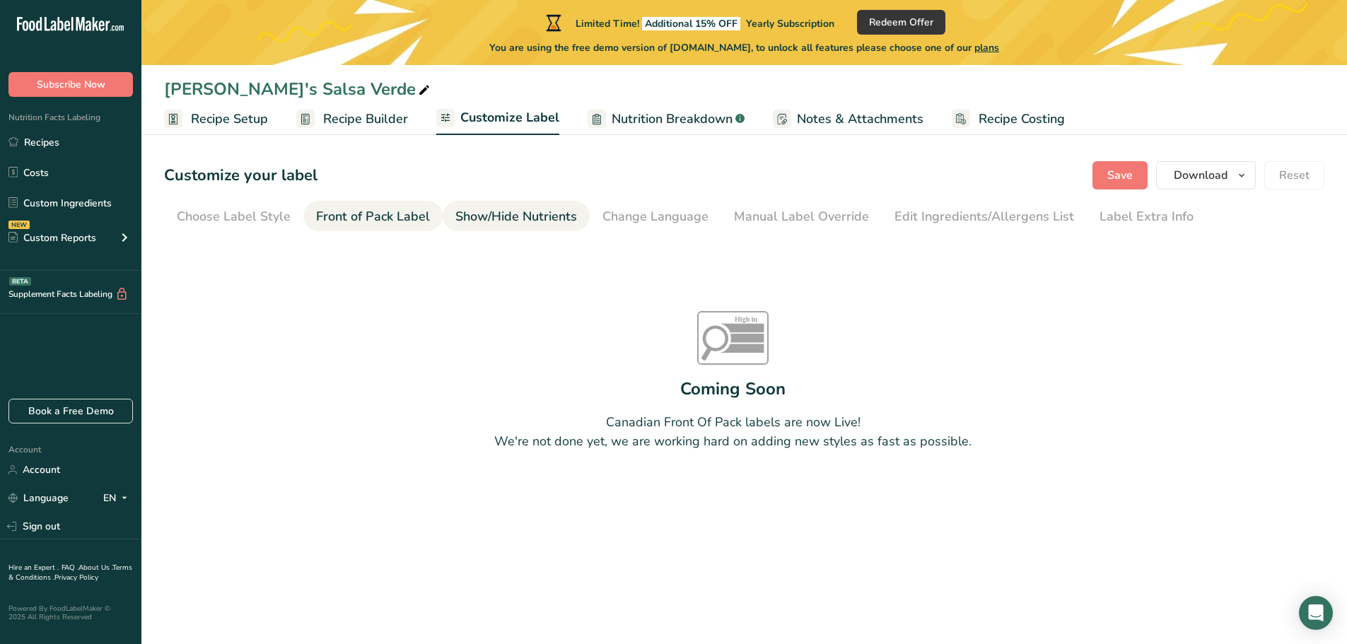
click at [450, 223] on li "Show/Hide Nutrients" at bounding box center [516, 216] width 147 height 30
click at [619, 223] on div "Change Language" at bounding box center [655, 216] width 106 height 19
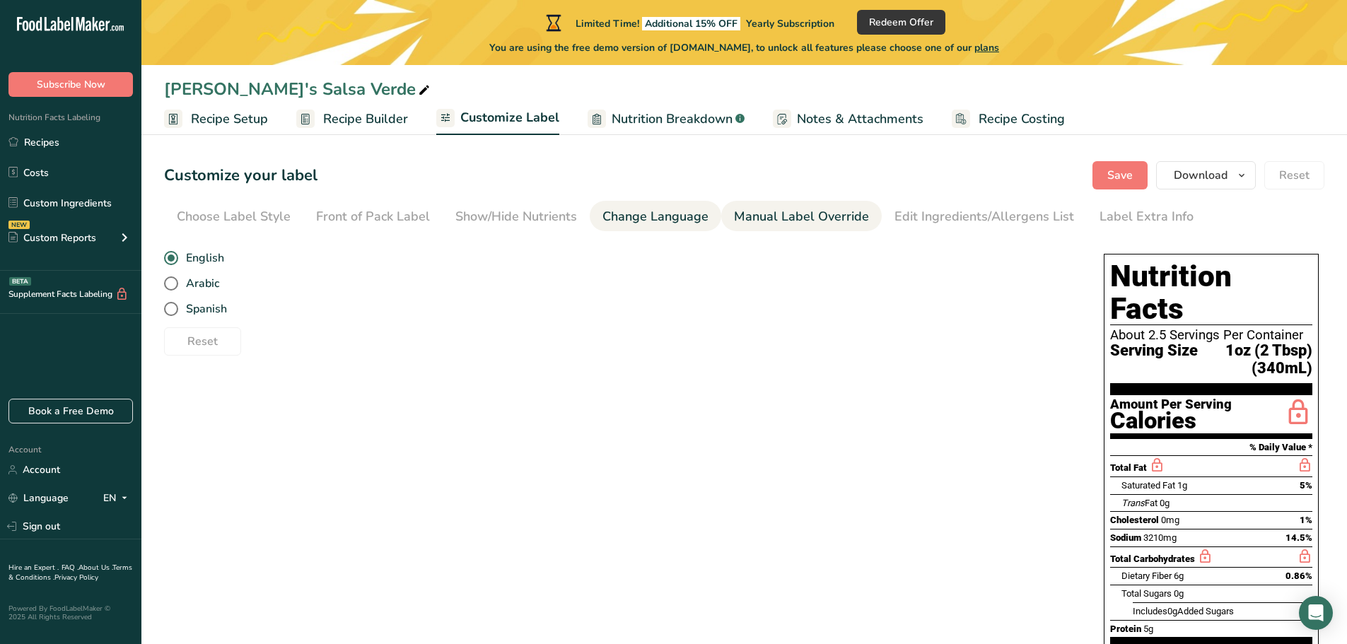
click at [766, 223] on div "Manual Label Override" at bounding box center [801, 216] width 135 height 19
type input "140"
type input "23"
type input "14"
type input "60"
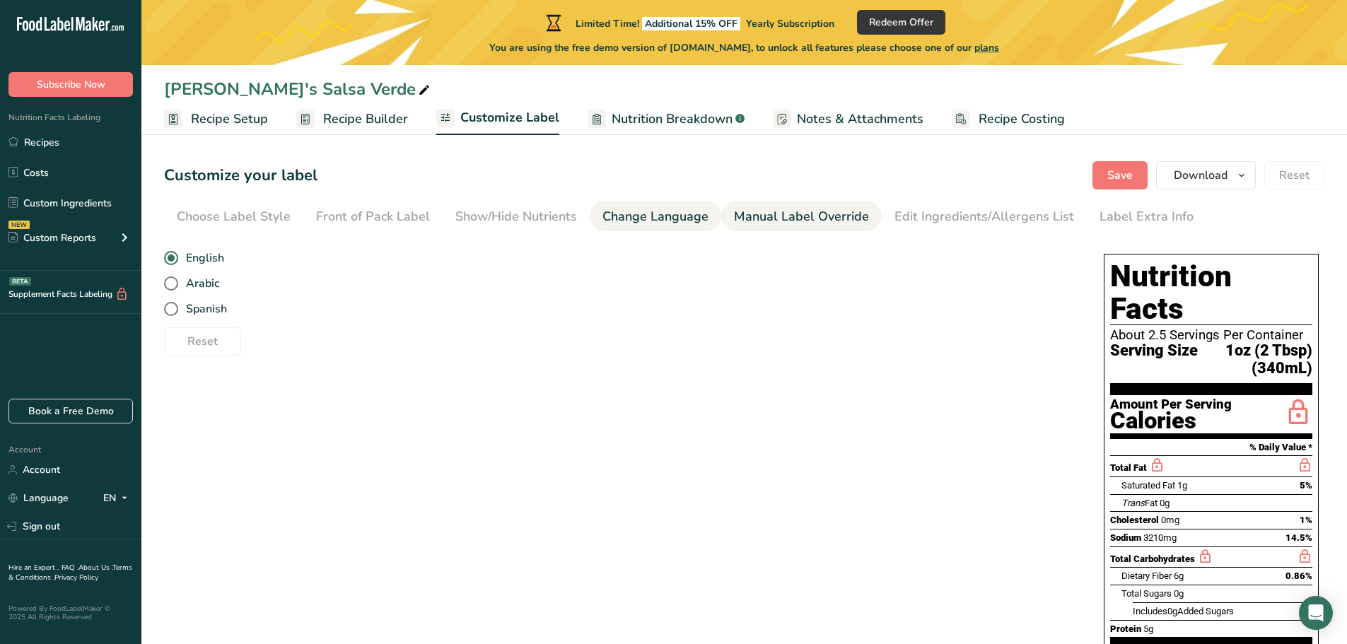
type input "4"
type input "1.8"
type input "10"
type input "830"
type input "20"
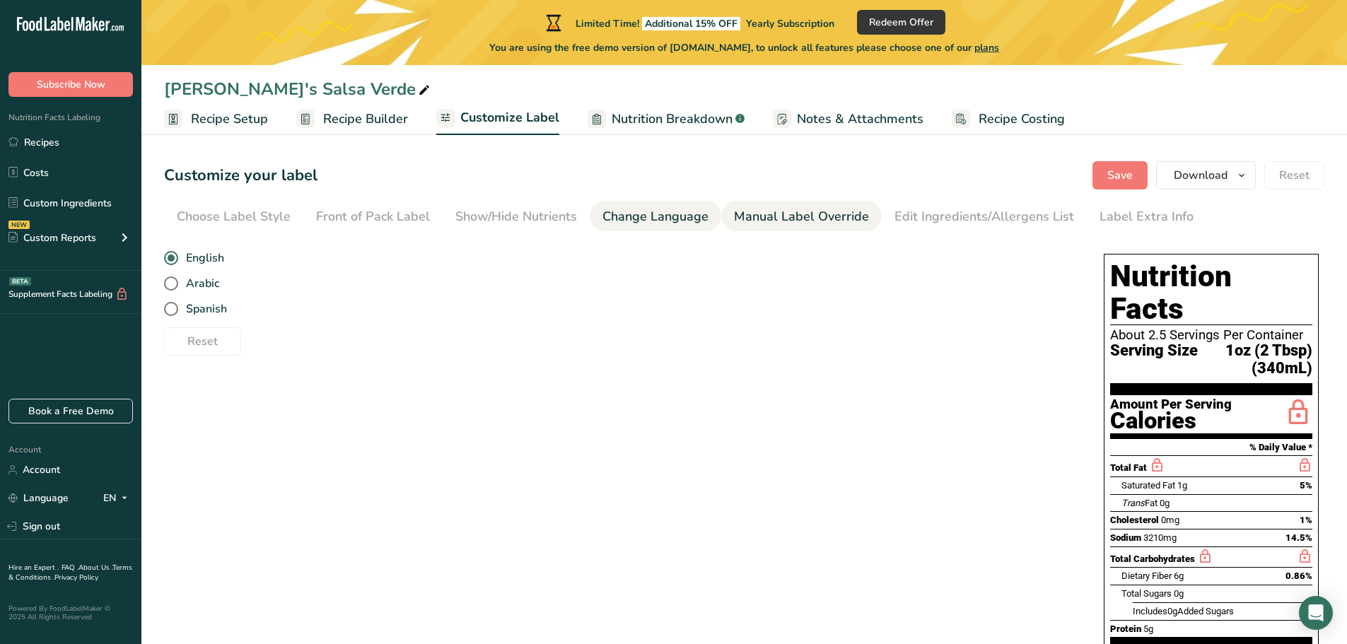
type input "93"
type input "100"
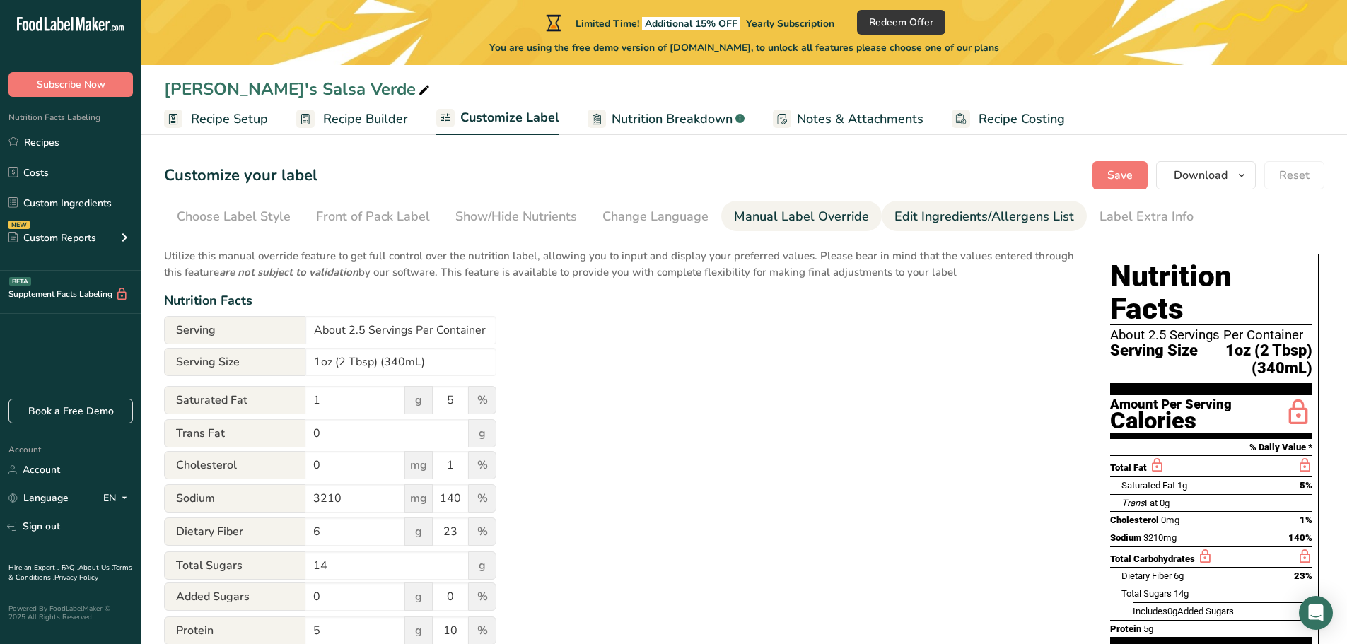
click at [969, 219] on div "Edit Ingredients/Allergens List" at bounding box center [984, 216] width 180 height 19
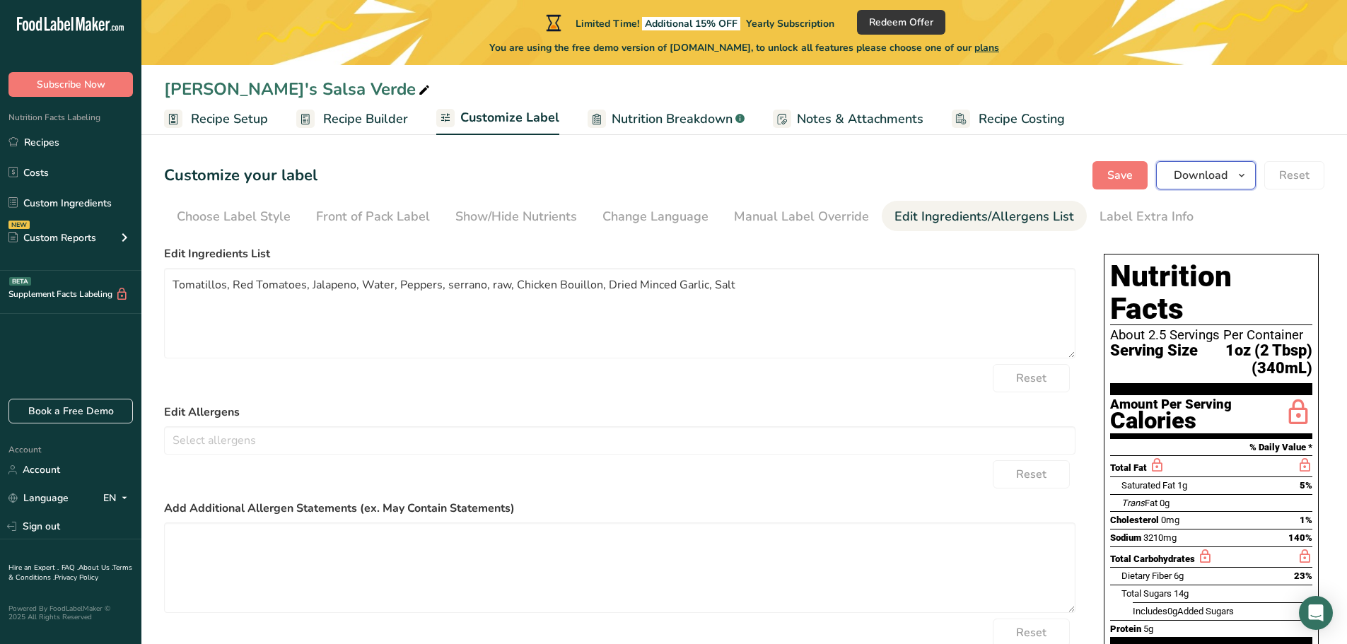
click at [1246, 174] on icon "button" at bounding box center [1241, 176] width 11 height 18
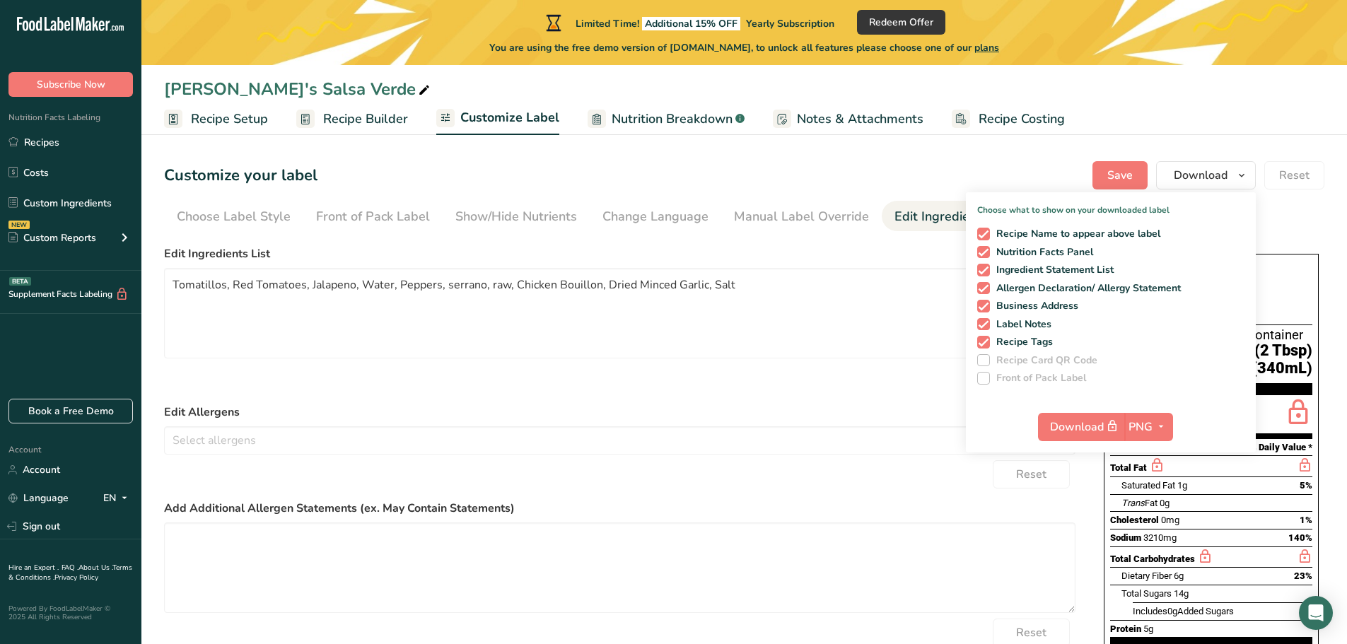
click at [886, 163] on div "Customize your label Save Download Choose what to show on your downloaded label…" at bounding box center [744, 175] width 1160 height 28
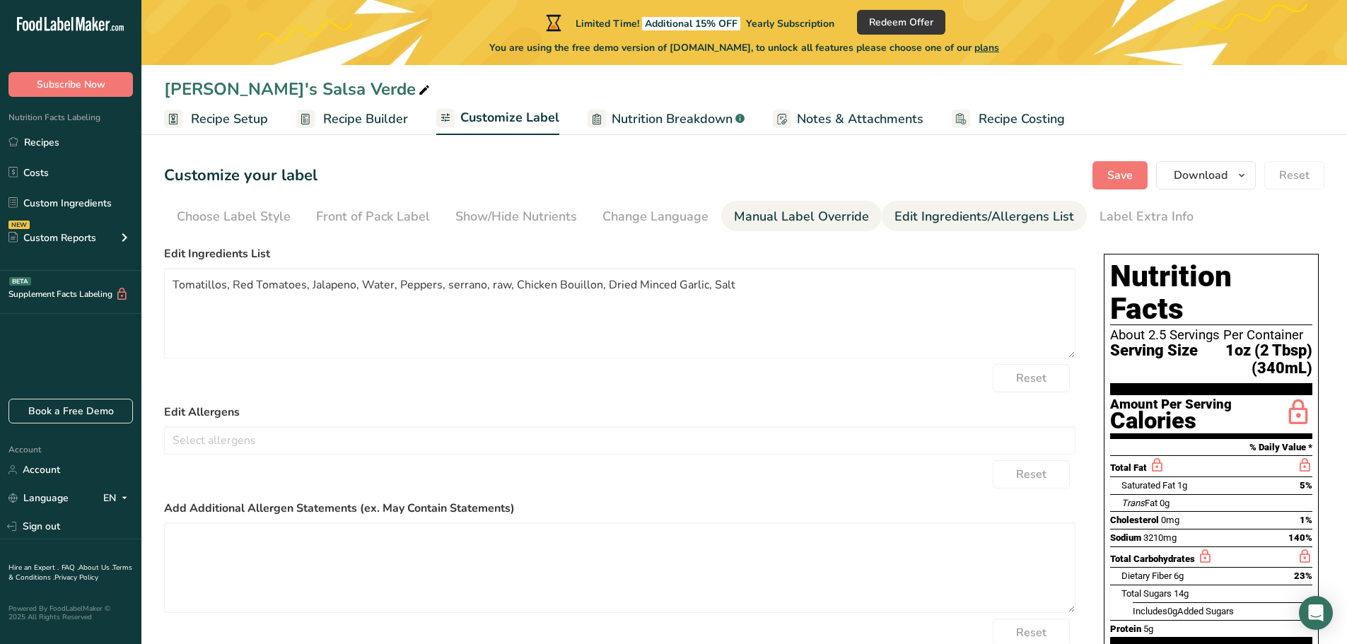
click at [797, 221] on div "Manual Label Override" at bounding box center [801, 216] width 135 height 19
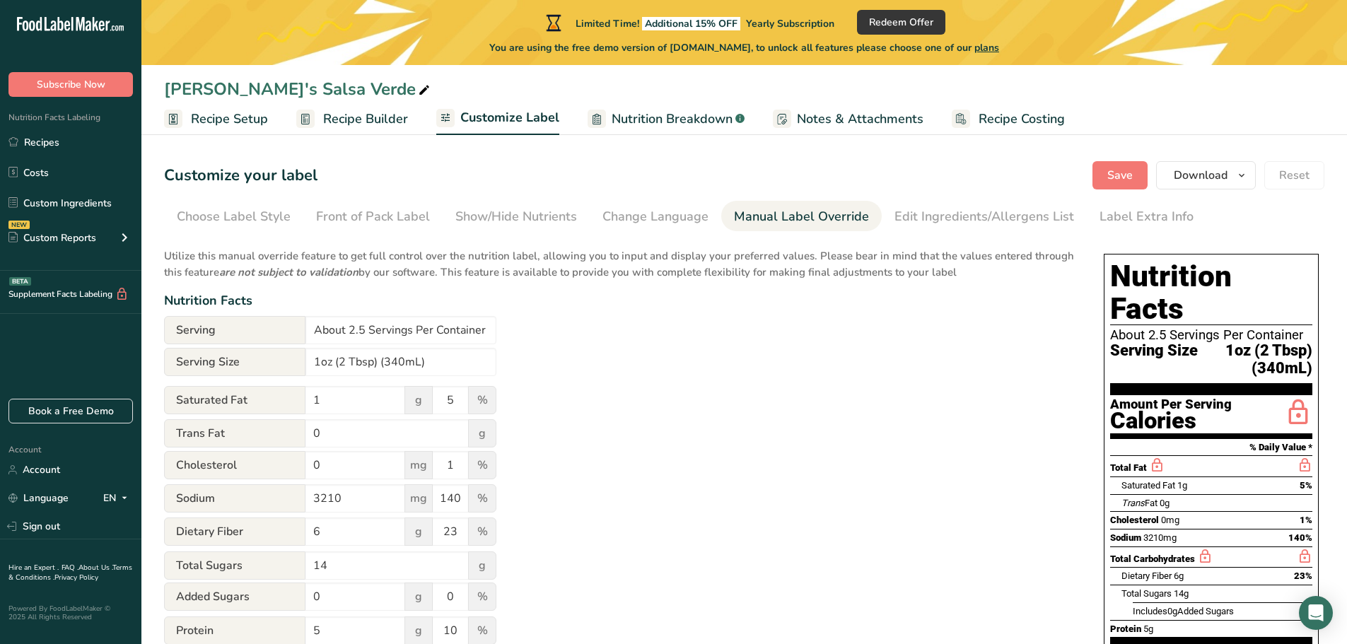
click at [1017, 122] on span "Recipe Costing" at bounding box center [1021, 119] width 86 height 19
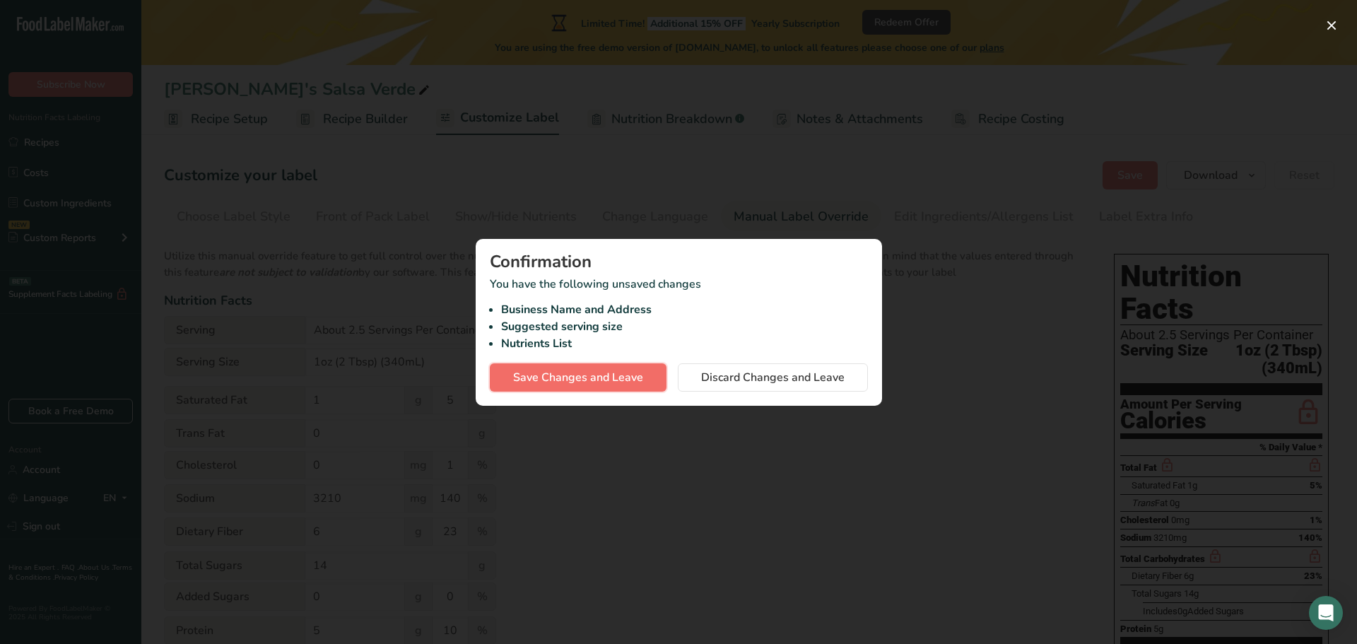
click at [609, 380] on span "Save Changes and Leave" at bounding box center [578, 377] width 130 height 17
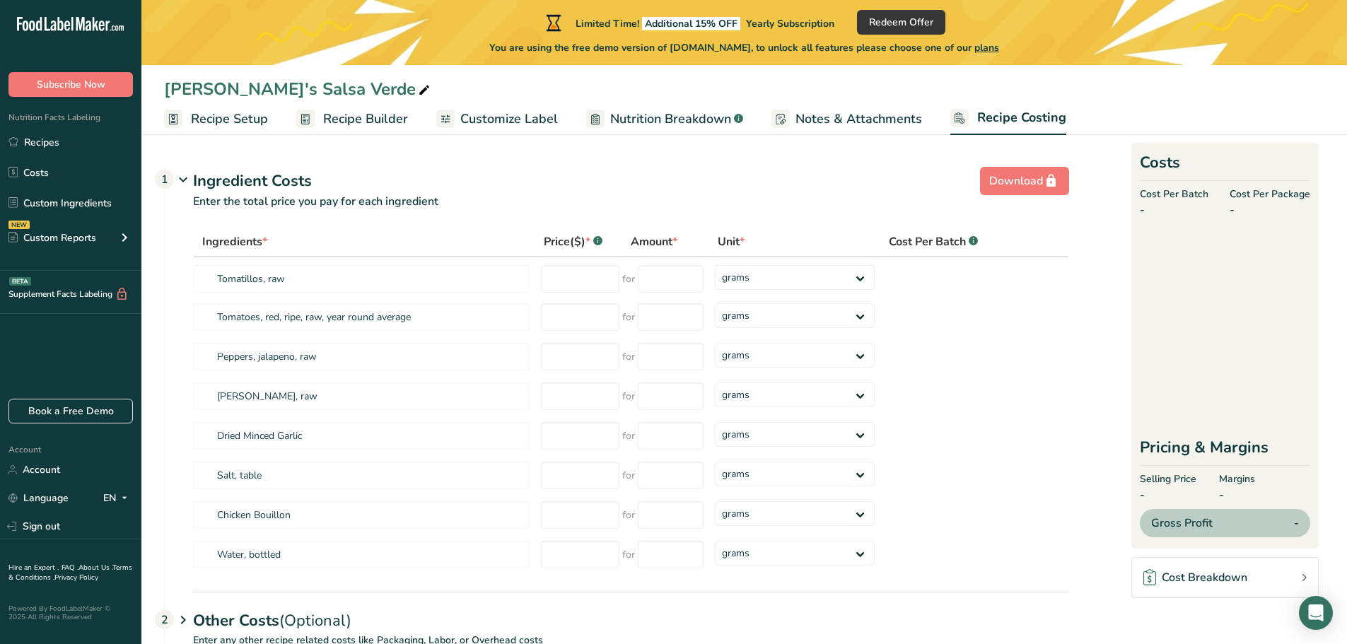
click at [808, 123] on span "Notes & Attachments" at bounding box center [858, 119] width 127 height 19
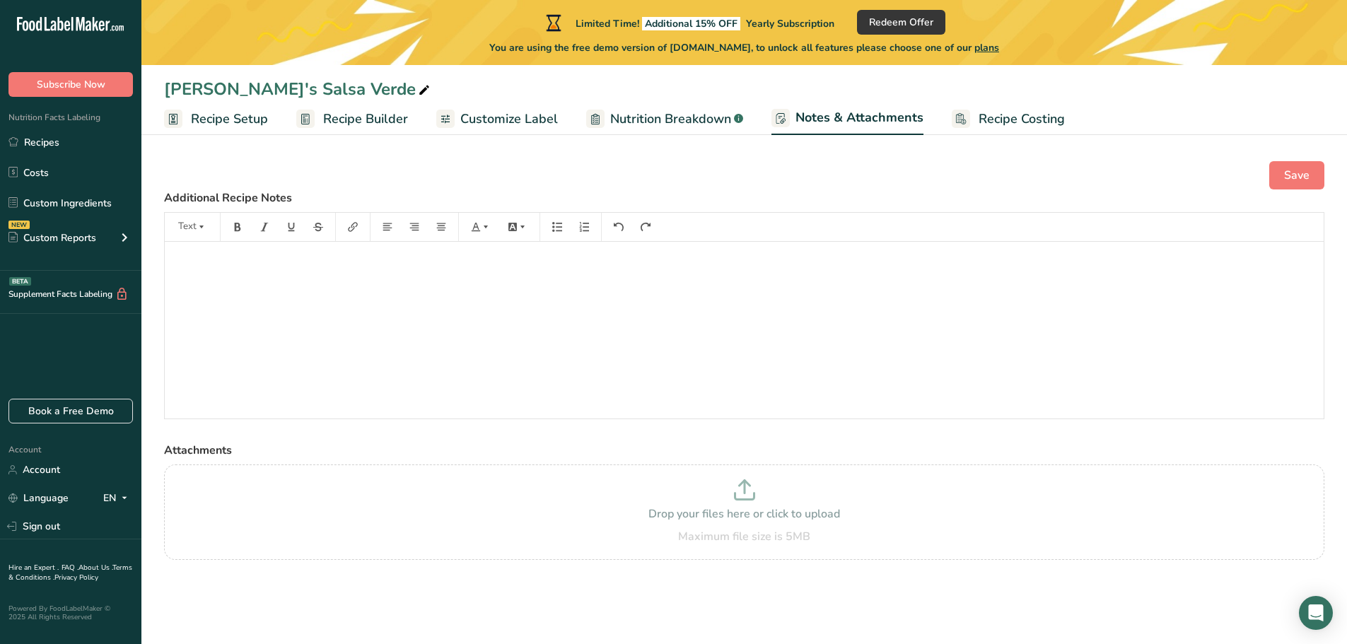
click at [672, 117] on span "Nutrition Breakdown" at bounding box center [670, 119] width 121 height 19
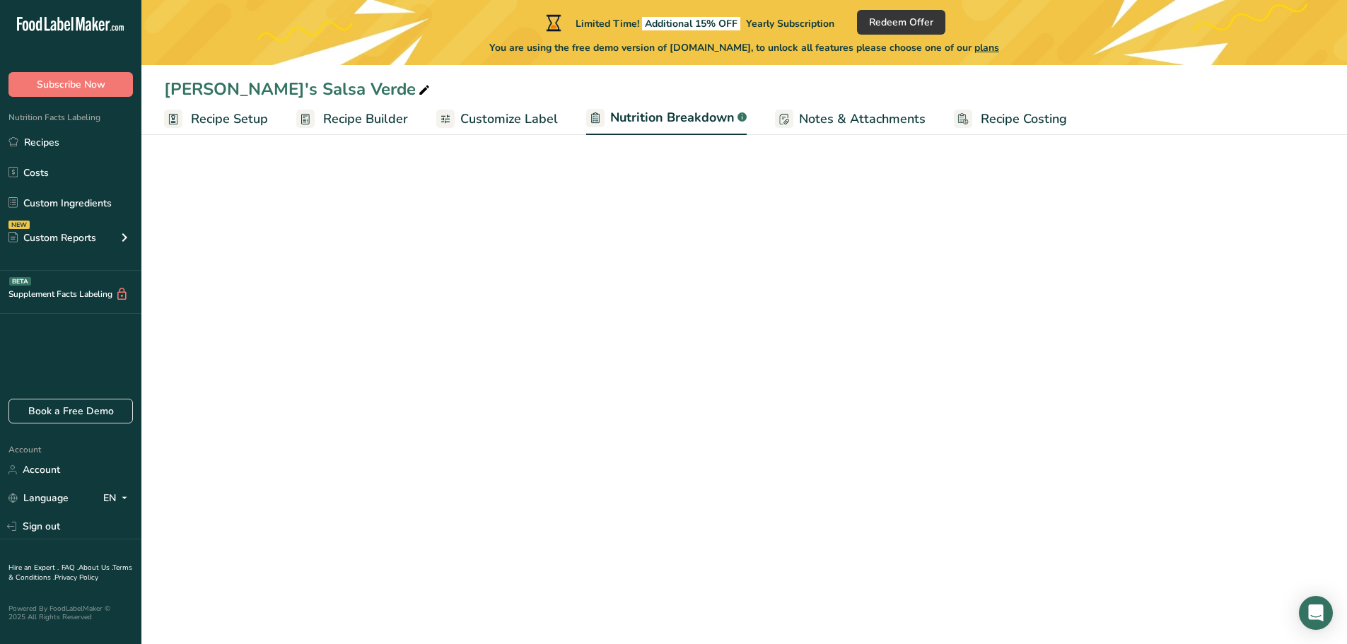
select select "Calories"
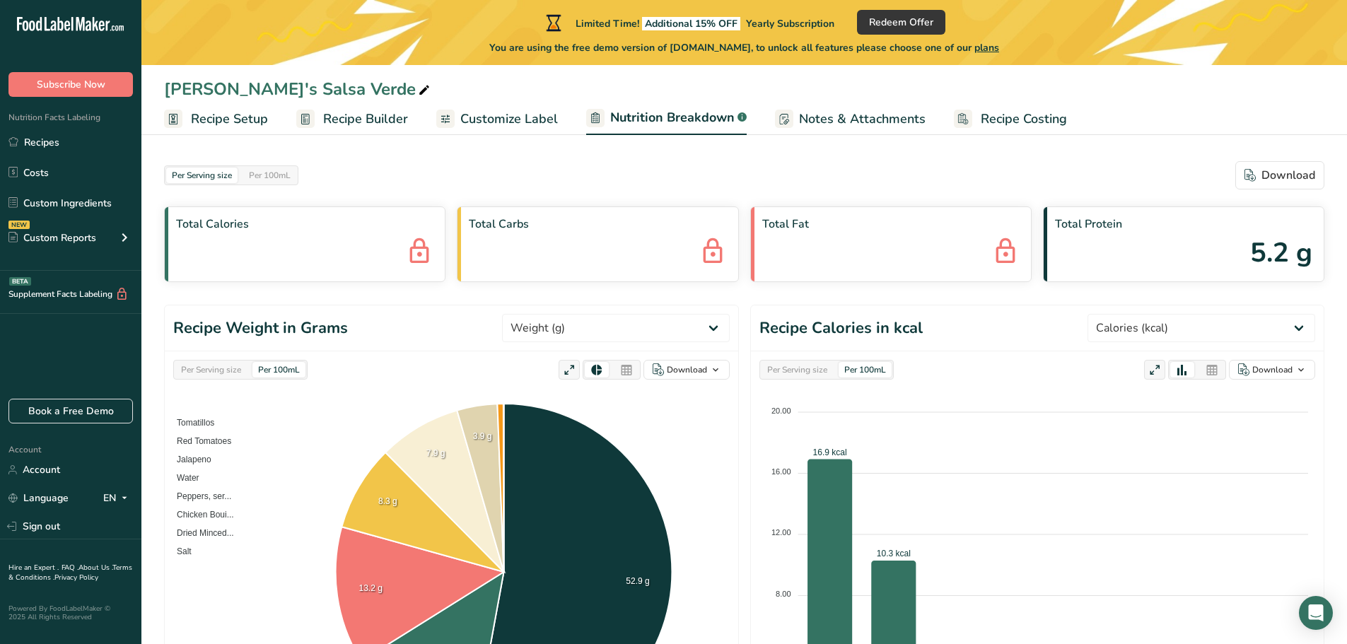
click at [518, 120] on span "Customize Label" at bounding box center [509, 119] width 98 height 19
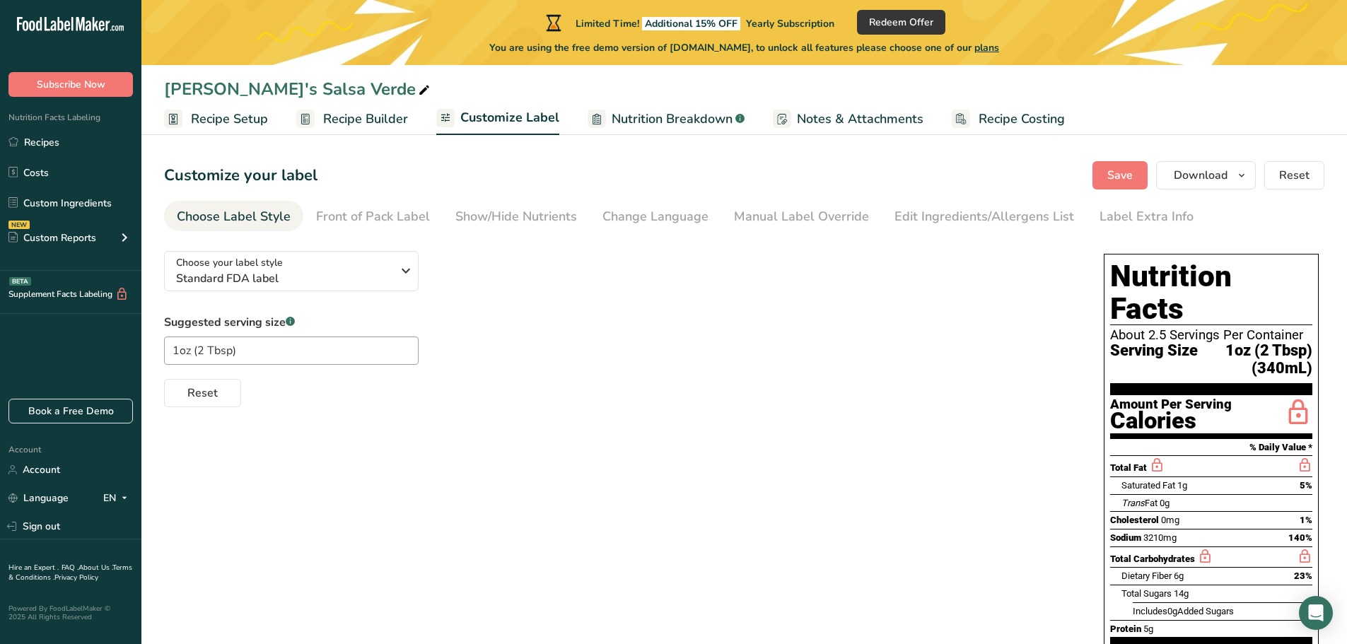
click at [372, 119] on span "Recipe Builder" at bounding box center [365, 119] width 85 height 19
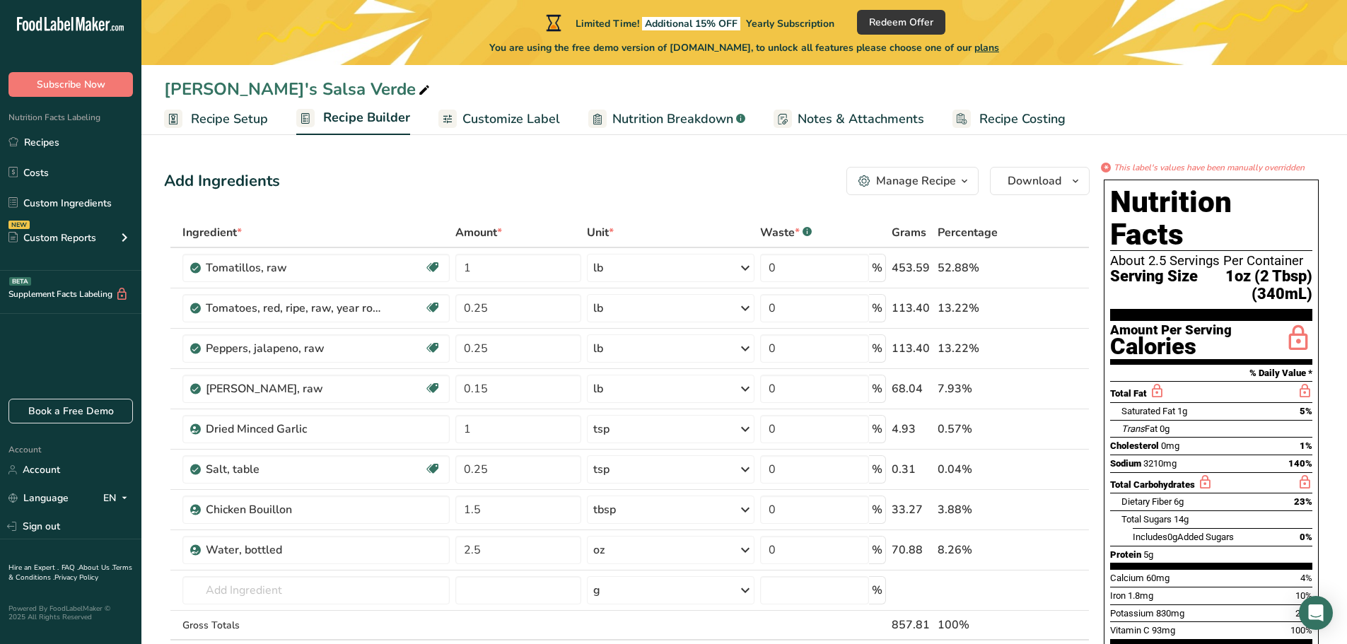
click at [237, 121] on span "Recipe Setup" at bounding box center [229, 119] width 77 height 19
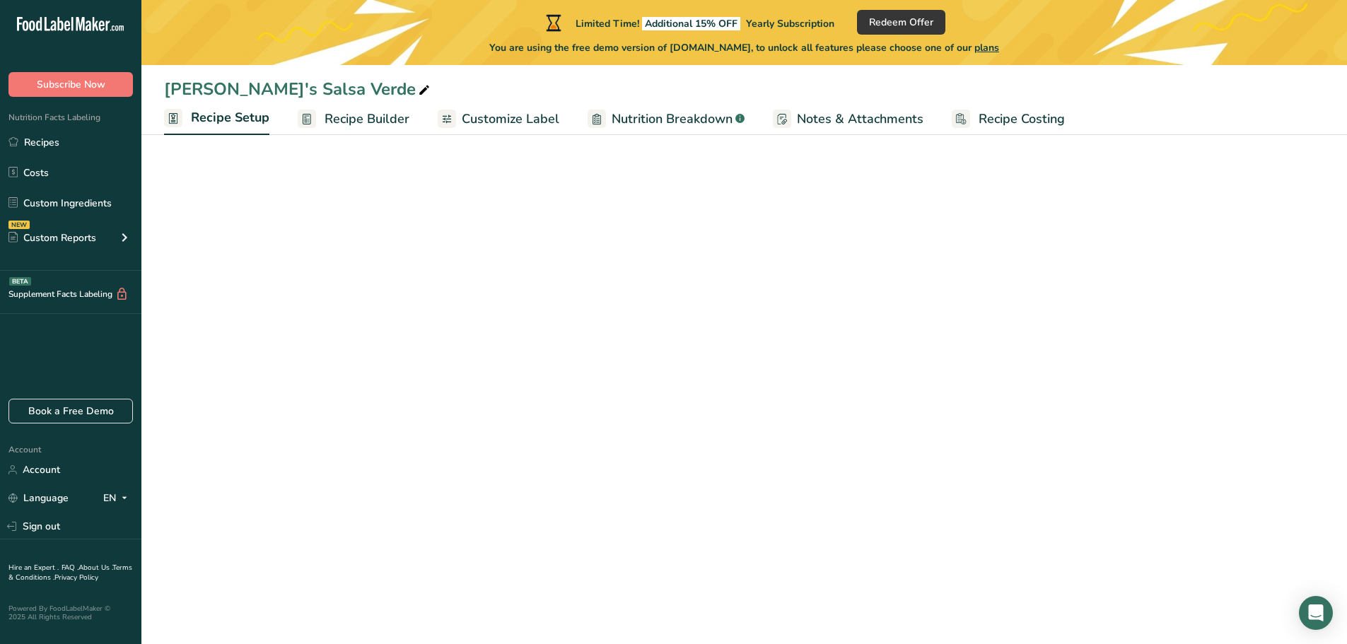
select select "5"
select select "22"
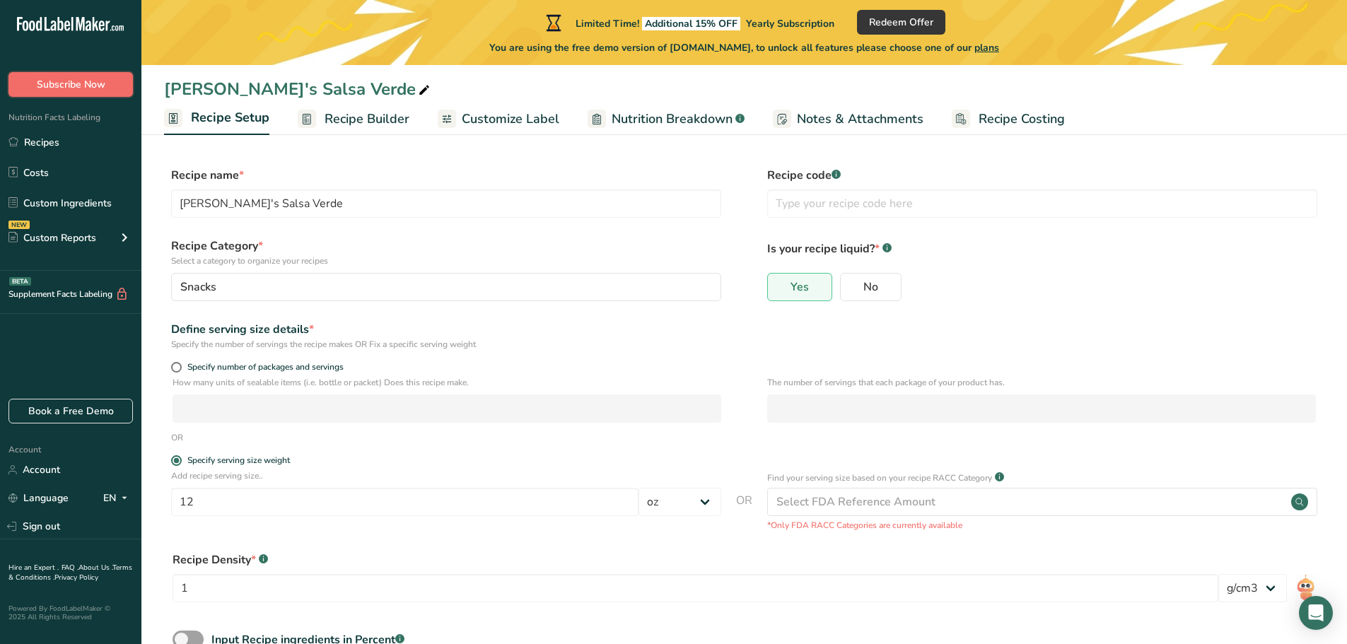
click at [81, 81] on span "Subscribe Now" at bounding box center [71, 84] width 69 height 15
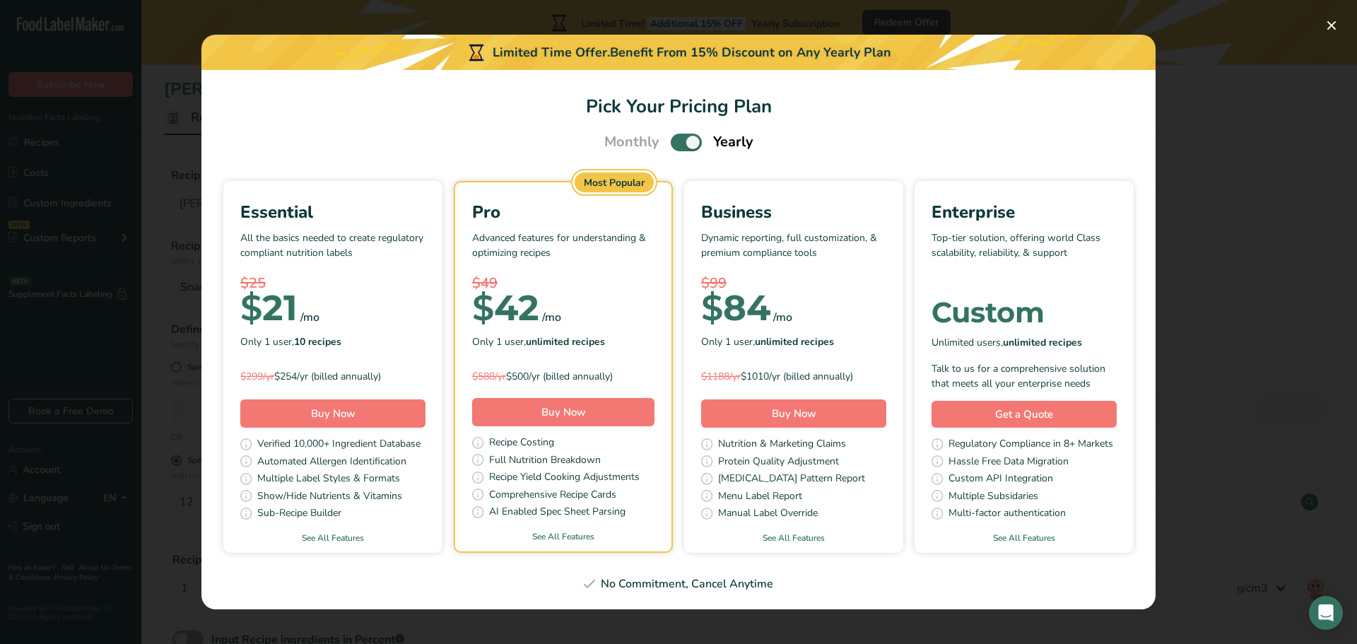
drag, startPoint x: 690, startPoint y: 141, endPoint x: 668, endPoint y: 146, distance: 22.3
click at [668, 146] on div "Monthly Yearly" at bounding box center [678, 141] width 183 height 21
click at [679, 141] on span "Pick Your Pricing Plan Modal" at bounding box center [686, 143] width 31 height 18
click at [679, 141] on input "Pick Your Pricing Plan Modal" at bounding box center [675, 142] width 9 height 9
checkbox input "false"
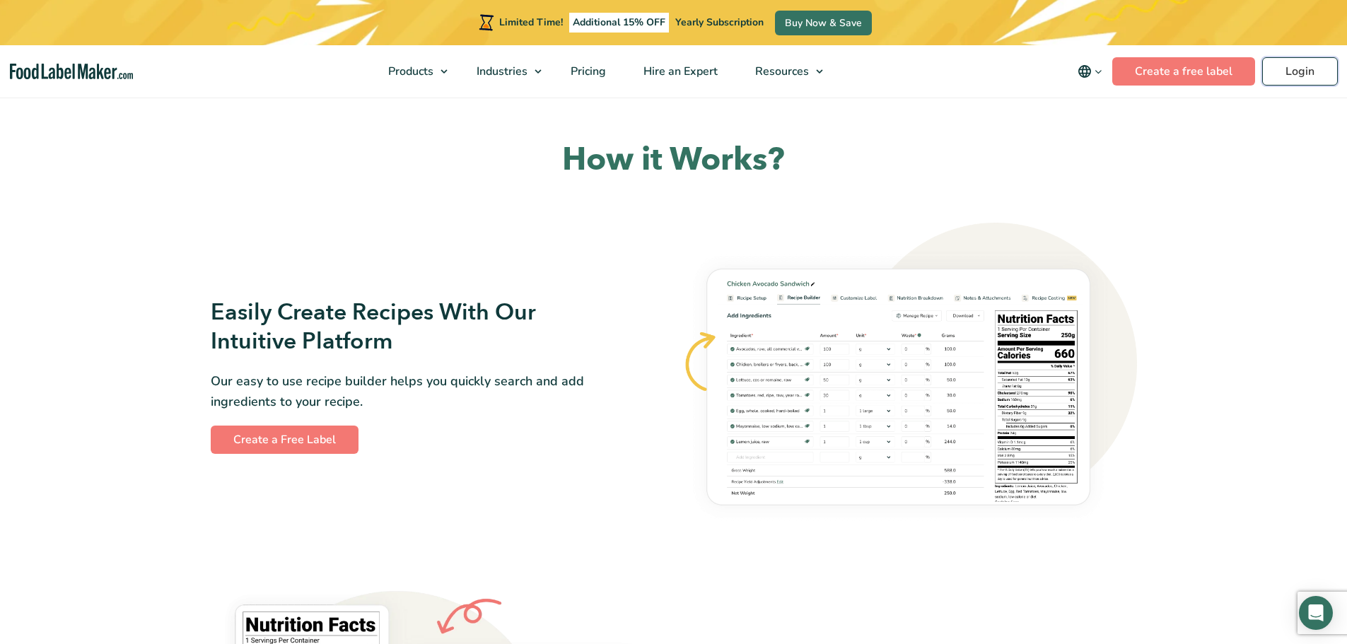
scroll to position [636, 0]
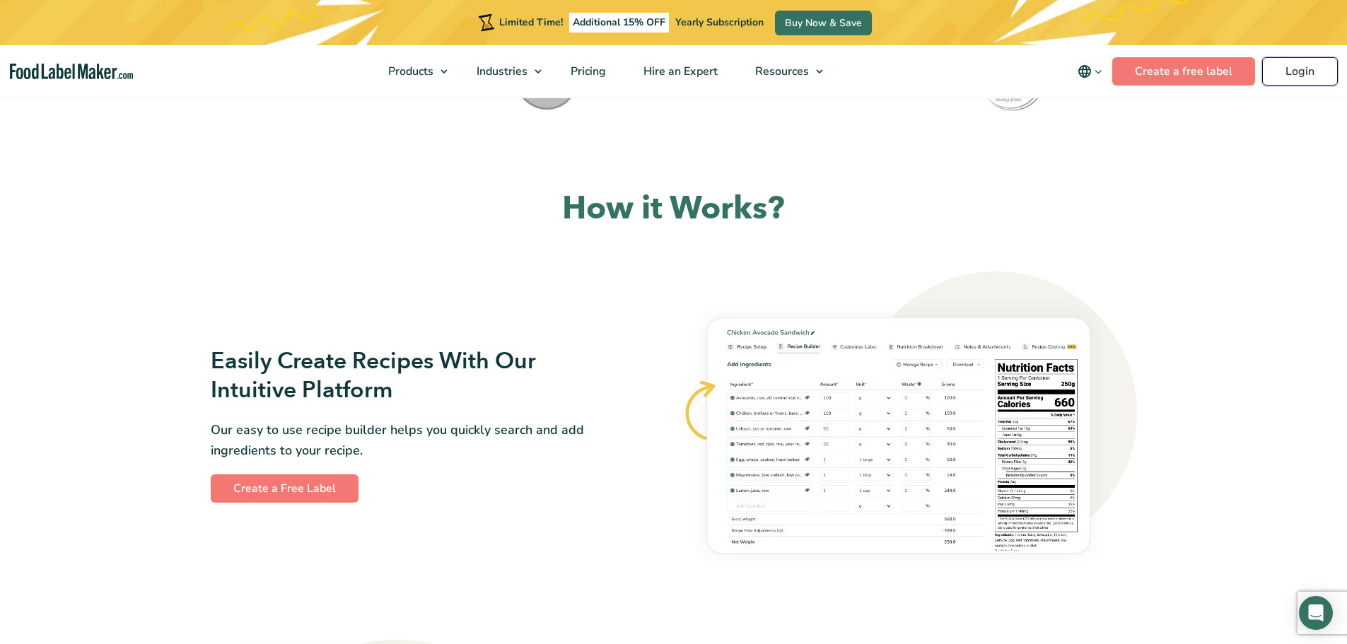
click at [1304, 70] on link "Login" at bounding box center [1300, 71] width 76 height 28
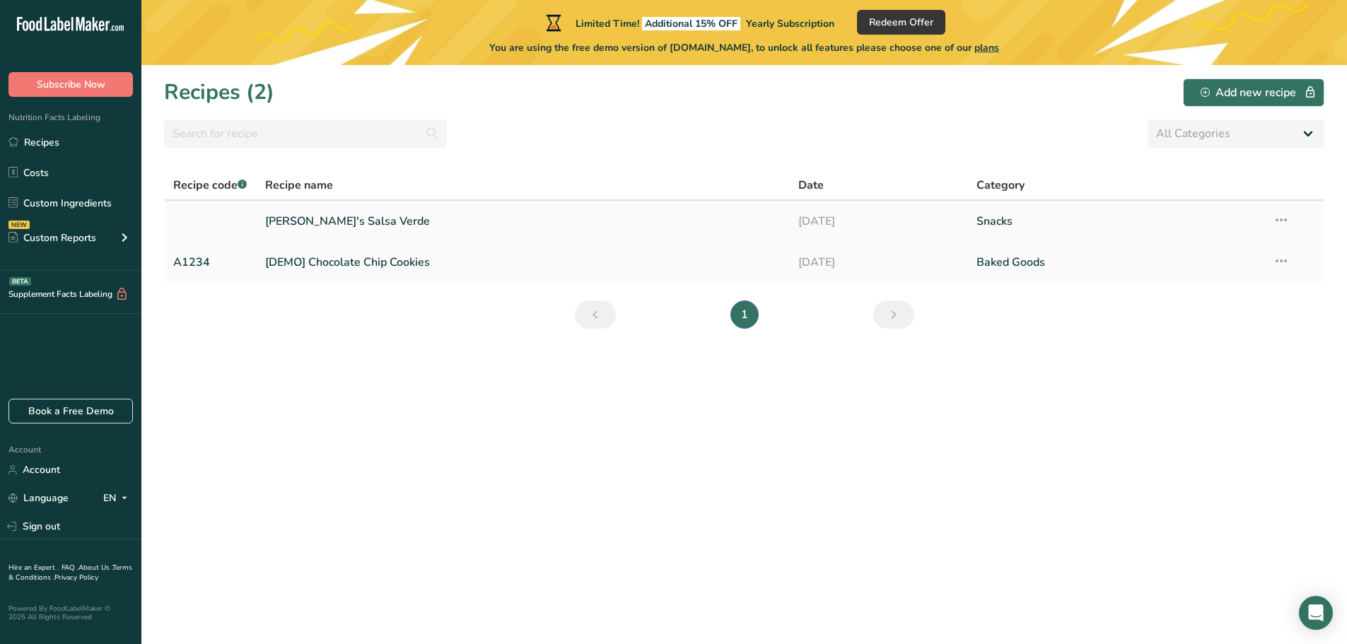
click at [332, 216] on link "[PERSON_NAME]'s Salsa Verde" at bounding box center [523, 221] width 517 height 30
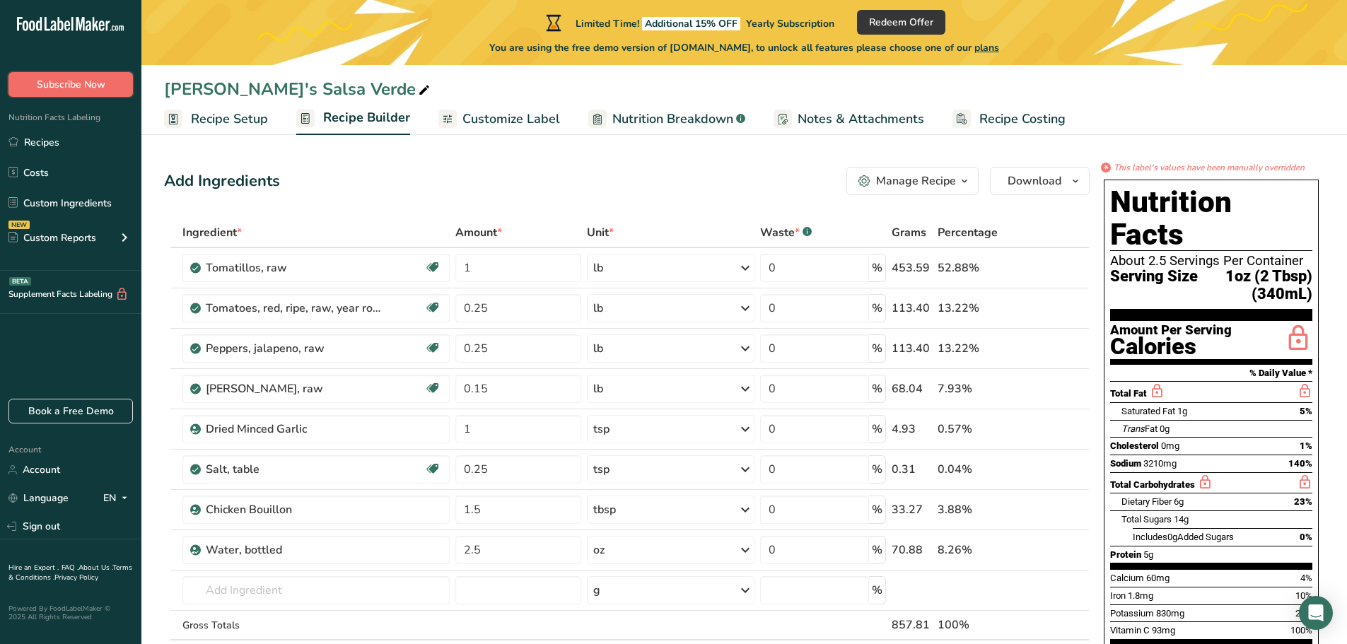
click at [59, 79] on span "Subscribe Now" at bounding box center [71, 84] width 69 height 15
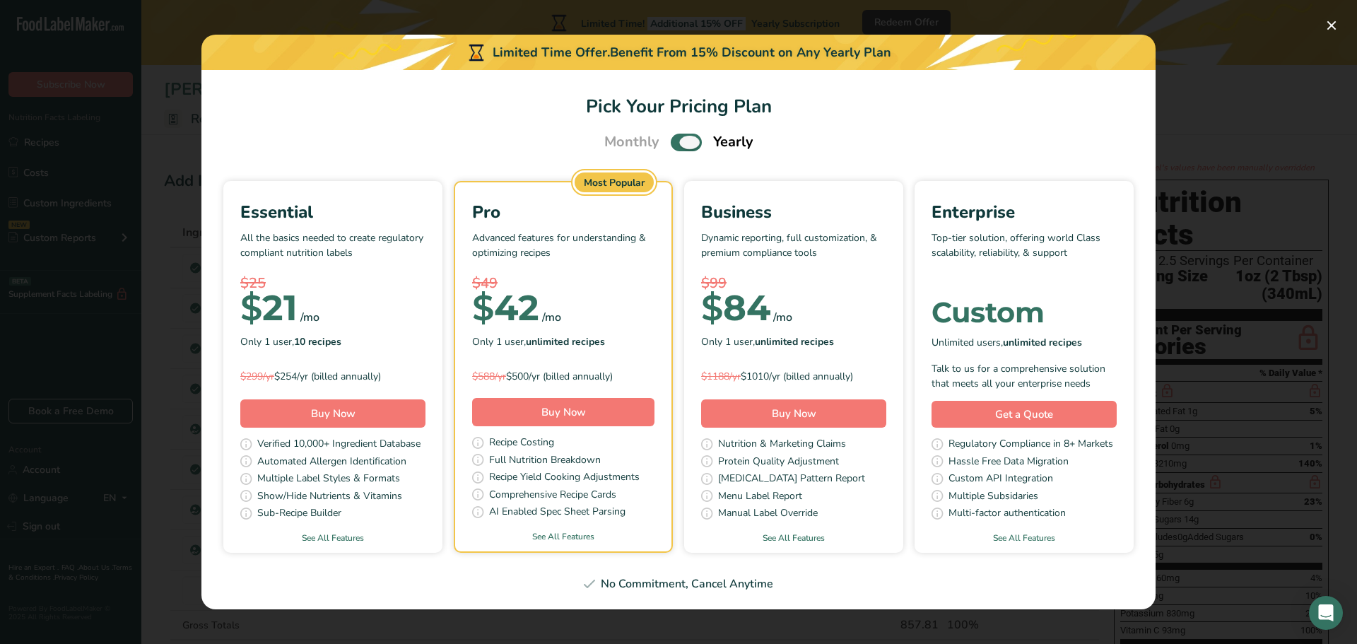
click at [692, 146] on span "Pick Your Pricing Plan Modal" at bounding box center [686, 143] width 31 height 18
click at [680, 146] on input "Pick Your Pricing Plan Modal" at bounding box center [675, 142] width 9 height 9
checkbox input "false"
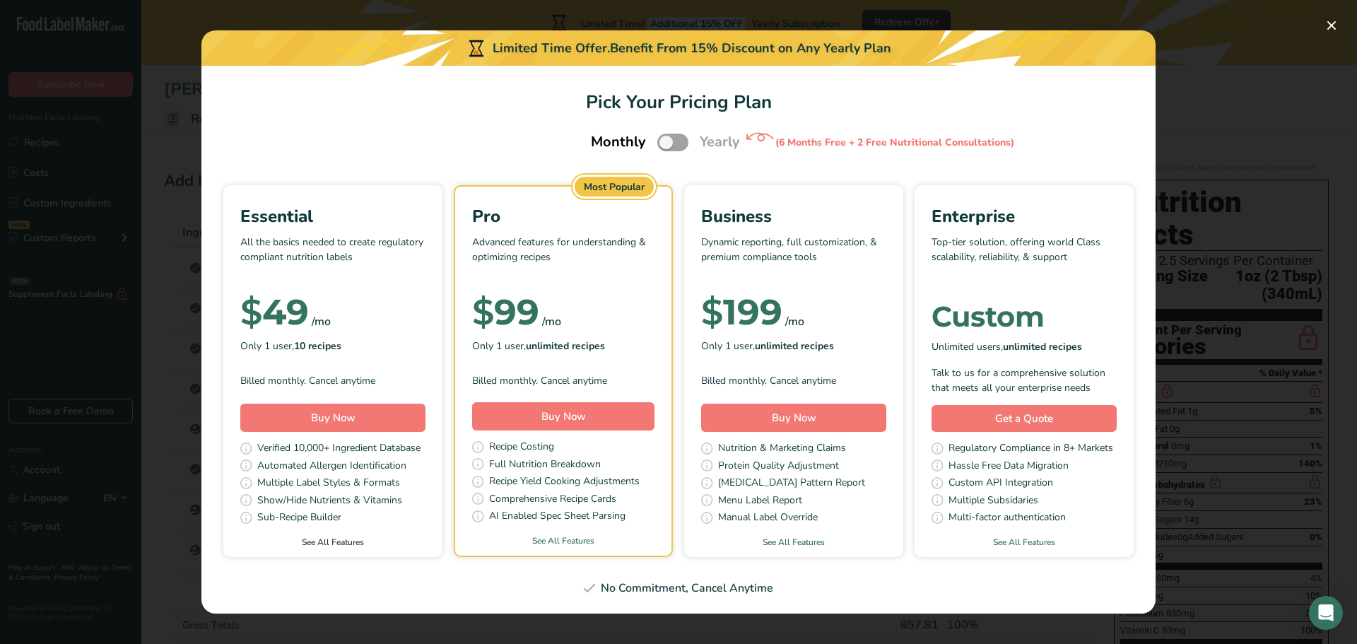
click at [341, 540] on link "See All Features" at bounding box center [332, 542] width 219 height 13
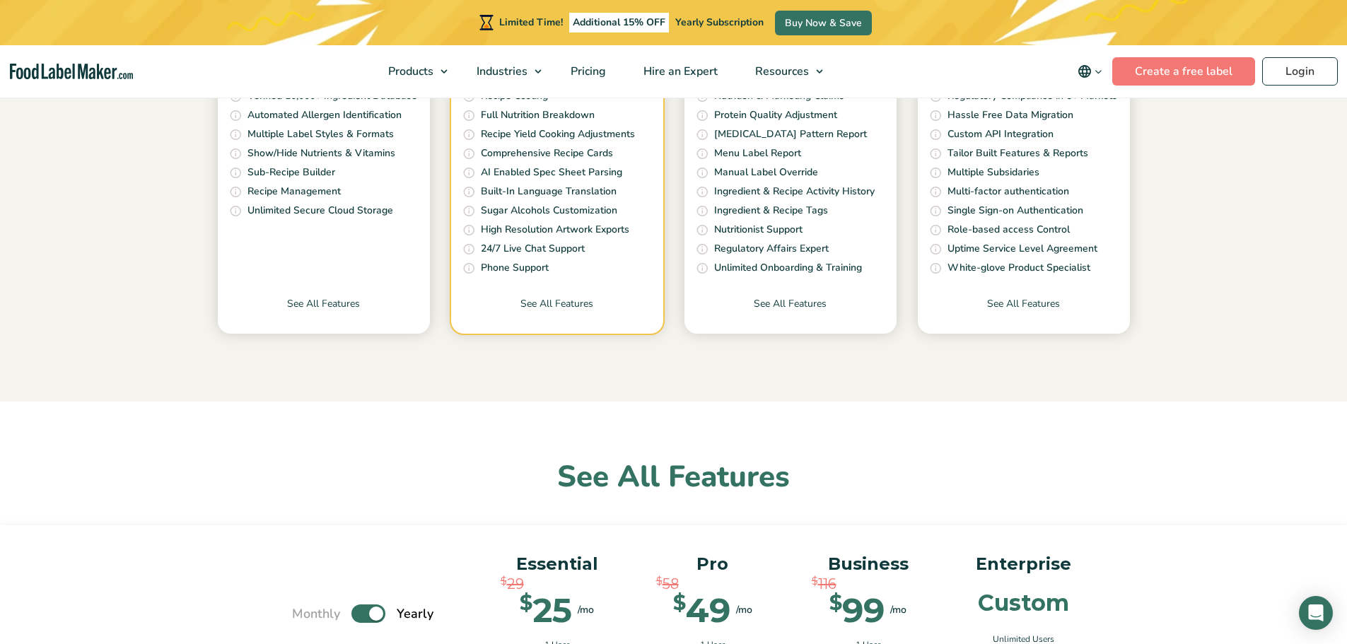
scroll to position [619, 0]
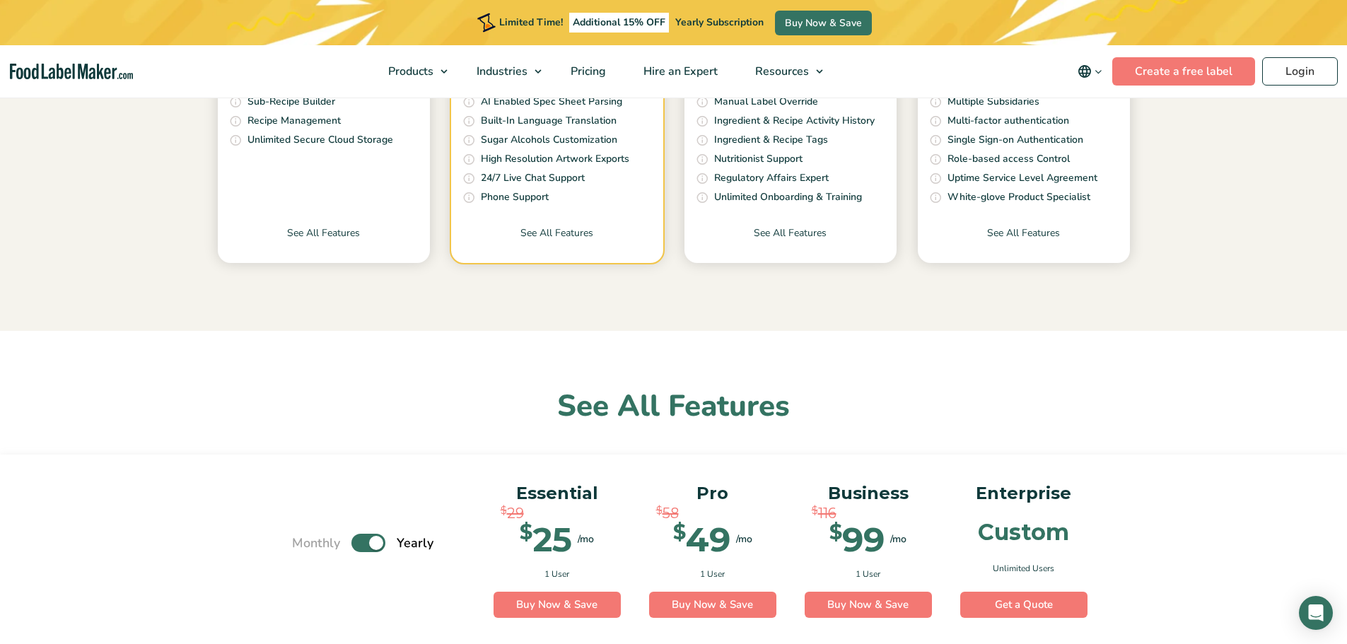
click at [363, 541] on label "Toggle" at bounding box center [368, 543] width 34 height 18
click at [304, 541] on input "Toggle" at bounding box center [299, 543] width 9 height 9
checkbox input "false"
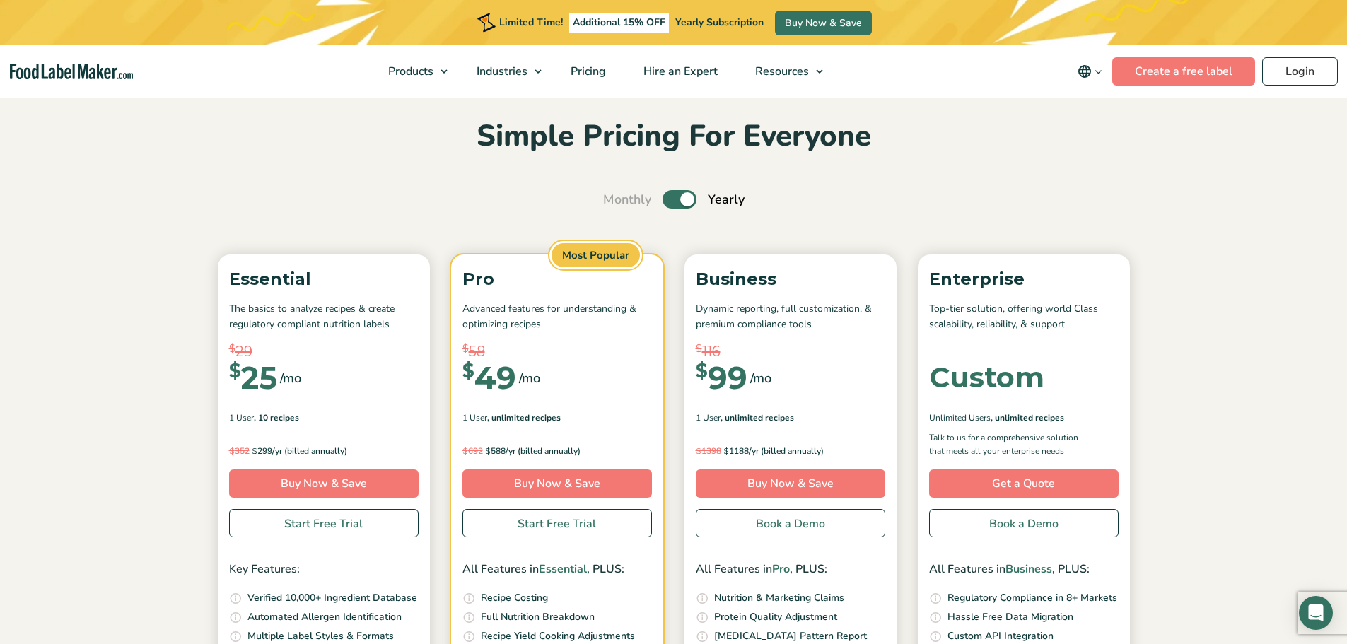
scroll to position [71, 0]
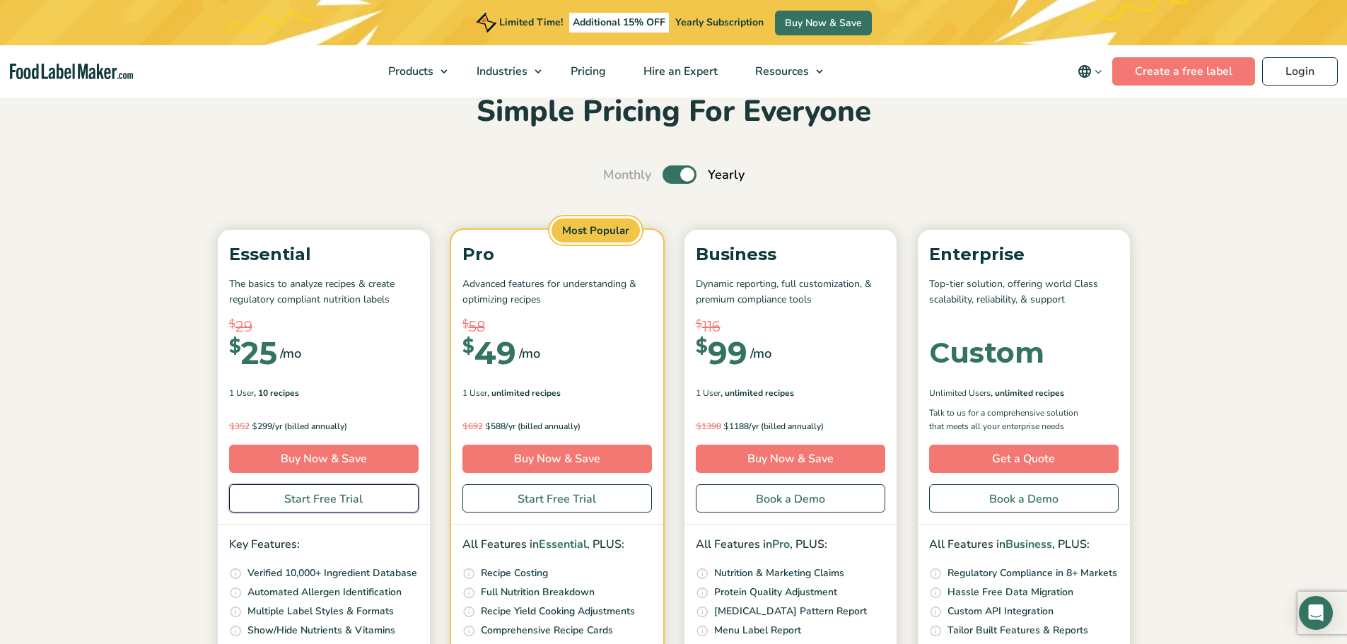
click at [312, 503] on link "Start Free Trial" at bounding box center [323, 498] width 189 height 28
